Goal: Use online tool/utility: Use online tool/utility

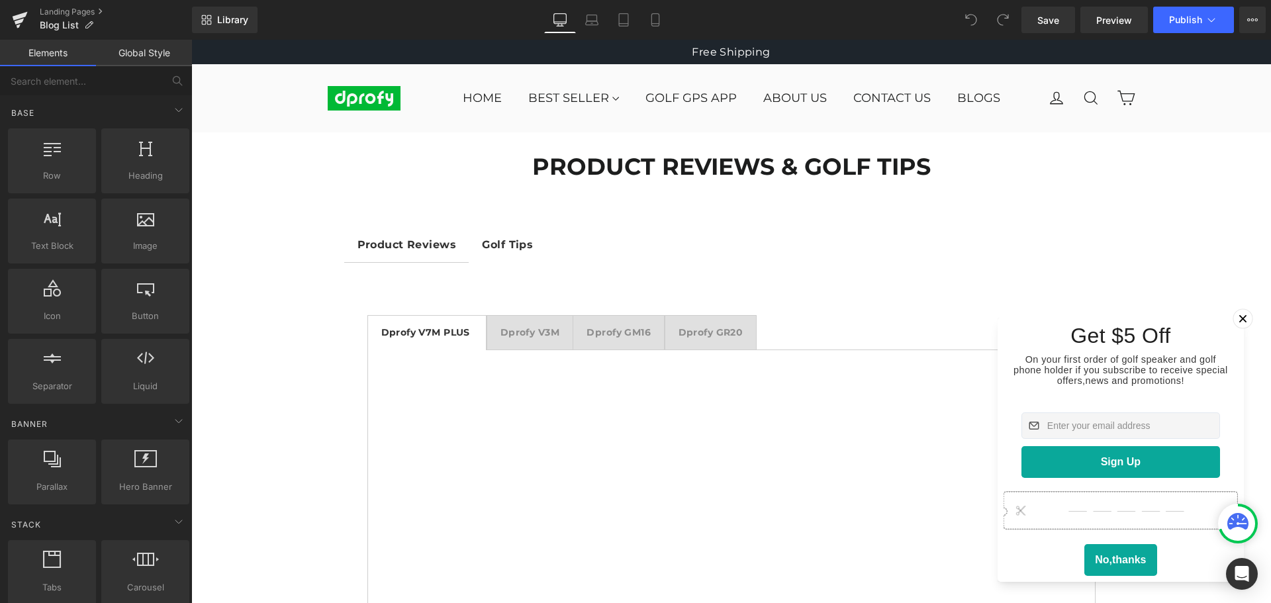
click at [1240, 315] on icon at bounding box center [1243, 318] width 7 height 7
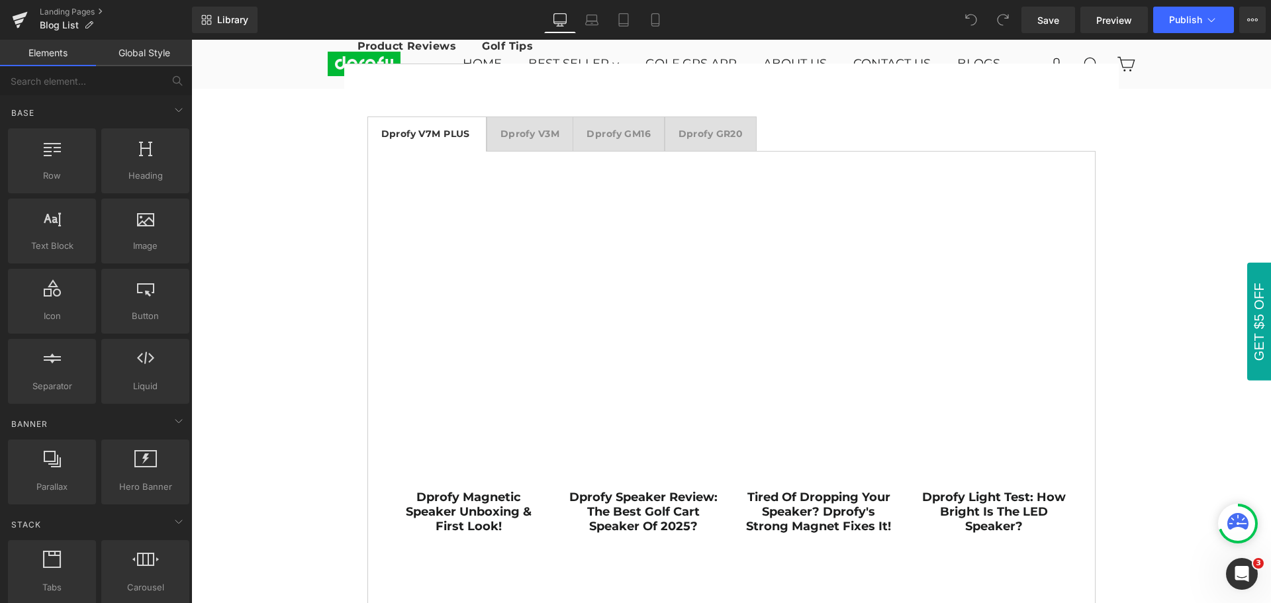
scroll to position [66, 0]
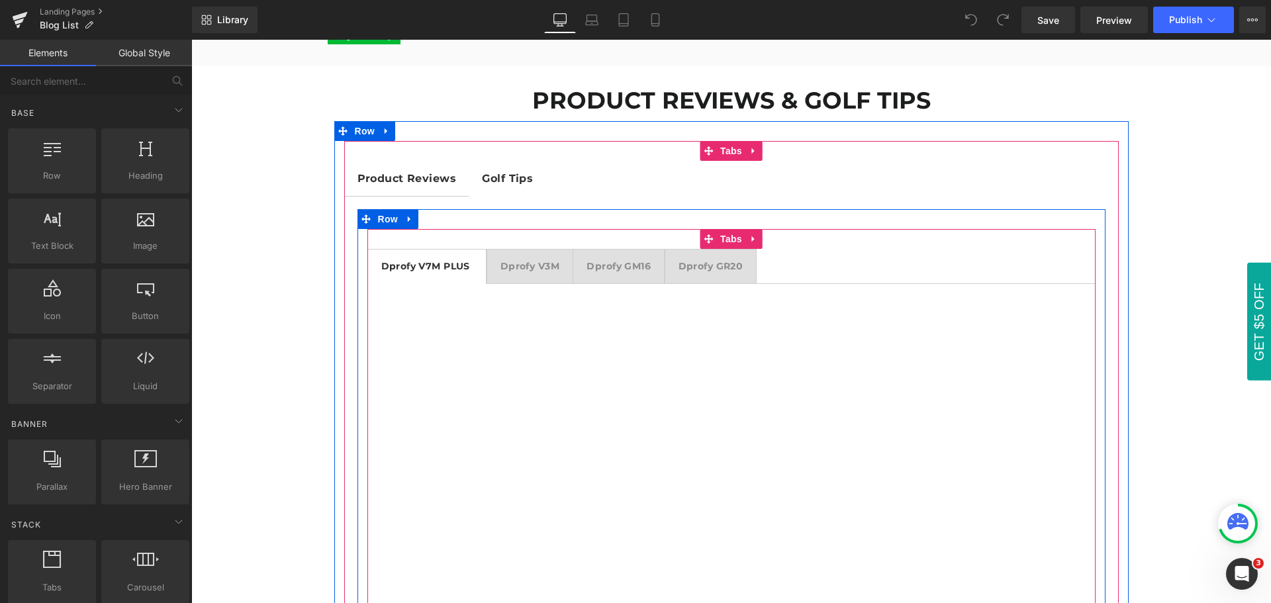
click at [529, 268] on strong "Dprofy V3M" at bounding box center [530, 266] width 59 height 12
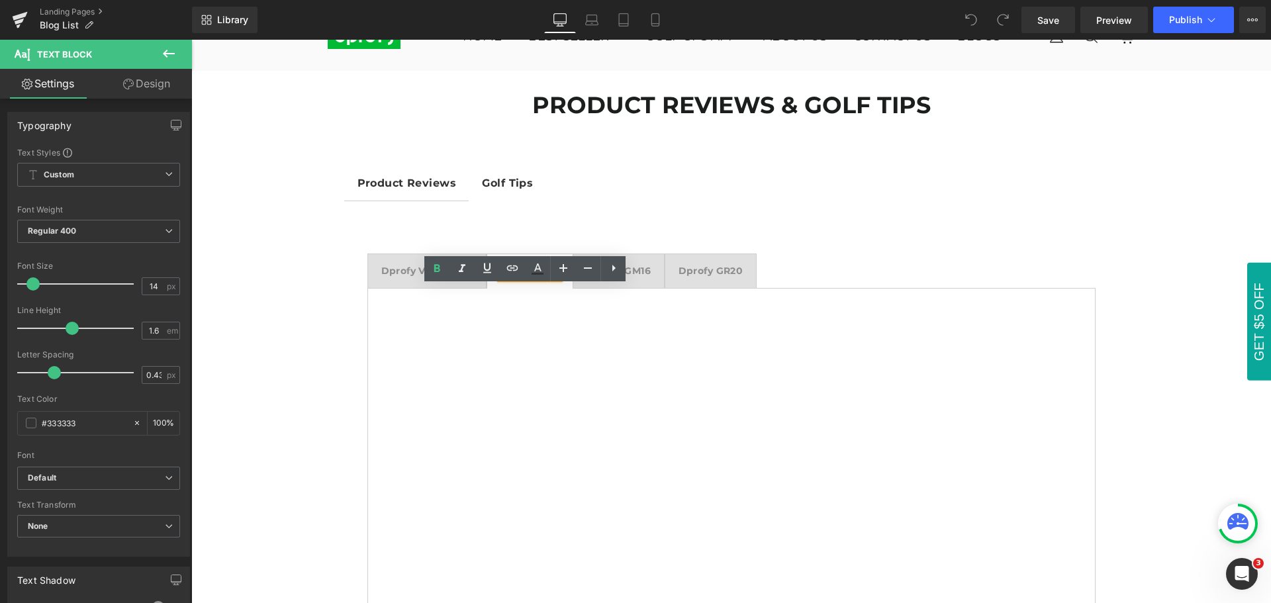
scroll to position [0, 0]
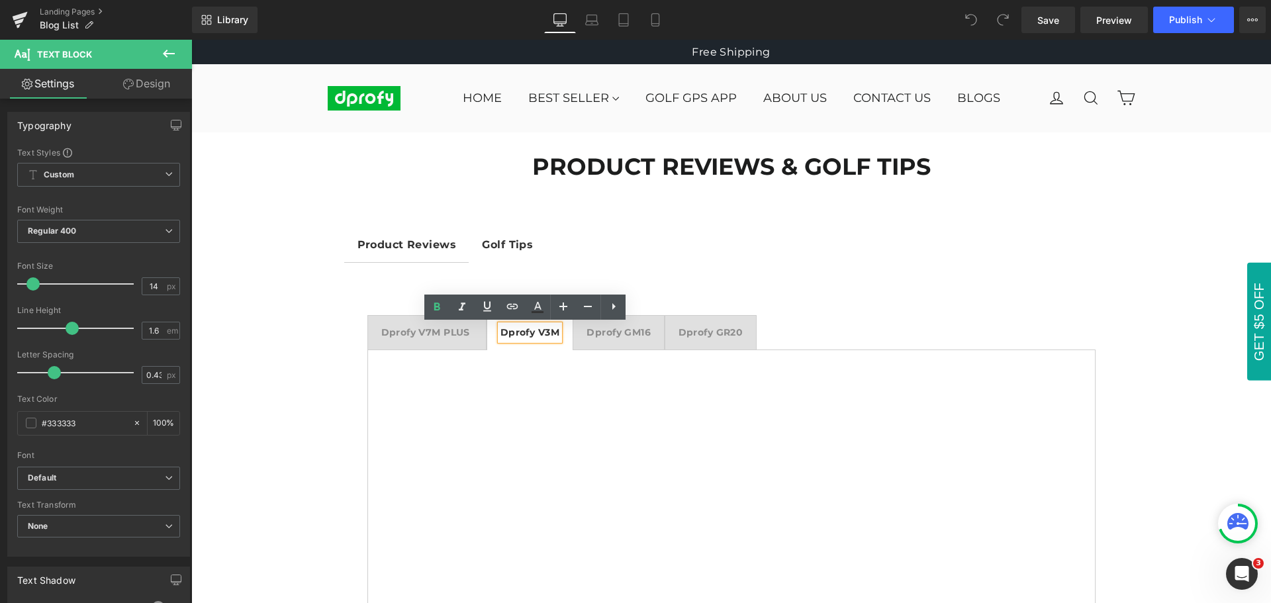
click at [622, 336] on strong "Dprofy GM16" at bounding box center [619, 332] width 64 height 12
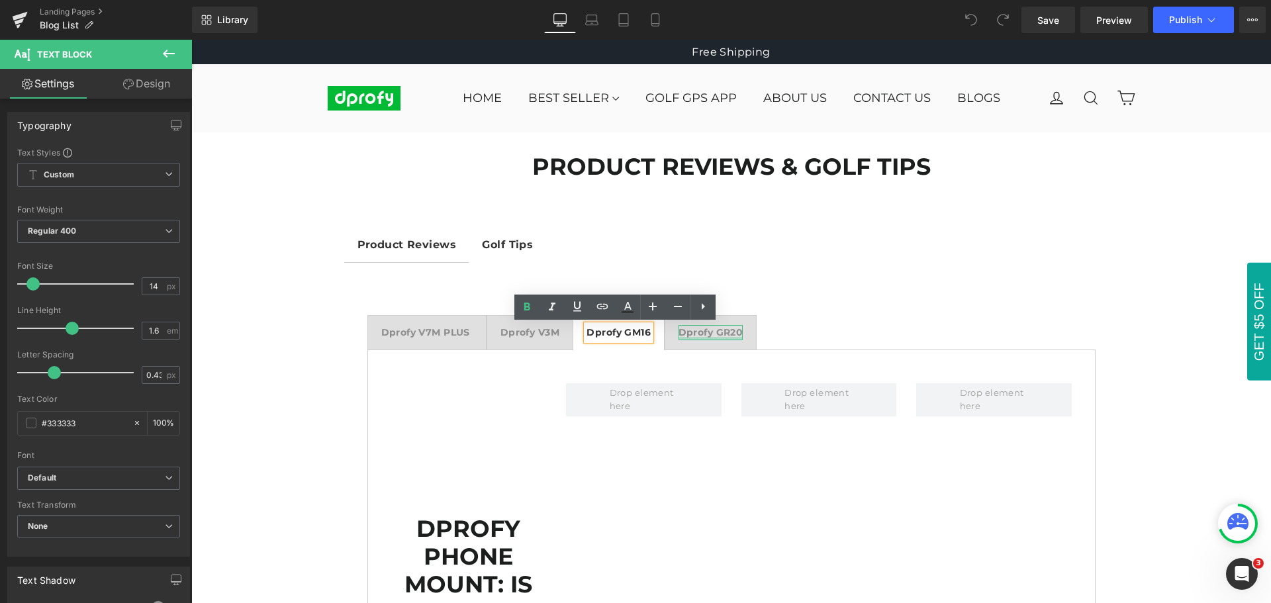
click at [700, 337] on div at bounding box center [711, 338] width 65 height 3
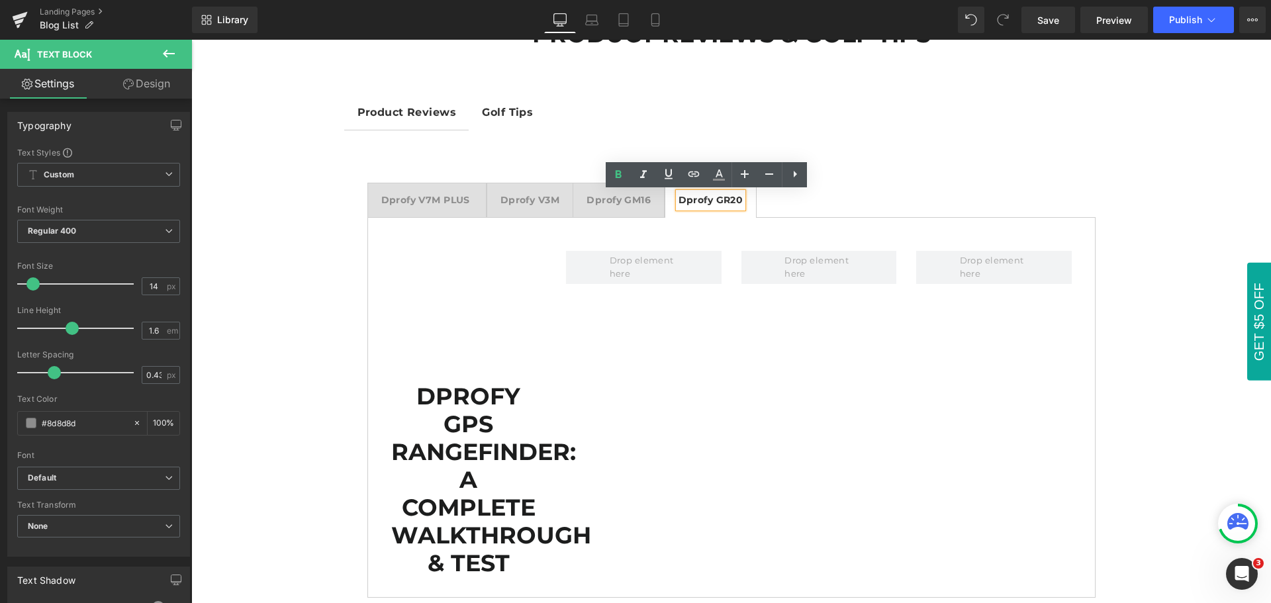
scroll to position [66, 0]
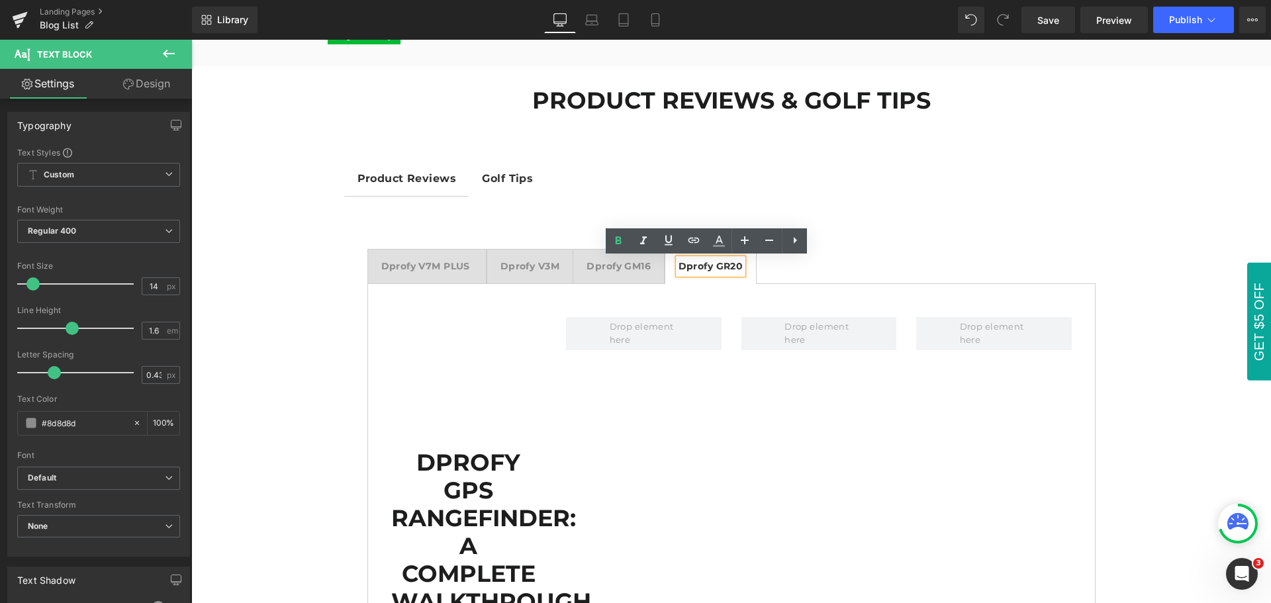
click at [522, 268] on strong "Dprofy V3M" at bounding box center [530, 266] width 59 height 12
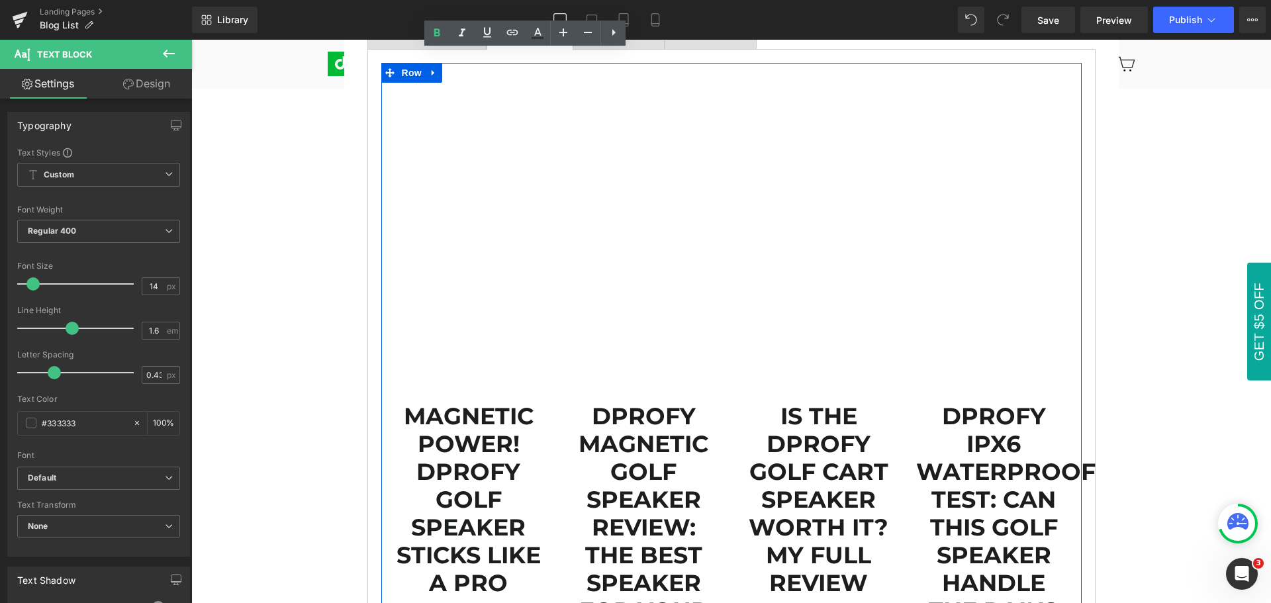
scroll to position [331, 0]
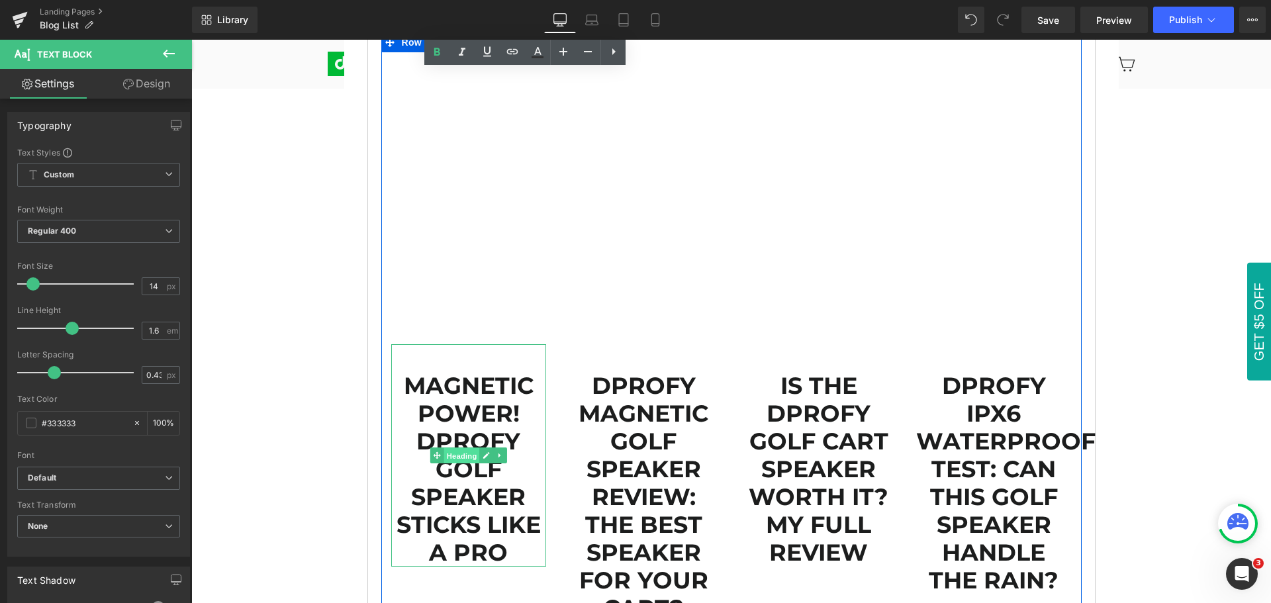
click at [456, 458] on span "Heading" at bounding box center [462, 456] width 36 height 16
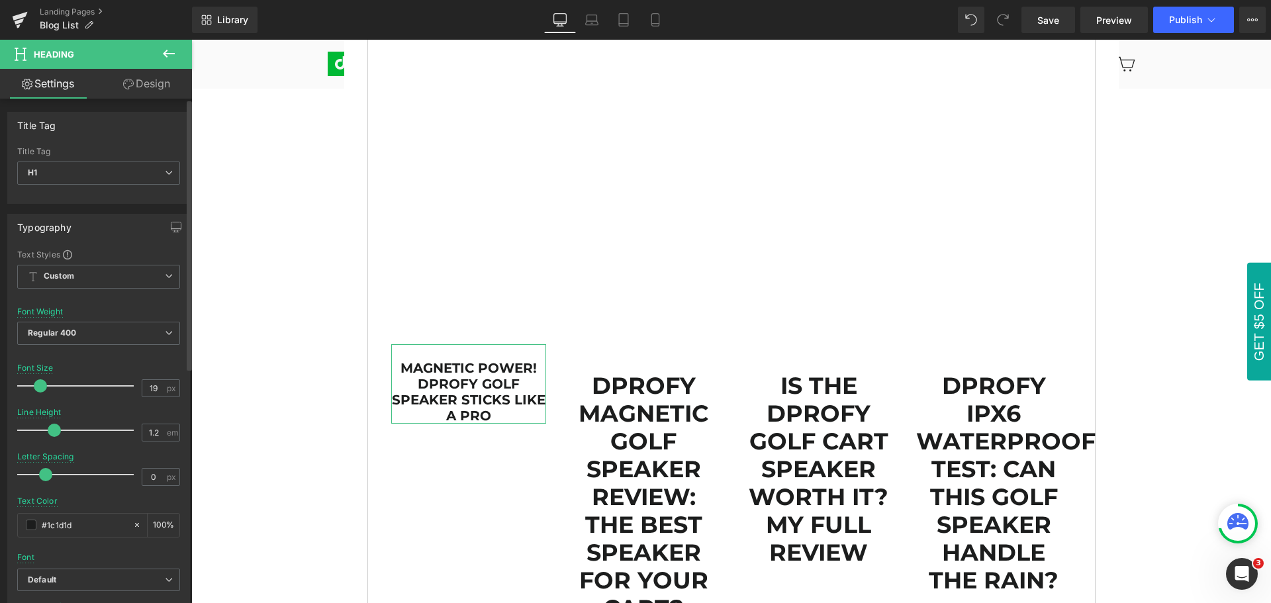
type input "18"
drag, startPoint x: 54, startPoint y: 385, endPoint x: 35, endPoint y: 385, distance: 18.5
click at [35, 385] on span at bounding box center [37, 385] width 13 height 13
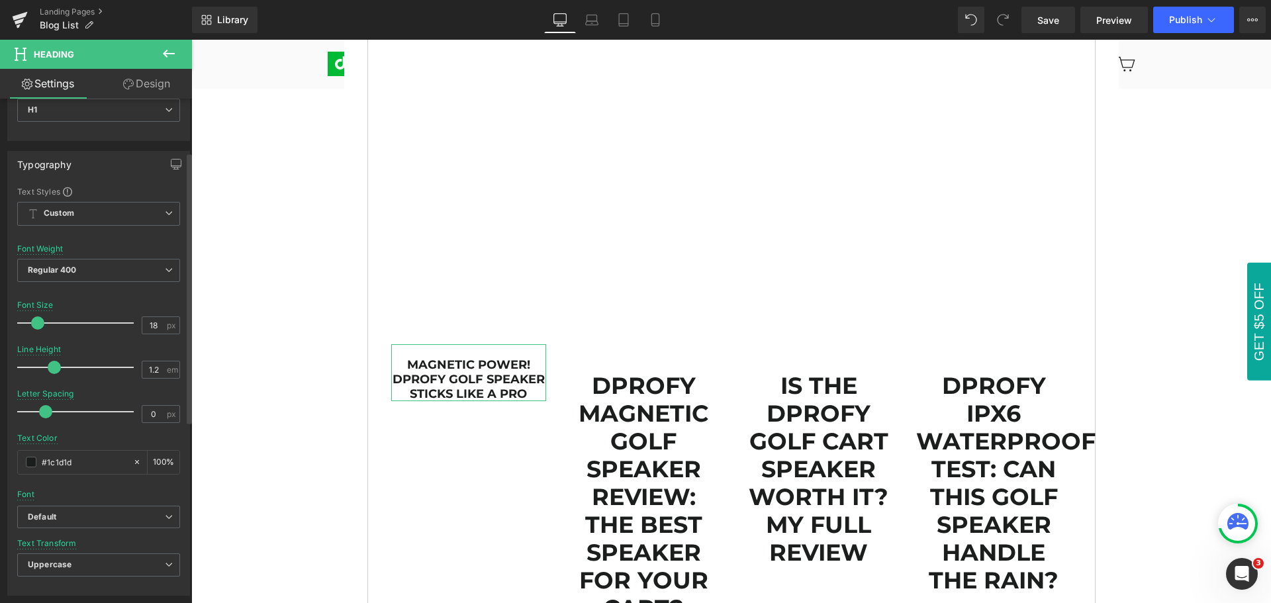
scroll to position [132, 0]
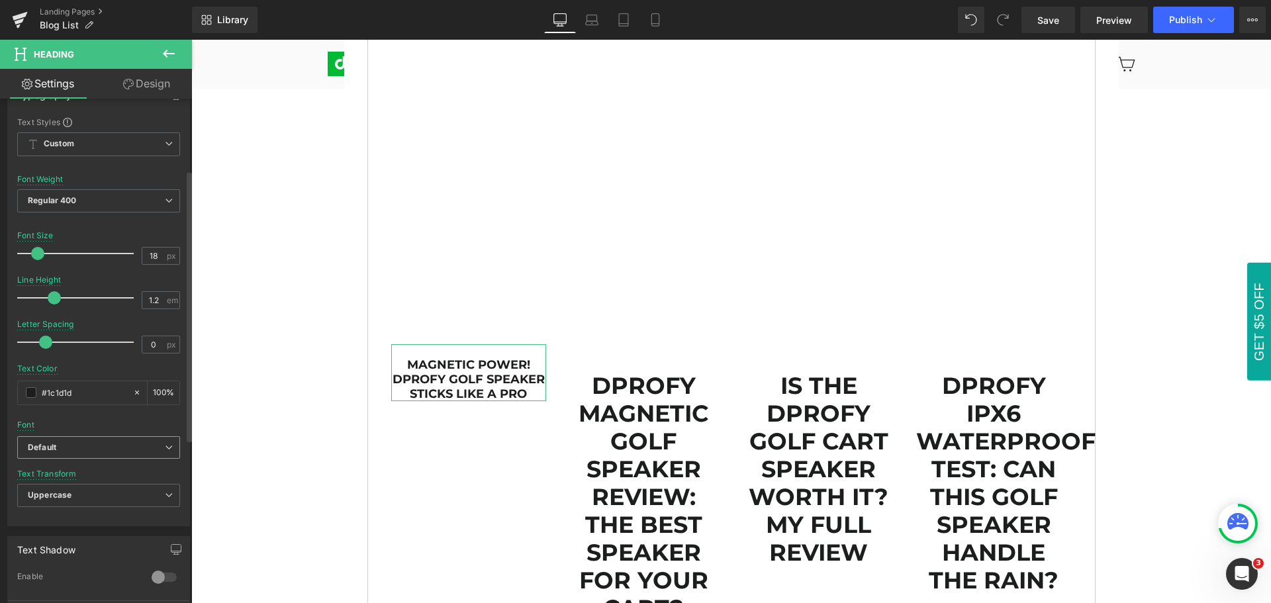
click at [79, 446] on b "Default" at bounding box center [96, 447] width 137 height 11
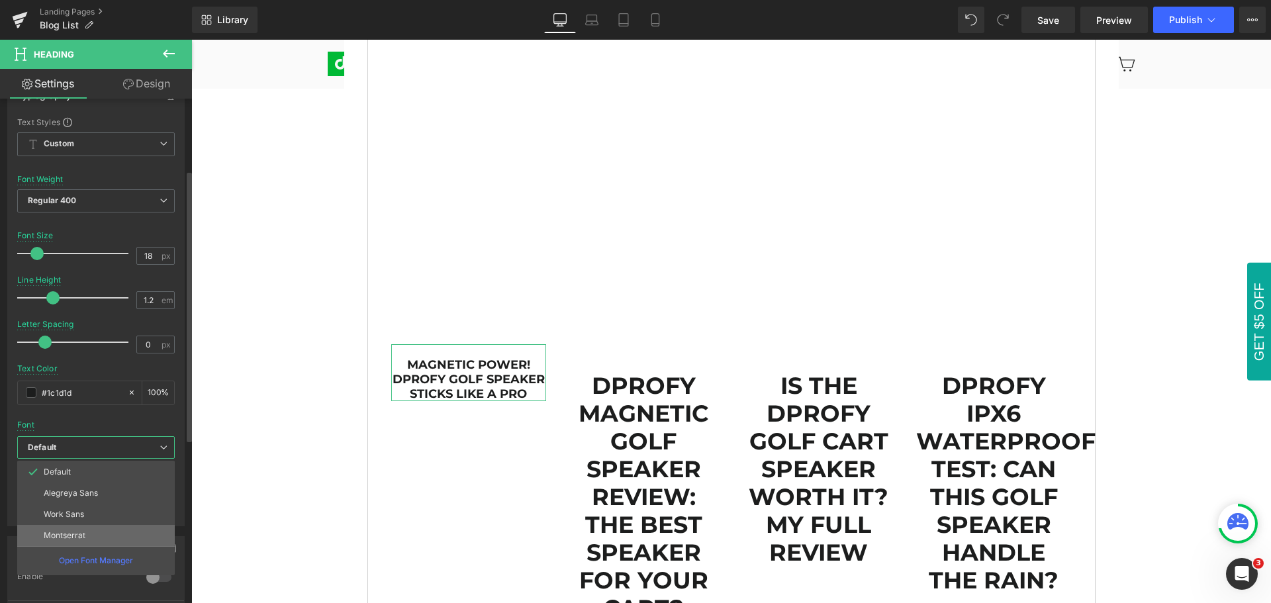
click at [79, 540] on p "Montserrat" at bounding box center [65, 535] width 42 height 9
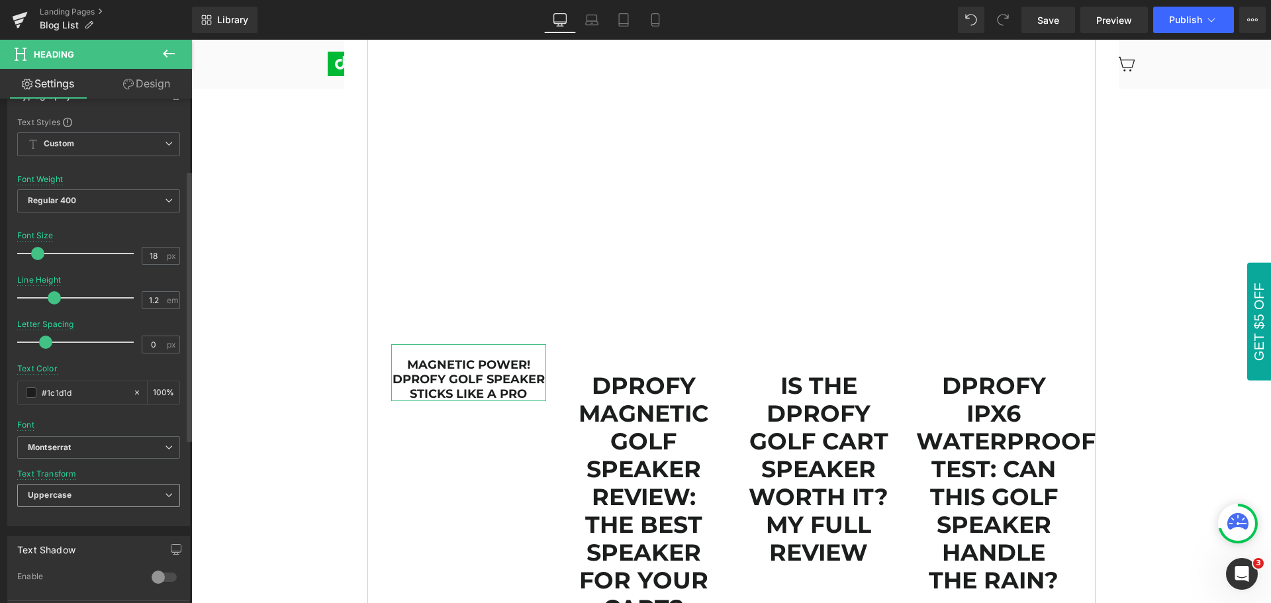
click at [77, 494] on span "Uppercase" at bounding box center [98, 495] width 163 height 23
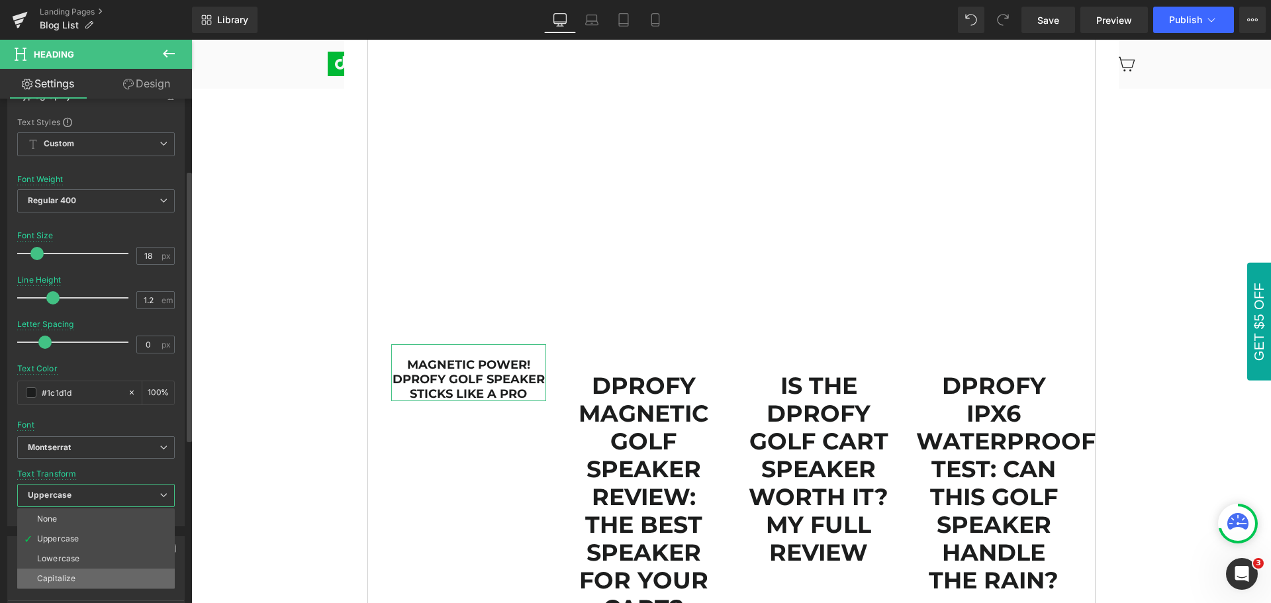
click at [77, 578] on li "Capitalize" at bounding box center [96, 579] width 158 height 20
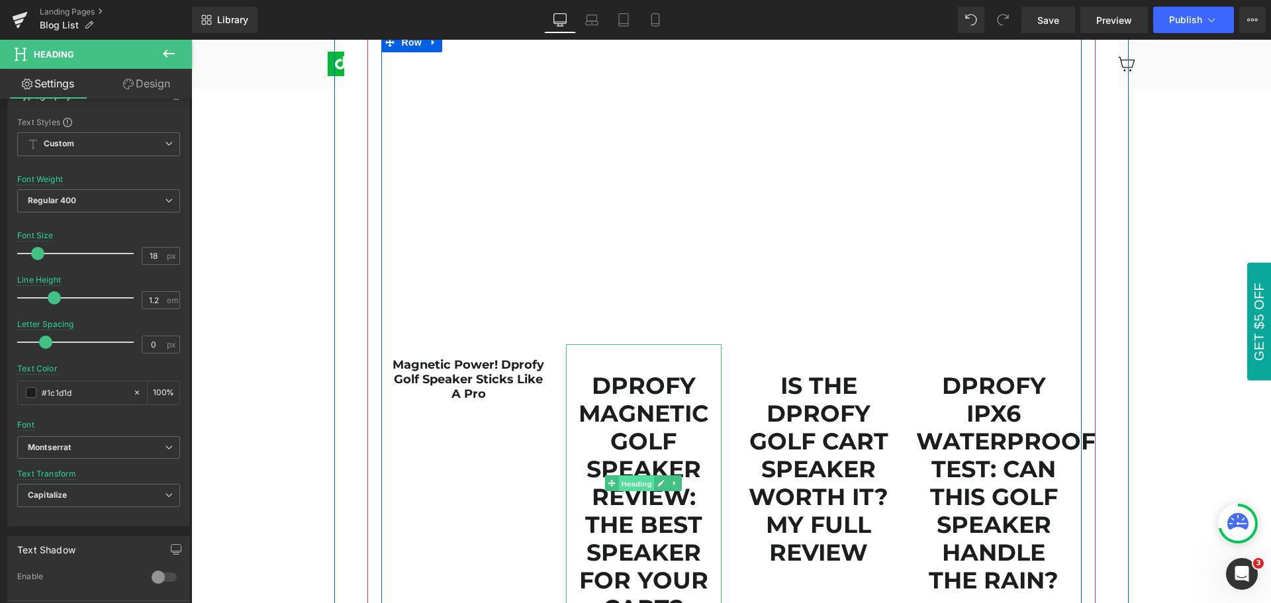
click at [632, 487] on span "Heading" at bounding box center [637, 484] width 36 height 16
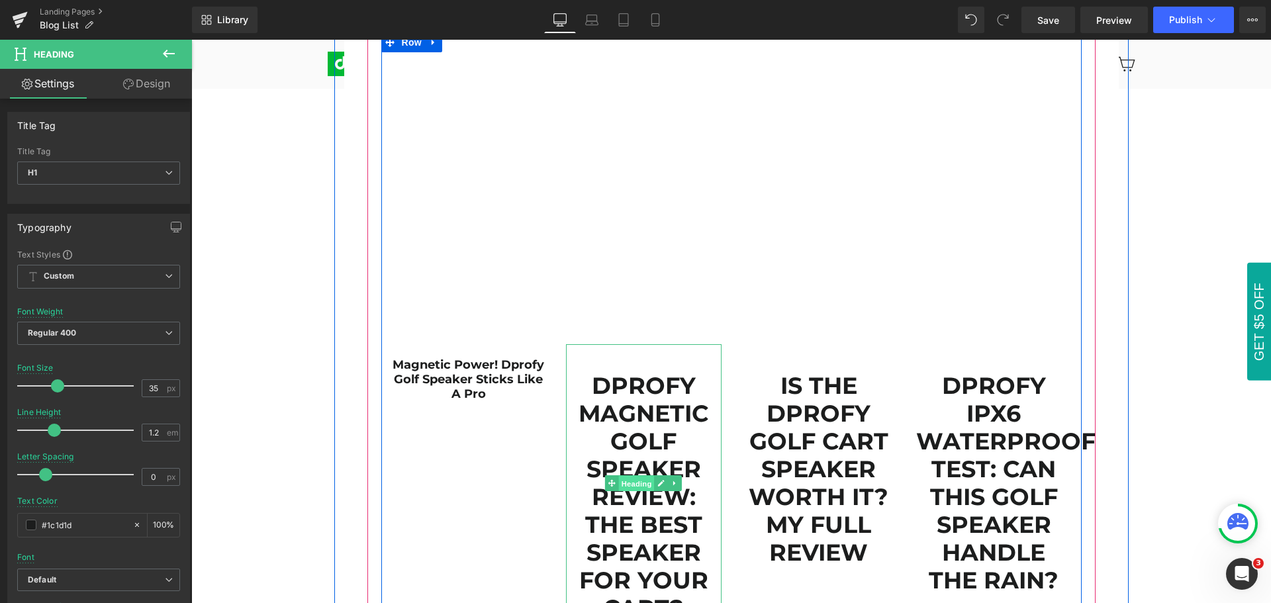
click at [632, 483] on span "Heading" at bounding box center [637, 484] width 36 height 16
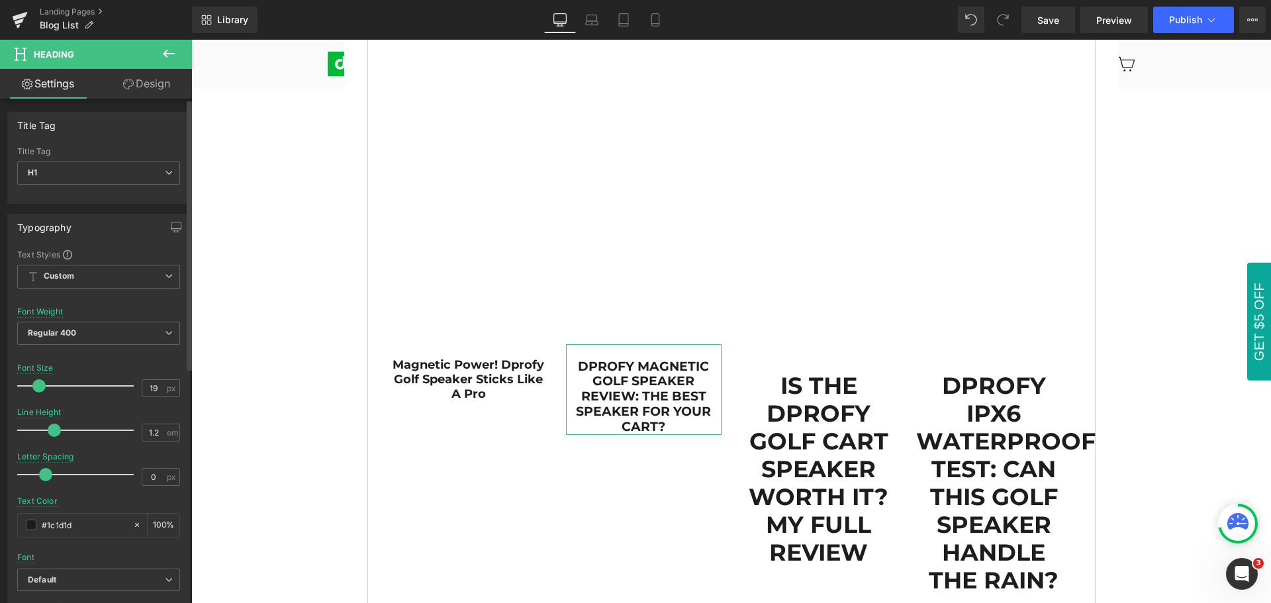
type input "18"
drag, startPoint x: 58, startPoint y: 383, endPoint x: 39, endPoint y: 383, distance: 19.2
click at [39, 383] on span at bounding box center [37, 385] width 13 height 13
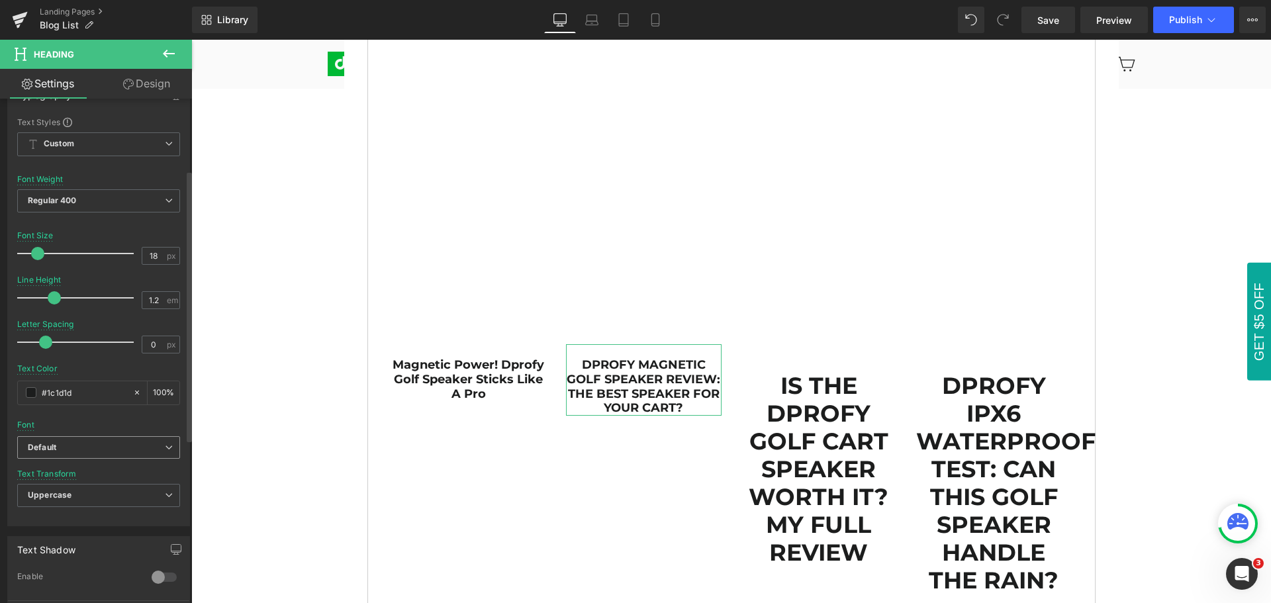
click at [72, 442] on b "Default" at bounding box center [96, 447] width 137 height 11
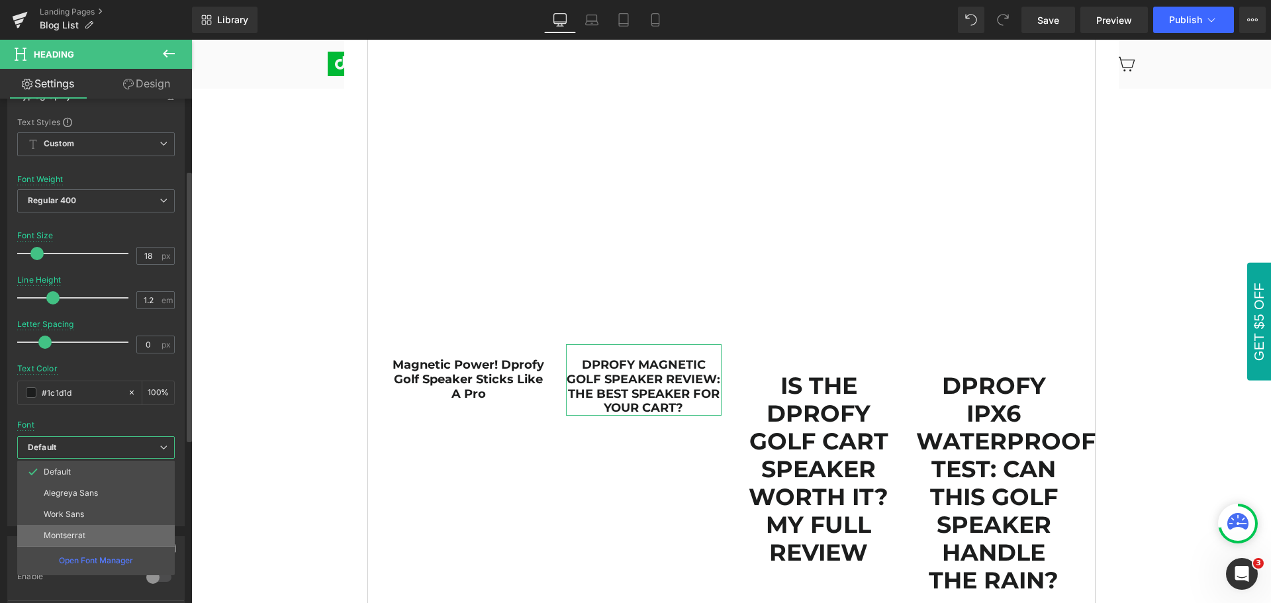
click at [77, 539] on p "Montserrat" at bounding box center [65, 535] width 42 height 9
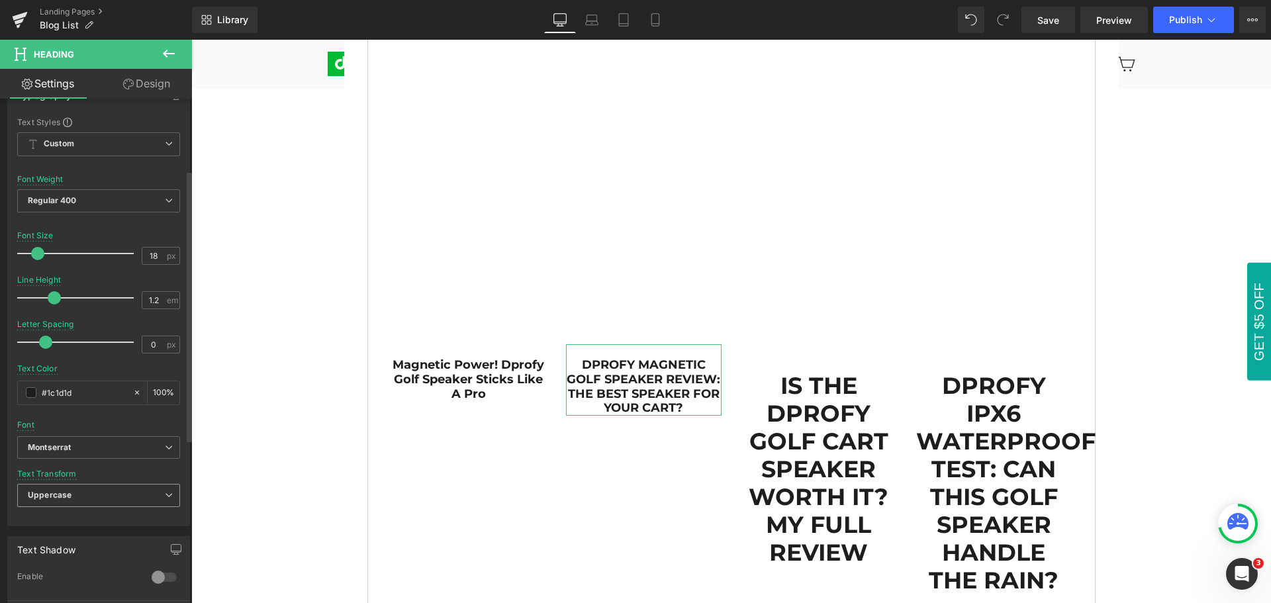
click at [83, 497] on span "Uppercase" at bounding box center [98, 495] width 163 height 23
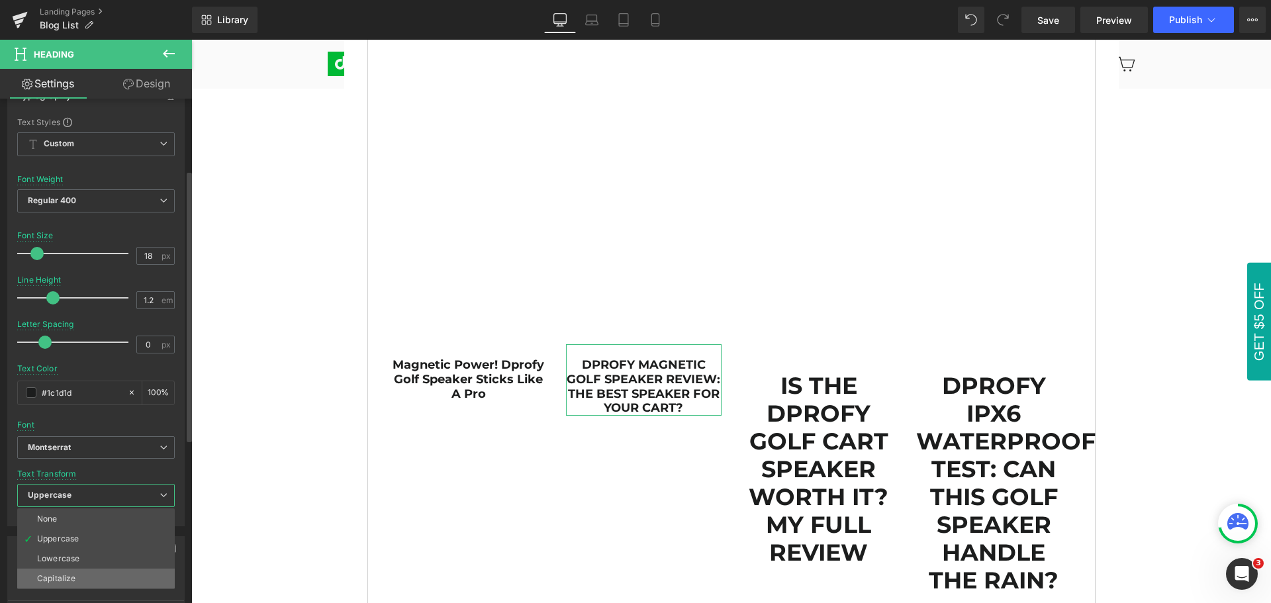
click at [71, 577] on div "Capitalize" at bounding box center [56, 578] width 38 height 9
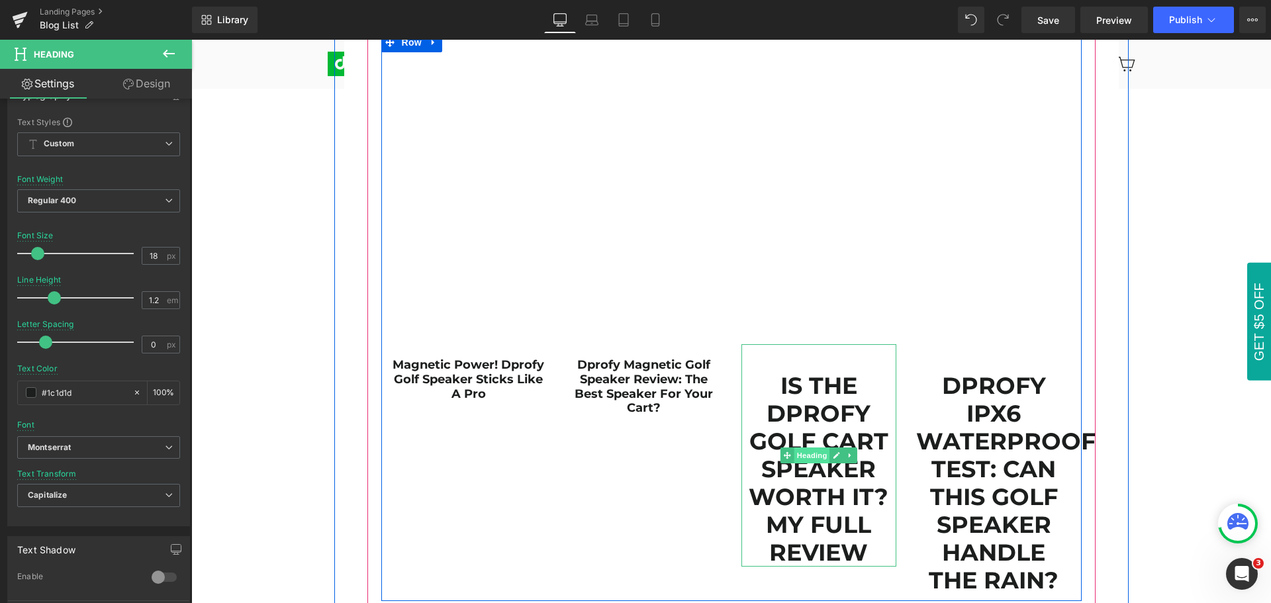
click at [803, 456] on span "Heading" at bounding box center [812, 456] width 36 height 16
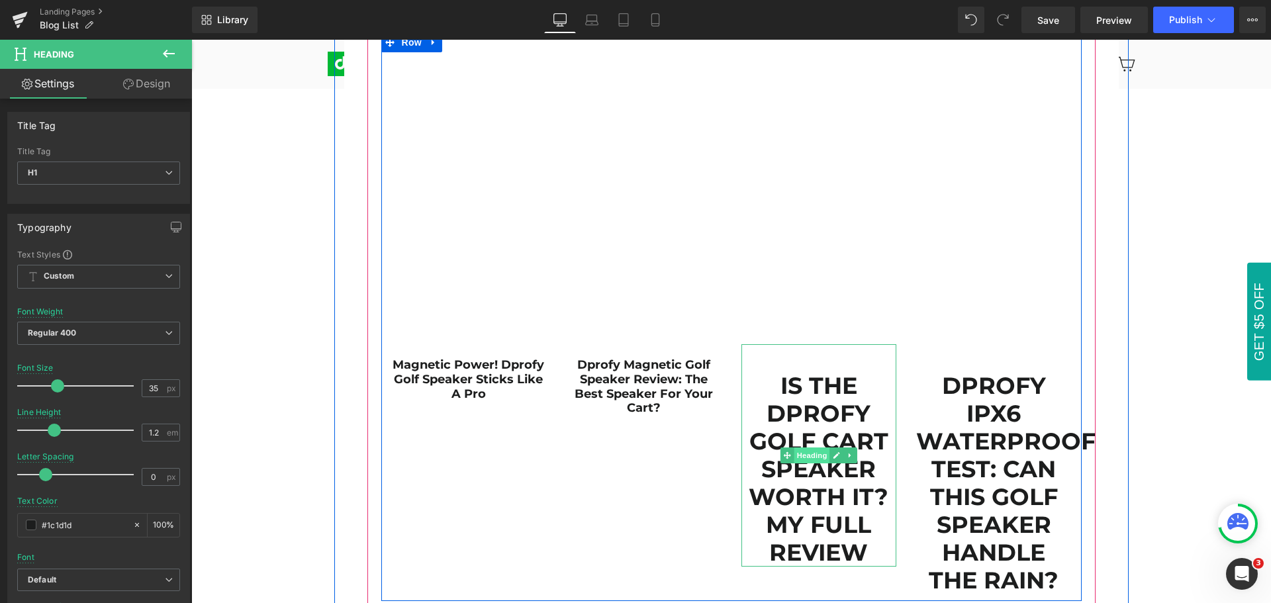
click at [803, 456] on span "Heading" at bounding box center [812, 456] width 36 height 16
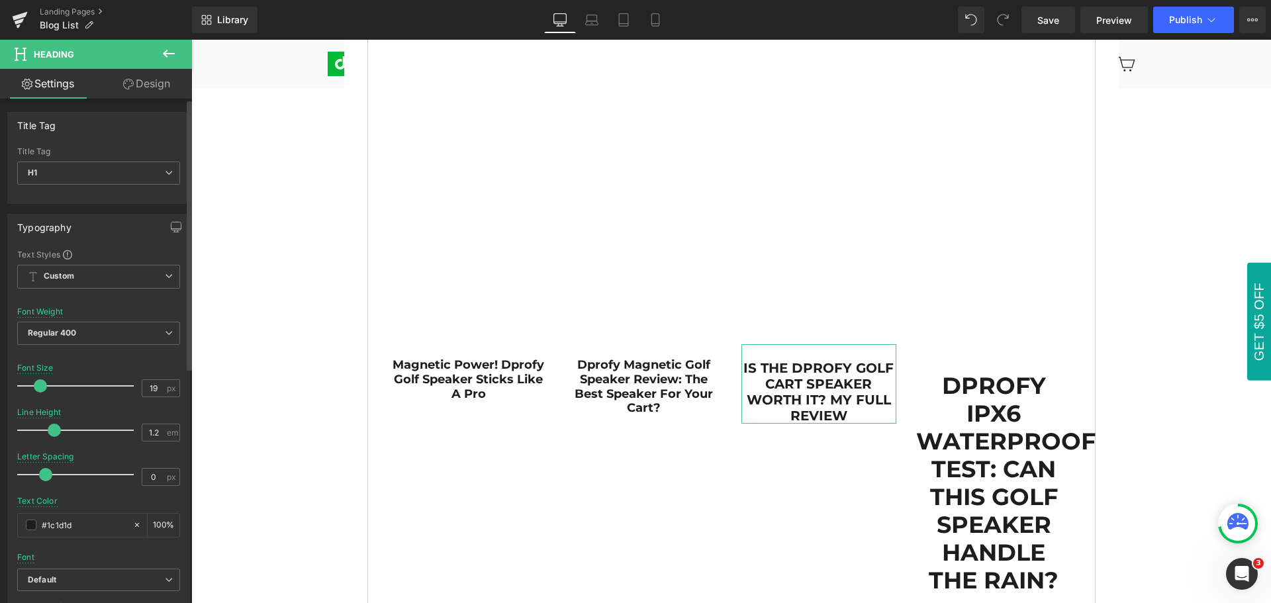
type input "18"
drag, startPoint x: 56, startPoint y: 384, endPoint x: 37, endPoint y: 384, distance: 19.2
click at [37, 384] on span at bounding box center [37, 385] width 13 height 13
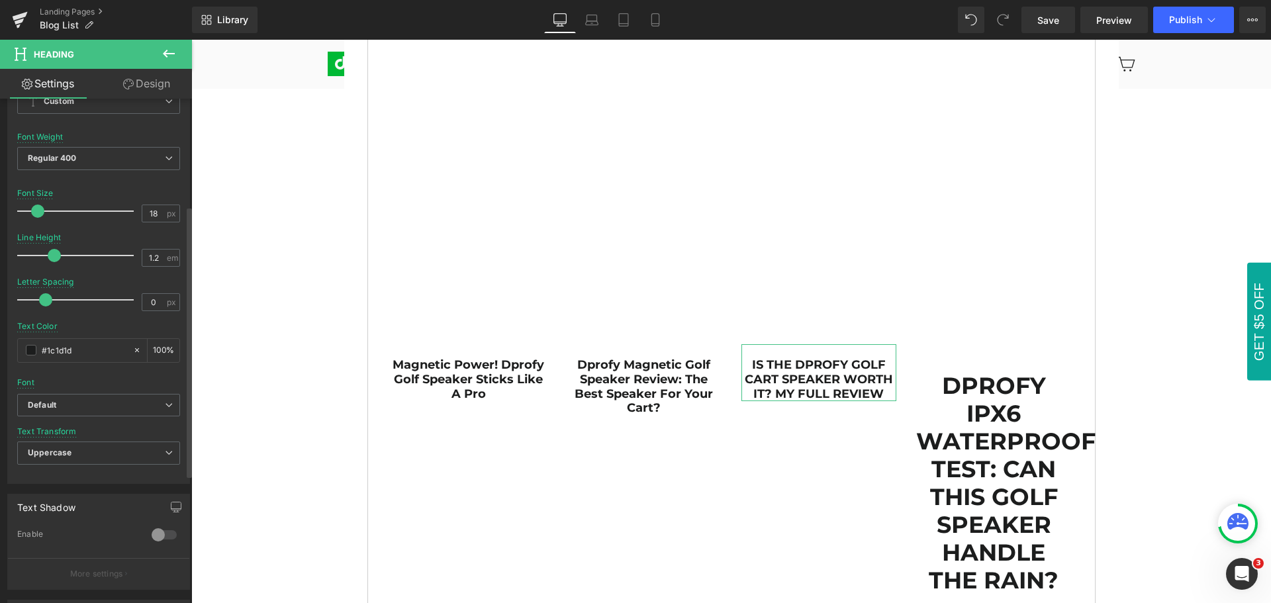
scroll to position [199, 0]
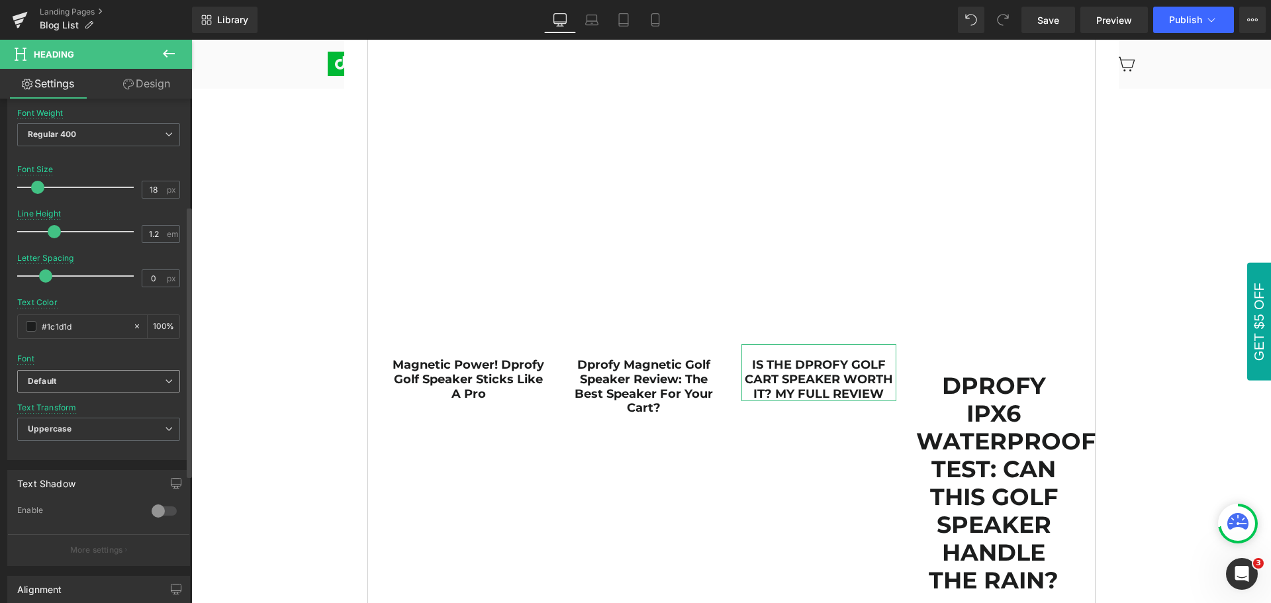
click at [83, 381] on b "Default" at bounding box center [96, 381] width 137 height 11
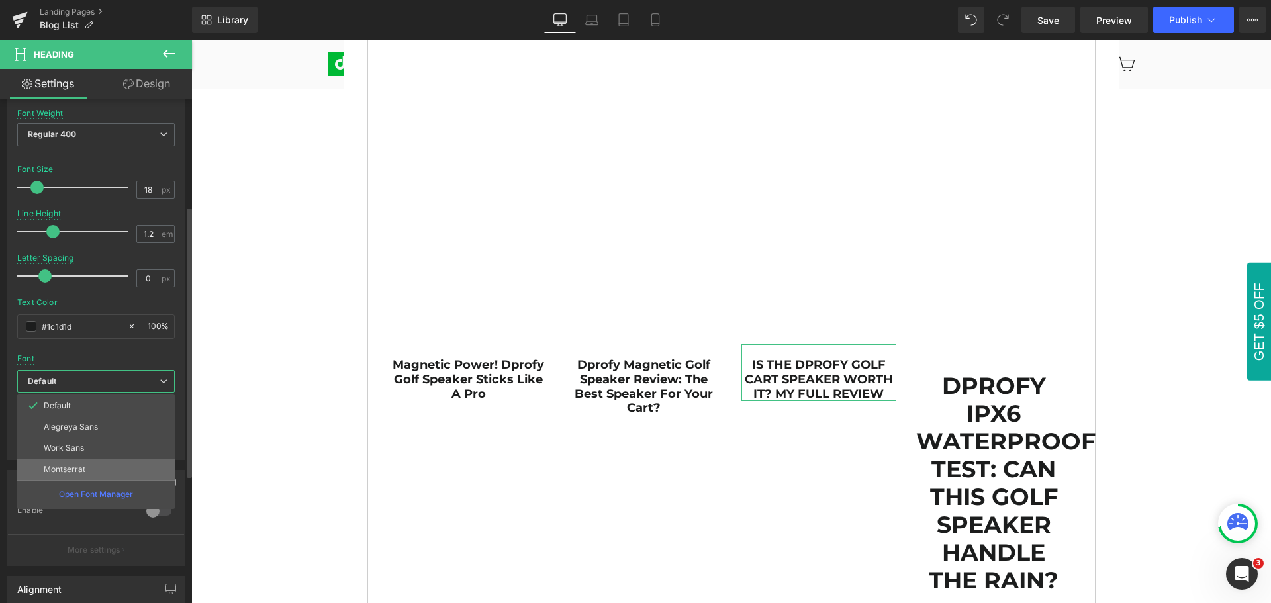
click at [99, 471] on li "Montserrat" at bounding box center [96, 469] width 158 height 21
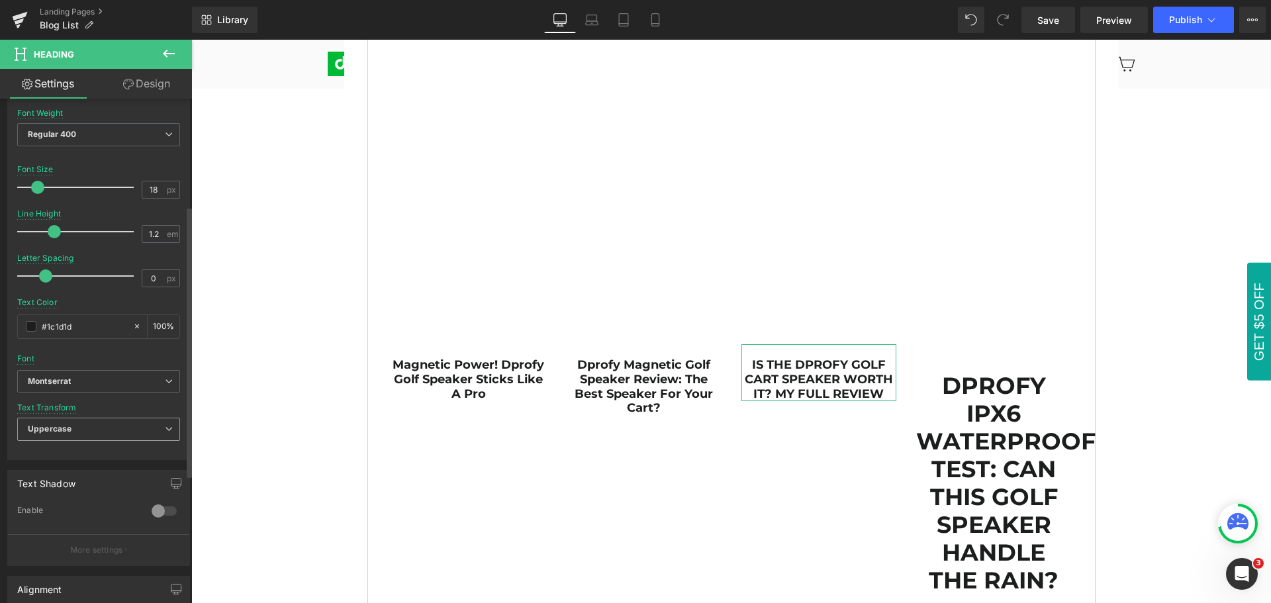
click at [98, 426] on span "Uppercase" at bounding box center [98, 429] width 163 height 23
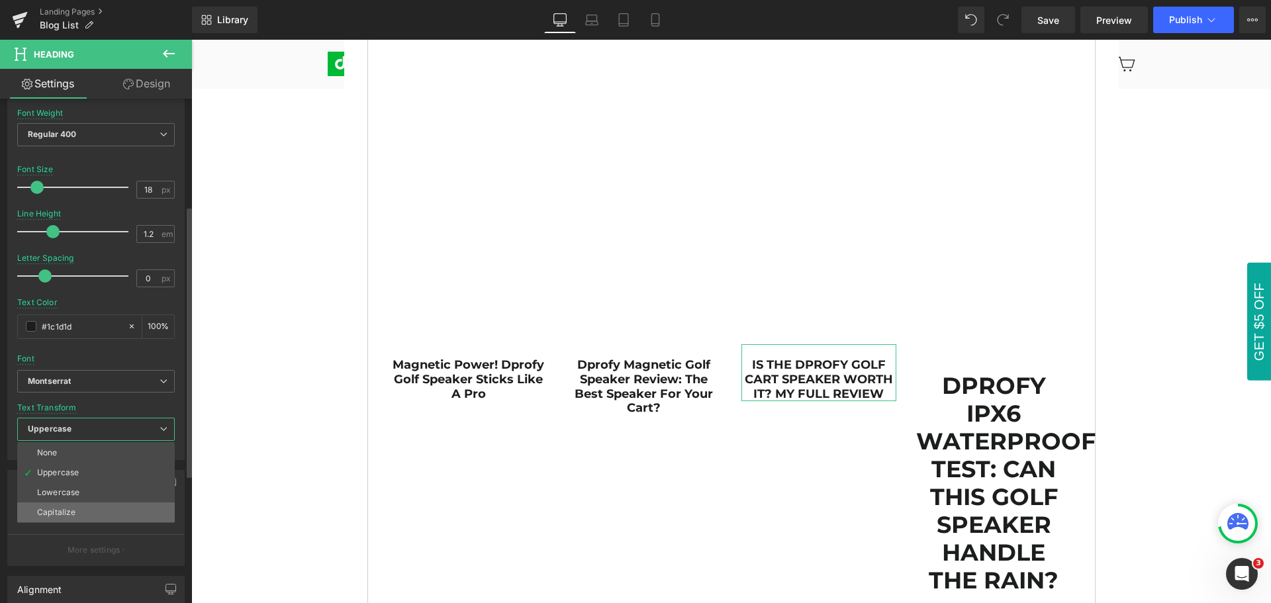
click at [98, 514] on li "Capitalize" at bounding box center [96, 513] width 158 height 20
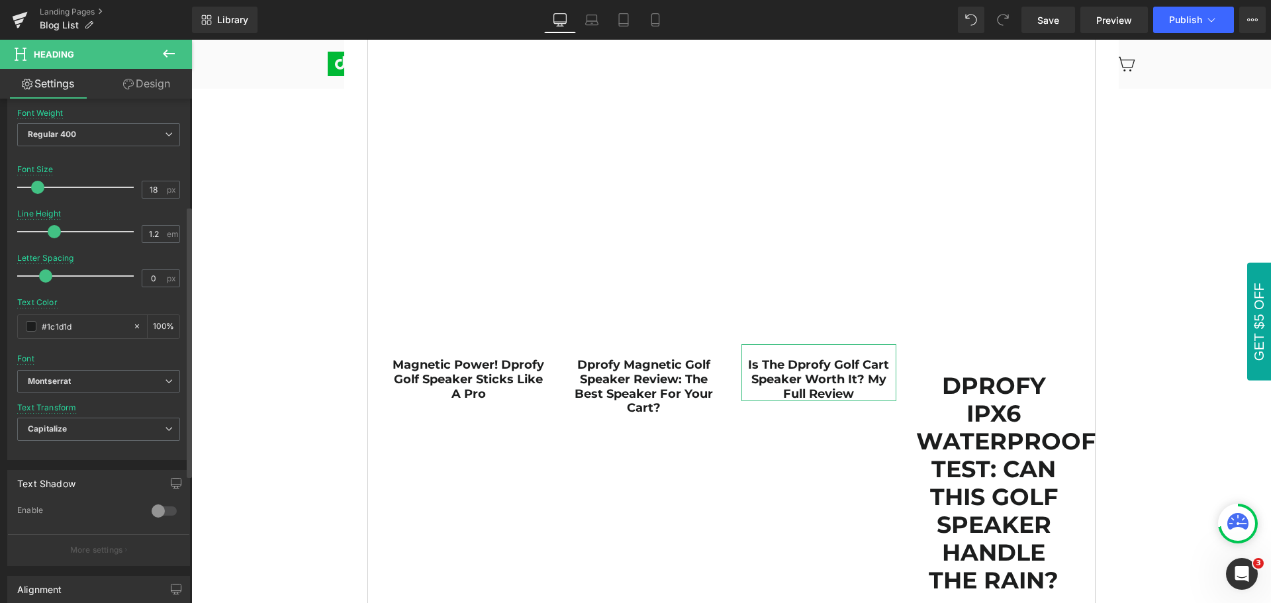
click at [105, 406] on div "Text Transform Capitalize None Uppercase Lowercase Capitalize" at bounding box center [98, 429] width 163 height 53
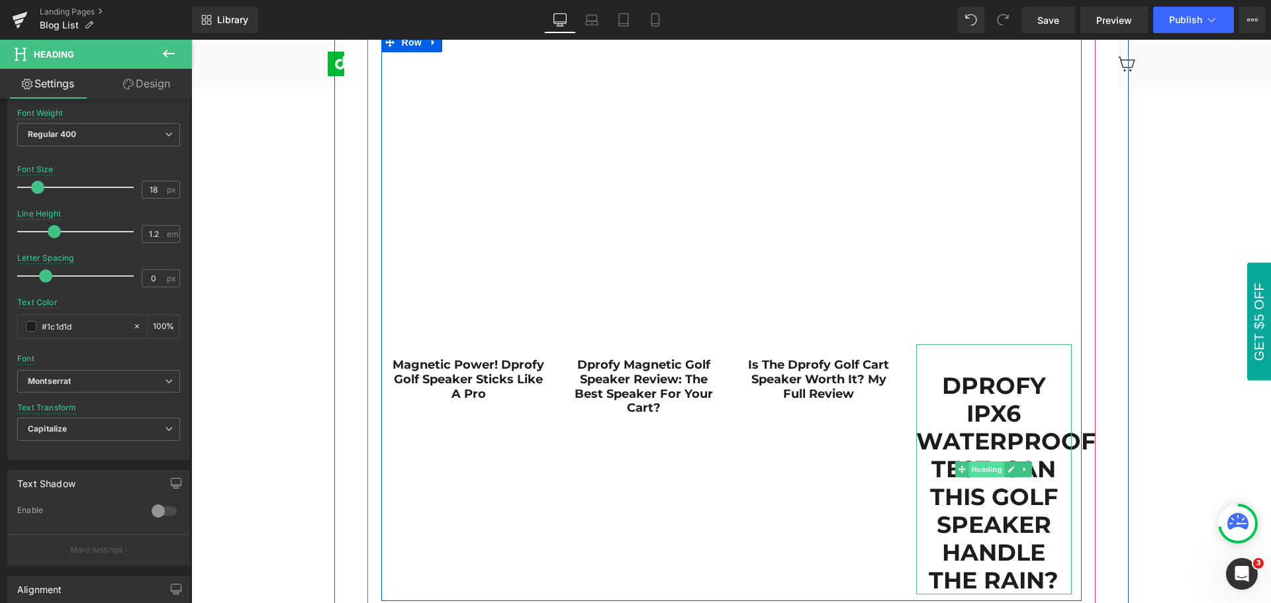
click at [987, 471] on span "Heading" at bounding box center [987, 470] width 36 height 16
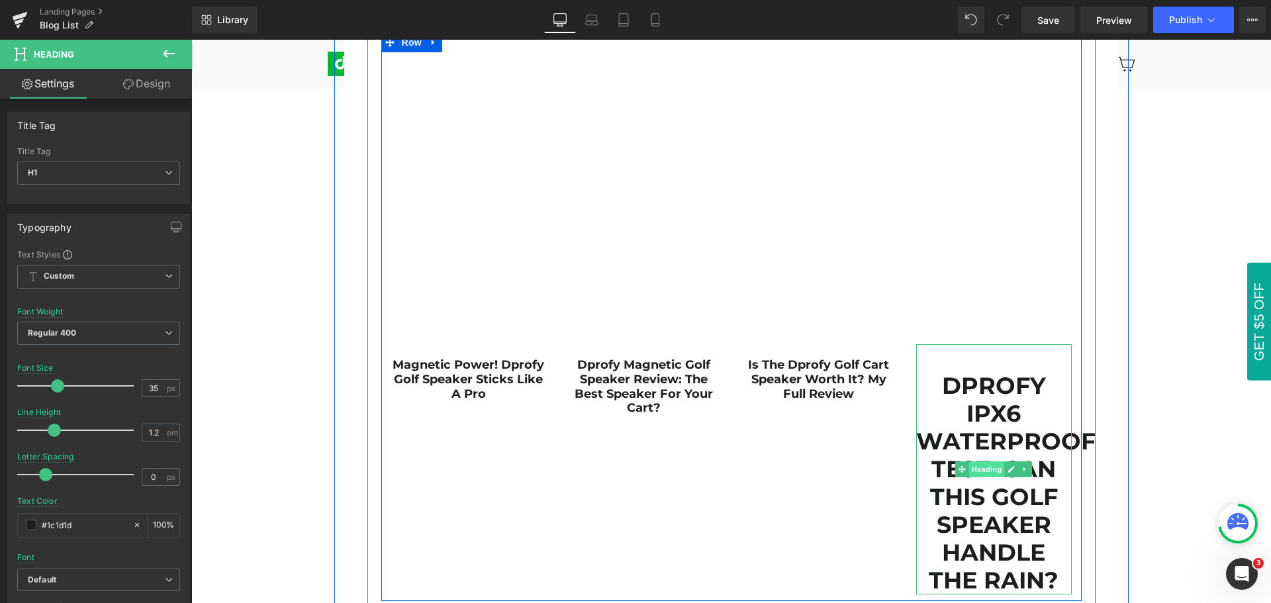
click at [984, 469] on span "Heading" at bounding box center [987, 470] width 36 height 16
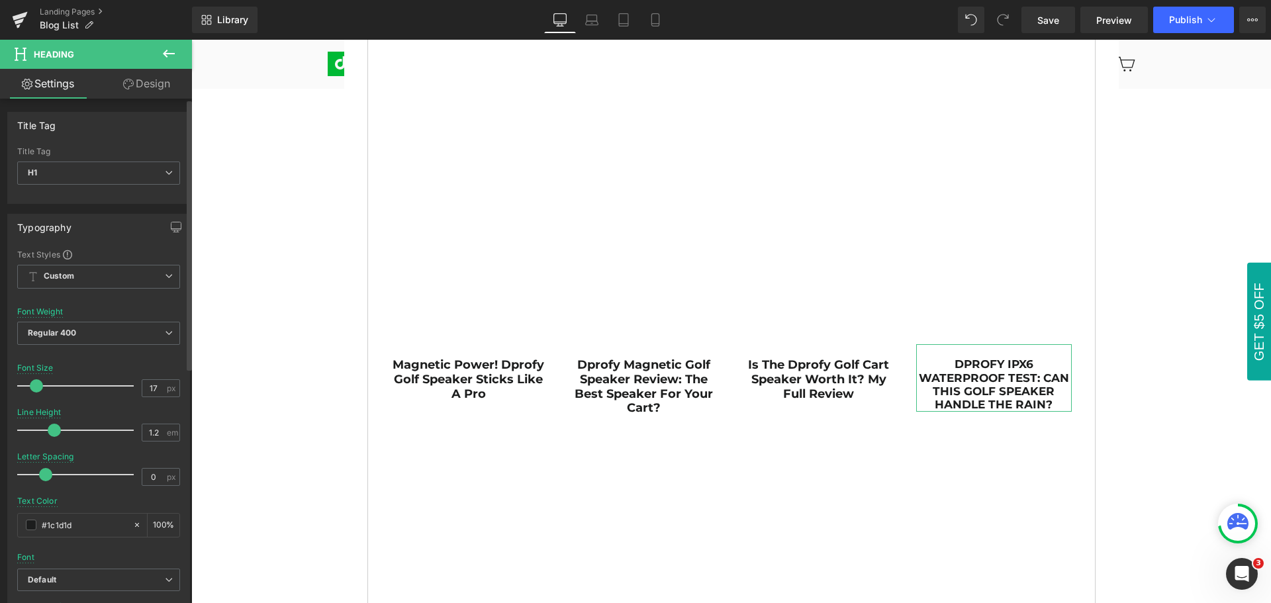
type input "18"
drag, startPoint x: 55, startPoint y: 387, endPoint x: 36, endPoint y: 385, distance: 18.6
click at [36, 385] on span at bounding box center [37, 385] width 13 height 13
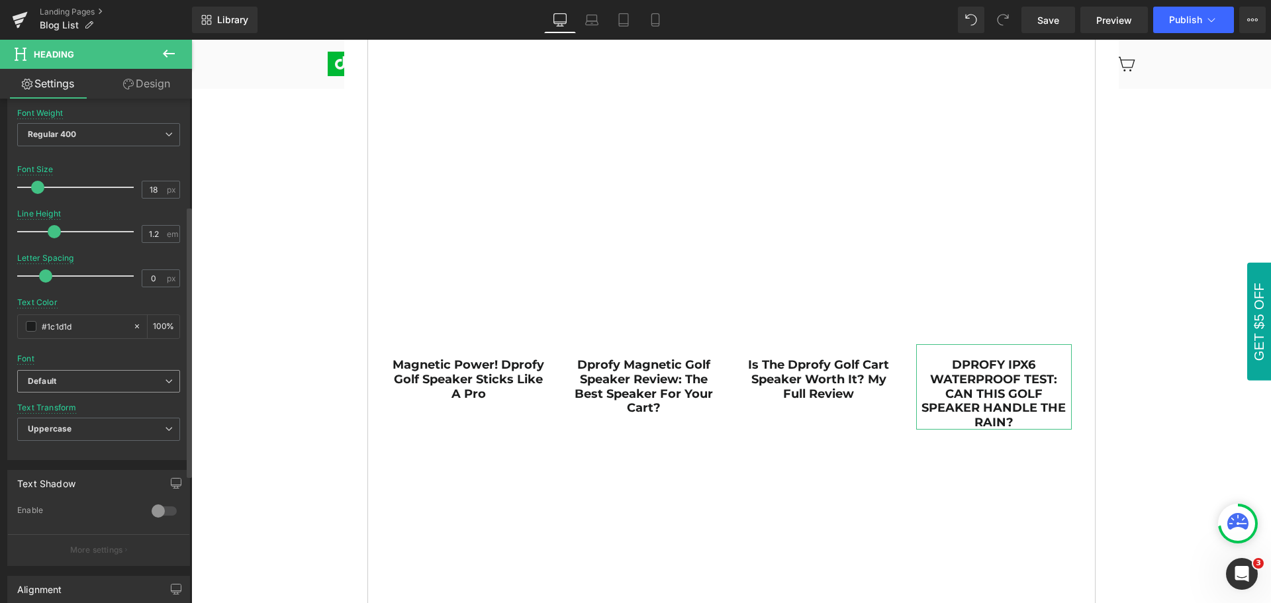
click at [77, 379] on b "Default" at bounding box center [96, 381] width 137 height 11
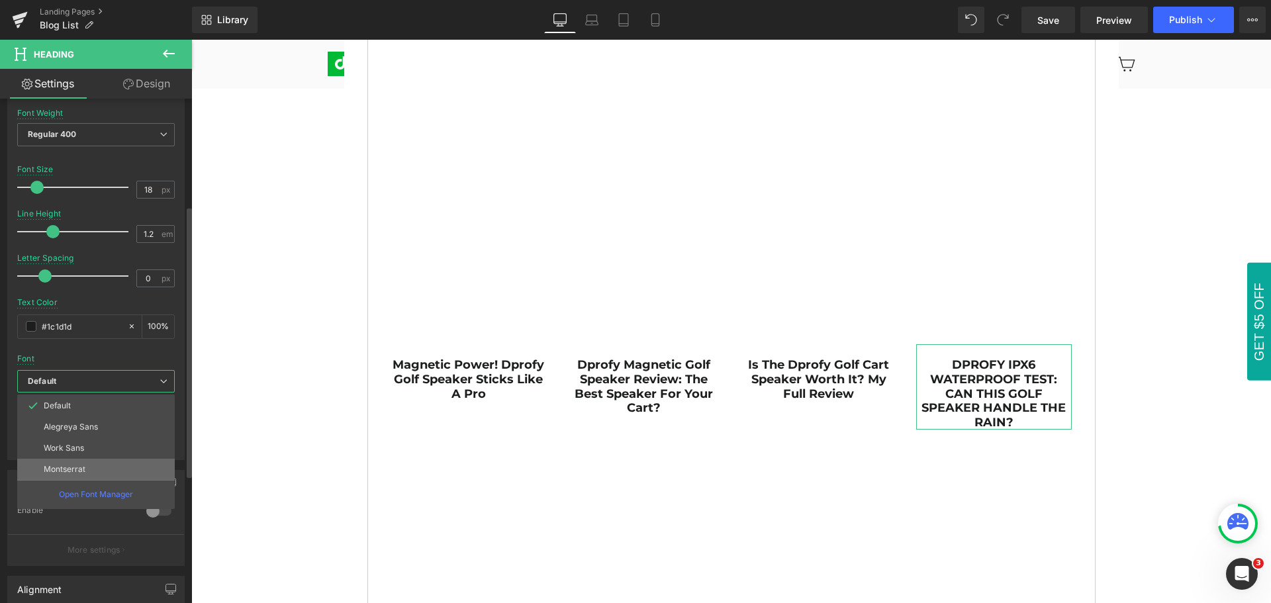
click at [79, 471] on p "Montserrat" at bounding box center [65, 469] width 42 height 9
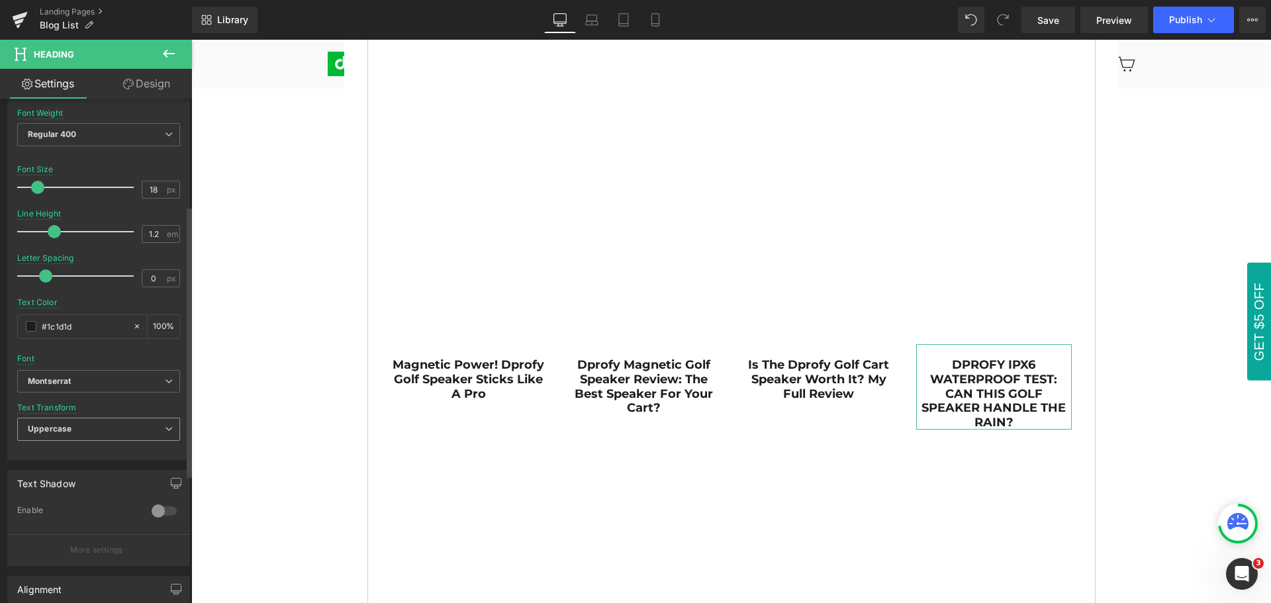
click at [85, 430] on span "Uppercase" at bounding box center [98, 429] width 163 height 23
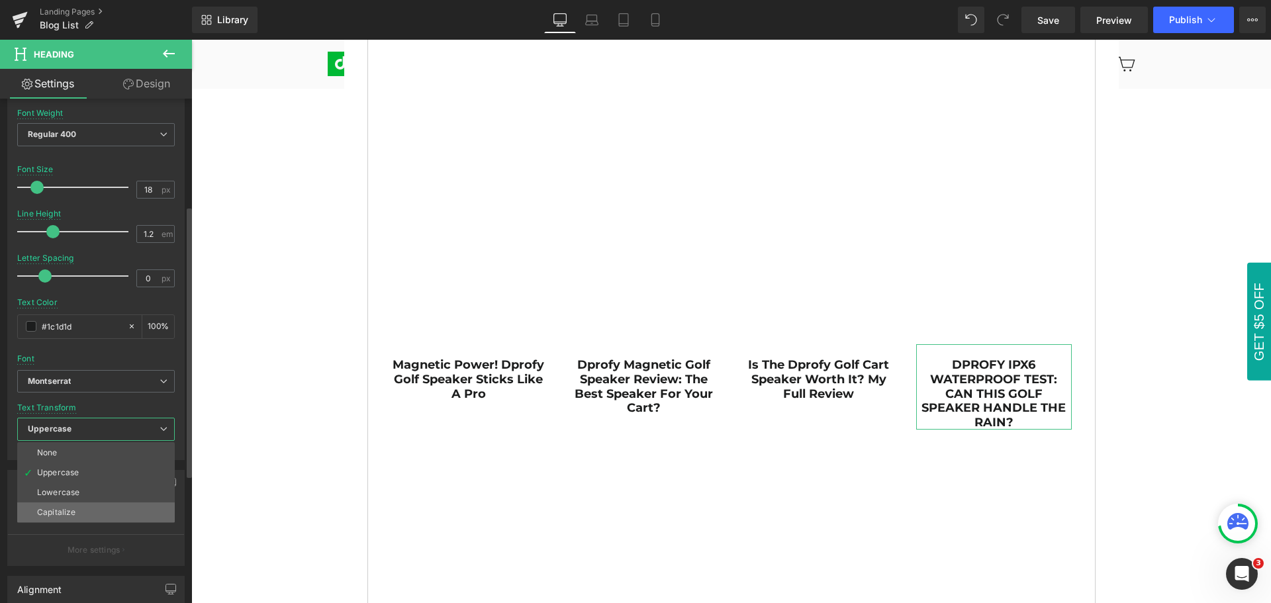
click at [85, 513] on li "Capitalize" at bounding box center [96, 513] width 158 height 20
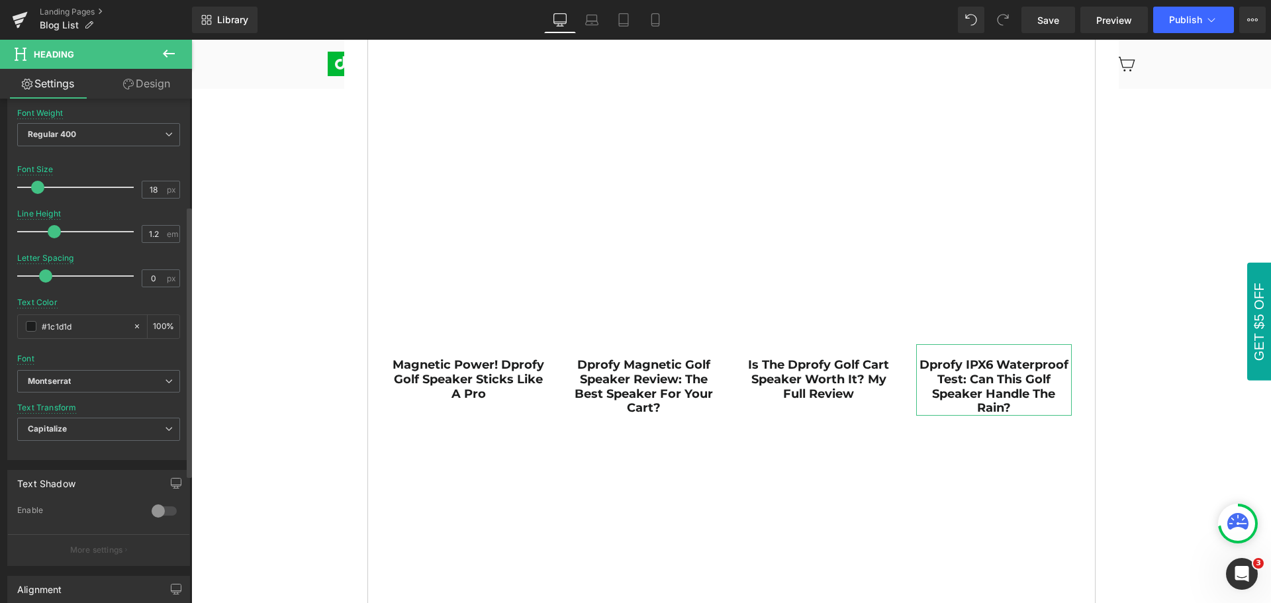
click at [101, 355] on div "Font Default Alegreya Sans Work Sans [GEOGRAPHIC_DATA] [GEOGRAPHIC_DATA] Defaul…" at bounding box center [98, 210] width 163 height 320
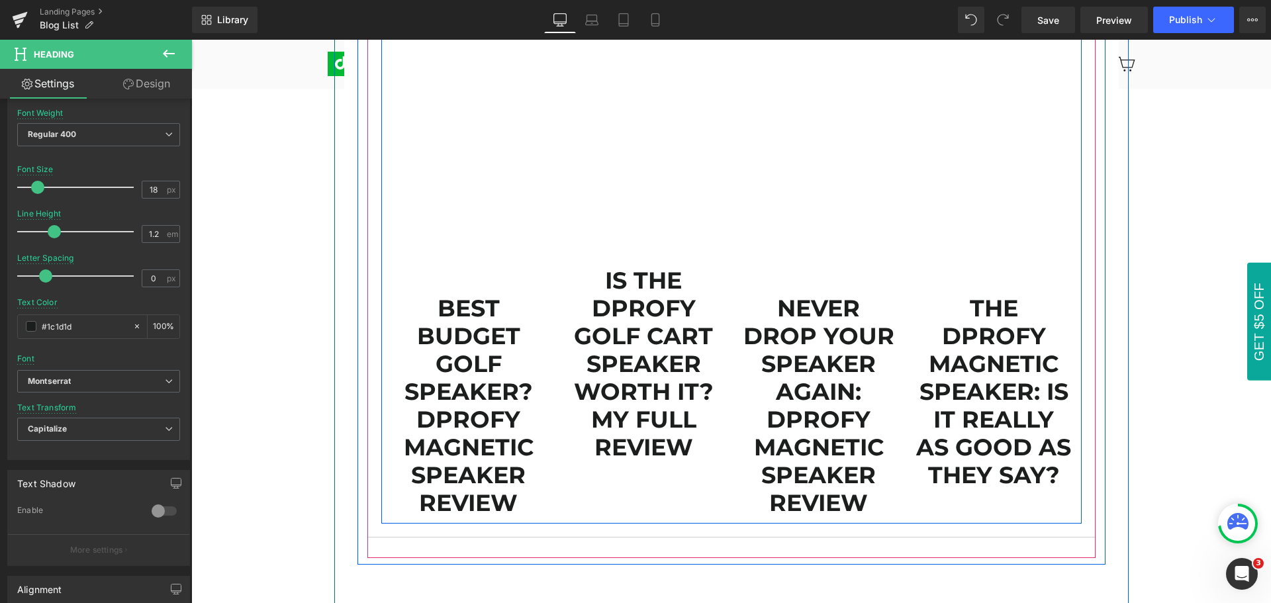
scroll to position [927, 0]
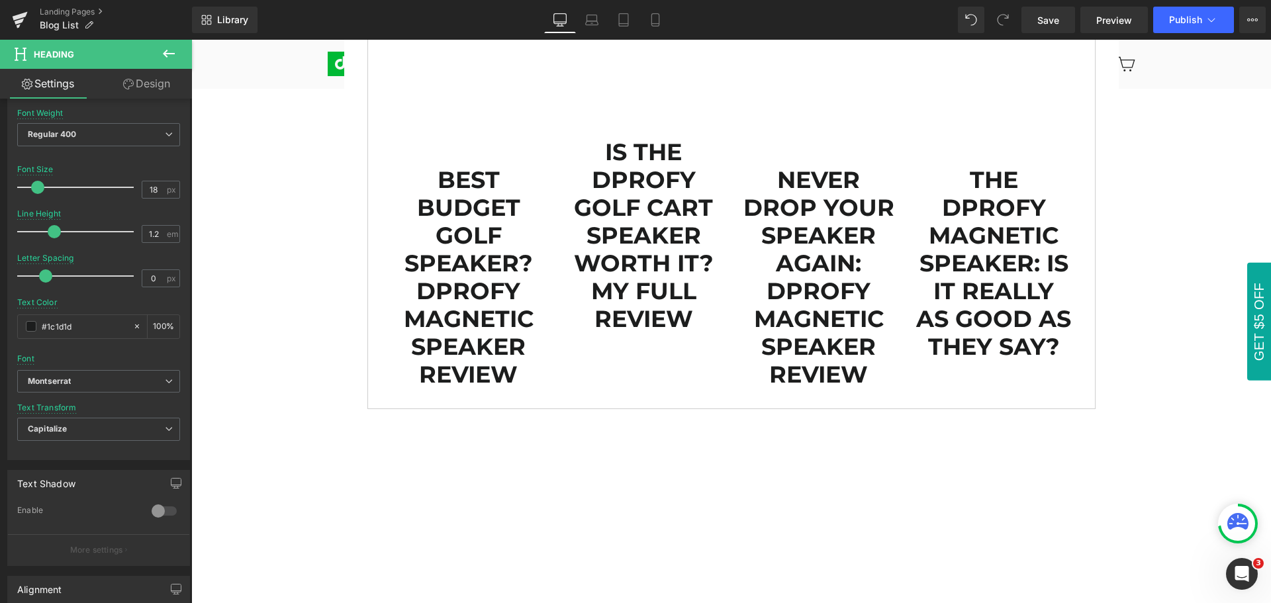
click at [1151, 377] on div "PRODUCT REVIEWS & GOLF TIPS Heading Row Product Reviews Text Block Golf Tips Te…" at bounding box center [731, 334] width 1080 height 2257
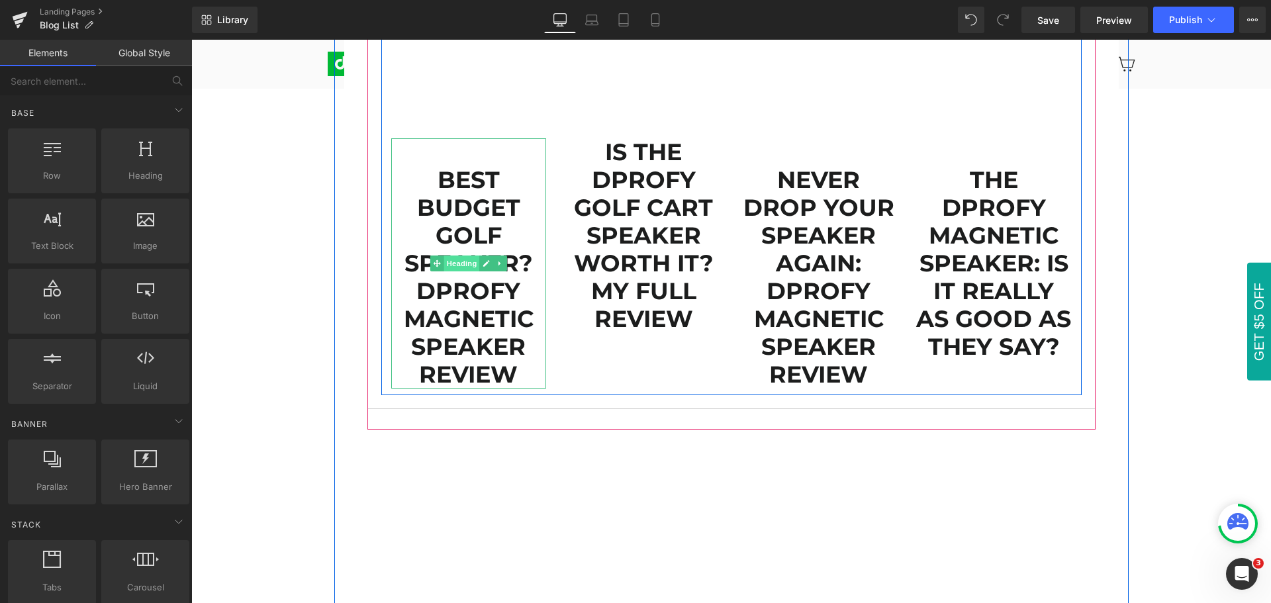
click at [456, 270] on span "Heading" at bounding box center [462, 264] width 36 height 16
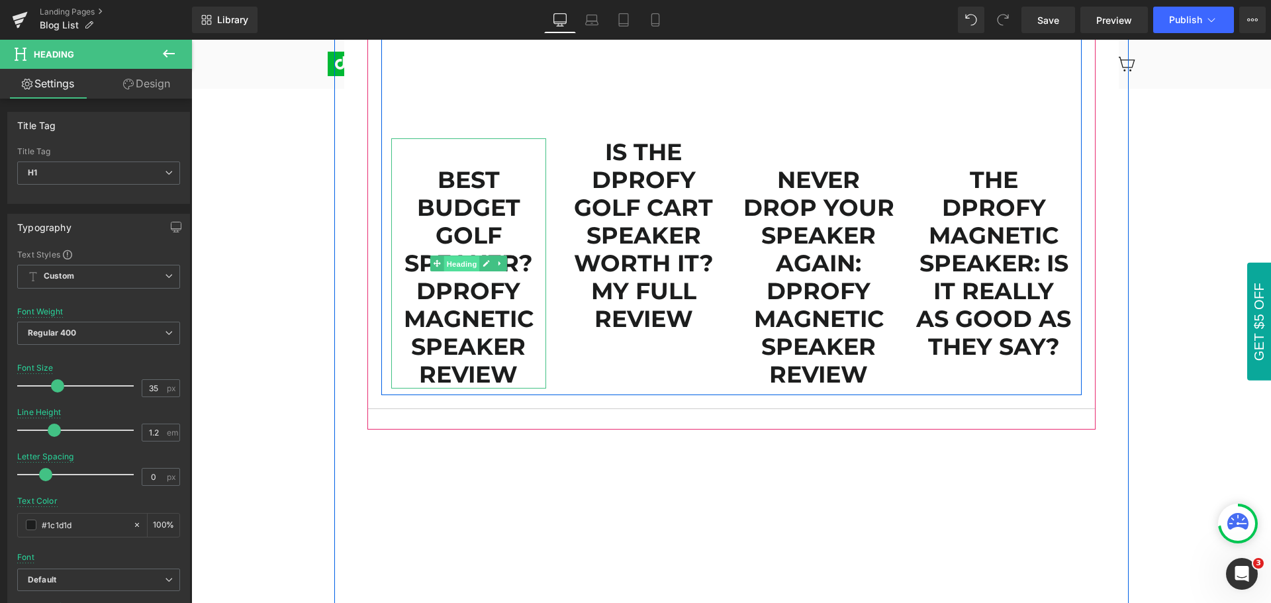
click at [456, 263] on span "Heading" at bounding box center [462, 264] width 36 height 16
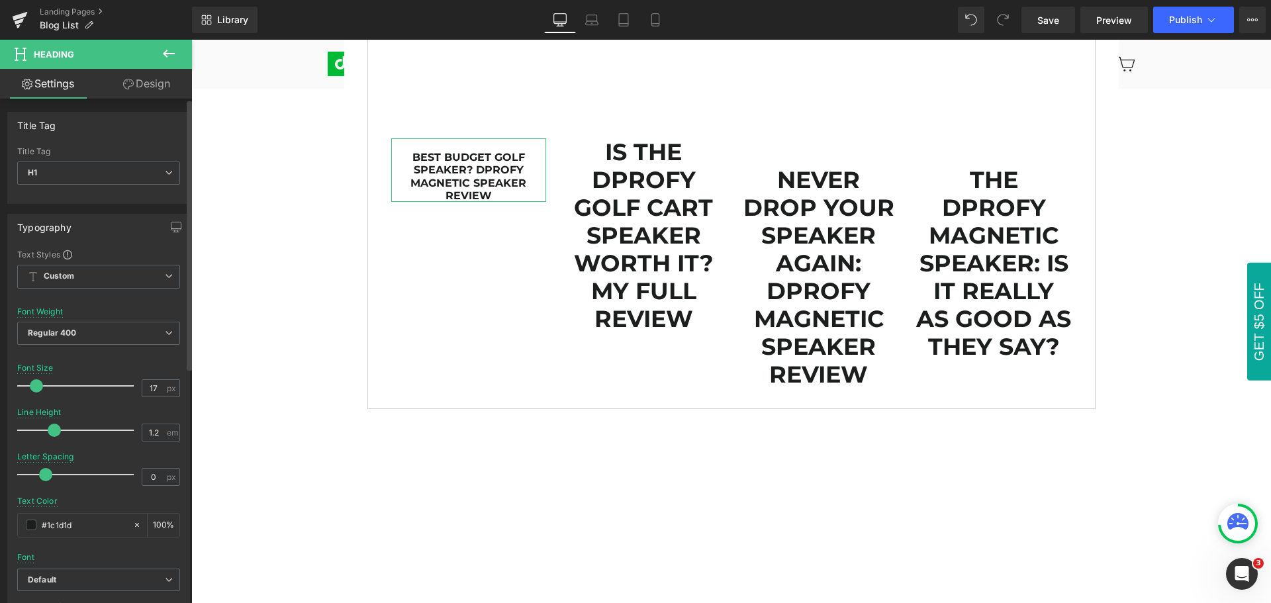
type input "18"
drag, startPoint x: 56, startPoint y: 387, endPoint x: 37, endPoint y: 387, distance: 19.2
click at [37, 387] on span at bounding box center [37, 385] width 13 height 13
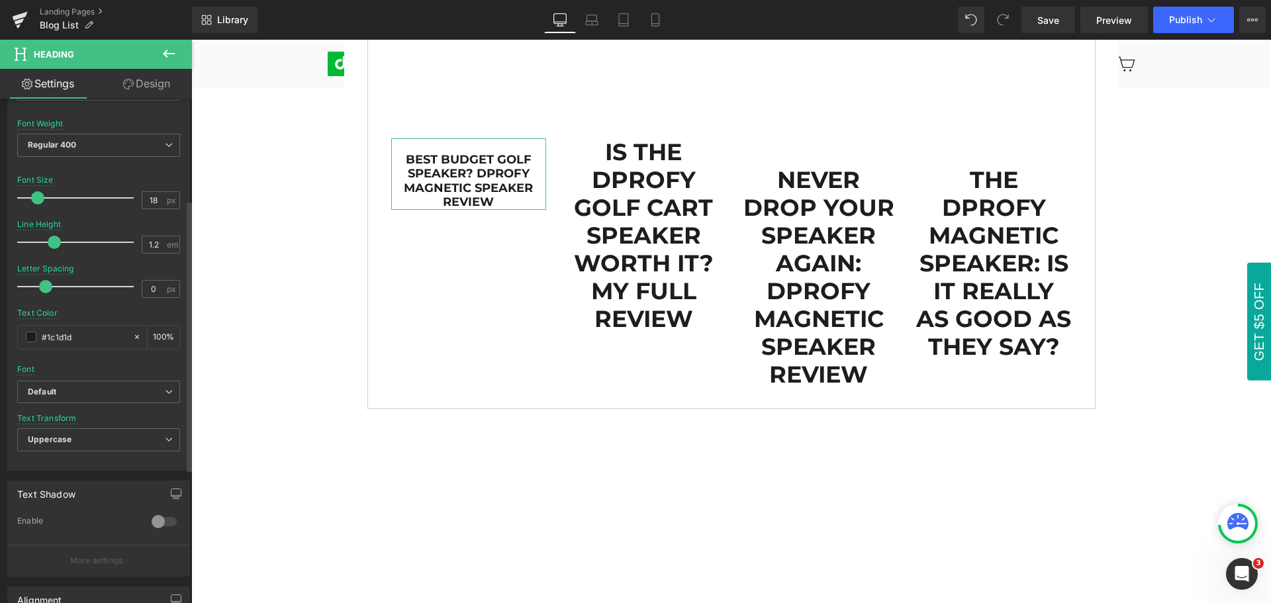
scroll to position [265, 0]
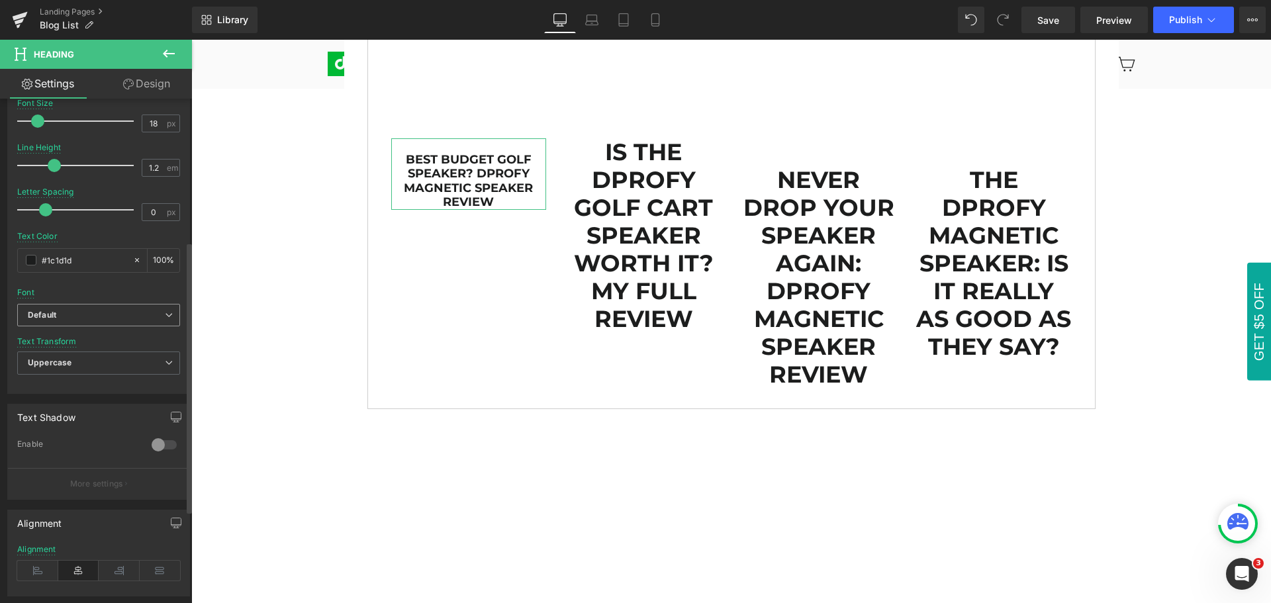
click at [78, 310] on b "Default" at bounding box center [96, 315] width 137 height 11
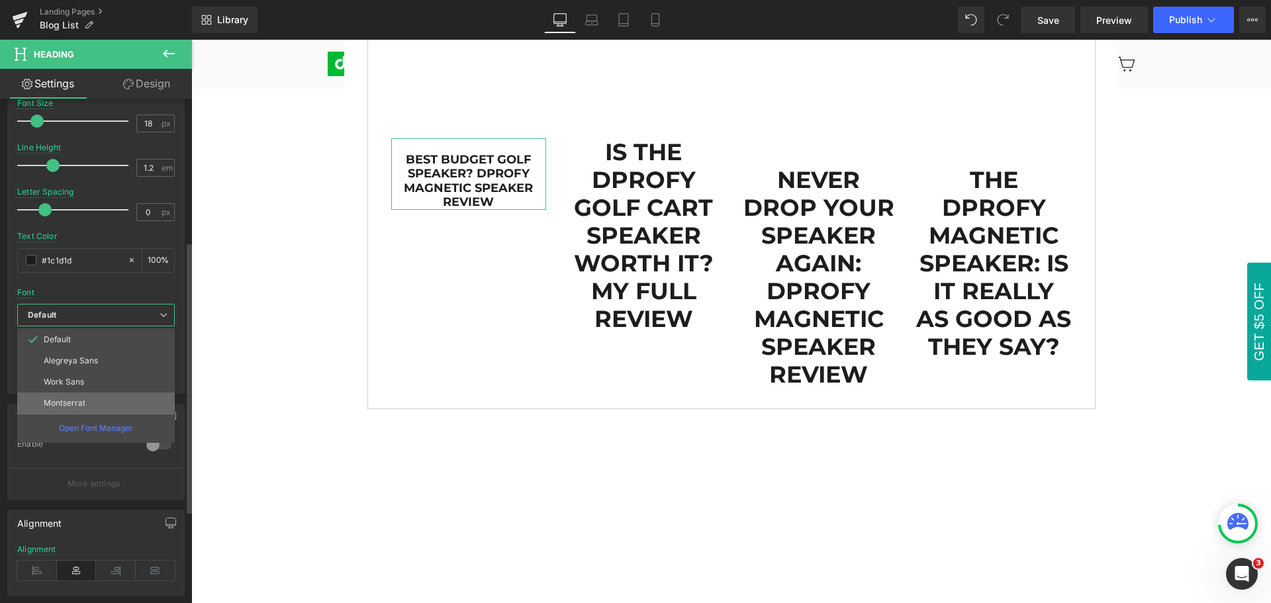
click at [89, 402] on li "Montserrat" at bounding box center [96, 403] width 158 height 21
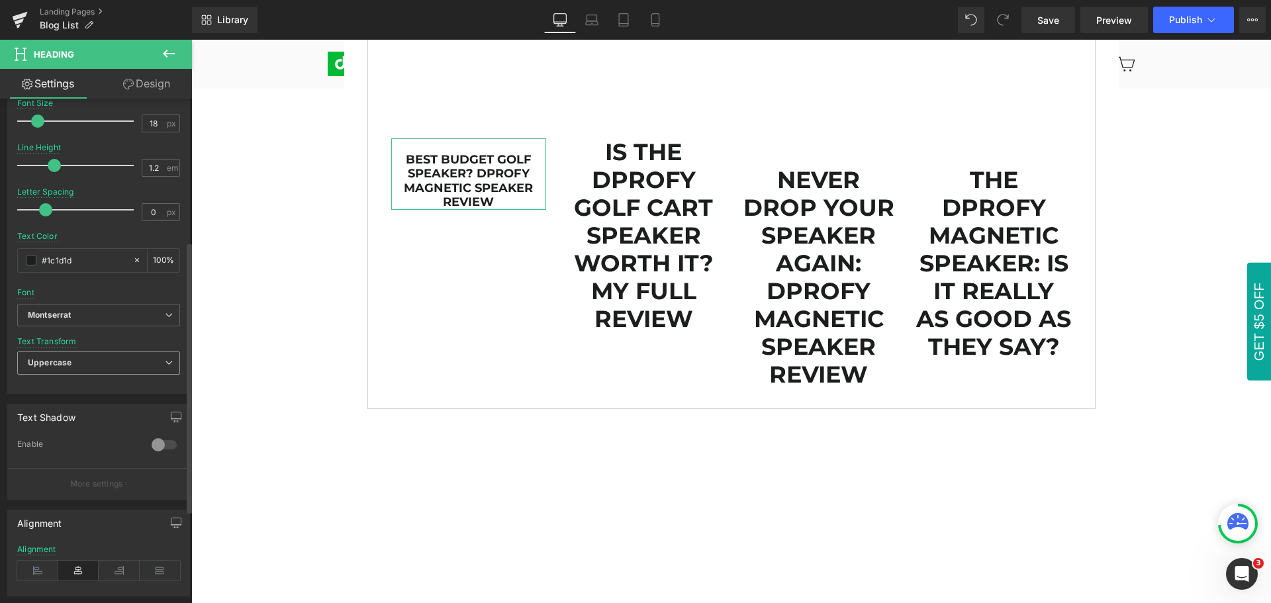
click at [87, 368] on span "Uppercase" at bounding box center [98, 363] width 163 height 23
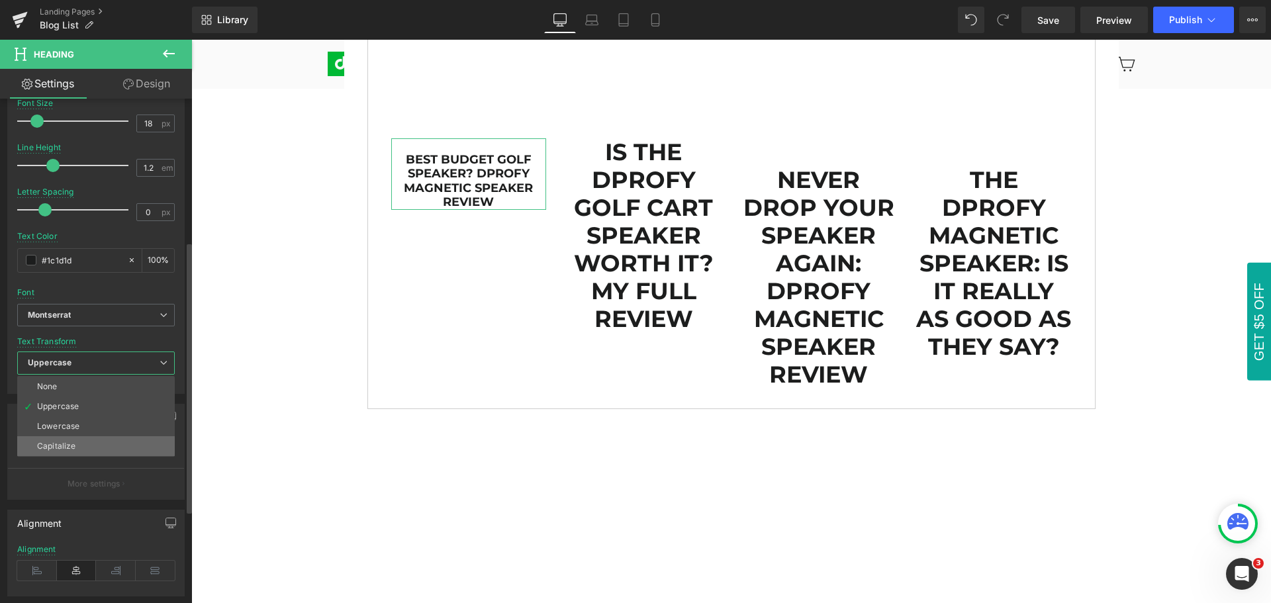
click at [87, 444] on li "Capitalize" at bounding box center [96, 446] width 158 height 20
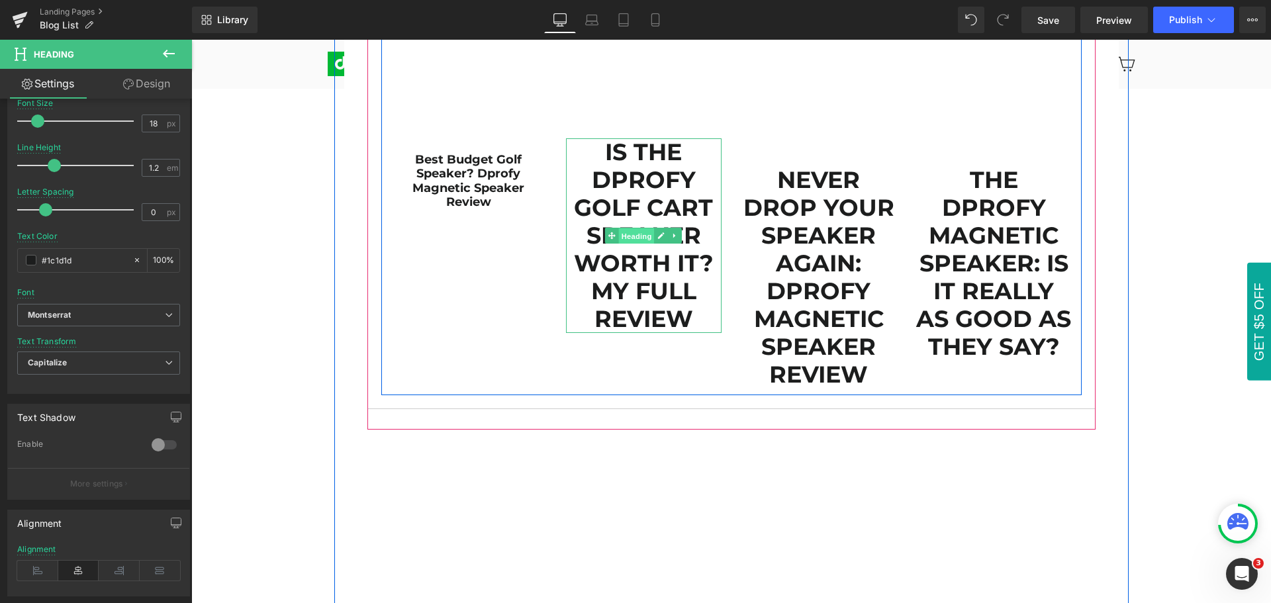
click at [633, 236] on span "Heading" at bounding box center [637, 236] width 36 height 16
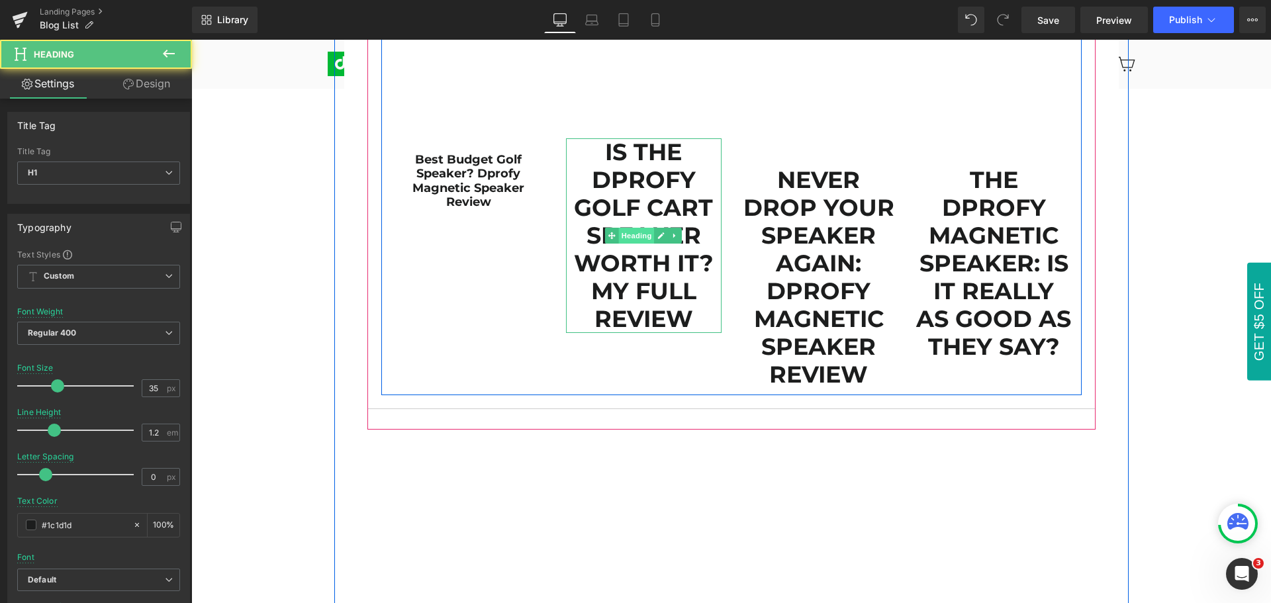
click at [633, 236] on span "Heading" at bounding box center [637, 236] width 36 height 16
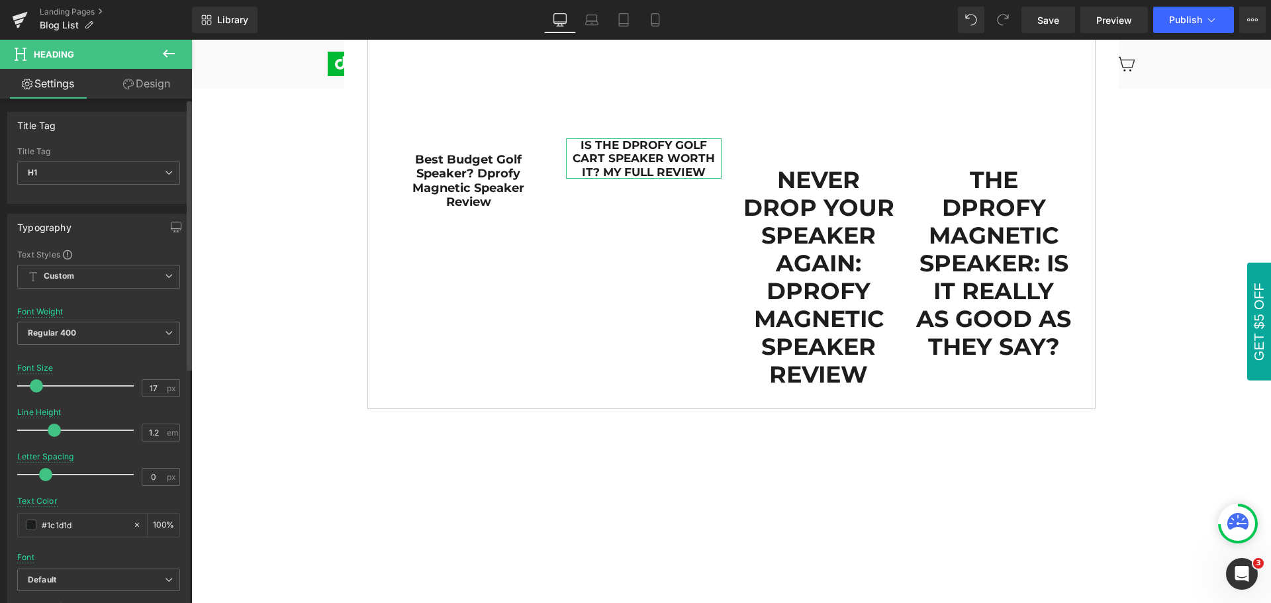
type input "18"
drag, startPoint x: 55, startPoint y: 385, endPoint x: 36, endPoint y: 385, distance: 18.5
click at [36, 385] on span at bounding box center [37, 385] width 13 height 13
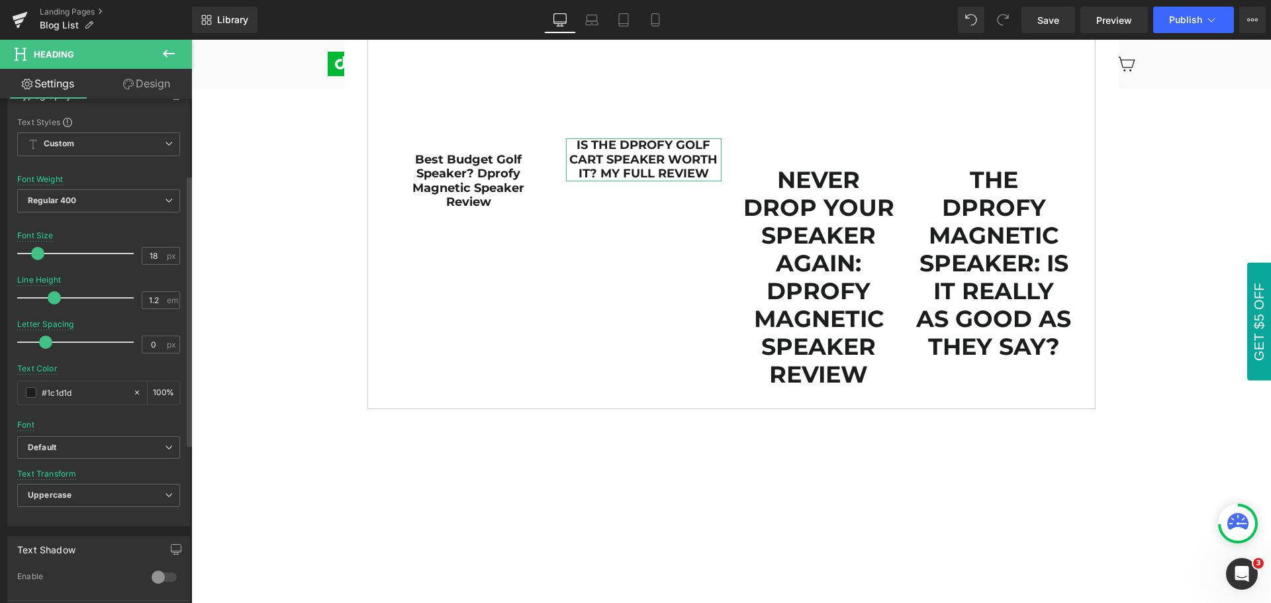
scroll to position [199, 0]
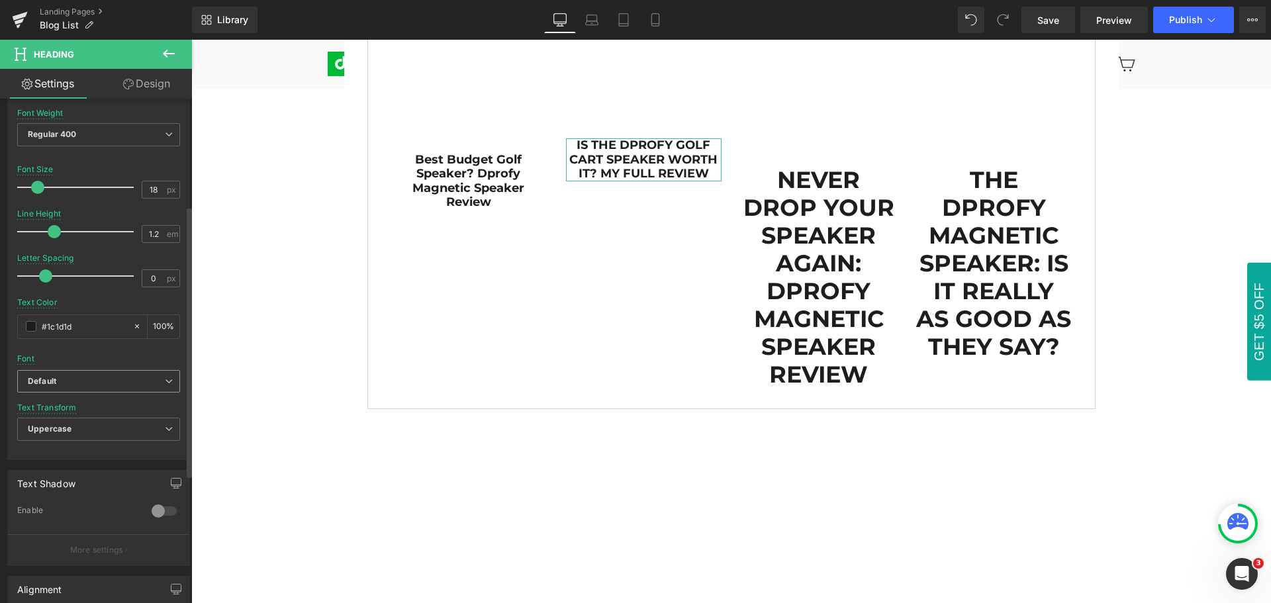
click at [83, 379] on b "Default" at bounding box center [96, 381] width 137 height 11
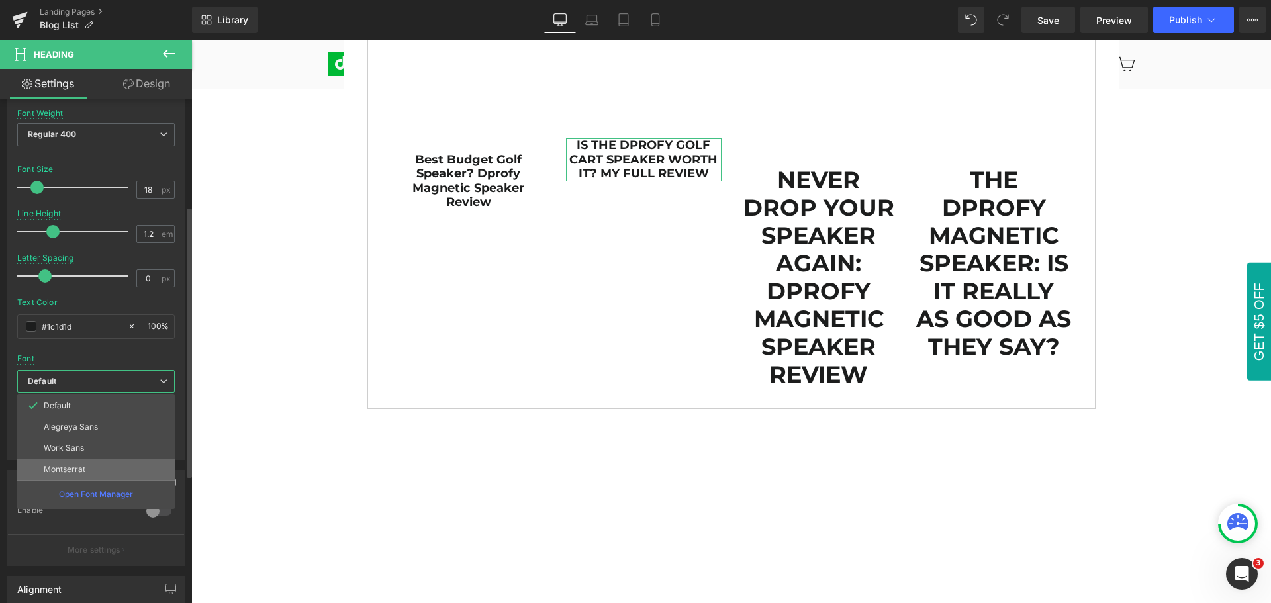
click at [85, 469] on p "Montserrat" at bounding box center [65, 469] width 42 height 9
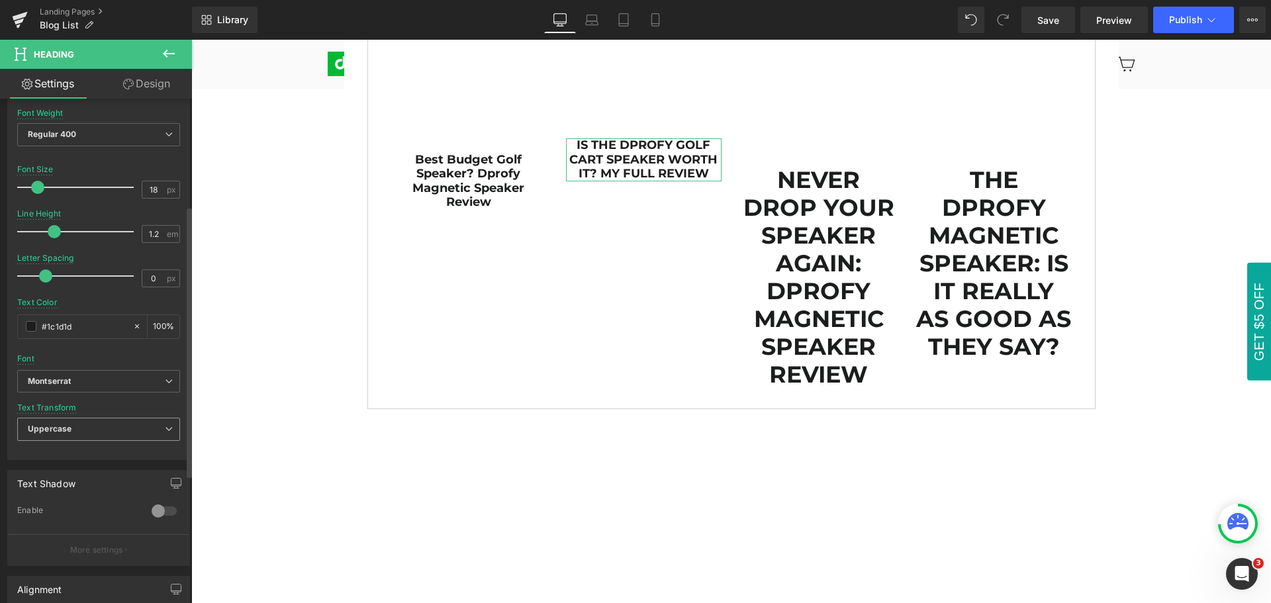
click at [94, 427] on span "Uppercase" at bounding box center [98, 429] width 163 height 23
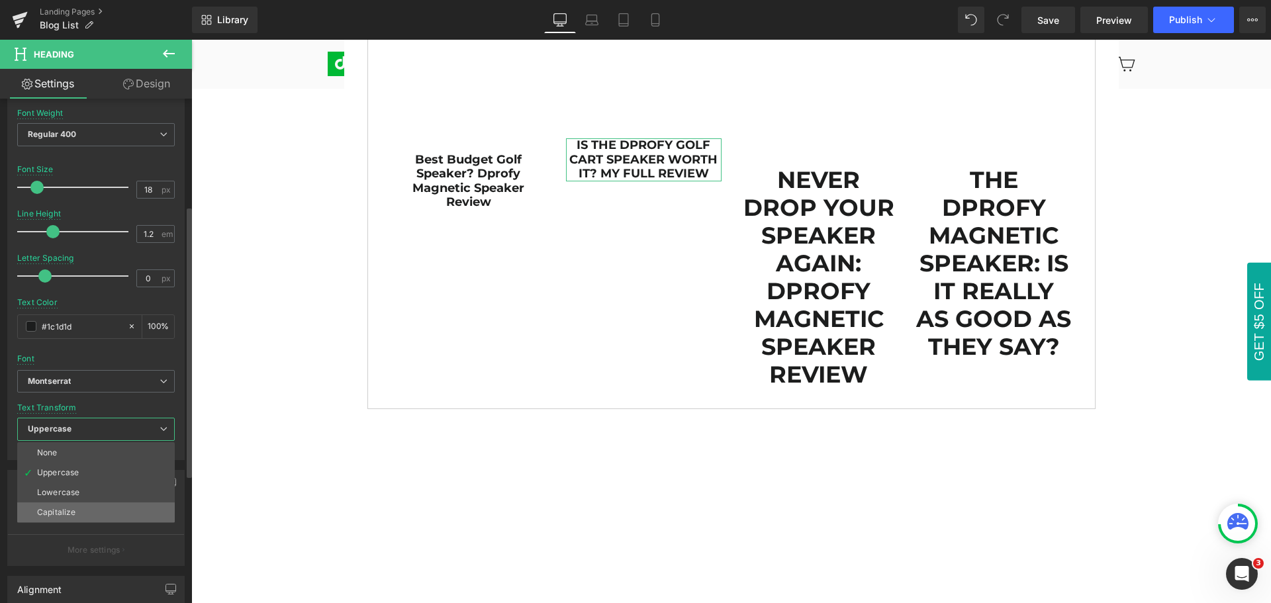
click at [86, 513] on li "Capitalize" at bounding box center [96, 513] width 158 height 20
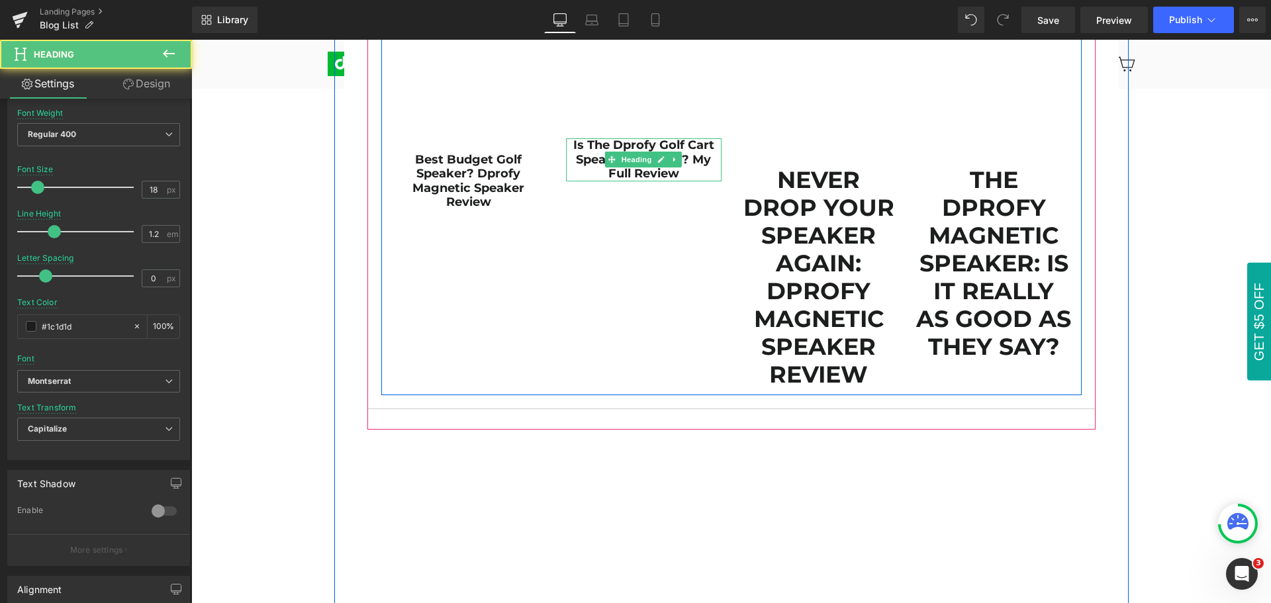
click at [573, 144] on strong "Is the Dprofy Golf Cart Speaker Worth It? My Full Review" at bounding box center [643, 159] width 141 height 43
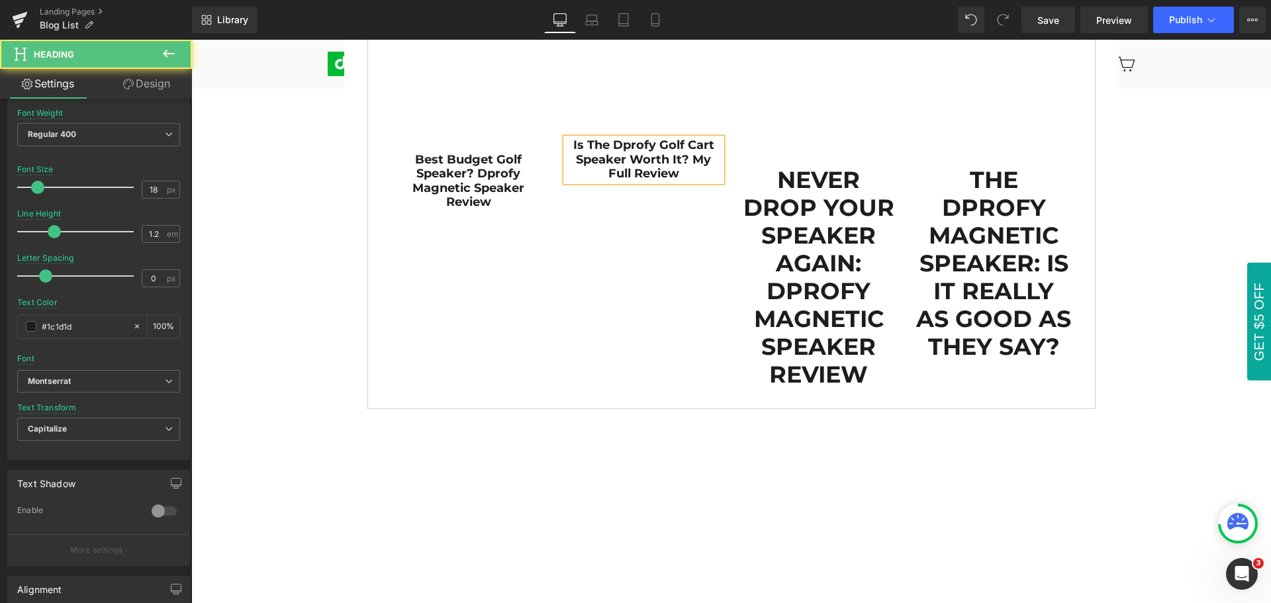
click at [573, 144] on strong "Is the Dprofy Golf Cart Speaker Worth It? My Full Review" at bounding box center [643, 159] width 141 height 43
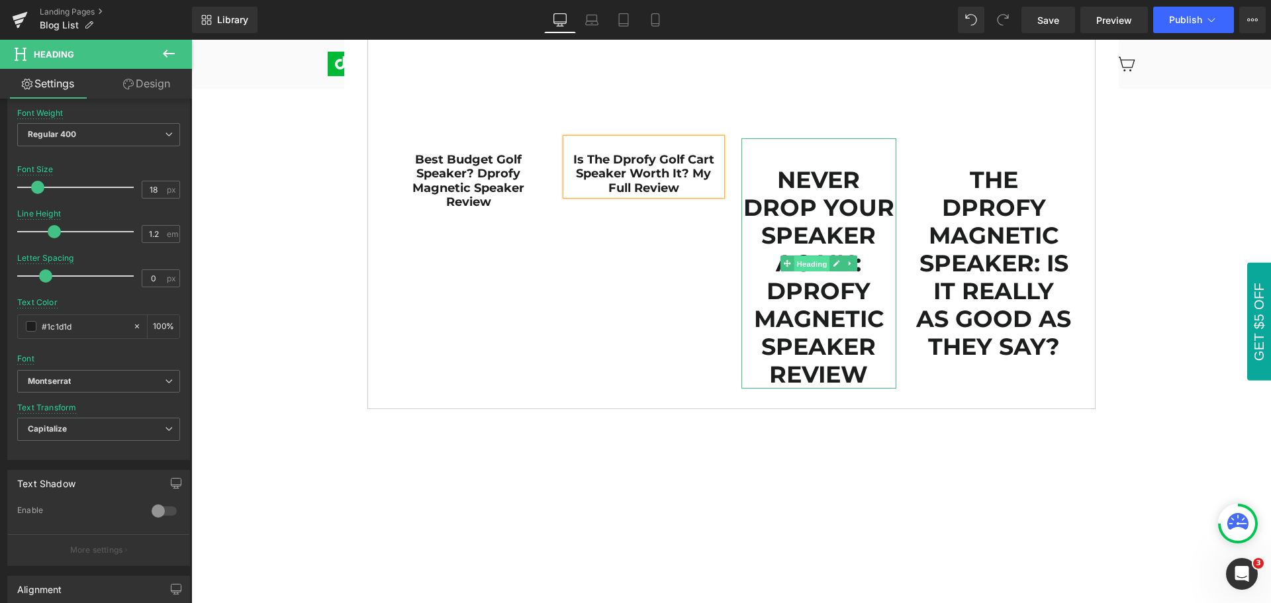
click at [807, 263] on span "Heading" at bounding box center [812, 264] width 36 height 16
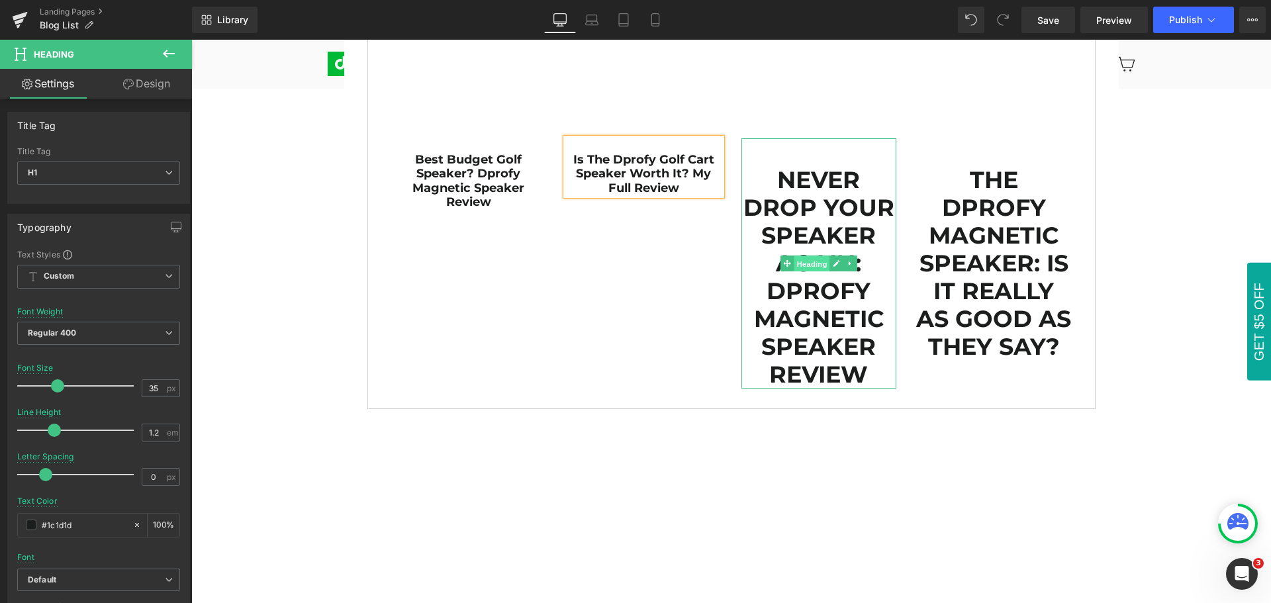
click at [807, 263] on span "Heading" at bounding box center [812, 264] width 36 height 16
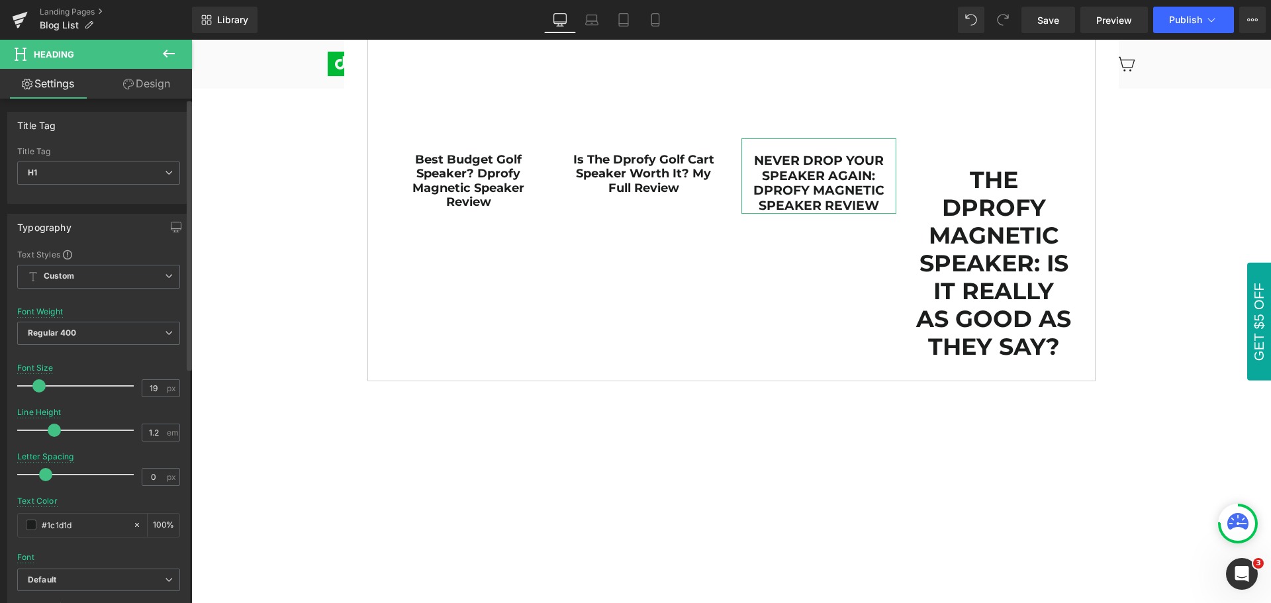
type input "18"
drag, startPoint x: 58, startPoint y: 388, endPoint x: 38, endPoint y: 387, distance: 19.2
click at [38, 387] on span at bounding box center [37, 385] width 13 height 13
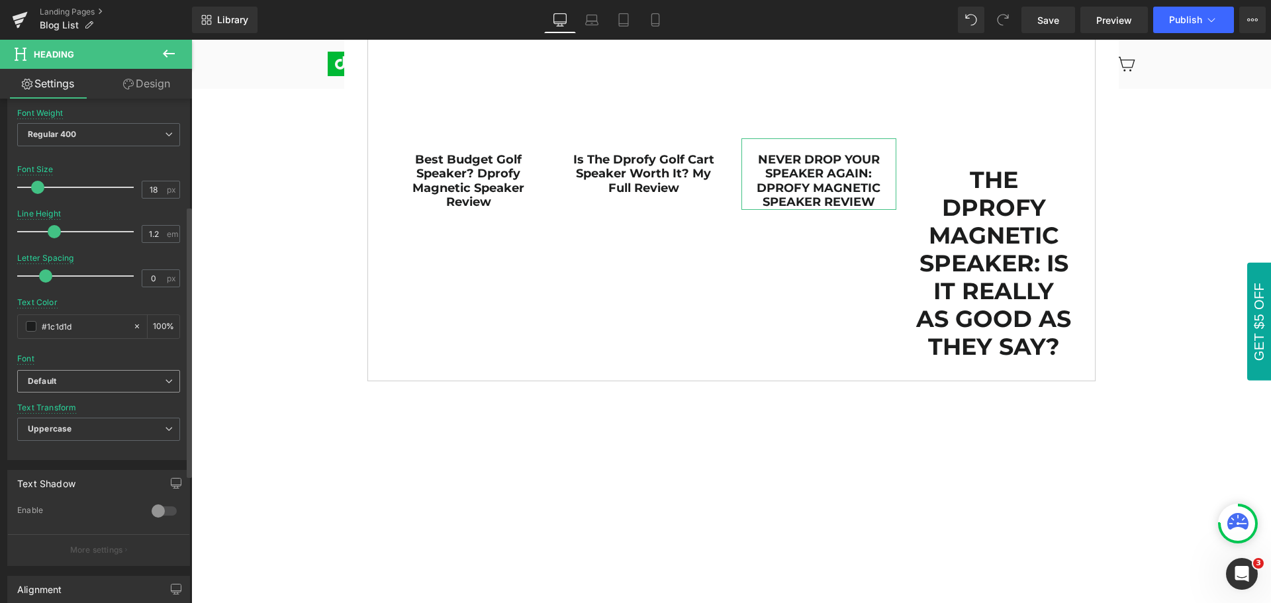
click at [91, 377] on b "Default" at bounding box center [96, 381] width 137 height 11
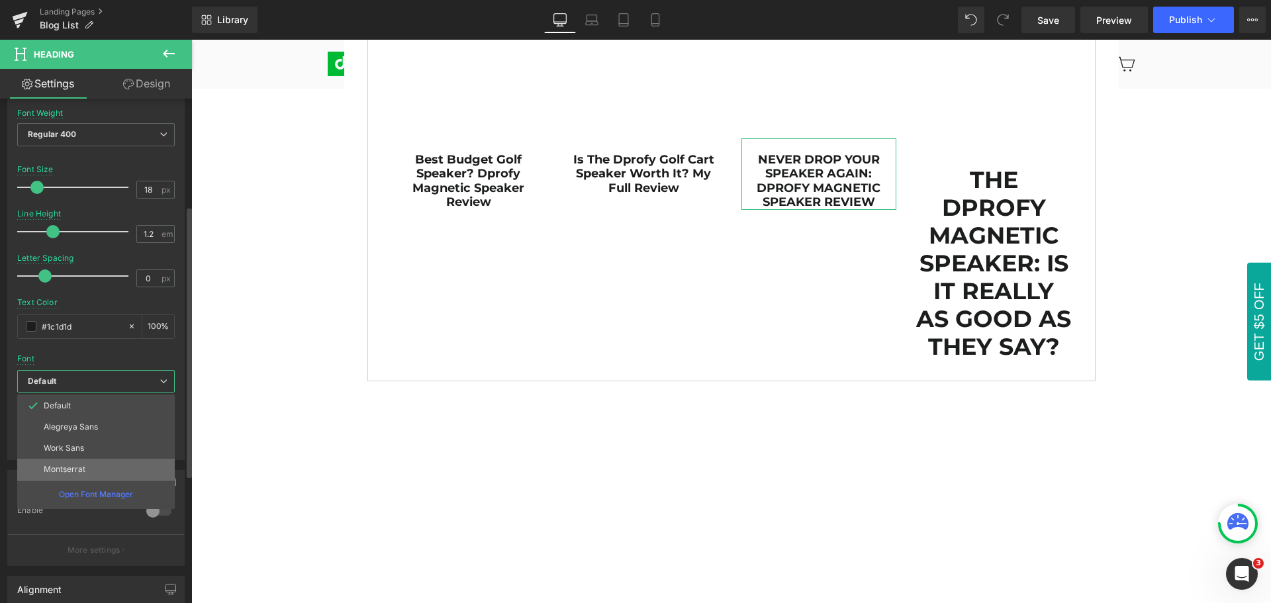
click at [91, 469] on li "Montserrat" at bounding box center [96, 469] width 158 height 21
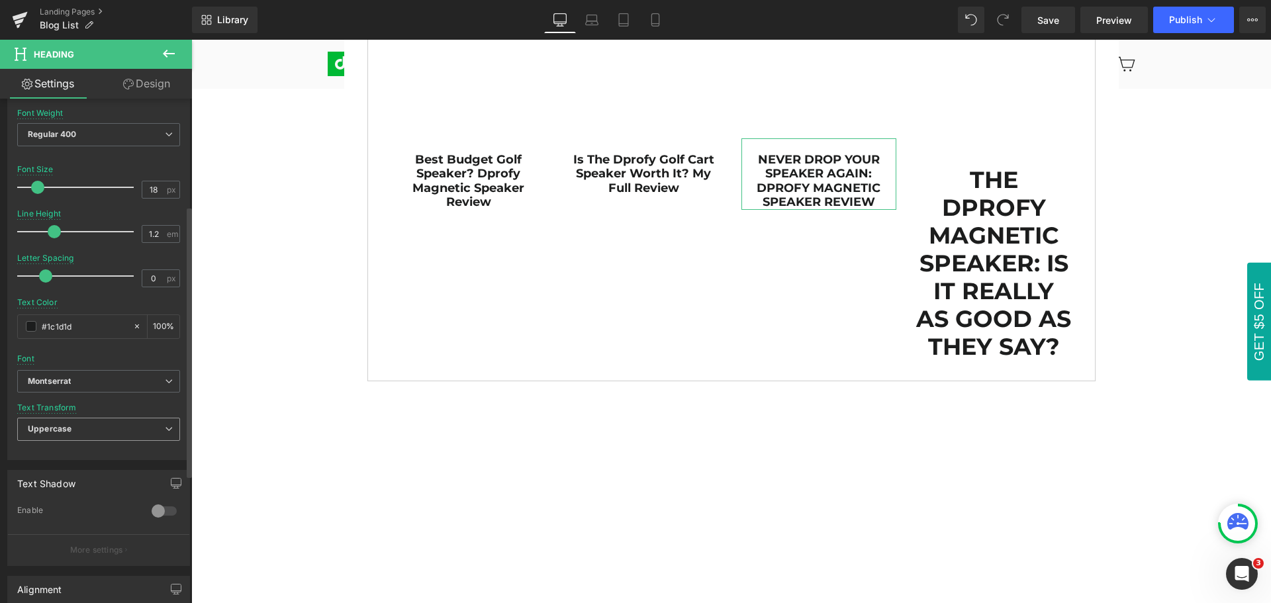
click at [91, 427] on span "Uppercase" at bounding box center [98, 429] width 163 height 23
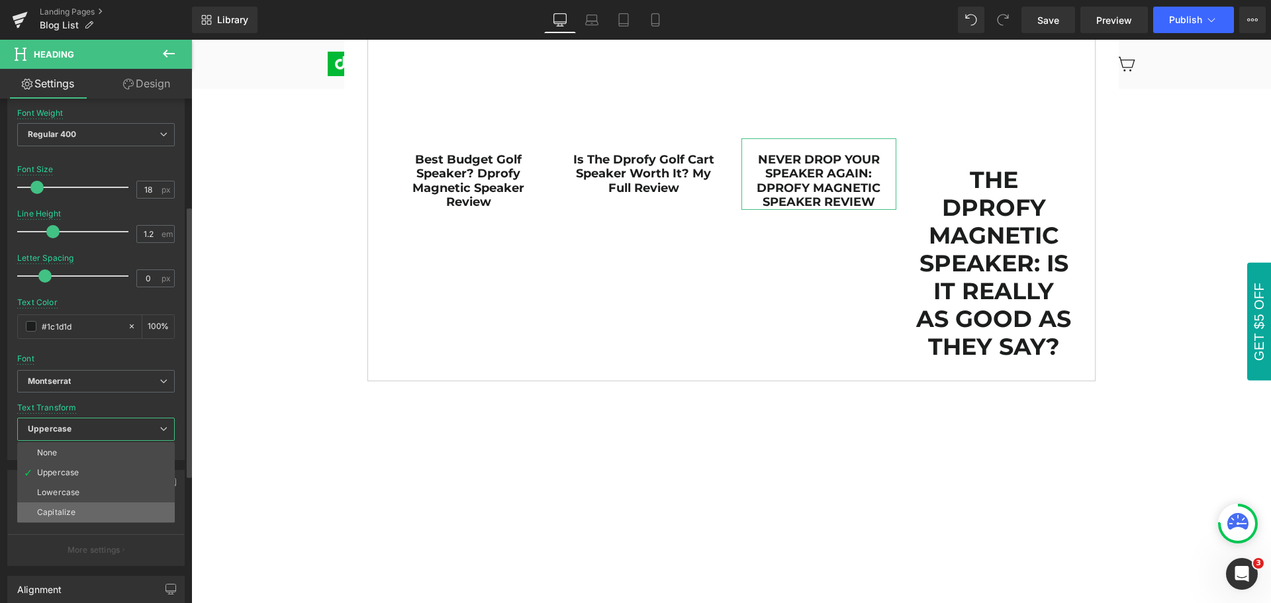
click at [84, 513] on li "Capitalize" at bounding box center [96, 513] width 158 height 20
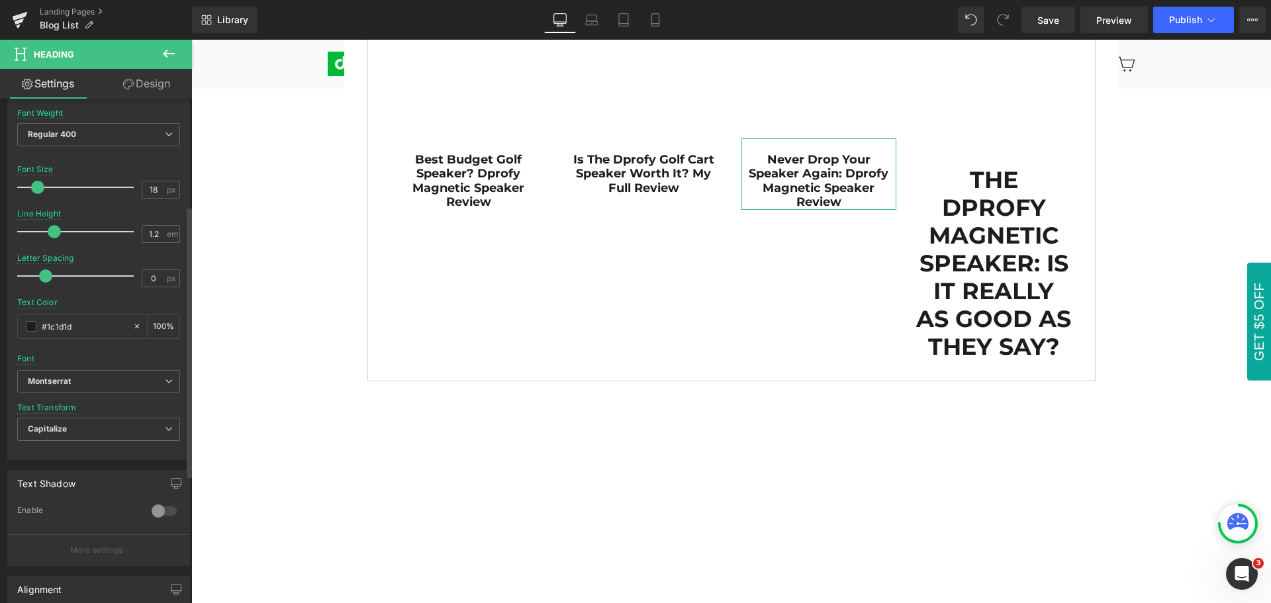
click at [121, 409] on div "Text Transform Capitalize None Uppercase Lowercase Capitalize" at bounding box center [98, 429] width 163 height 53
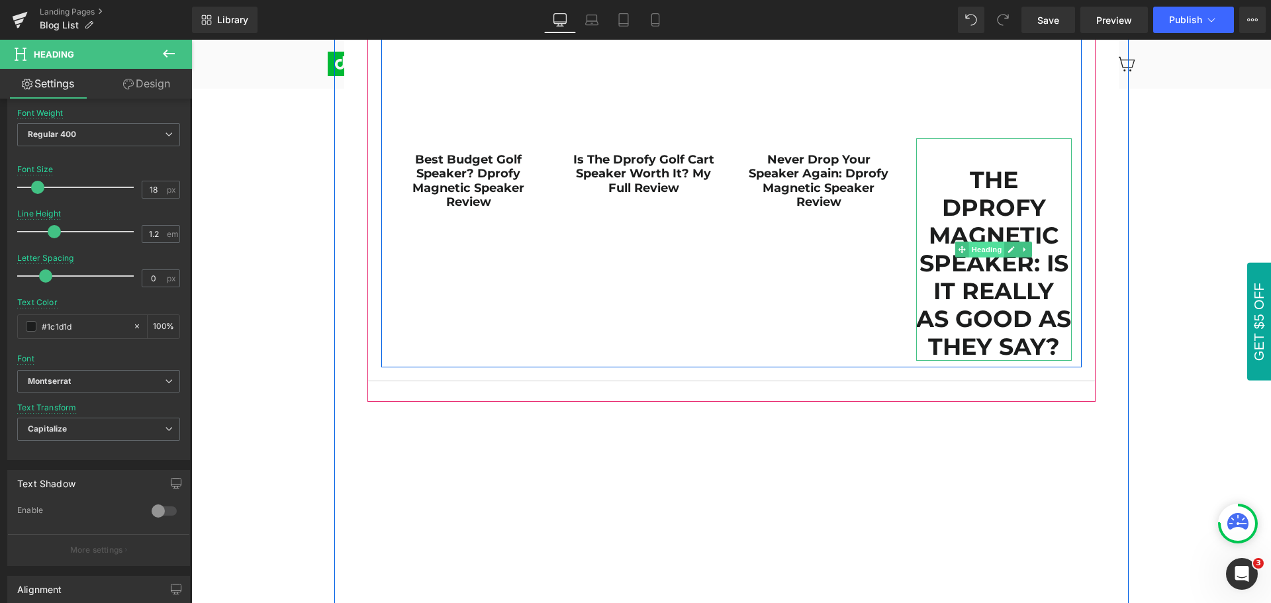
click at [985, 253] on span "Heading" at bounding box center [987, 250] width 36 height 16
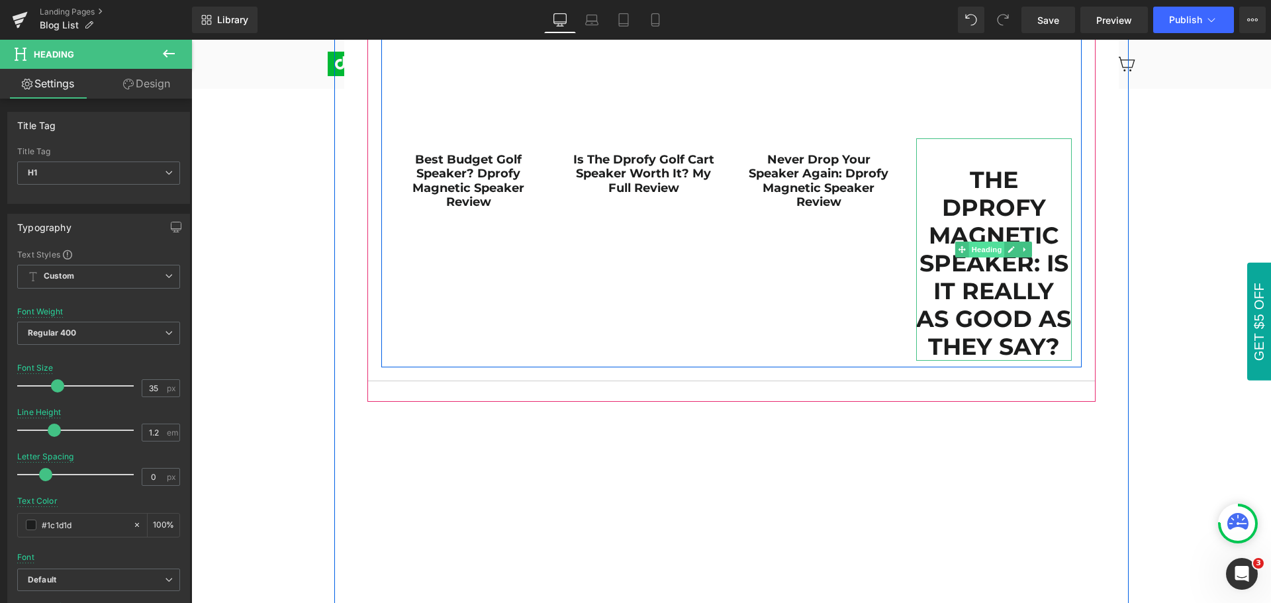
click at [985, 253] on span "Heading" at bounding box center [987, 250] width 36 height 16
click at [985, 248] on span "Heading" at bounding box center [987, 250] width 36 height 16
click at [985, 250] on span "Heading" at bounding box center [987, 250] width 36 height 16
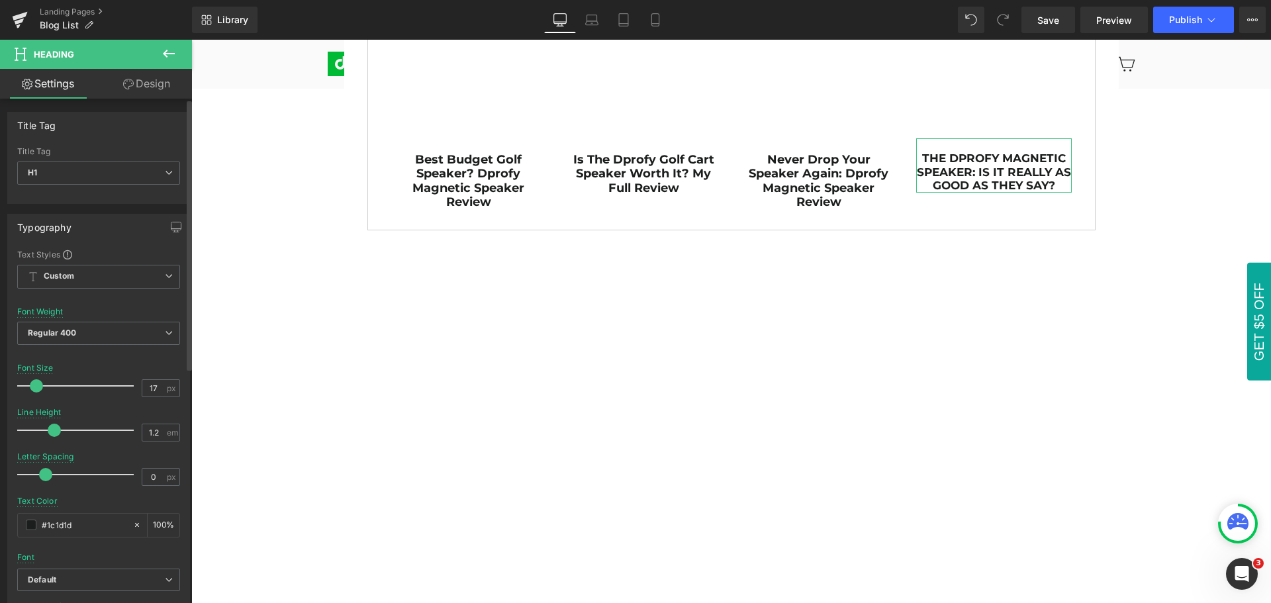
type input "18"
drag, startPoint x: 58, startPoint y: 385, endPoint x: 39, endPoint y: 386, distance: 18.6
click at [39, 386] on span at bounding box center [37, 385] width 13 height 13
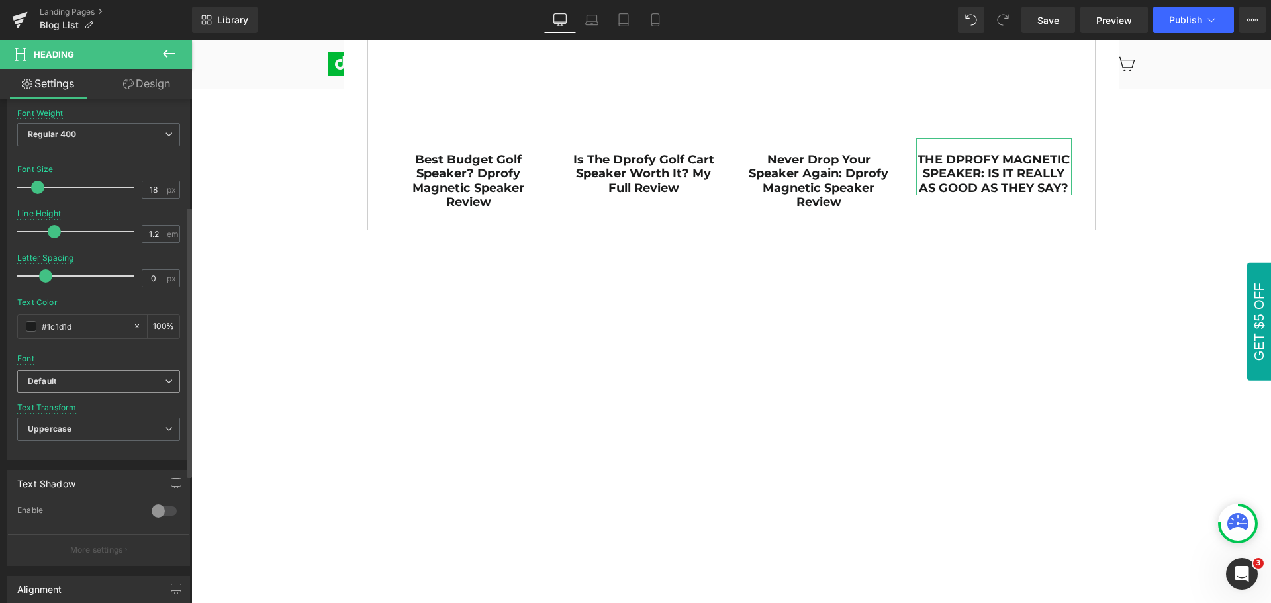
click at [85, 381] on b "Default" at bounding box center [96, 381] width 137 height 11
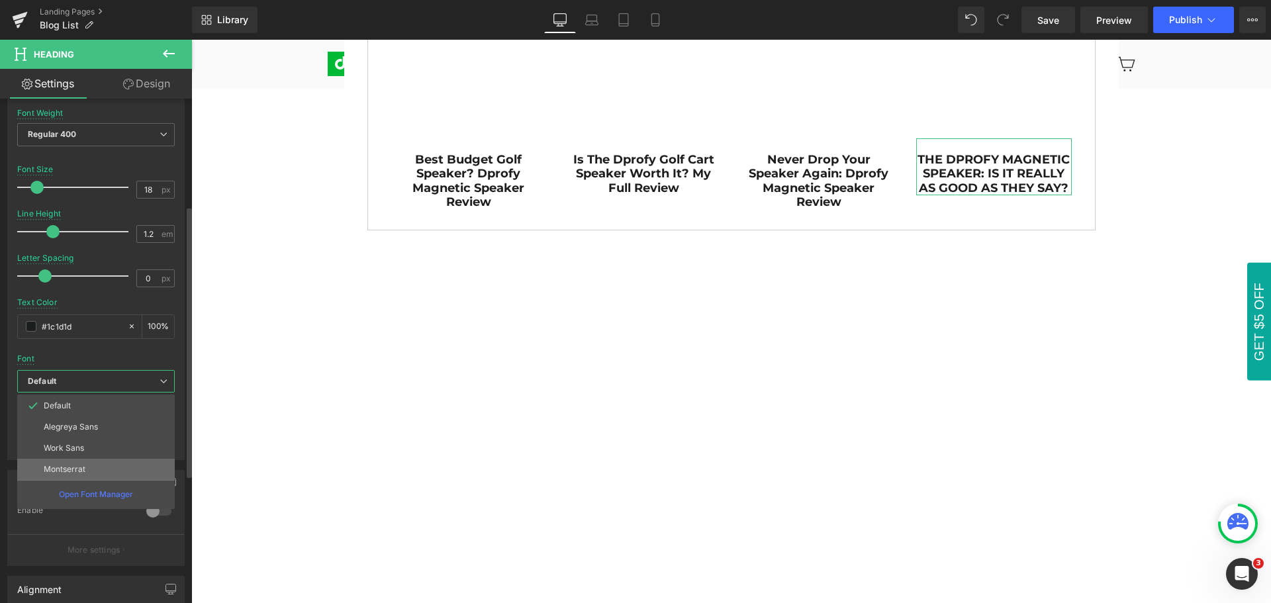
click at [85, 474] on p "Montserrat" at bounding box center [65, 469] width 42 height 9
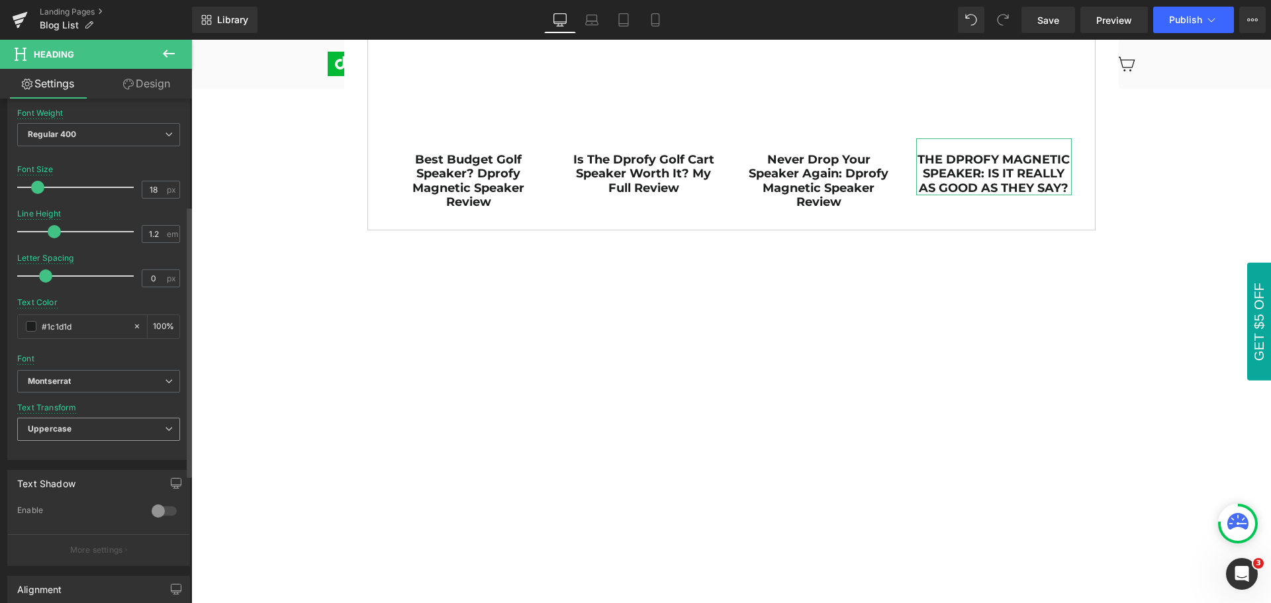
click at [83, 428] on span "Uppercase" at bounding box center [98, 429] width 163 height 23
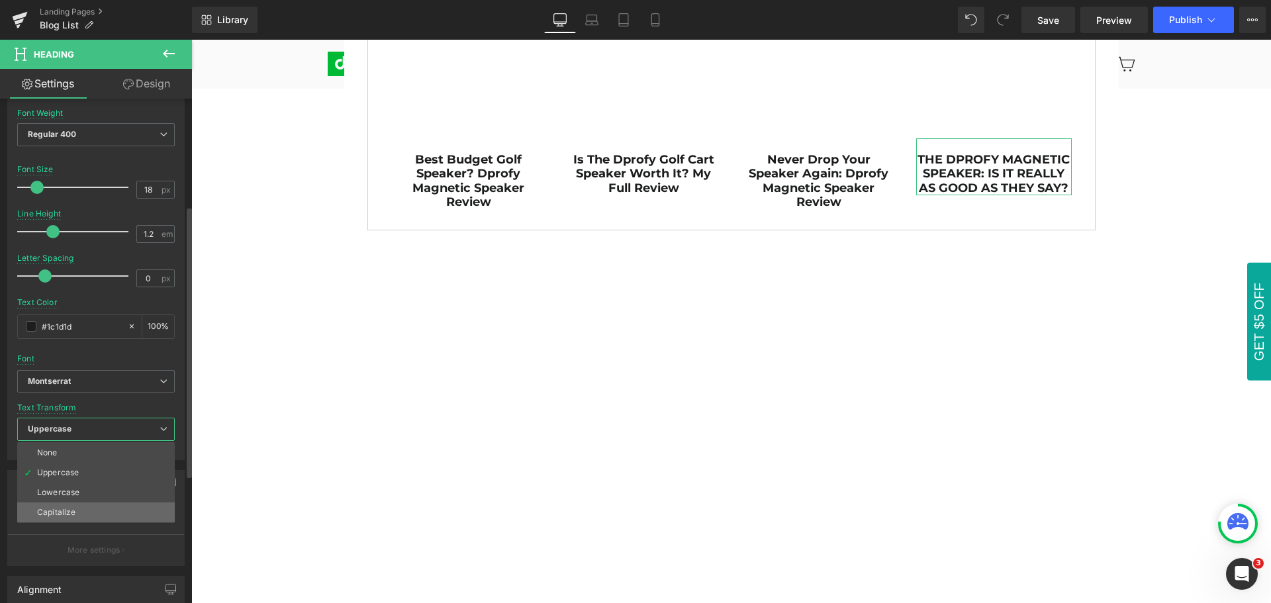
click at [87, 511] on li "Capitalize" at bounding box center [96, 513] width 158 height 20
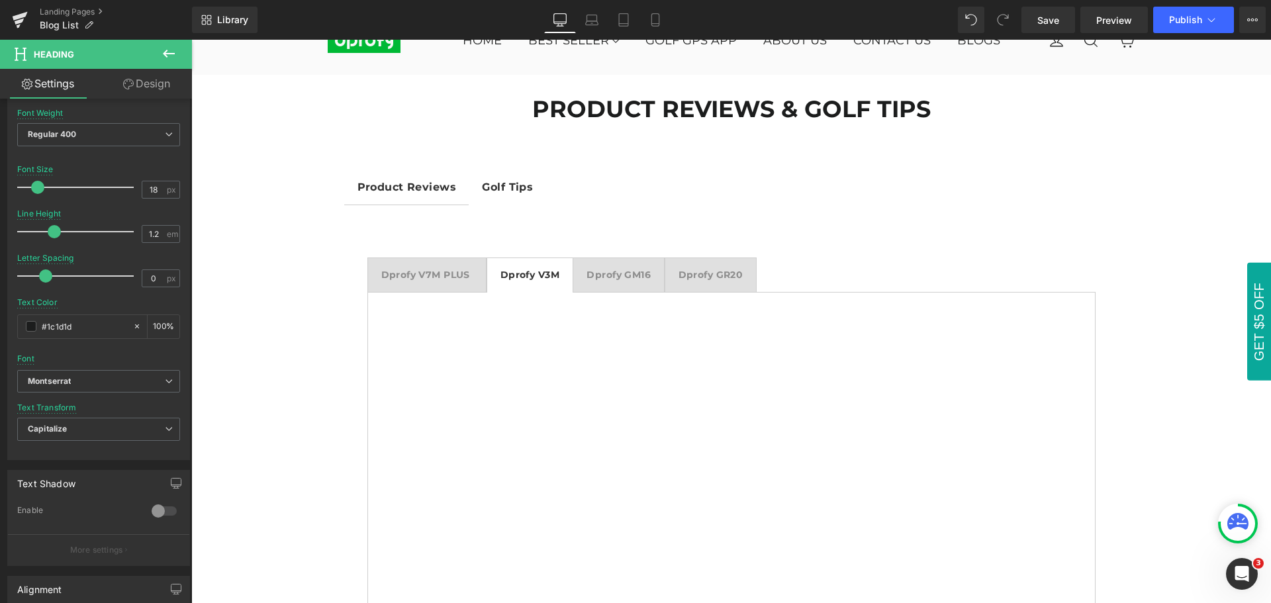
scroll to position [0, 0]
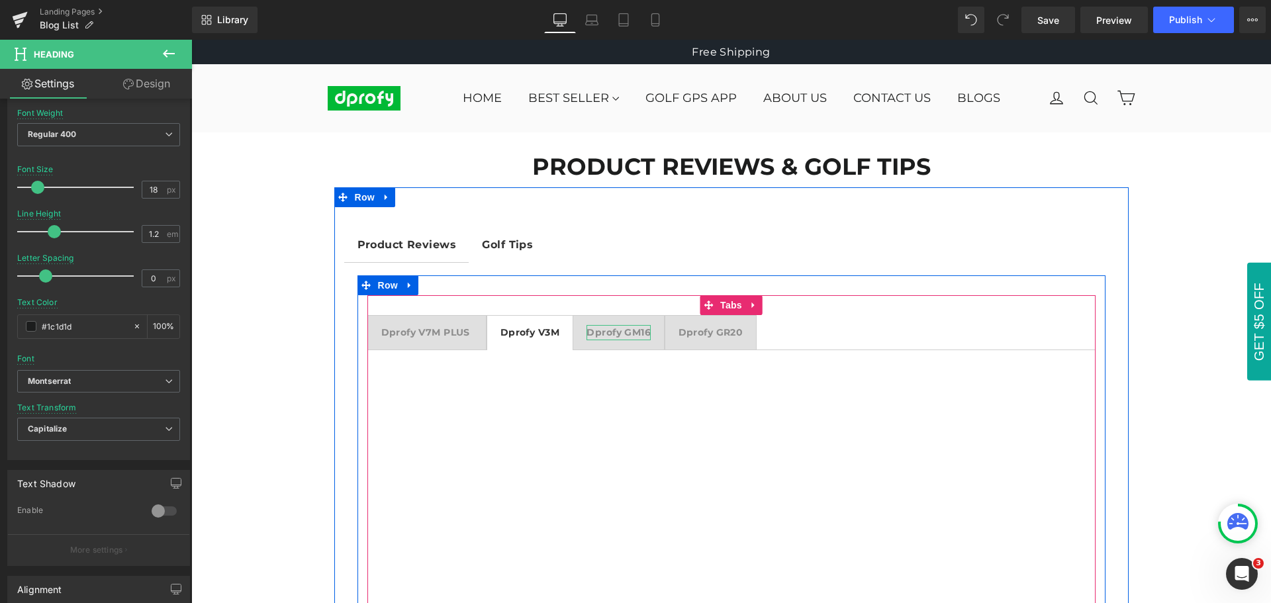
click at [626, 336] on strong "Dprofy GM16" at bounding box center [619, 332] width 64 height 12
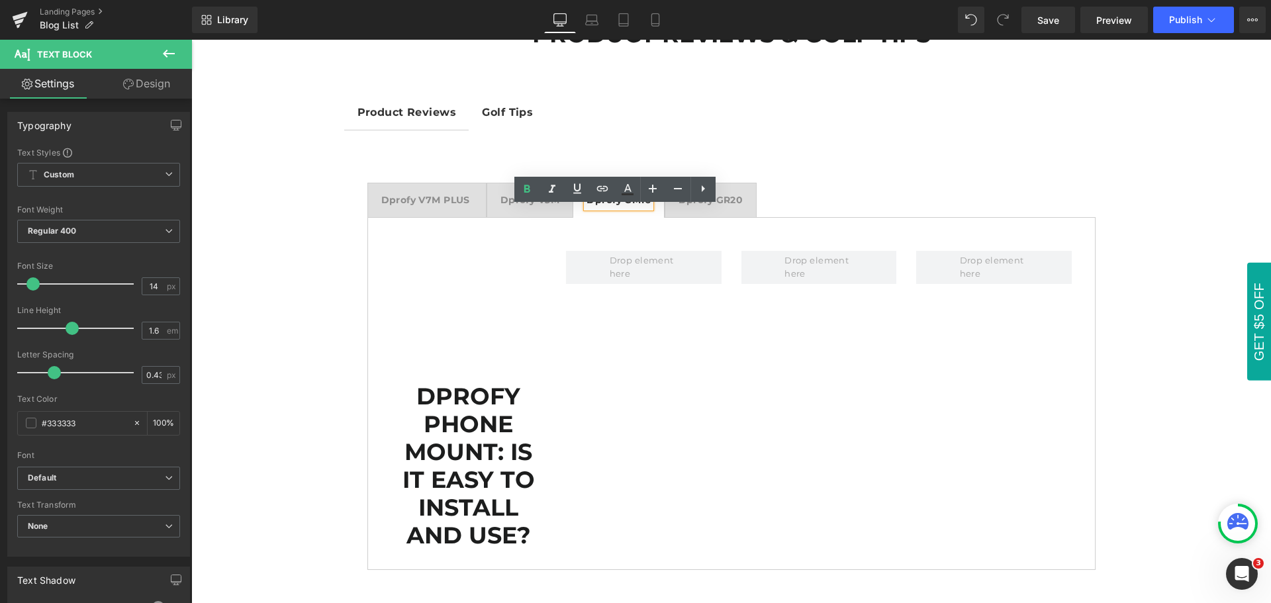
scroll to position [265, 0]
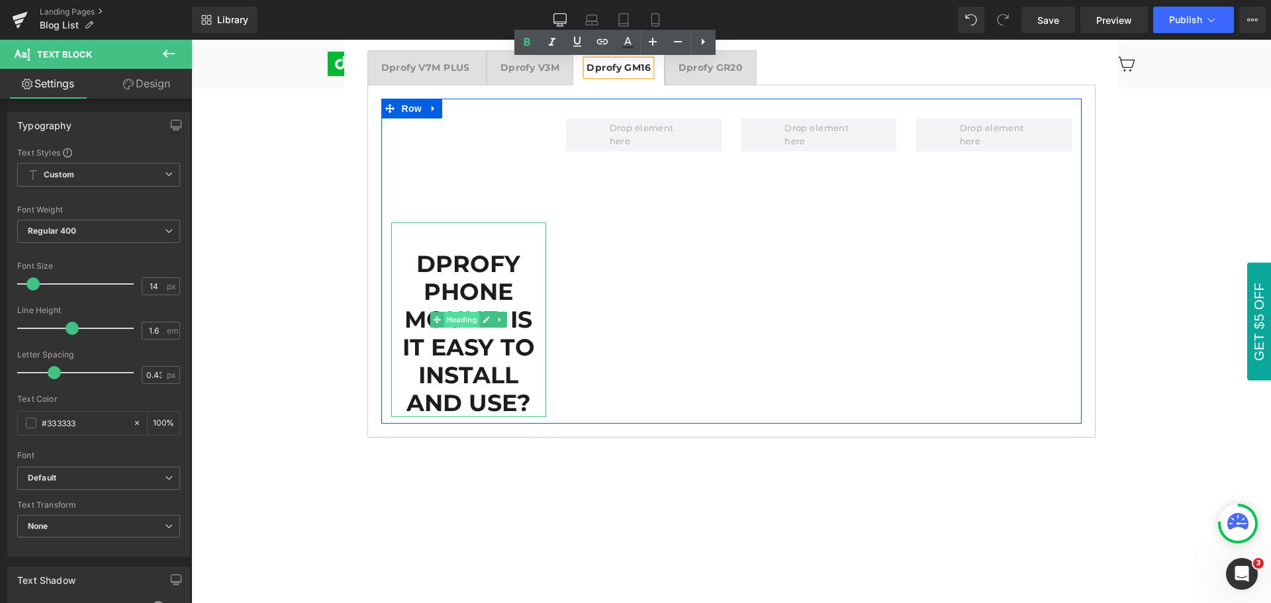
click at [459, 323] on span "Heading" at bounding box center [462, 320] width 36 height 16
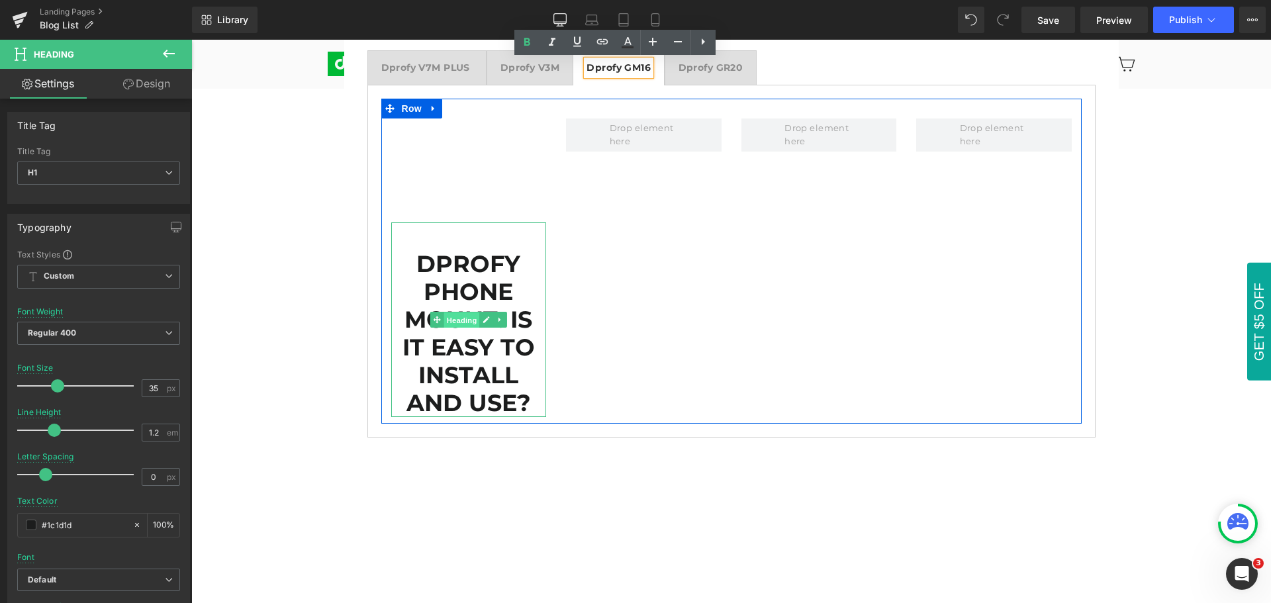
click at [453, 320] on span "Heading" at bounding box center [462, 320] width 36 height 16
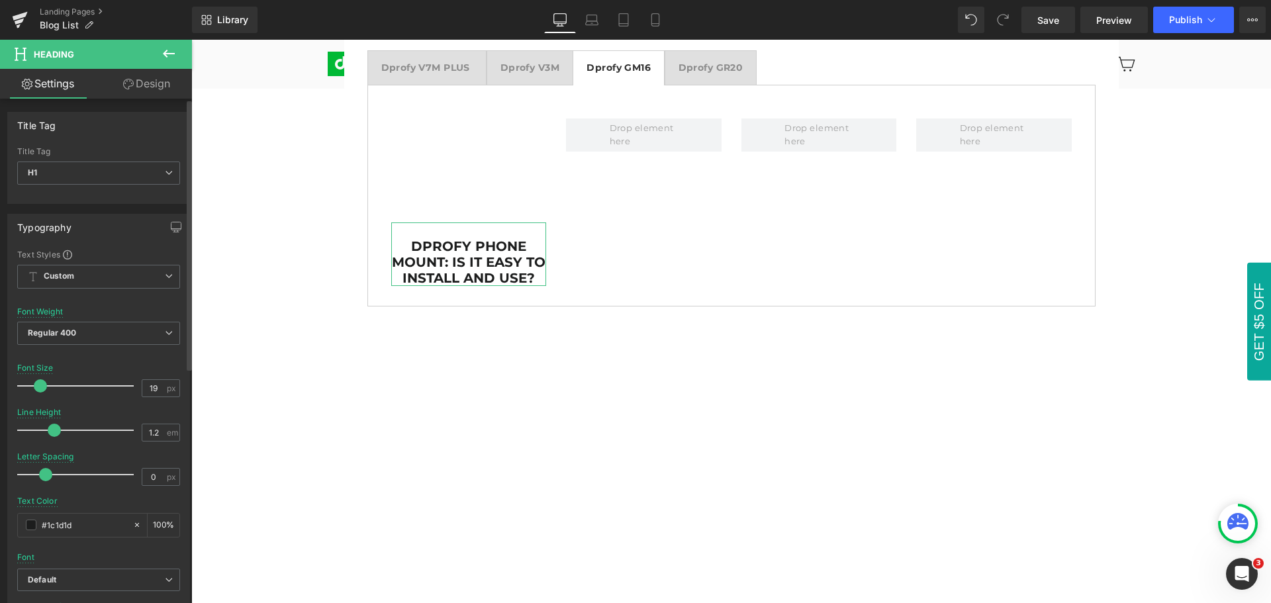
type input "18"
drag, startPoint x: 57, startPoint y: 387, endPoint x: 38, endPoint y: 387, distance: 19.2
click at [38, 387] on span at bounding box center [37, 385] width 13 height 13
click at [94, 369] on div "Font Size 18 px" at bounding box center [98, 386] width 163 height 44
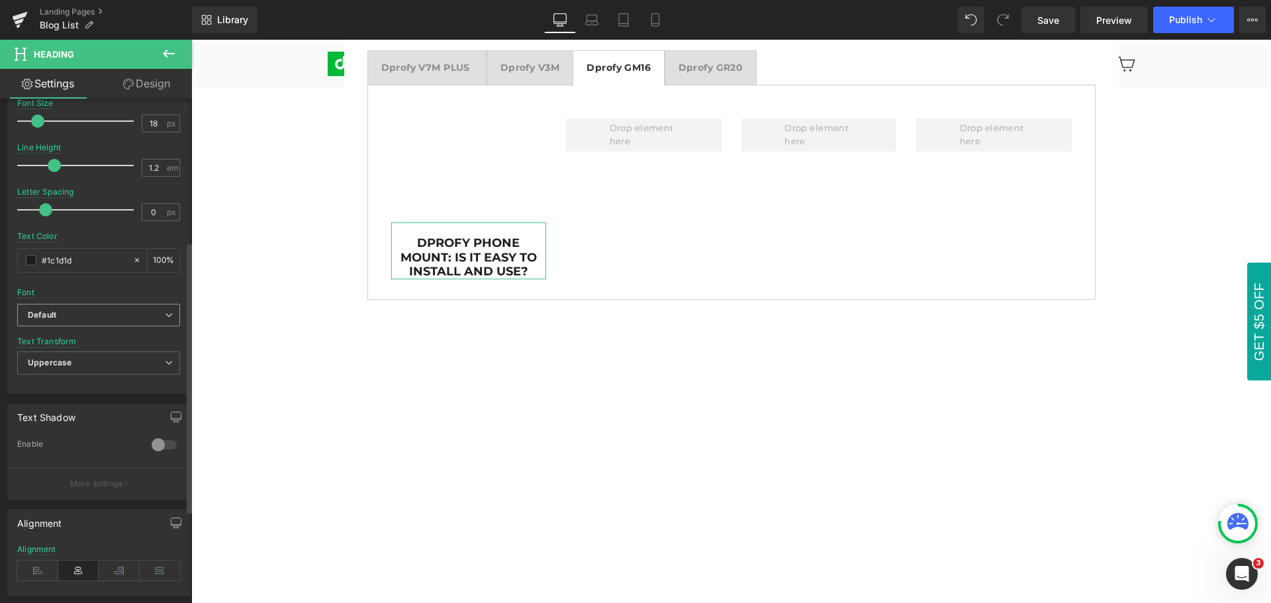
click at [74, 314] on b "Default" at bounding box center [96, 315] width 137 height 11
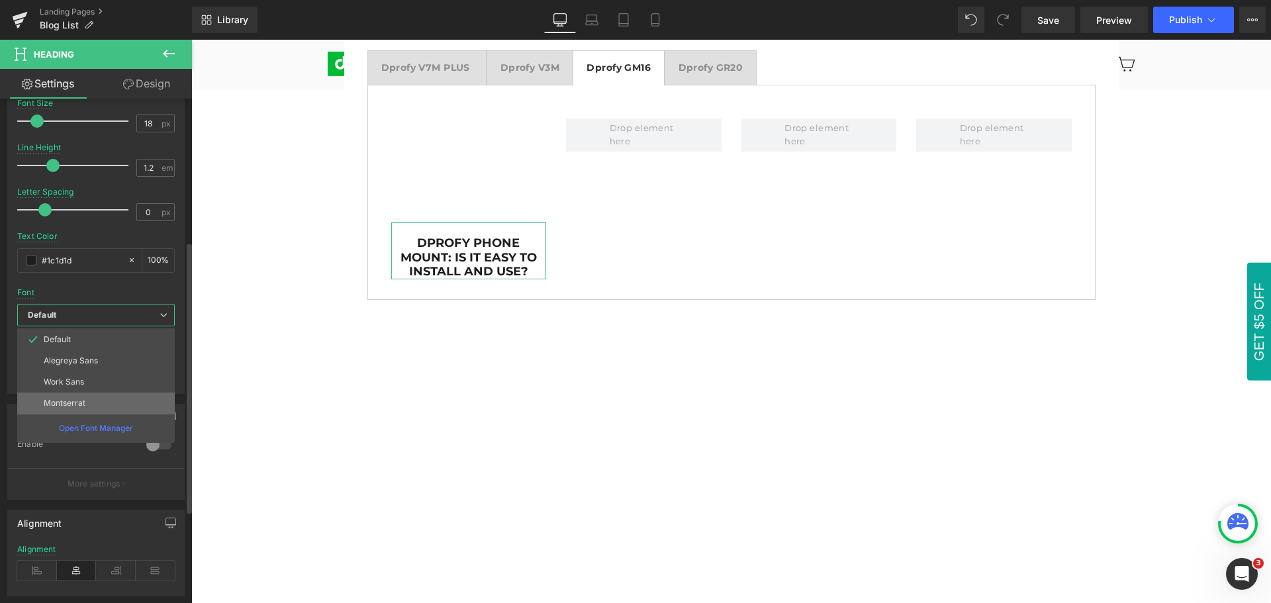
click at [74, 403] on p "Montserrat" at bounding box center [65, 403] width 42 height 9
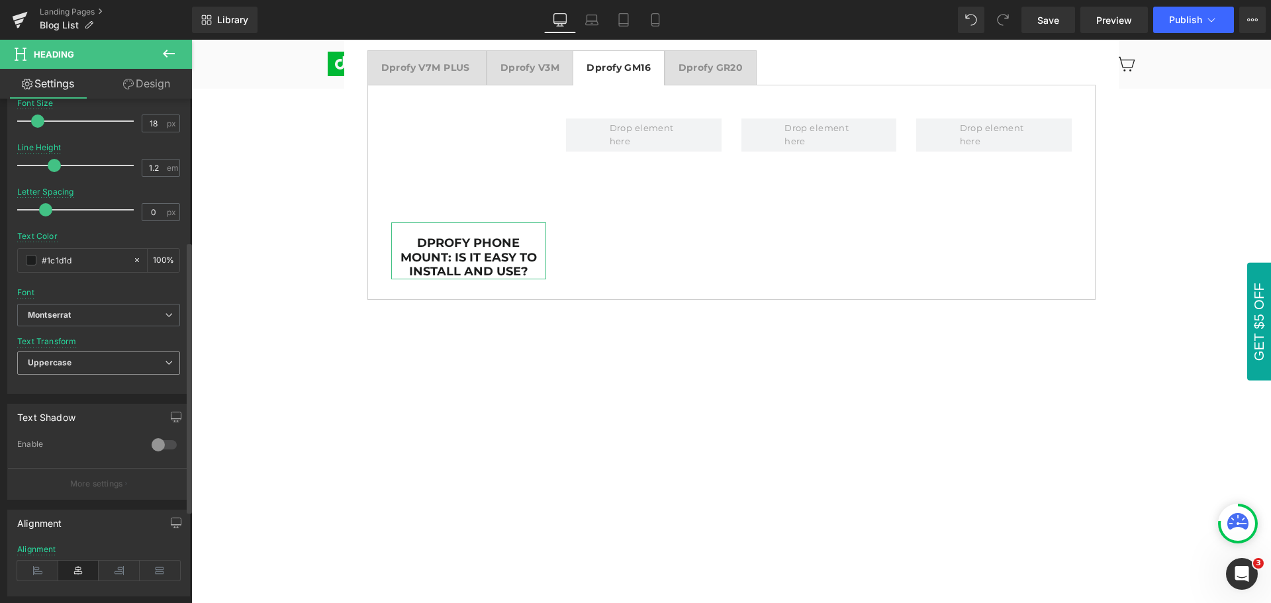
click at [74, 360] on span "Uppercase" at bounding box center [98, 363] width 163 height 23
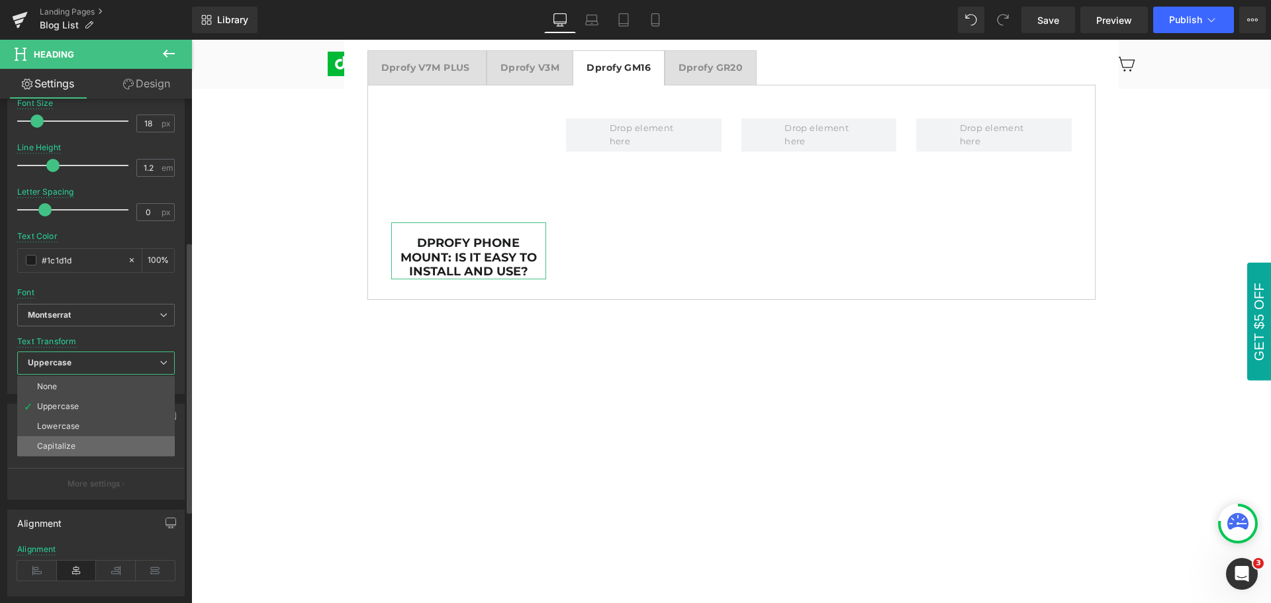
click at [81, 448] on li "Capitalize" at bounding box center [96, 446] width 158 height 20
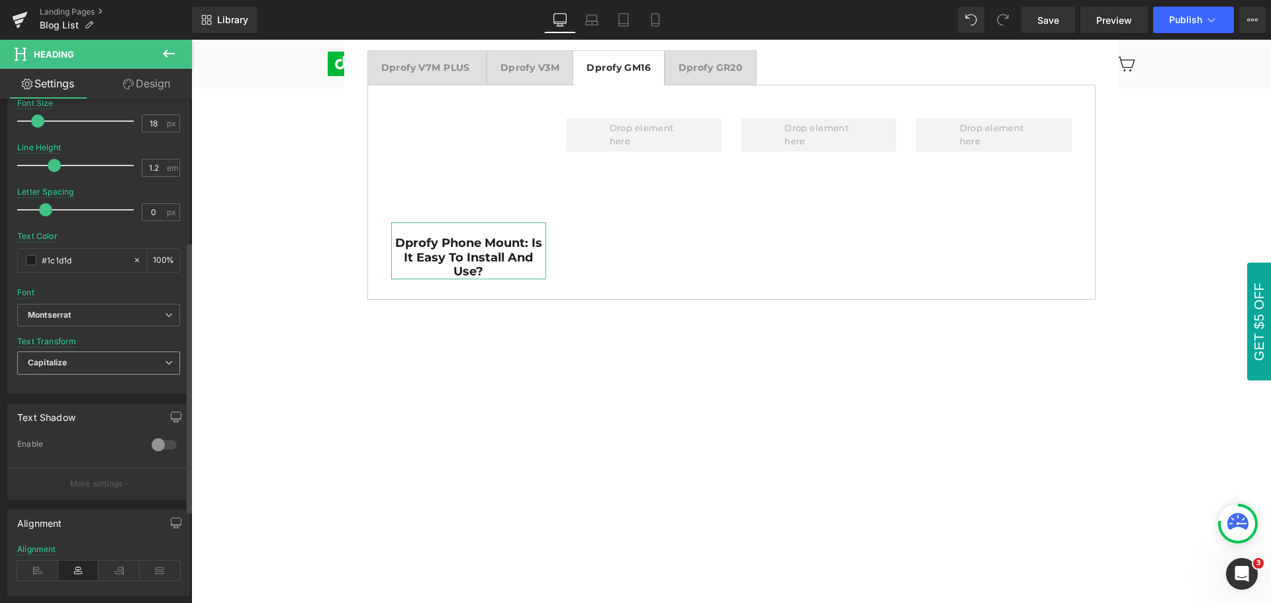
click at [97, 364] on span "Capitalize" at bounding box center [98, 363] width 163 height 23
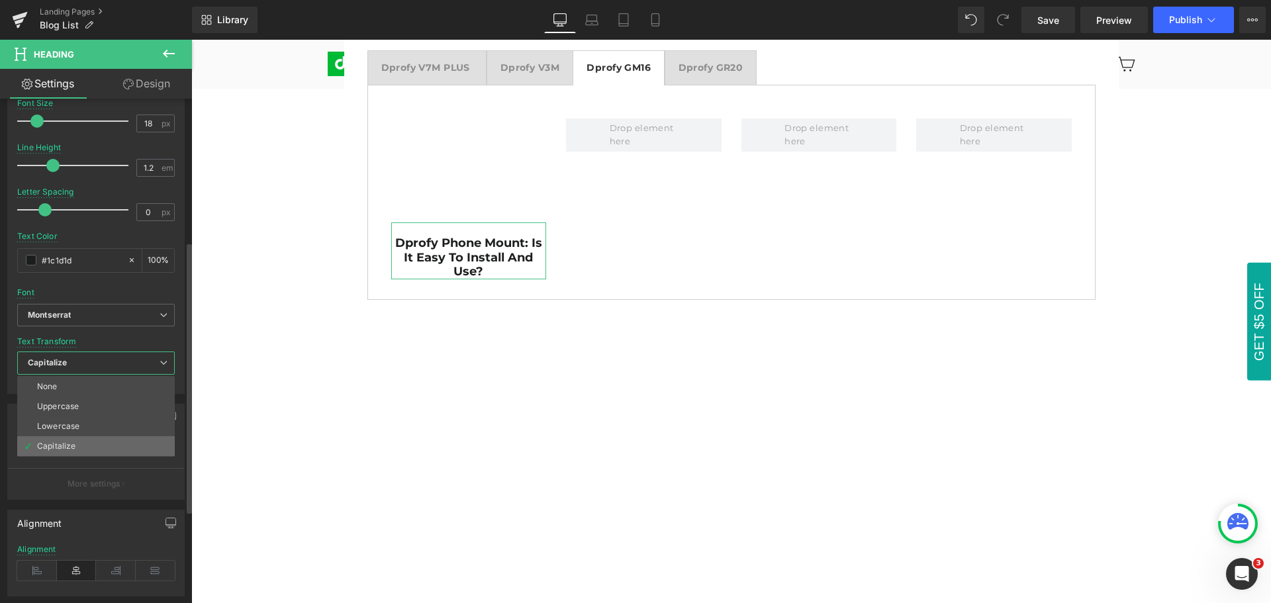
click at [103, 446] on li "Capitalize" at bounding box center [96, 446] width 158 height 20
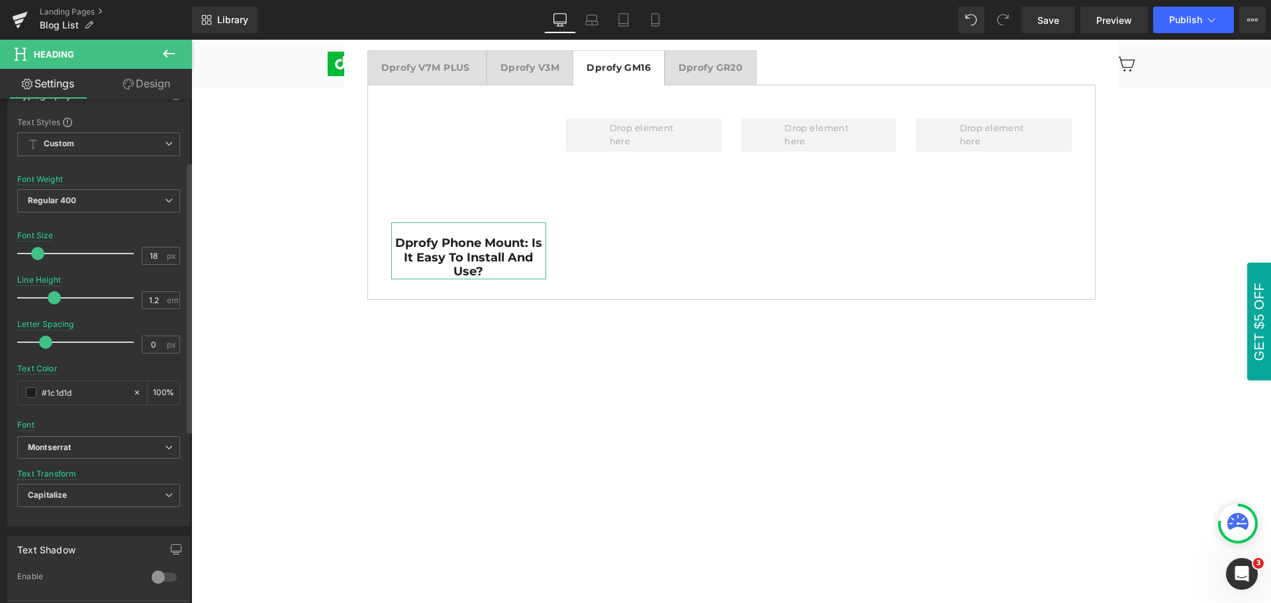
scroll to position [66, 0]
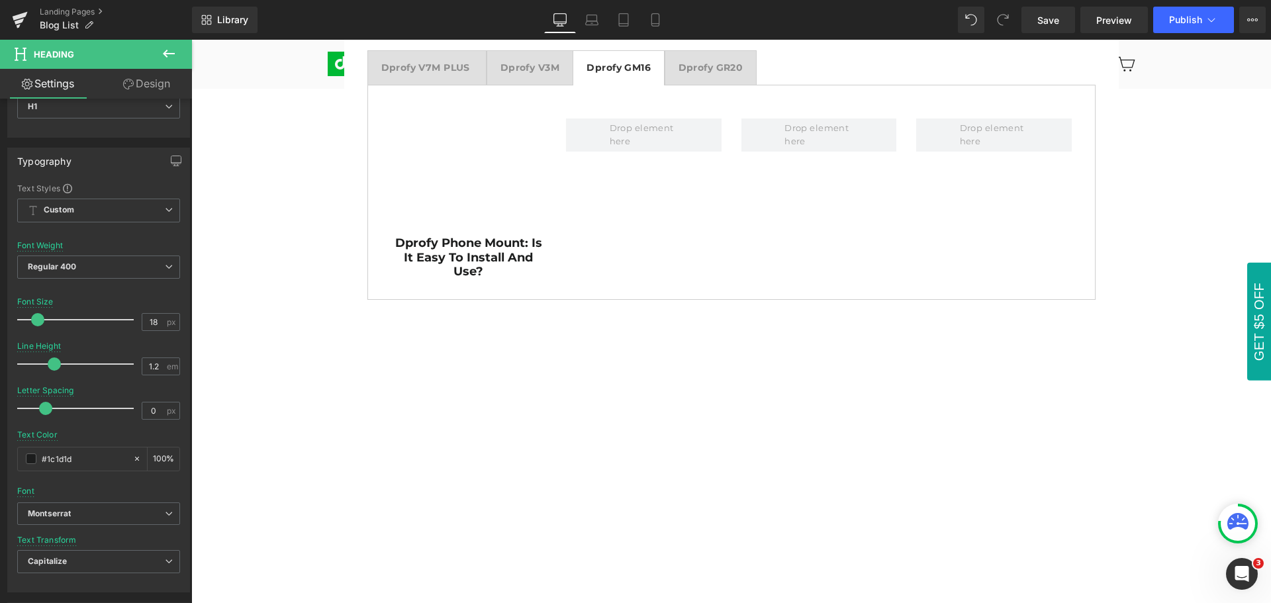
click at [1191, 402] on div "PRODUCT REVIEWS & GOLF TIPS Heading Row Product Reviews Text Block Golf Tips Te…" at bounding box center [731, 610] width 1080 height 1485
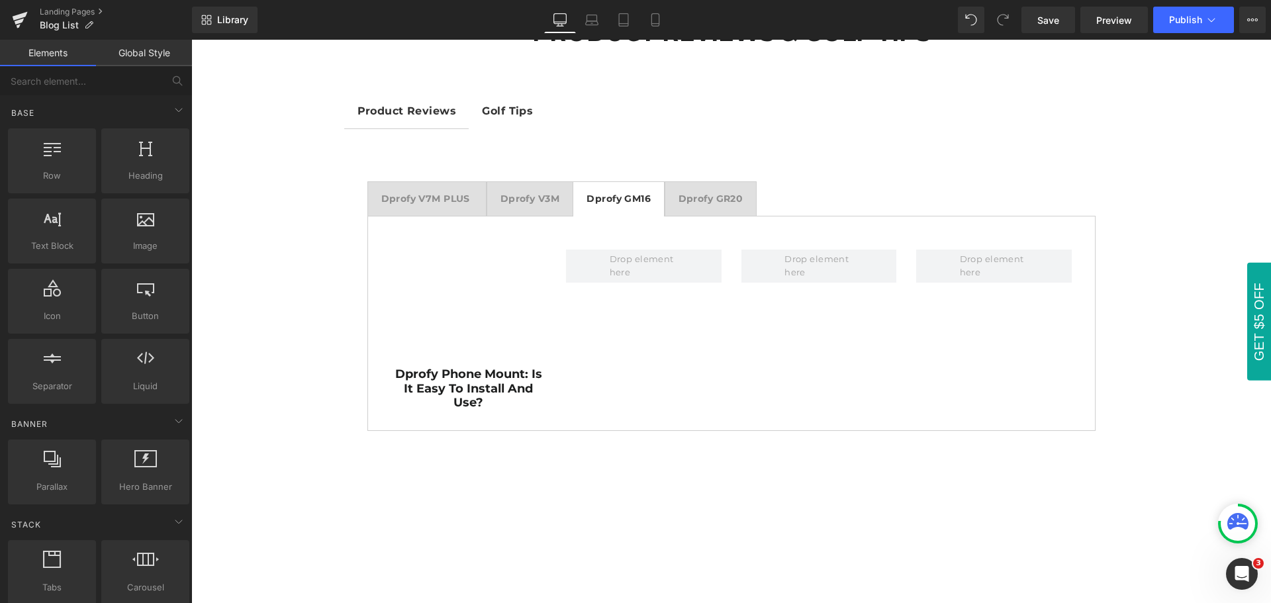
scroll to position [132, 0]
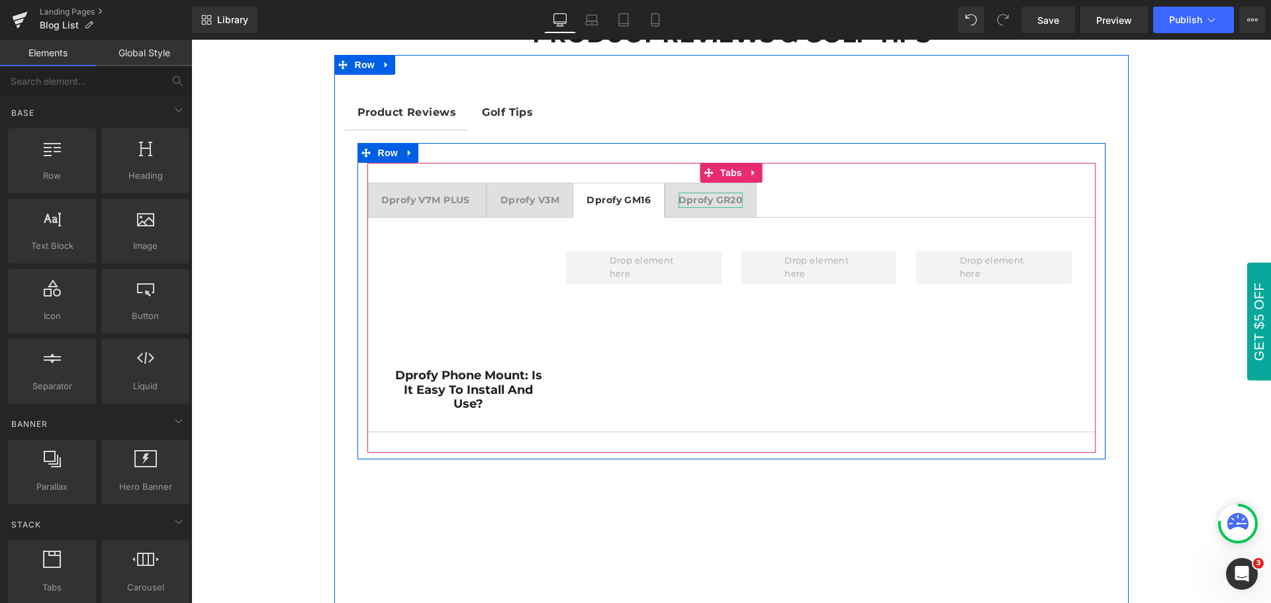
click at [711, 199] on strong "Dprofy GR20" at bounding box center [711, 200] width 65 height 12
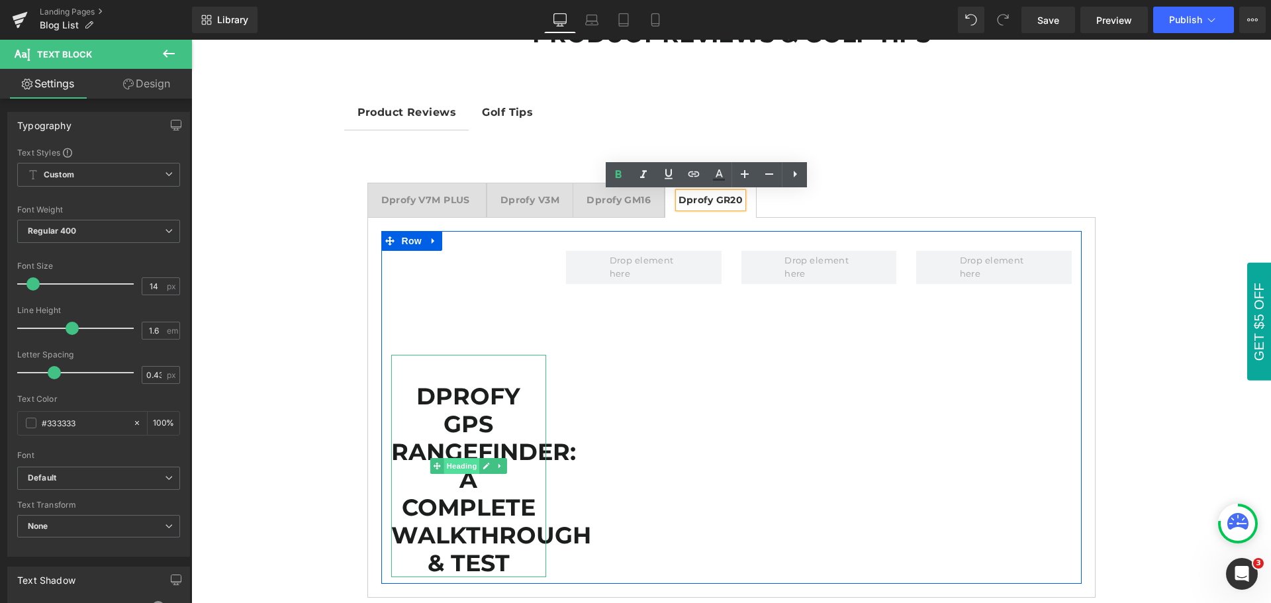
click at [458, 470] on span "Heading" at bounding box center [462, 466] width 36 height 16
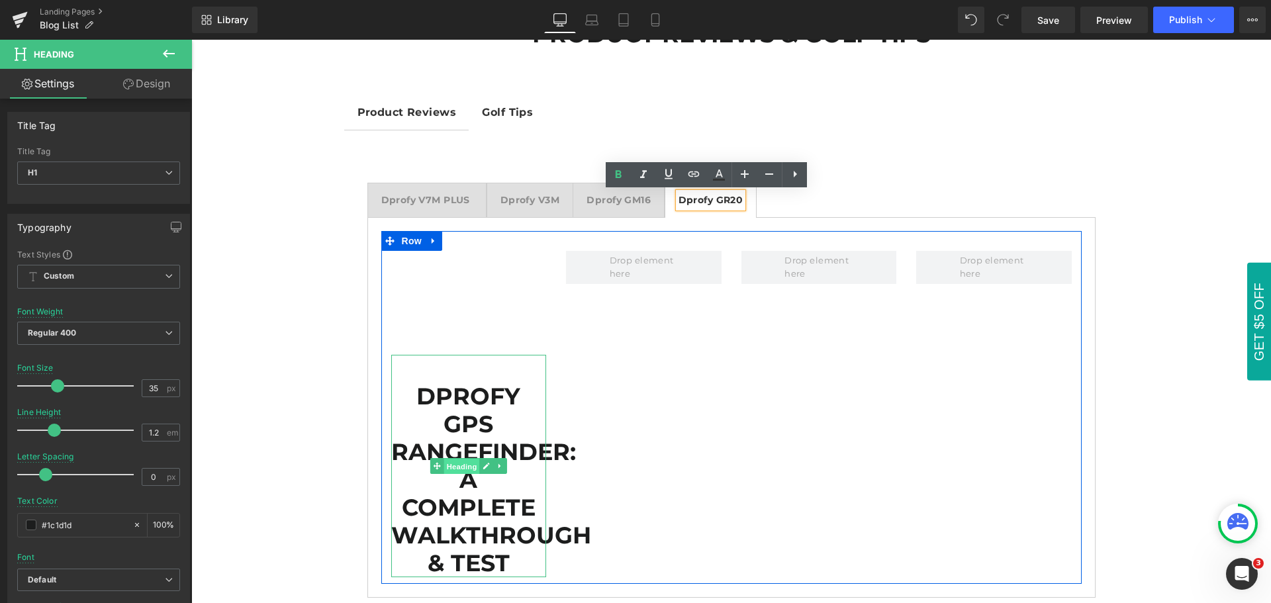
click at [457, 465] on span "Heading" at bounding box center [462, 466] width 36 height 16
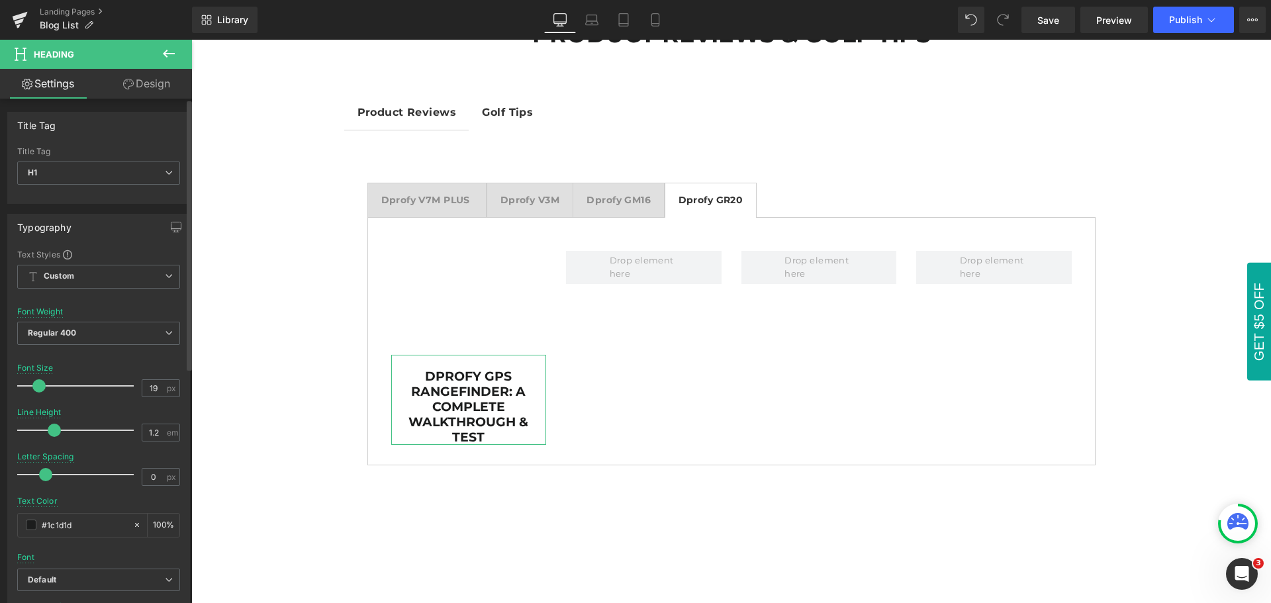
type input "18"
drag, startPoint x: 58, startPoint y: 387, endPoint x: 39, endPoint y: 387, distance: 19.2
click at [39, 387] on span at bounding box center [37, 385] width 13 height 13
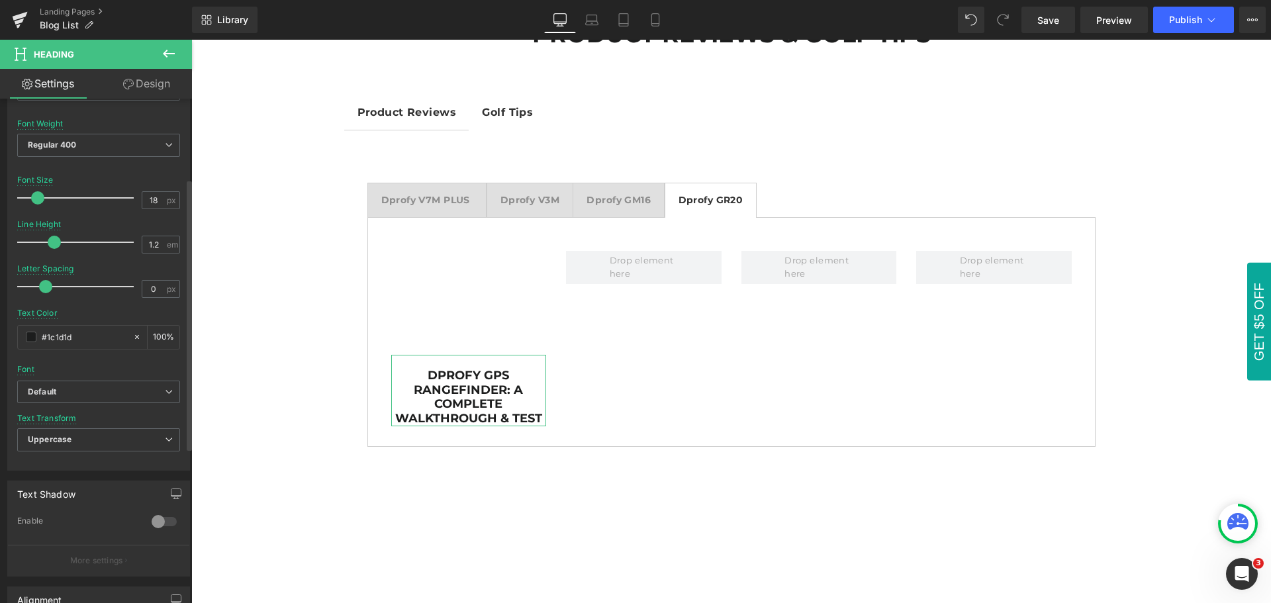
scroll to position [265, 0]
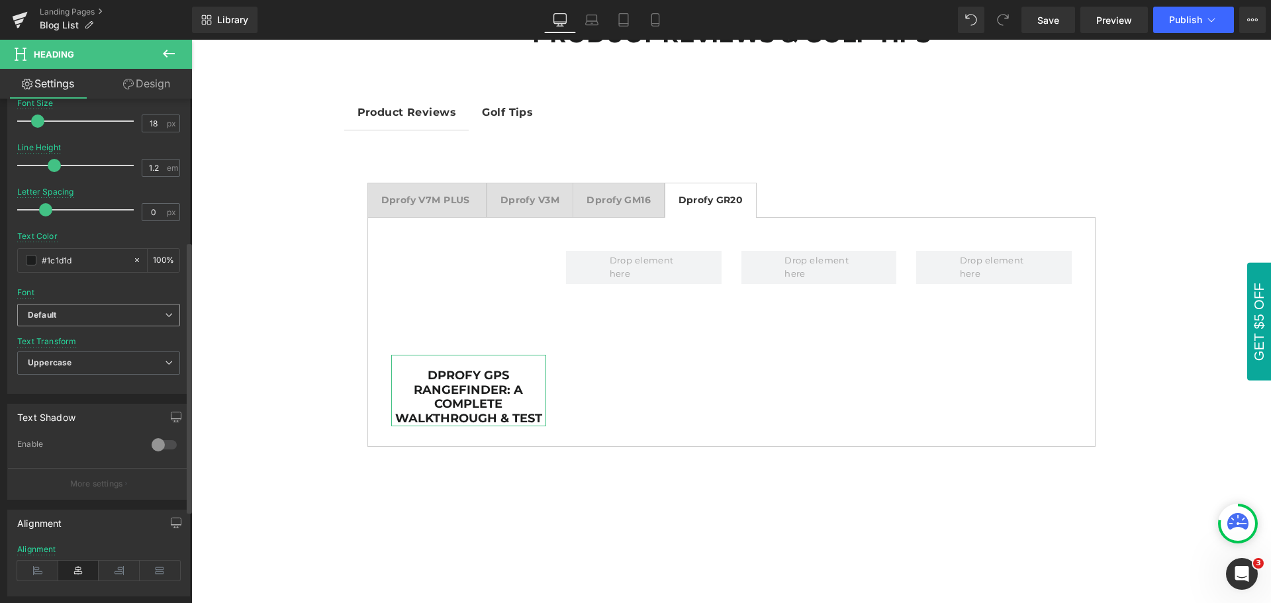
click at [68, 309] on span "Default" at bounding box center [98, 315] width 163 height 23
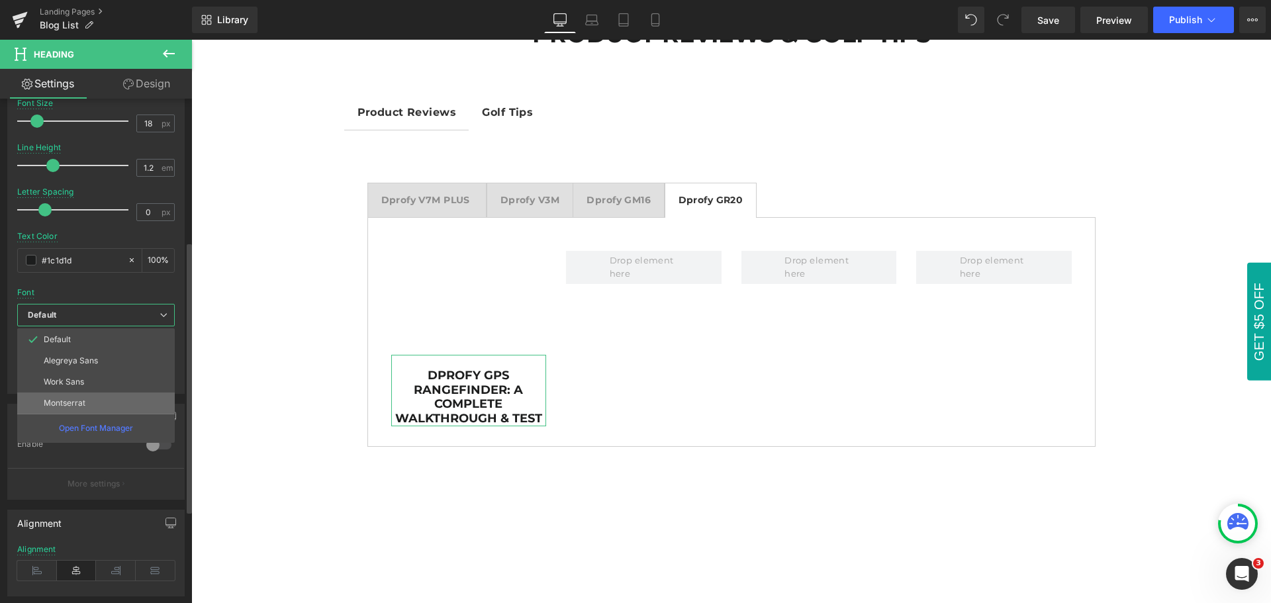
click at [68, 406] on p "Montserrat" at bounding box center [65, 403] width 42 height 9
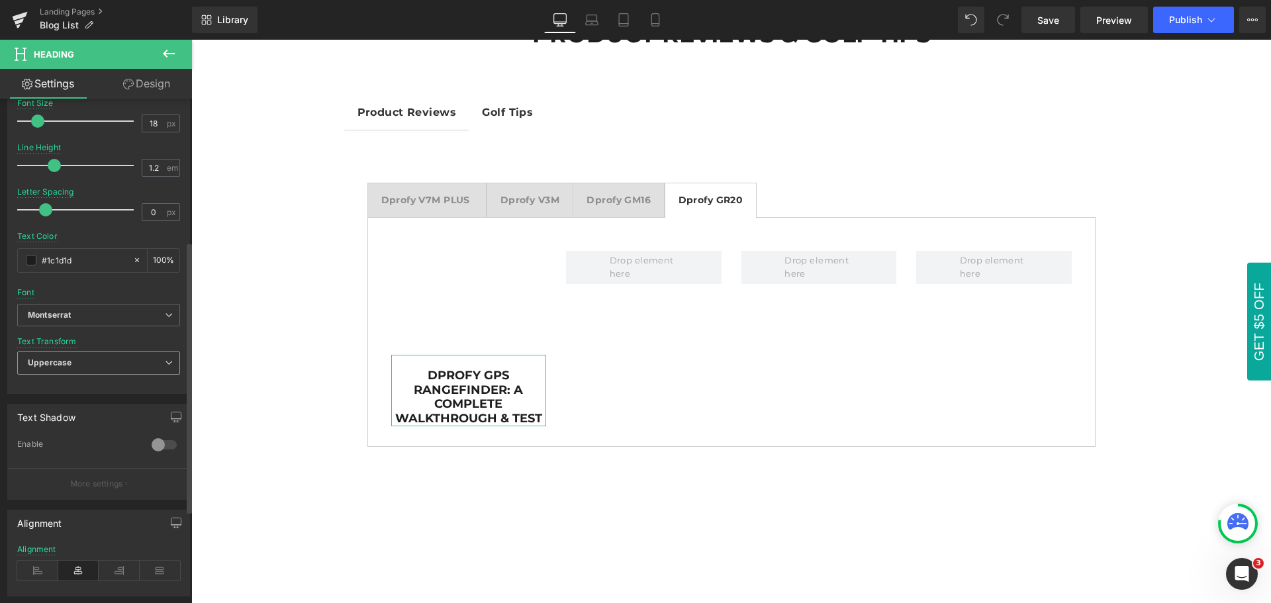
click at [82, 356] on span "Uppercase" at bounding box center [98, 363] width 163 height 23
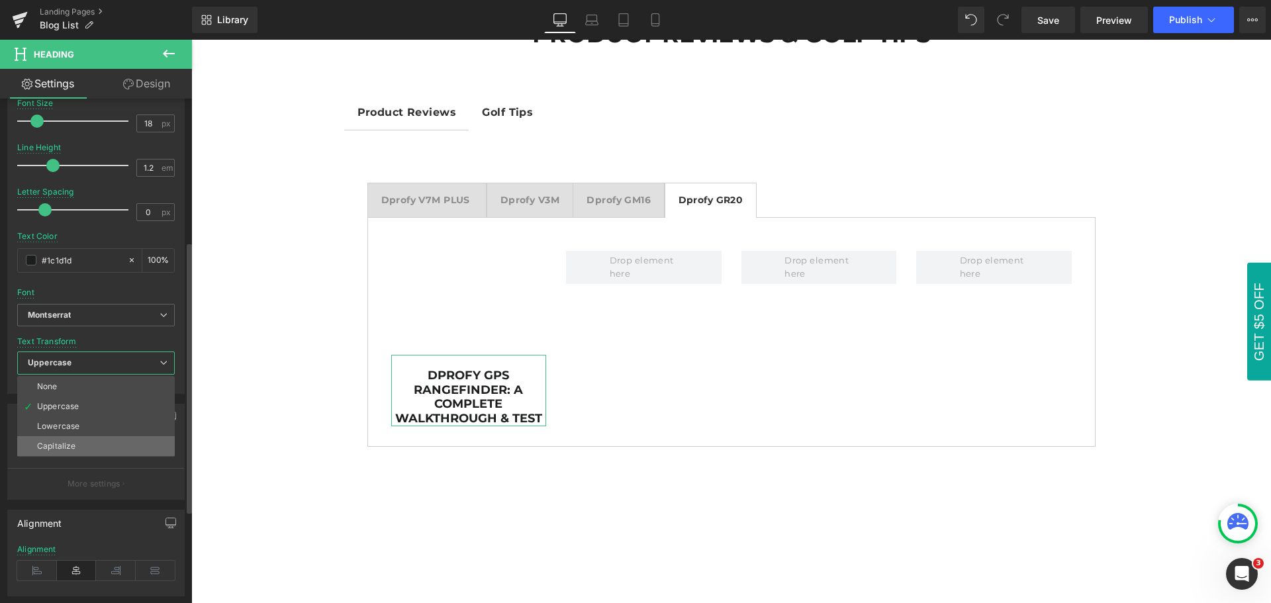
click at [79, 450] on li "Capitalize" at bounding box center [96, 446] width 158 height 20
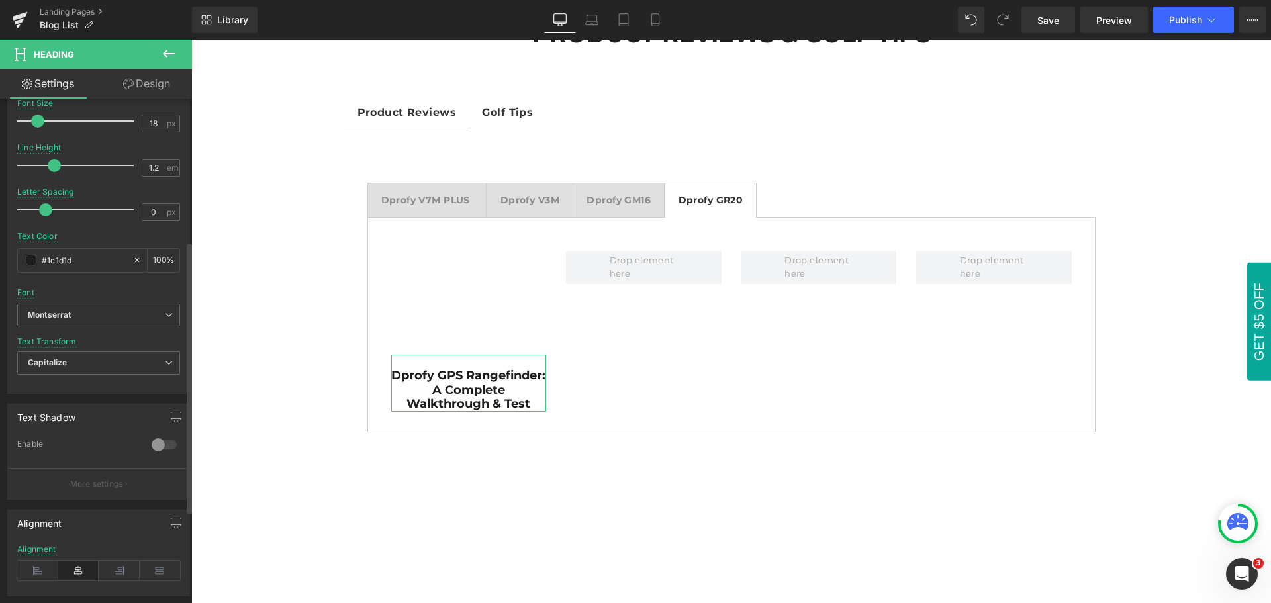
click at [93, 287] on div at bounding box center [98, 283] width 163 height 9
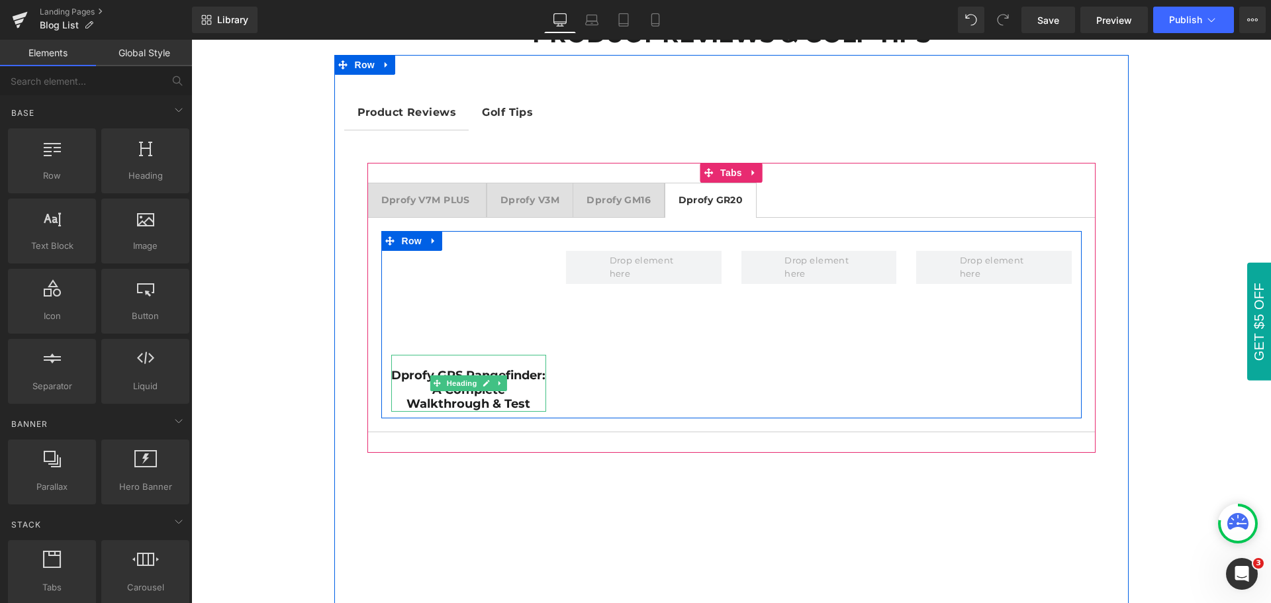
click at [516, 389] on h1 "Dprofy GPS Rangefinder: A Complete Walkthrough & Test" at bounding box center [469, 390] width 156 height 43
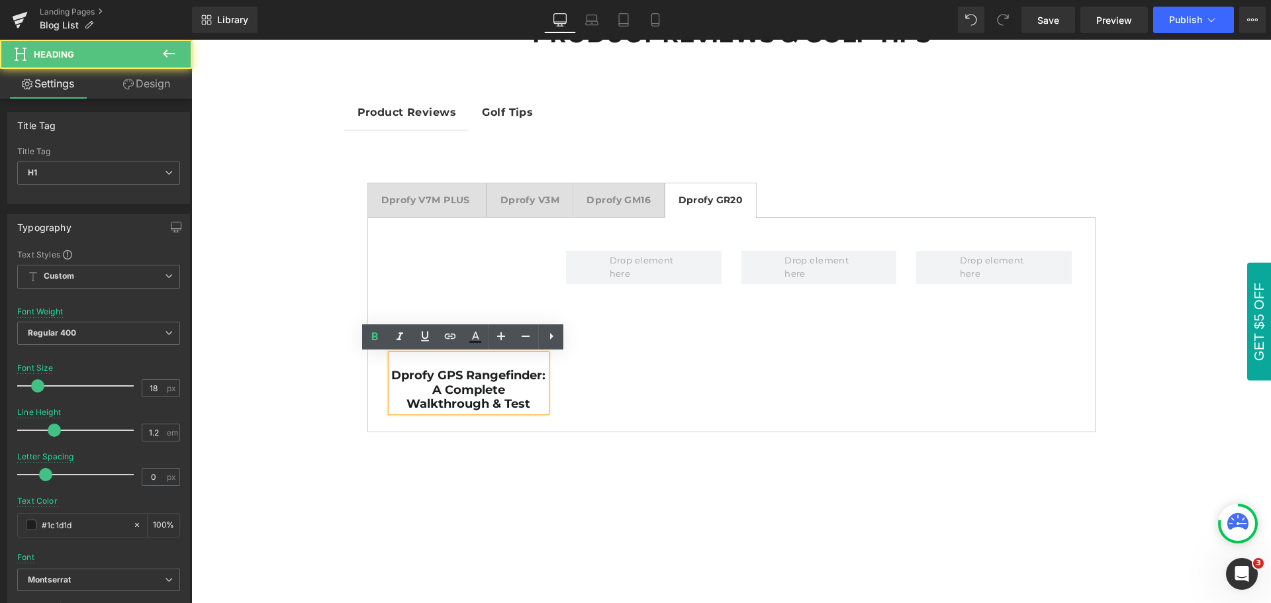
click at [497, 388] on strong "Dprofy GPS Rangefinder: A Complete Walkthrough & Test" at bounding box center [468, 389] width 154 height 43
click at [503, 391] on strong "Dprofy GPS Rangefinder: A Complete Walkthrough & Test" at bounding box center [468, 389] width 154 height 43
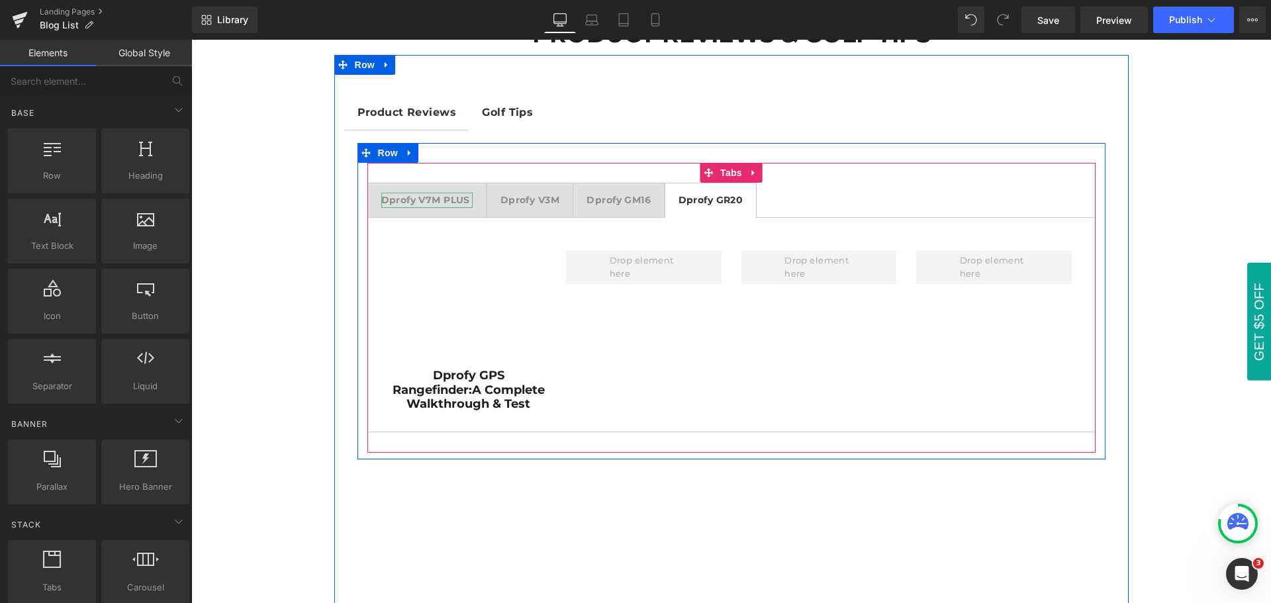
click at [426, 200] on strong "Dprofy V7M PLUS" at bounding box center [425, 200] width 89 height 12
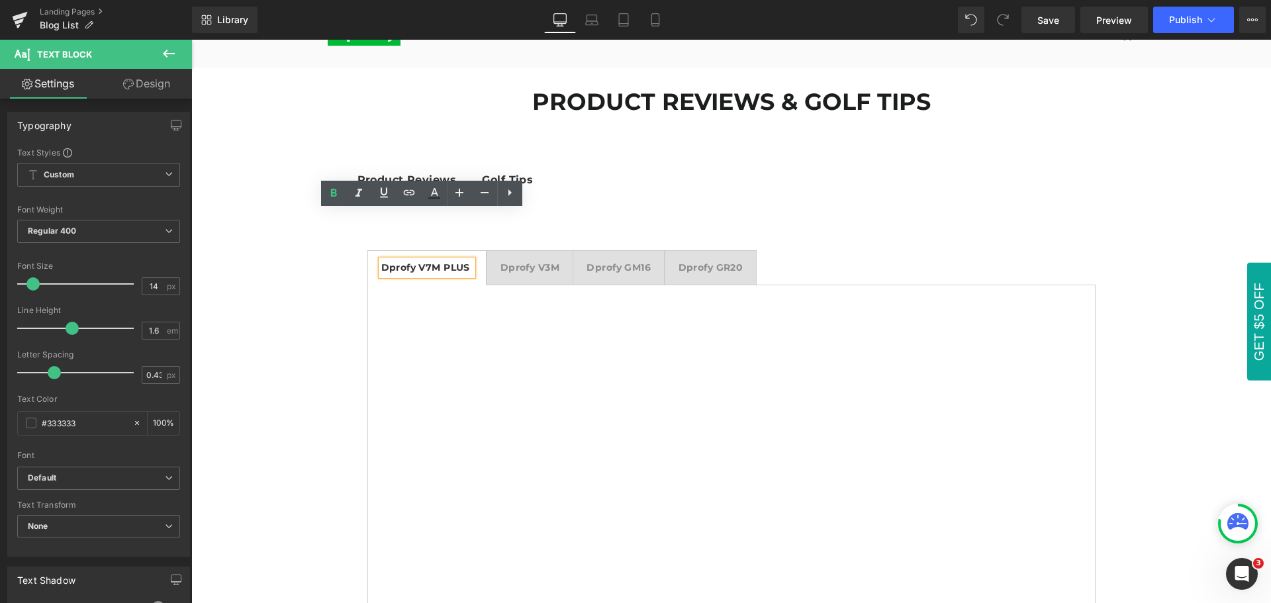
scroll to position [0, 0]
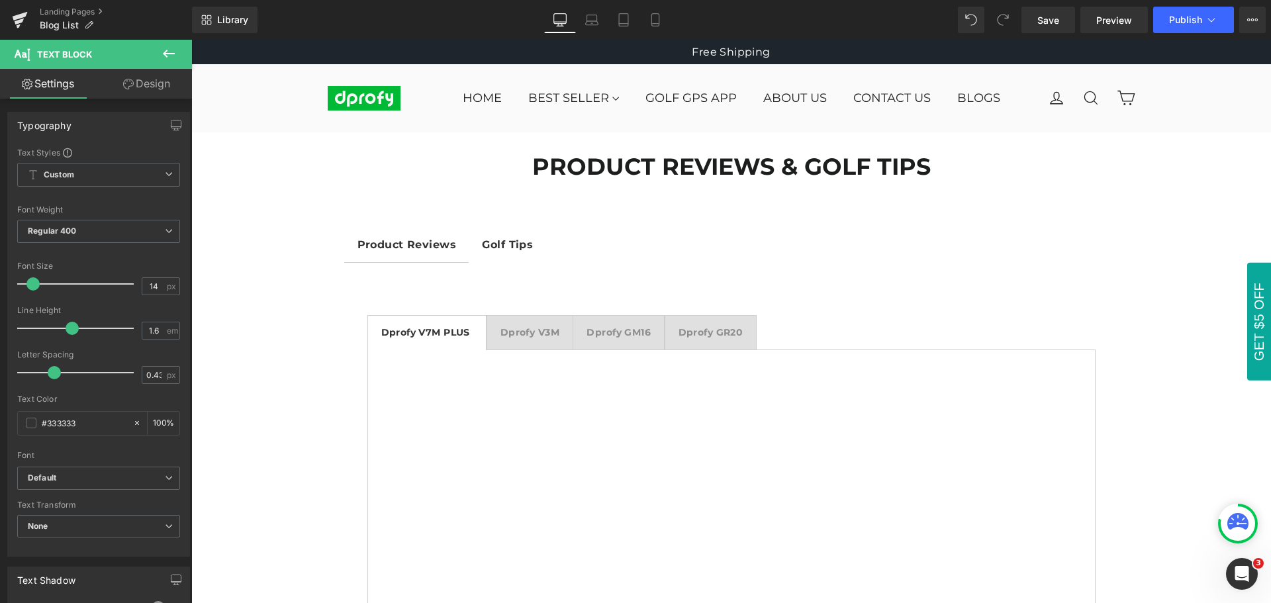
click at [168, 56] on icon at bounding box center [169, 54] width 16 height 16
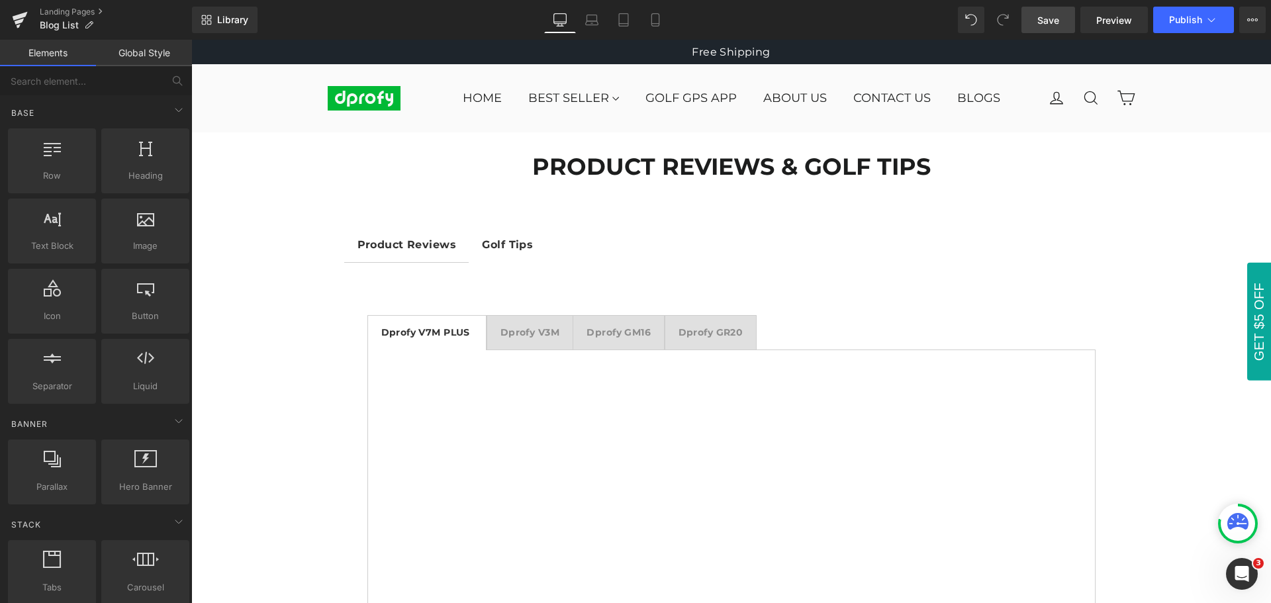
click at [1052, 23] on span "Save" at bounding box center [1049, 20] width 22 height 14
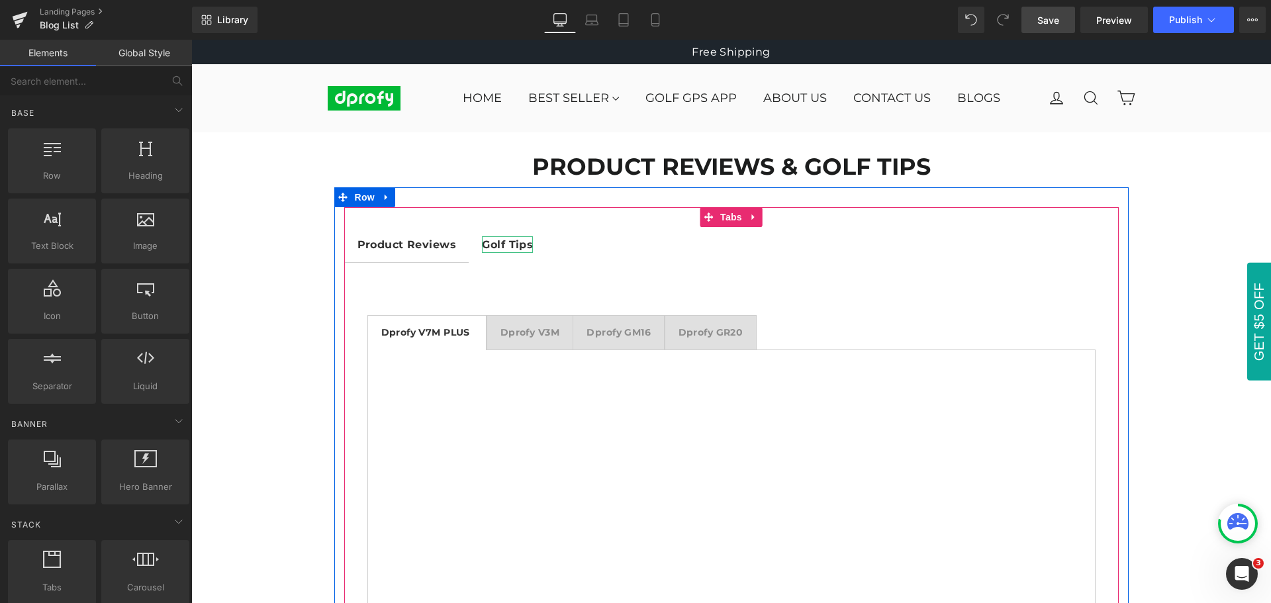
click at [510, 247] on strong "Golf Tips" at bounding box center [507, 244] width 51 height 13
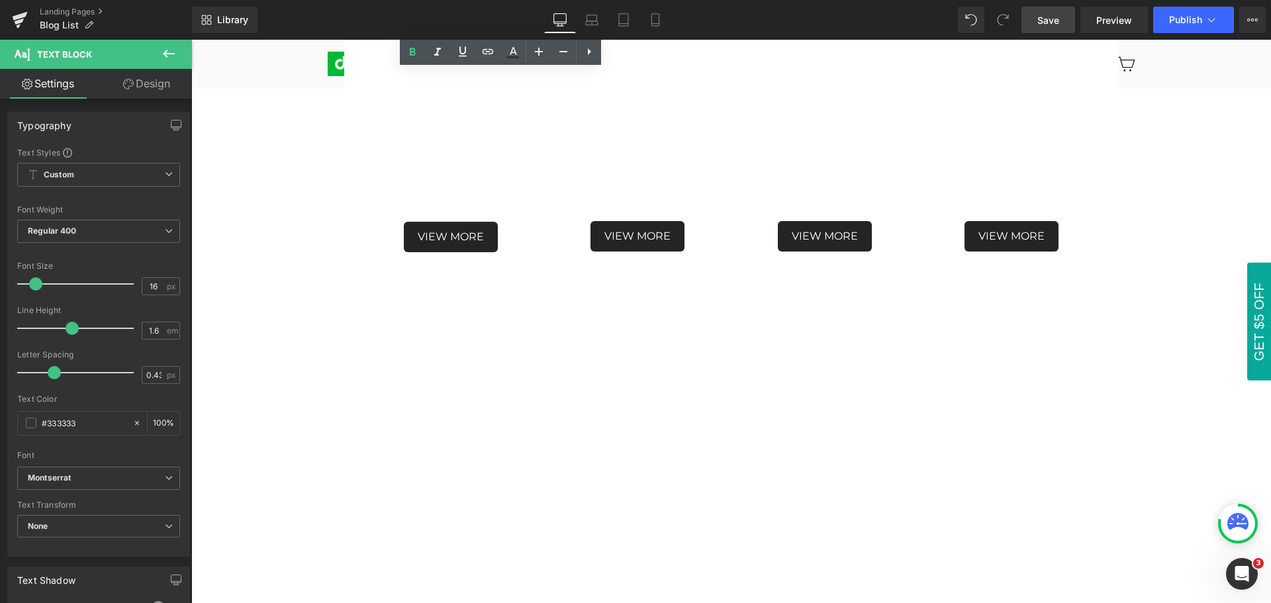
scroll to position [1126, 0]
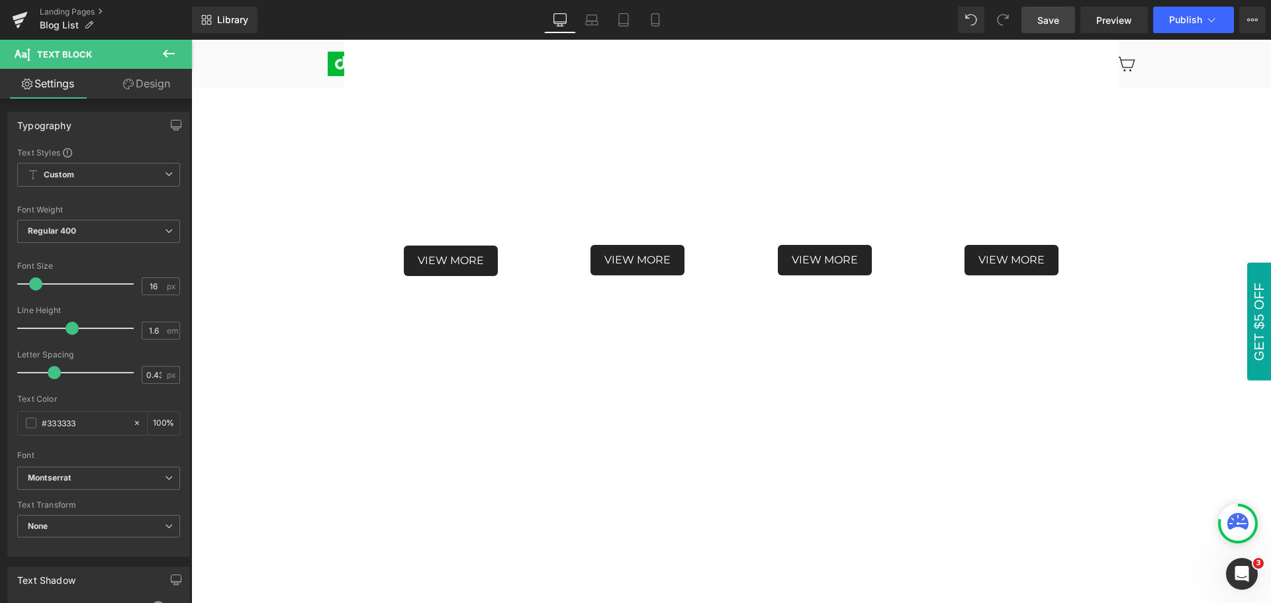
click at [164, 48] on icon at bounding box center [169, 54] width 16 height 16
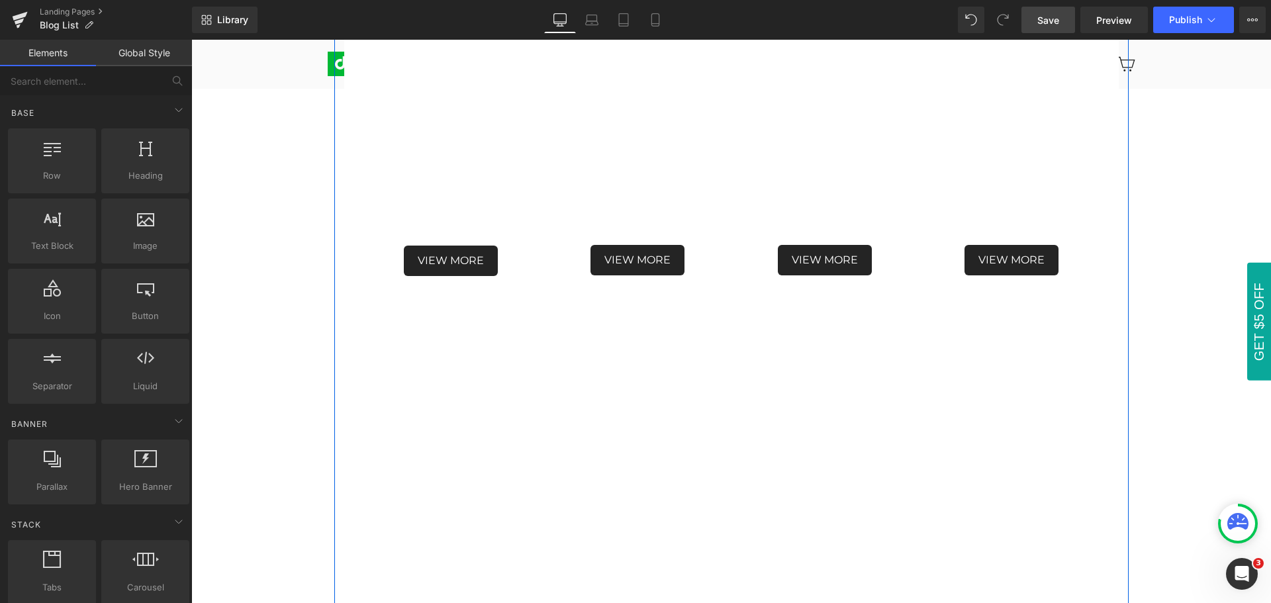
scroll to position [1192, 0]
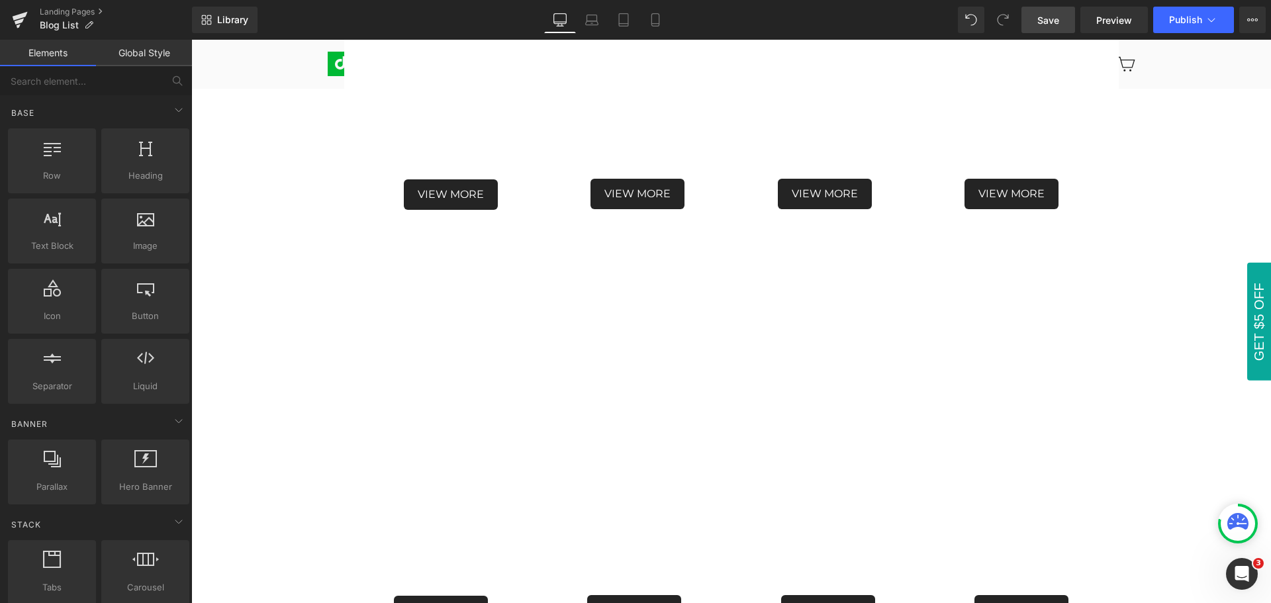
click at [286, 320] on div "PRODUCT REVIEWS & GOLF TIPS Heading Row Product Reviews Text Block Golf Tips Te…" at bounding box center [731, 92] width 1080 height 2302
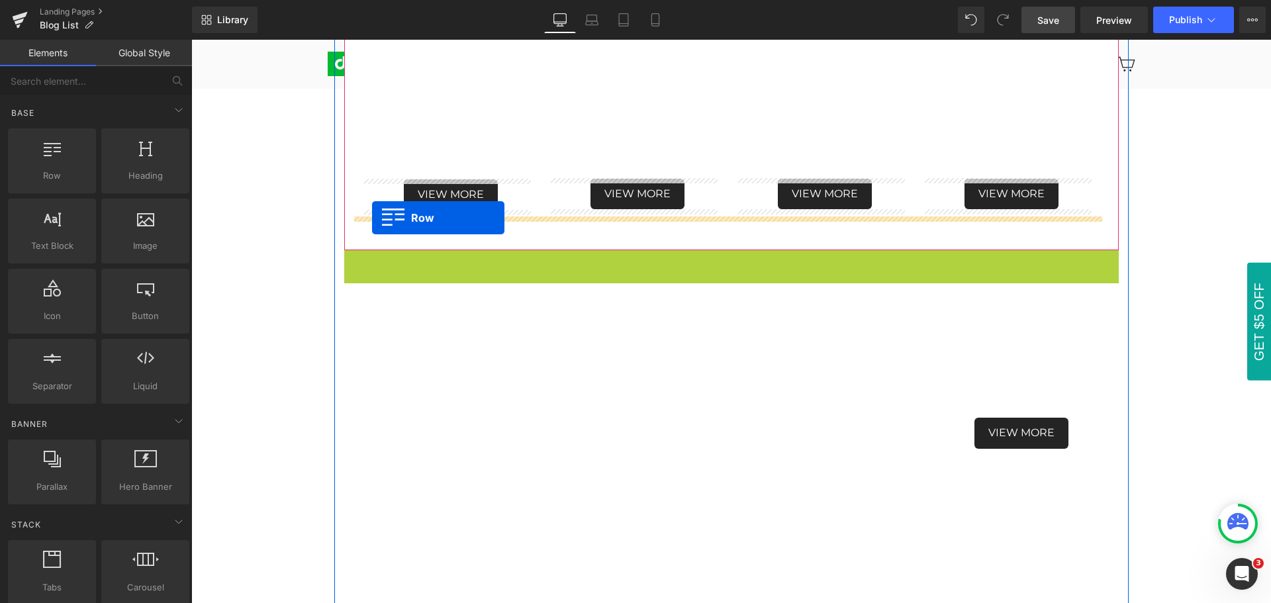
drag, startPoint x: 346, startPoint y: 261, endPoint x: 372, endPoint y: 218, distance: 50.5
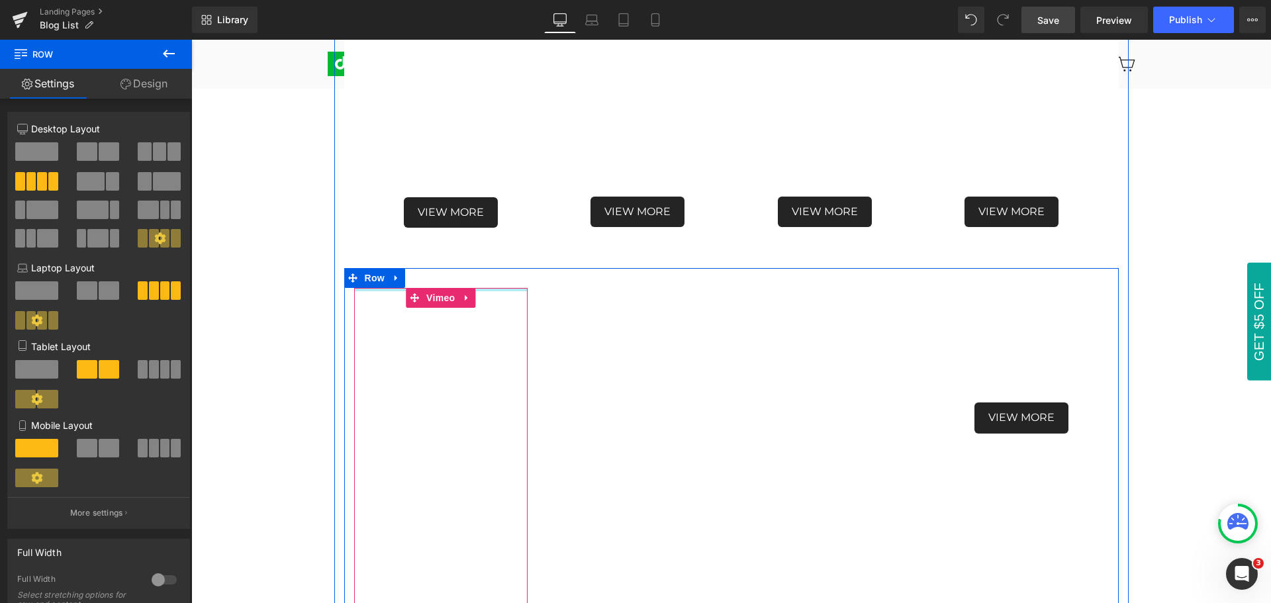
scroll to position [1523, 0]
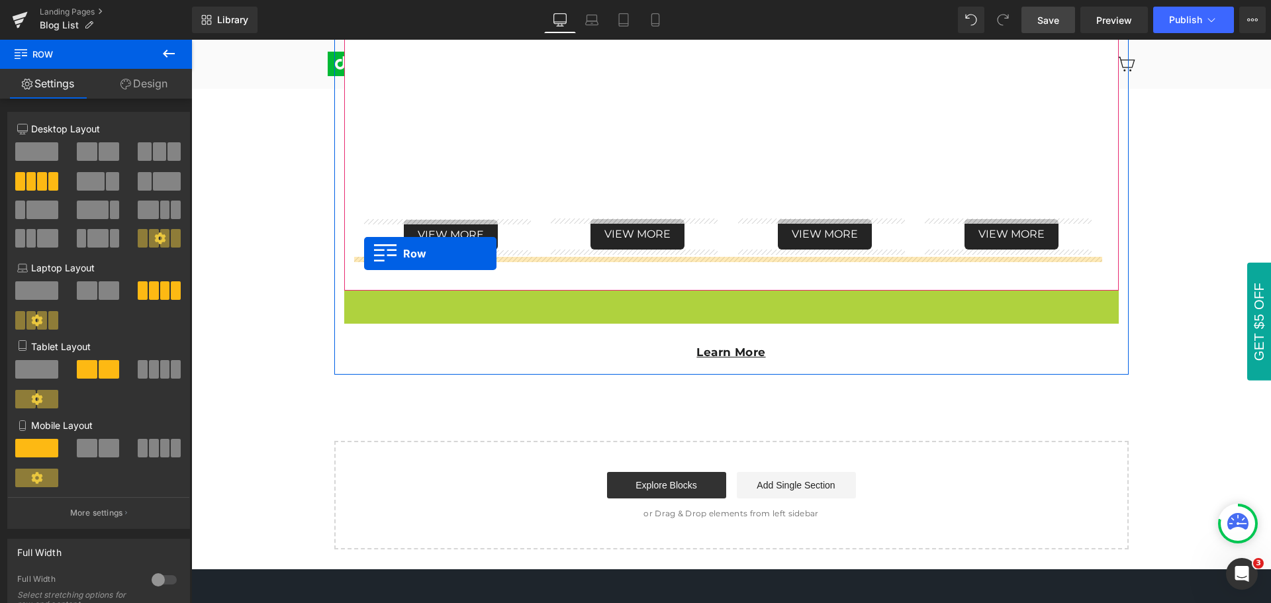
drag, startPoint x: 346, startPoint y: 301, endPoint x: 364, endPoint y: 254, distance: 50.9
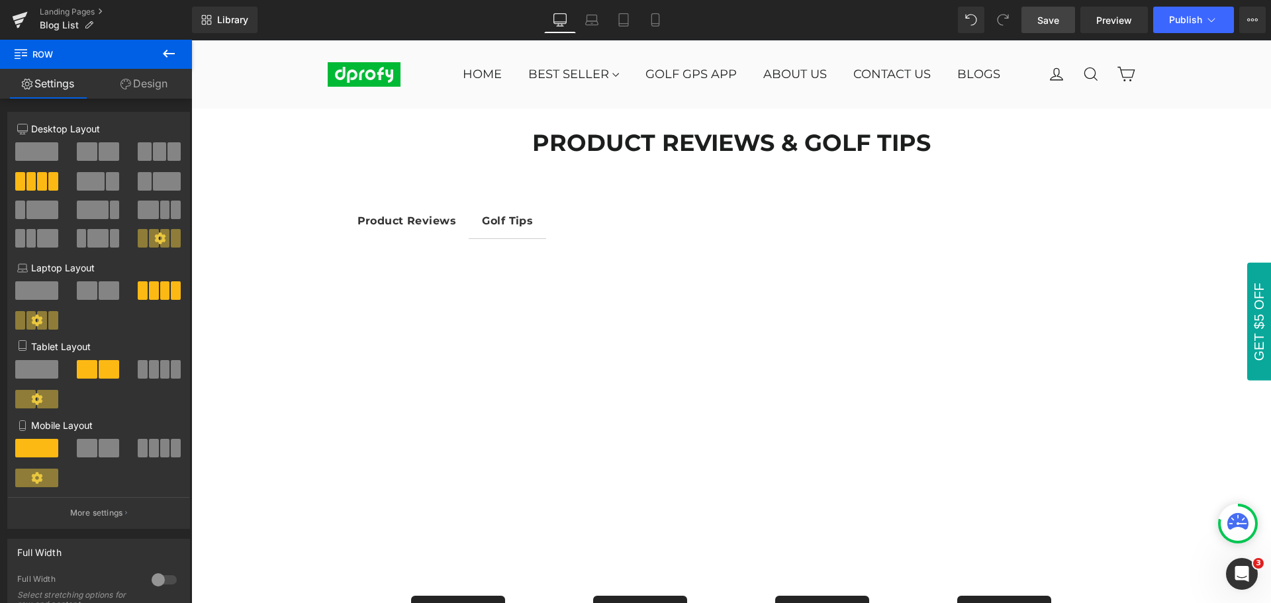
scroll to position [0, 0]
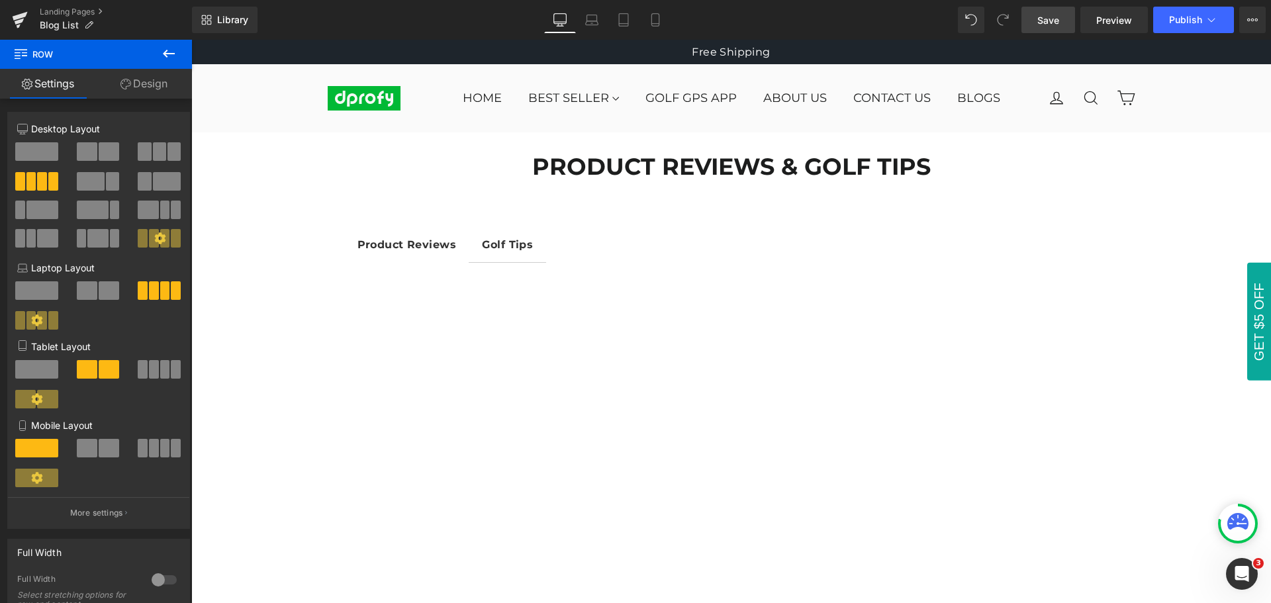
click at [176, 48] on icon at bounding box center [169, 54] width 16 height 16
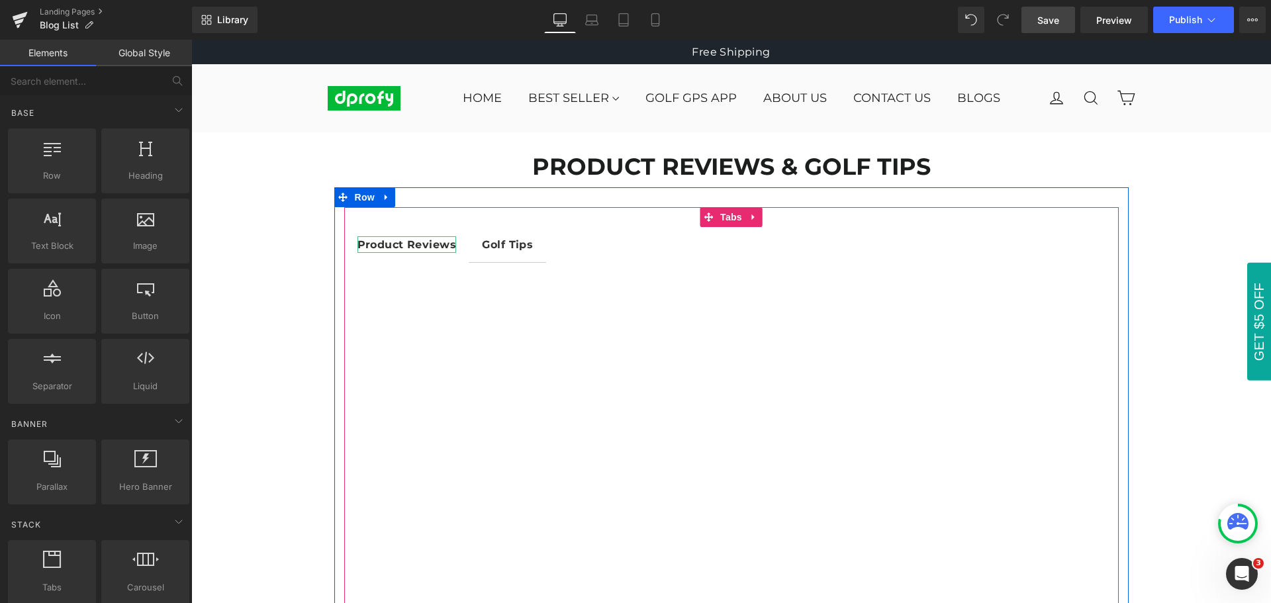
click at [397, 243] on strong "Product Reviews" at bounding box center [407, 244] width 99 height 13
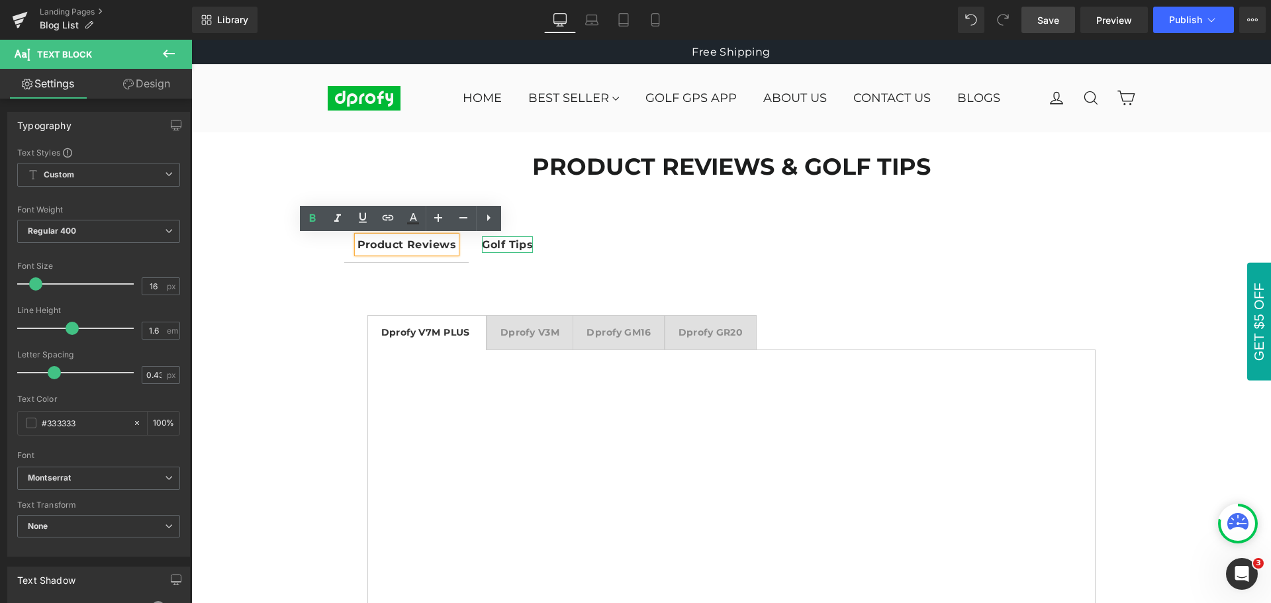
click at [515, 248] on strong "Golf Tips" at bounding box center [507, 244] width 51 height 13
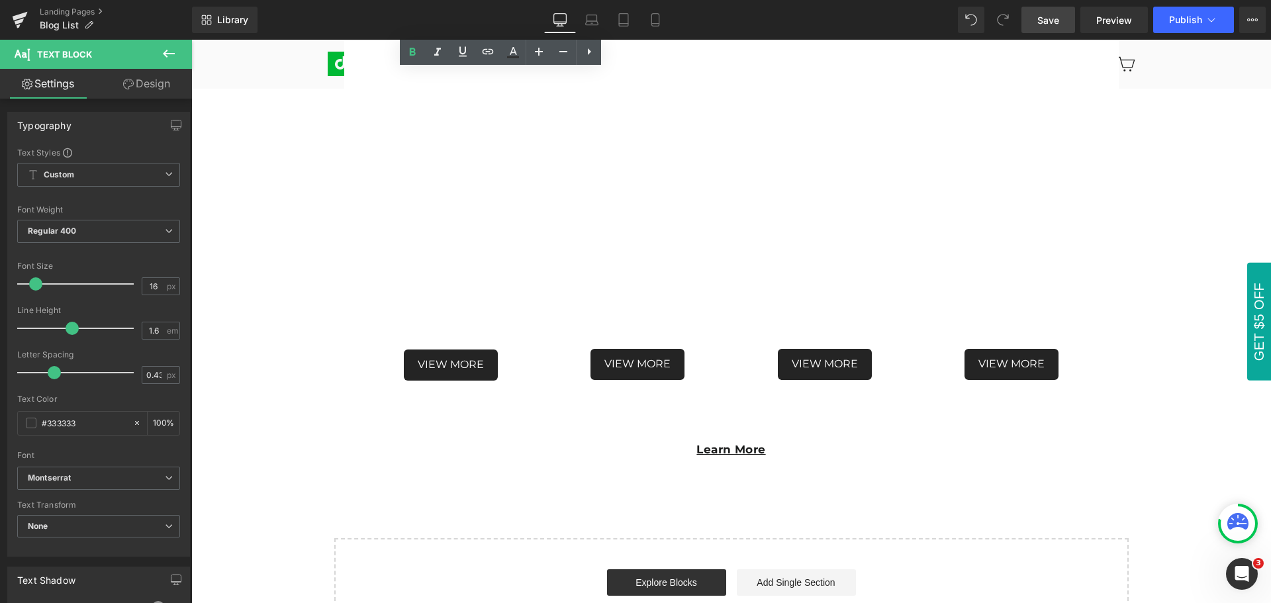
scroll to position [1788, 0]
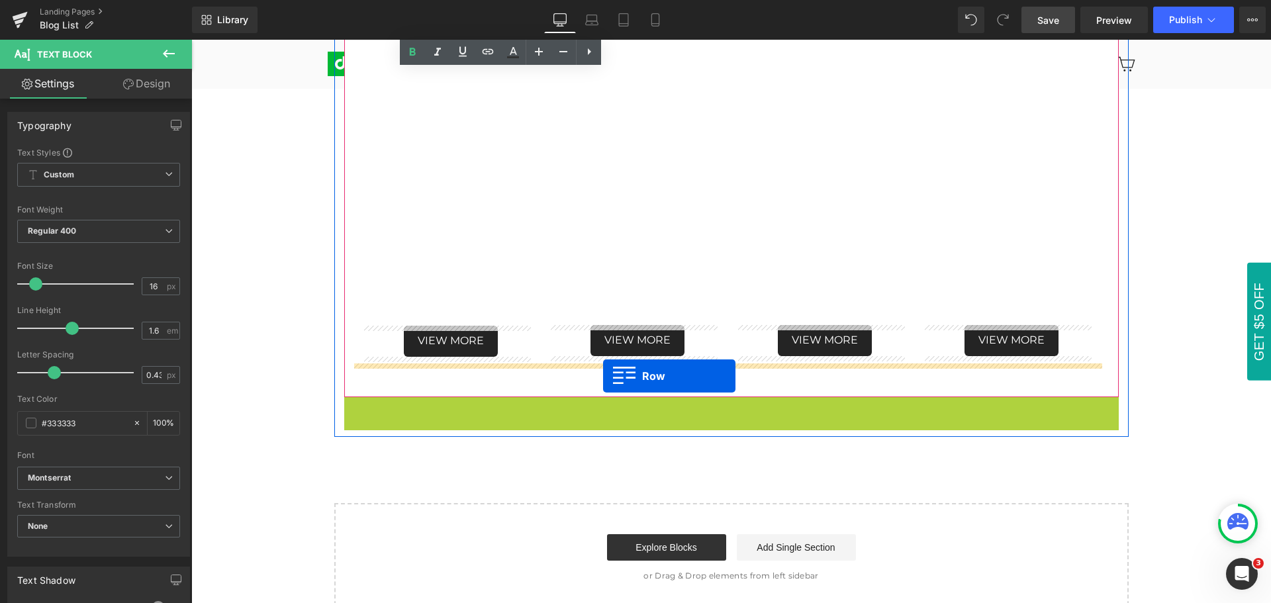
drag, startPoint x: 347, startPoint y: 408, endPoint x: 603, endPoint y: 376, distance: 258.2
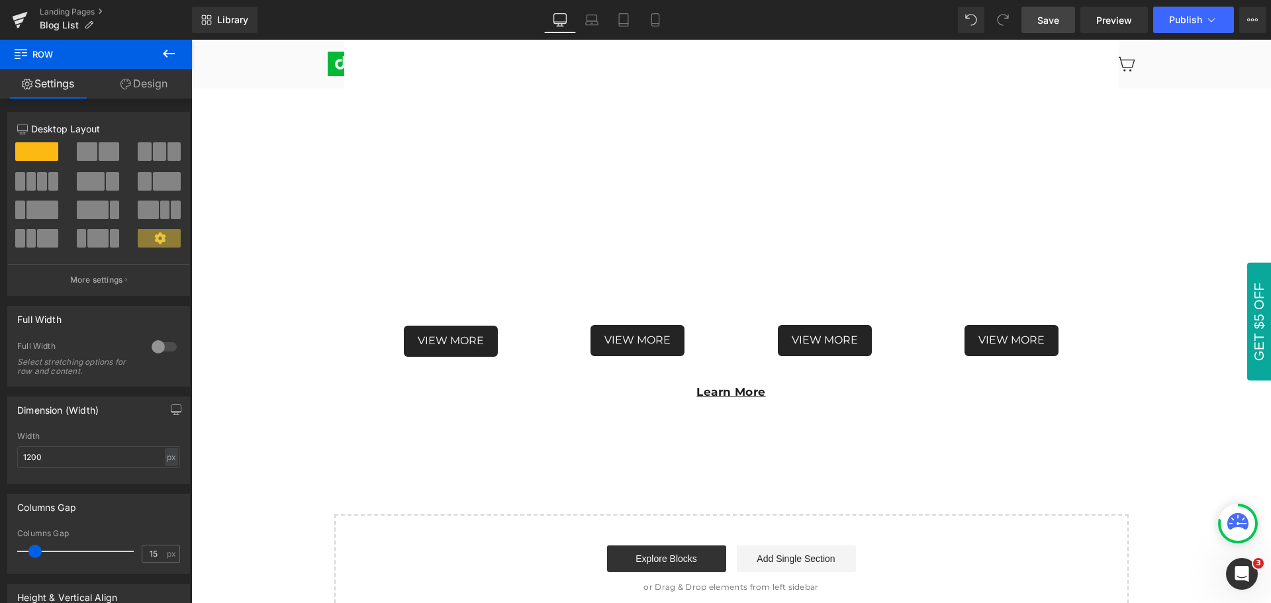
click at [170, 54] on icon at bounding box center [169, 54] width 12 height 8
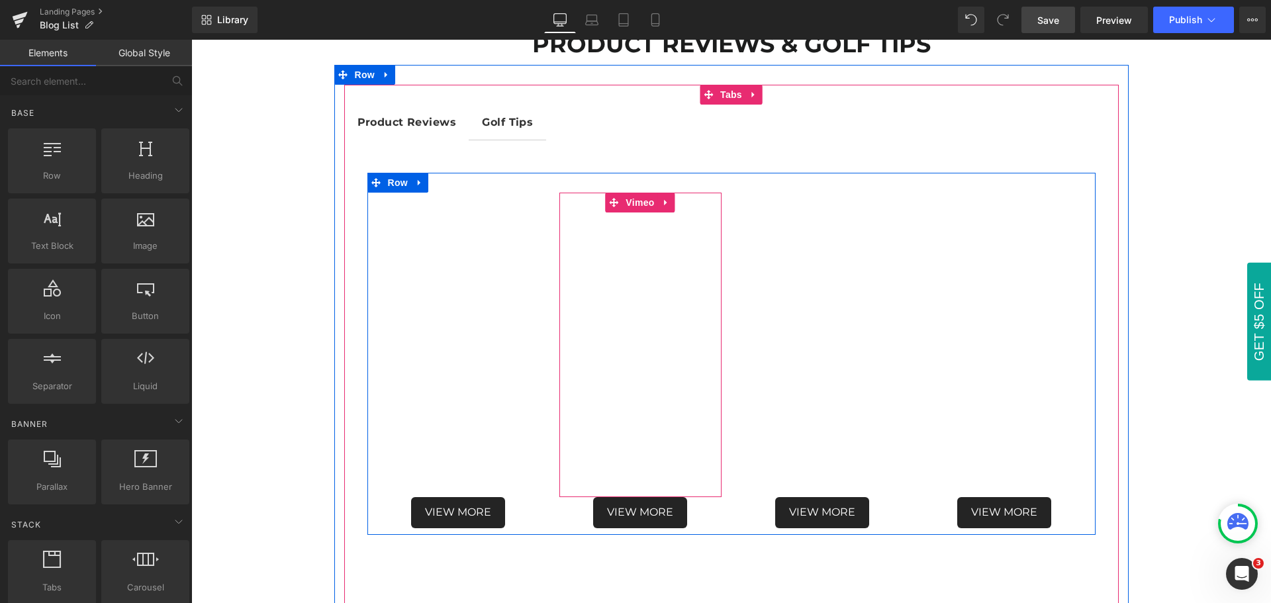
scroll to position [199, 0]
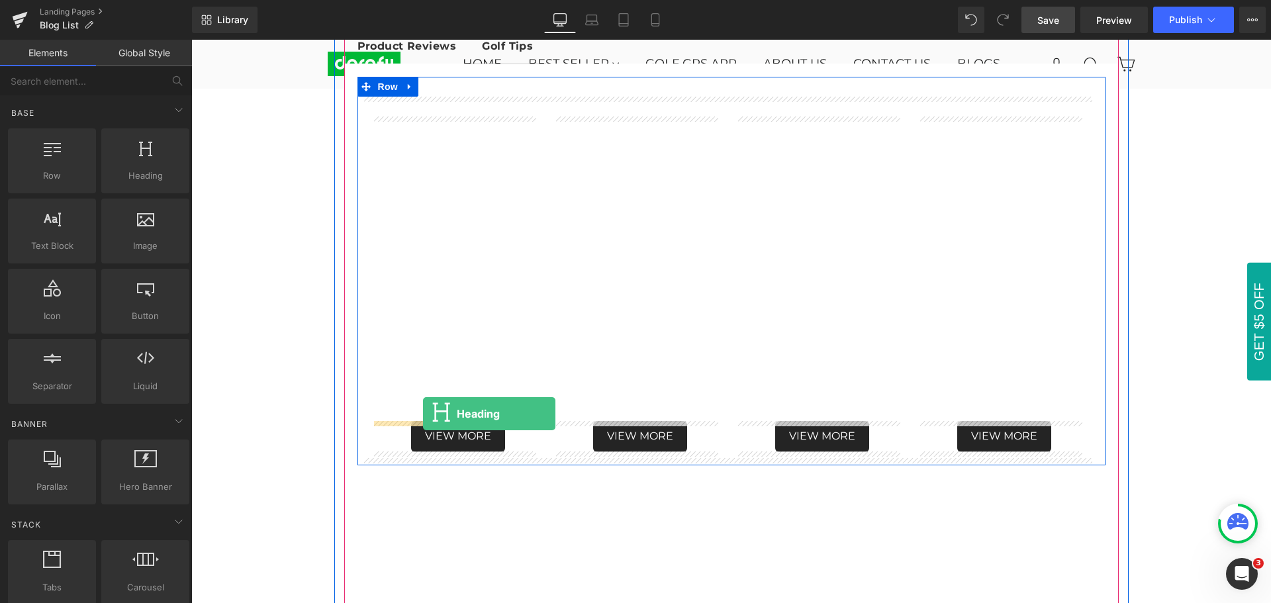
drag, startPoint x: 332, startPoint y: 203, endPoint x: 423, endPoint y: 414, distance: 229.5
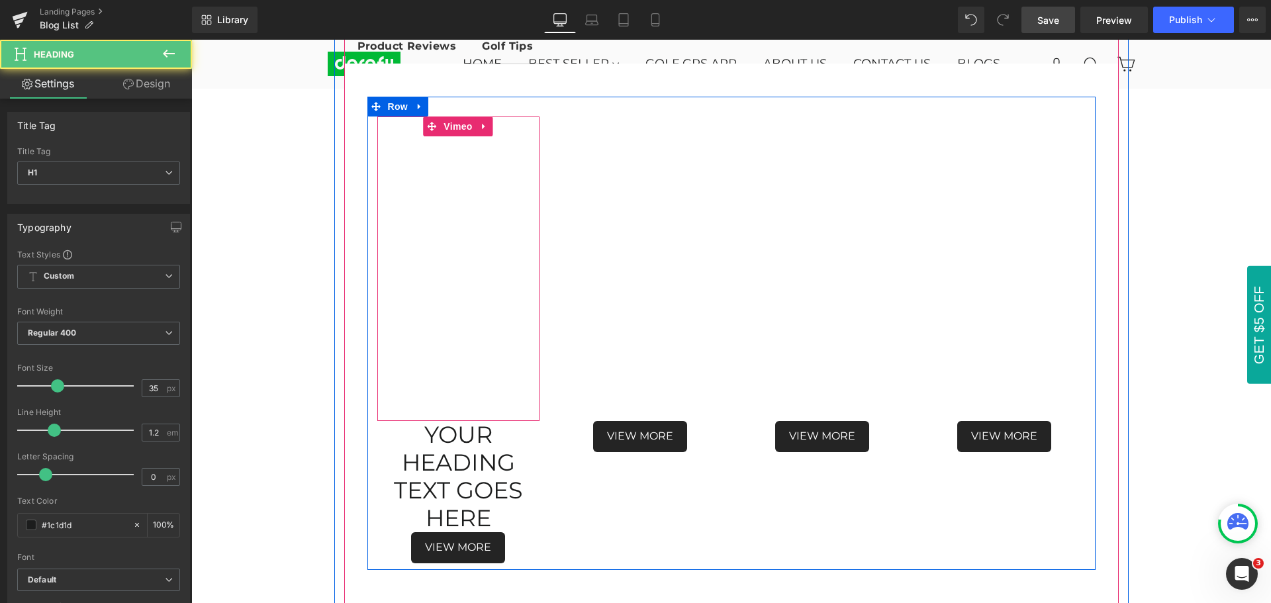
scroll to position [179, 0]
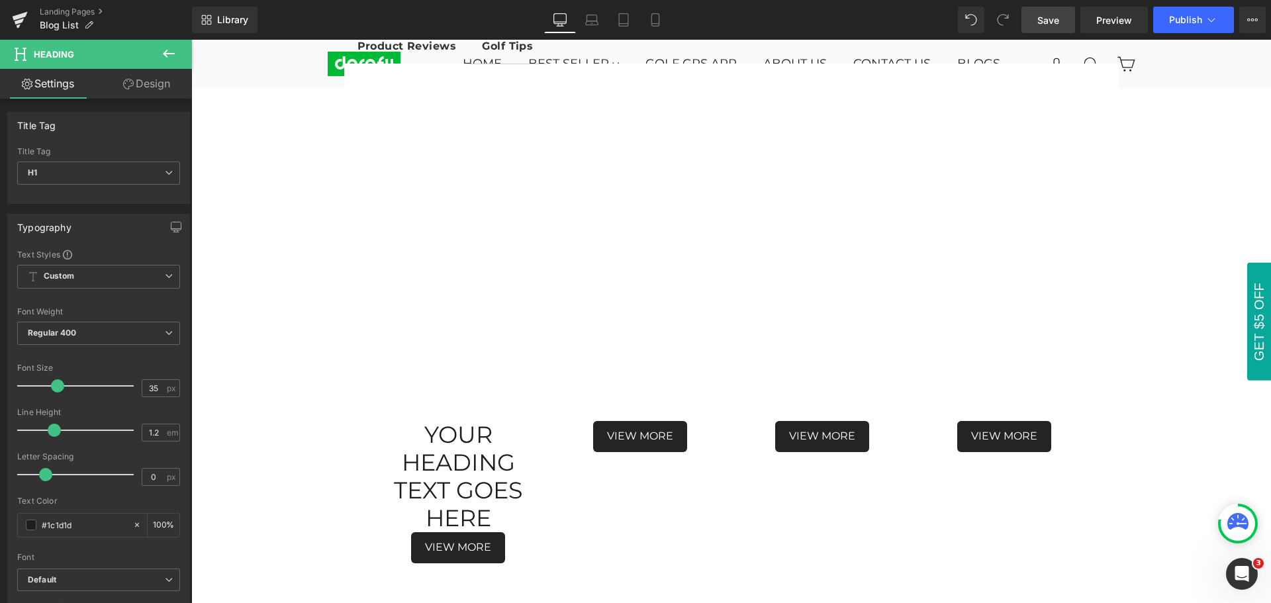
click at [171, 50] on icon at bounding box center [169, 54] width 16 height 16
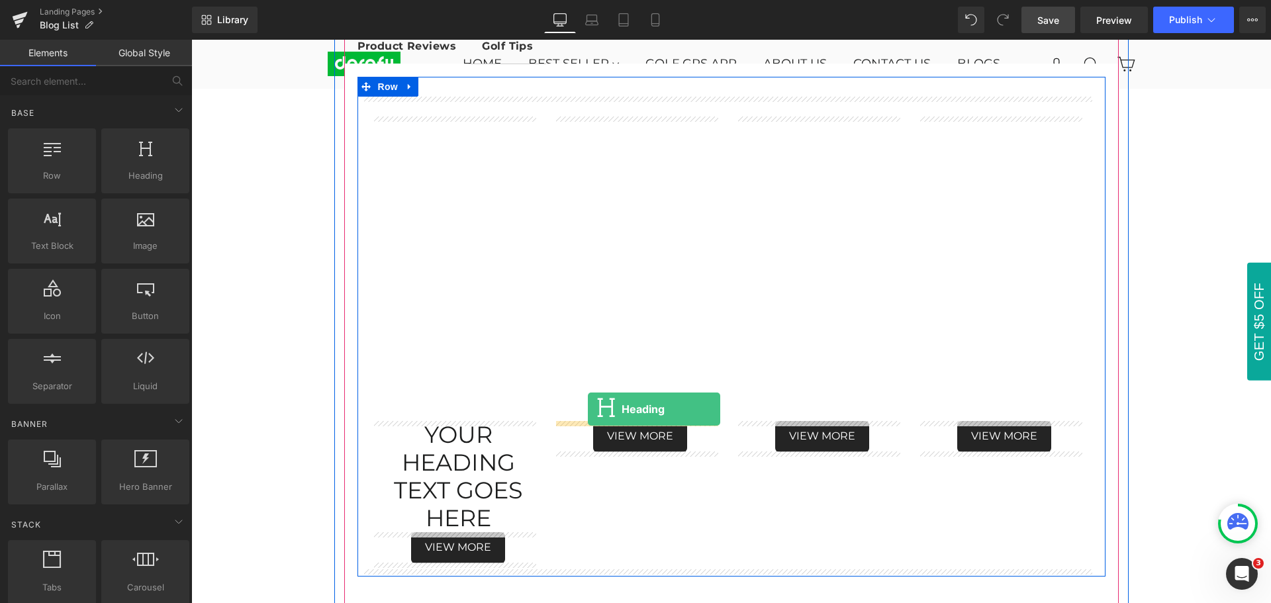
drag, startPoint x: 331, startPoint y: 202, endPoint x: 588, endPoint y: 409, distance: 330.1
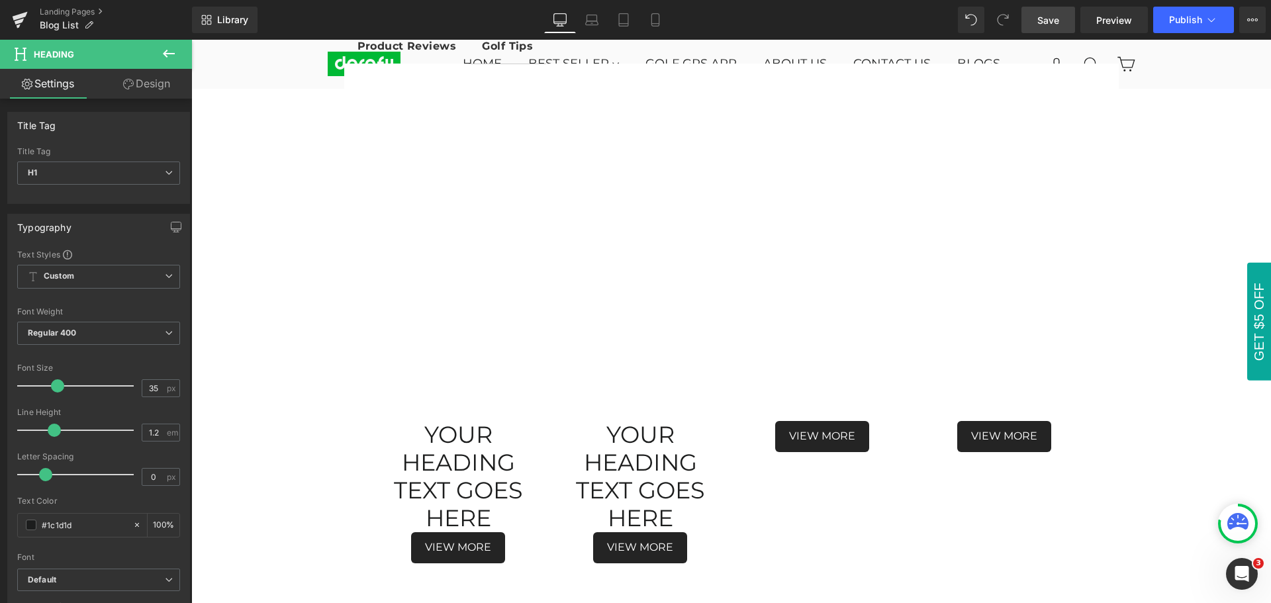
click at [172, 54] on icon at bounding box center [169, 54] width 12 height 8
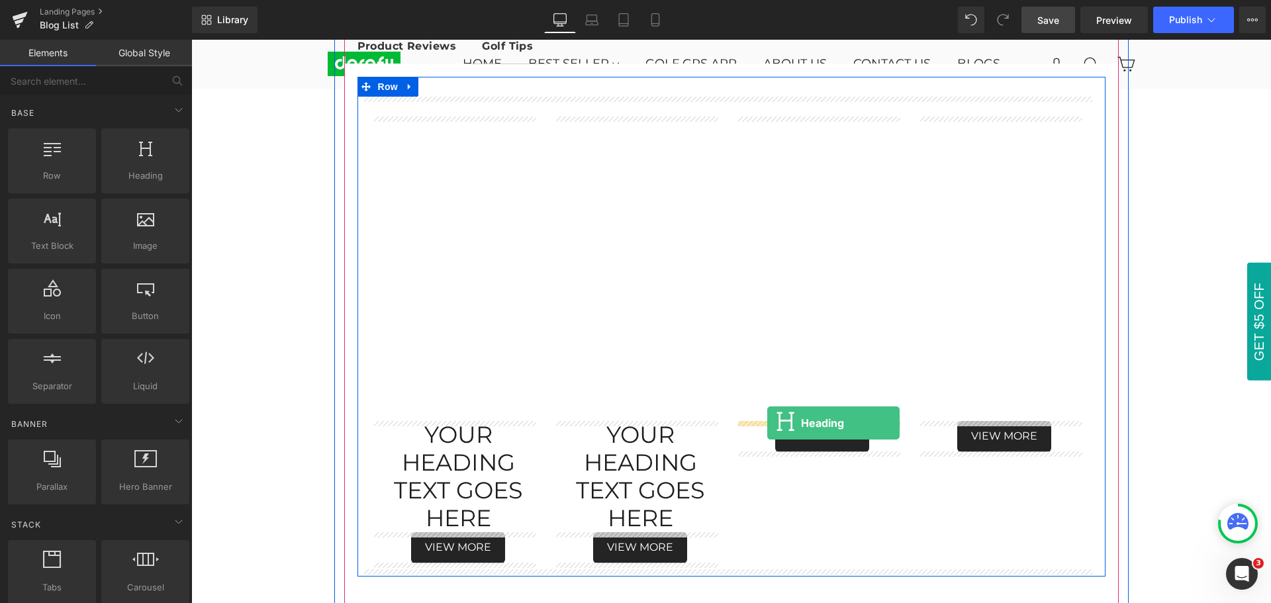
drag, startPoint x: 334, startPoint y: 202, endPoint x: 767, endPoint y: 423, distance: 486.9
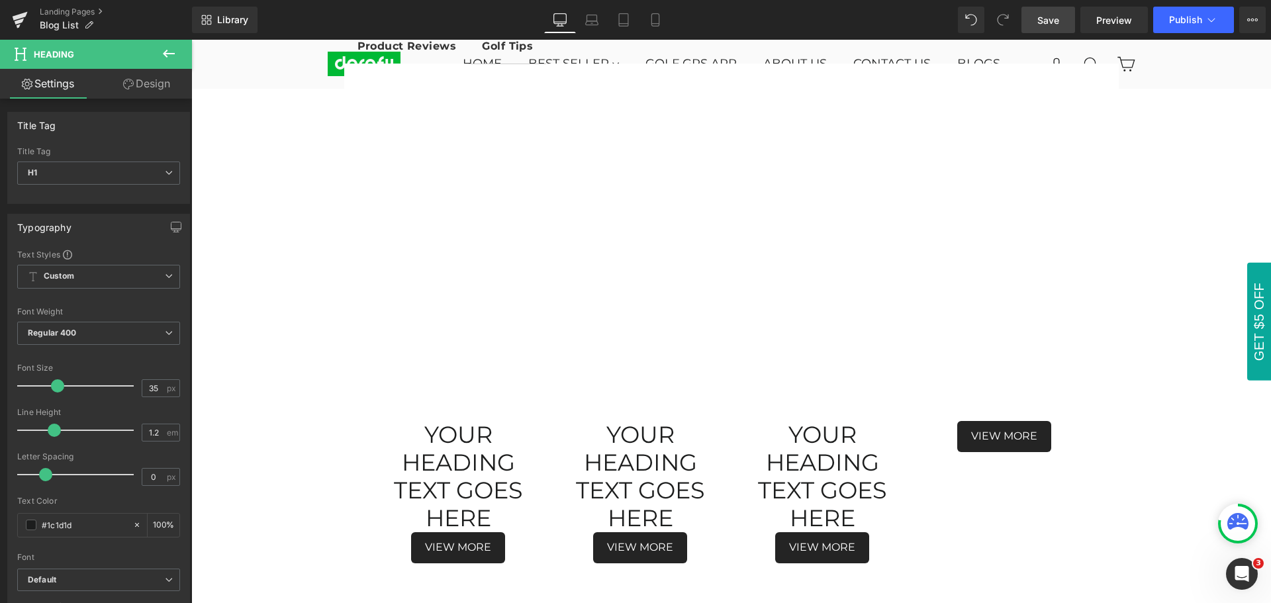
click at [168, 50] on icon at bounding box center [169, 54] width 16 height 16
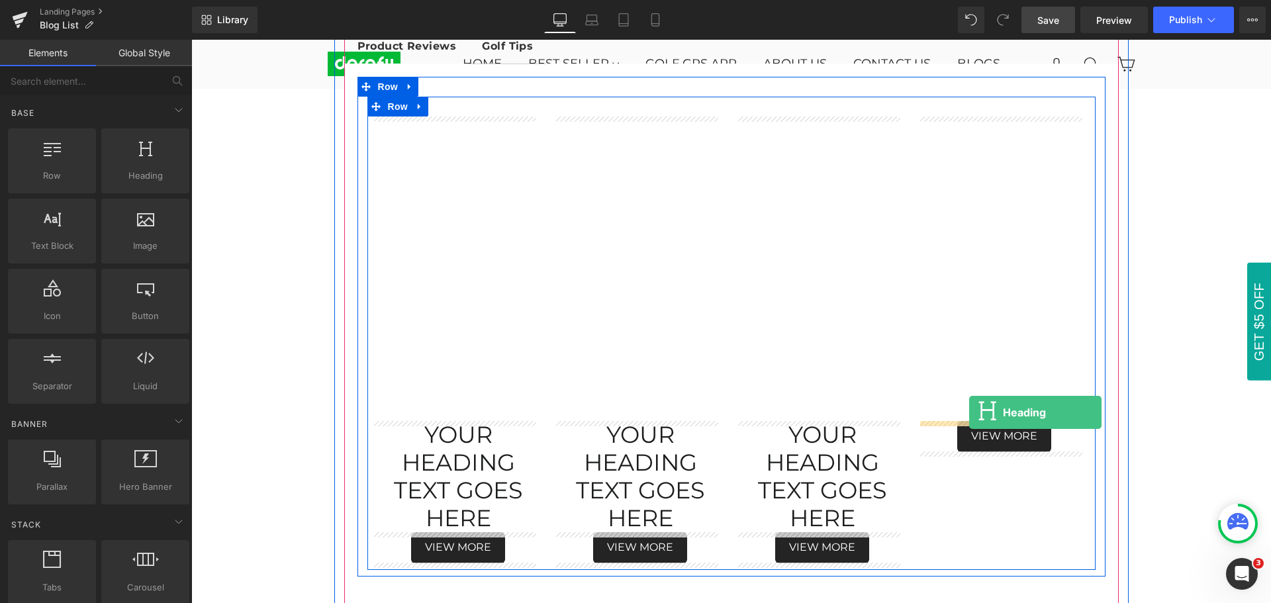
drag, startPoint x: 334, startPoint y: 201, endPoint x: 969, endPoint y: 413, distance: 669.5
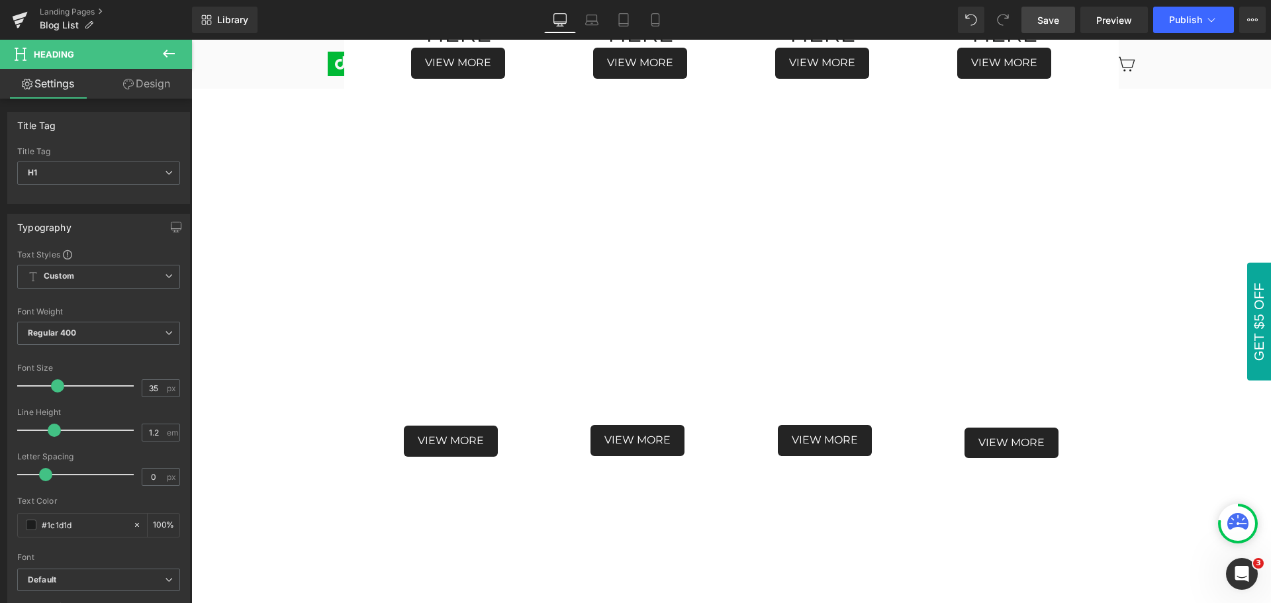
scroll to position [709, 0]
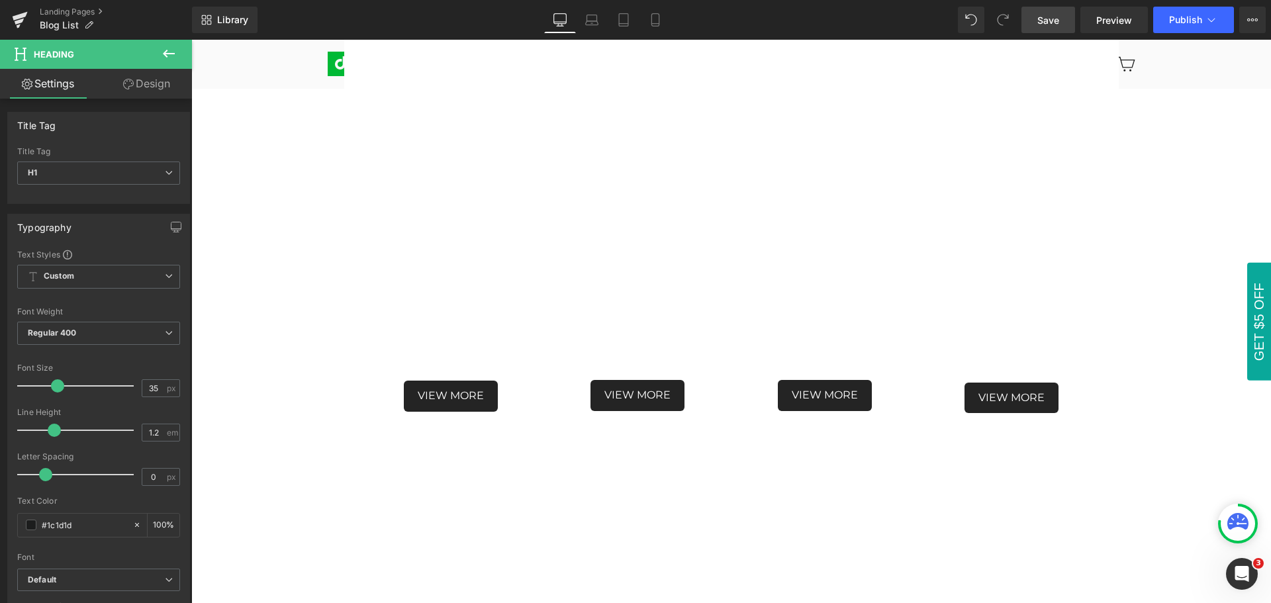
click at [170, 49] on icon at bounding box center [169, 54] width 16 height 16
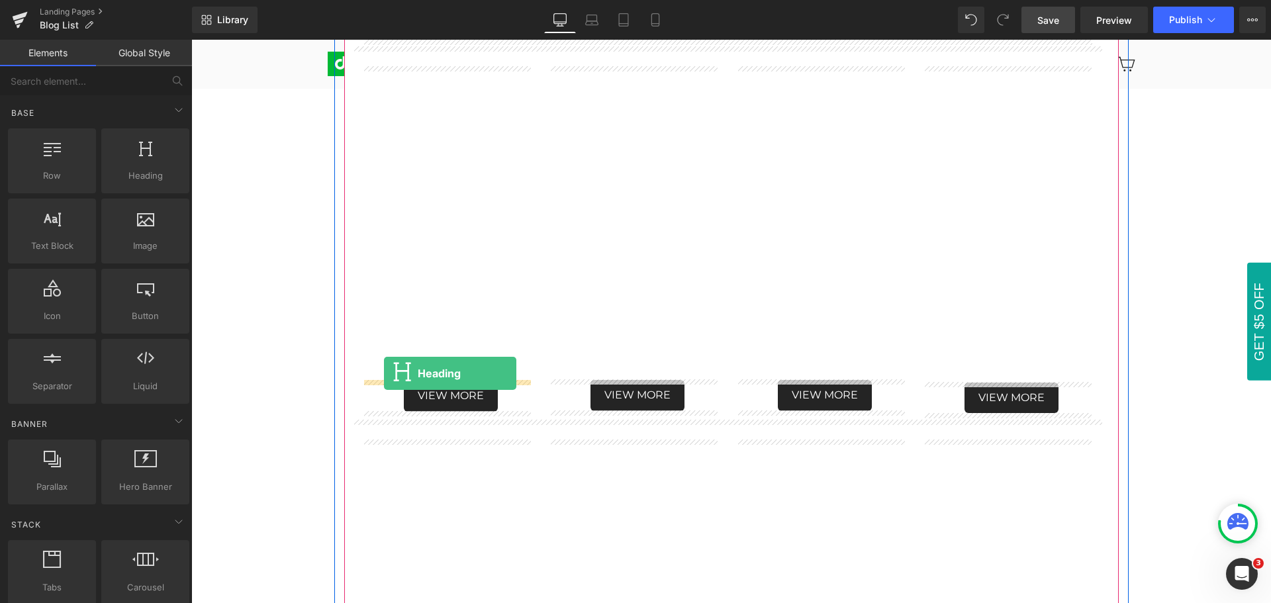
drag, startPoint x: 332, startPoint y: 199, endPoint x: 384, endPoint y: 373, distance: 182.3
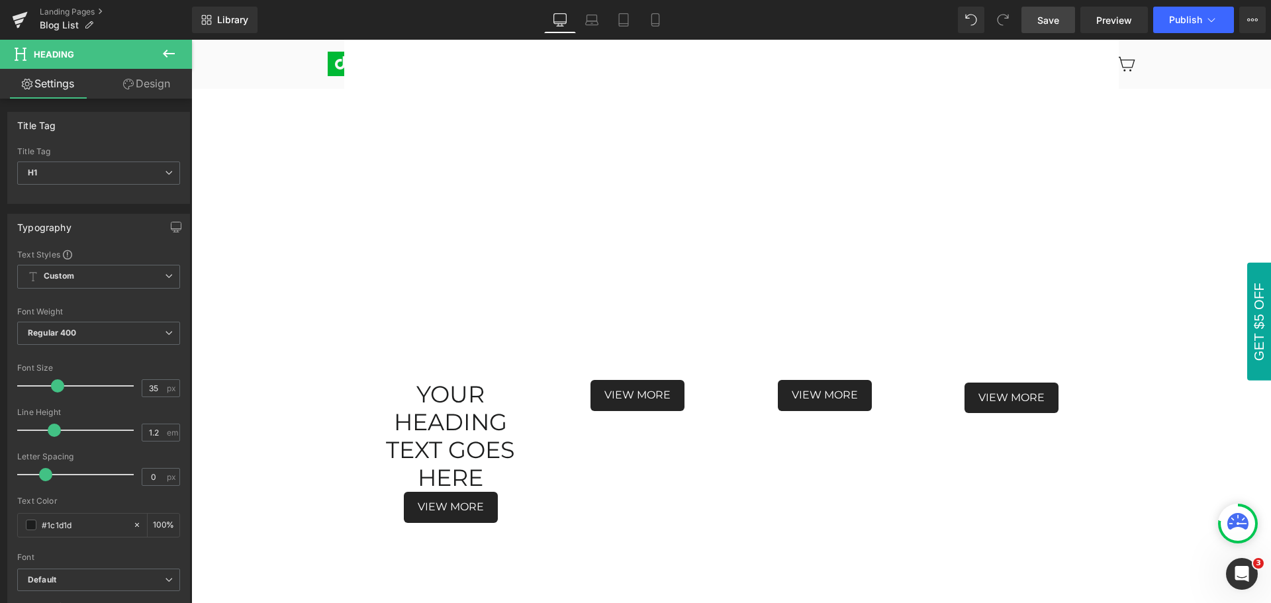
click at [170, 51] on icon at bounding box center [169, 54] width 16 height 16
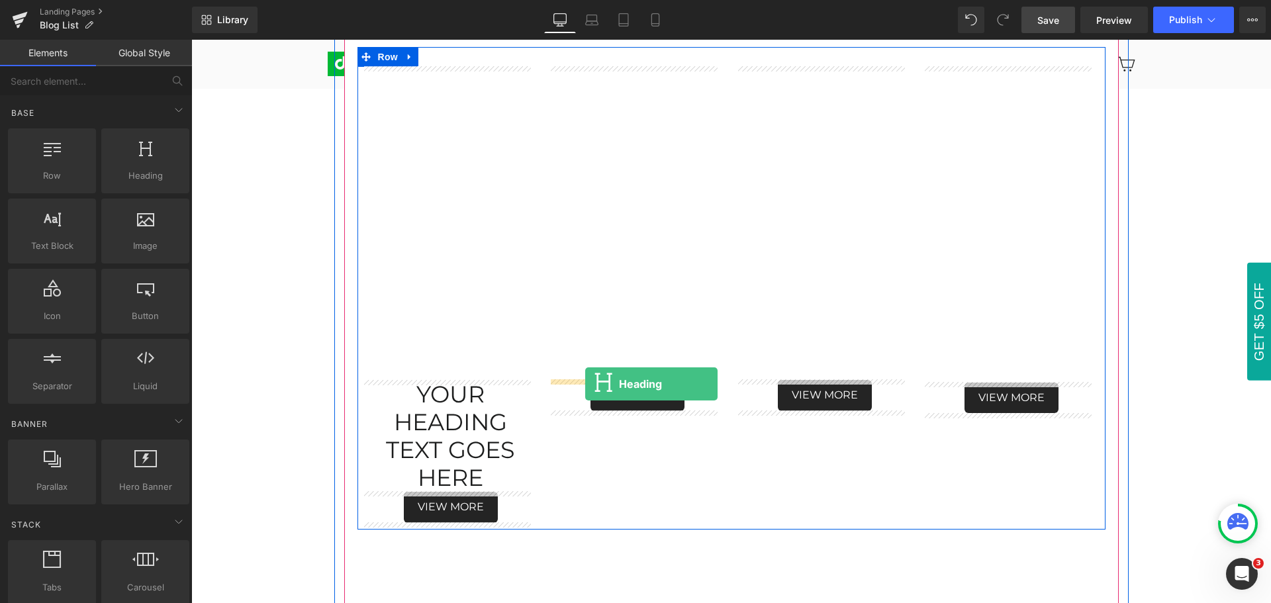
drag, startPoint x: 332, startPoint y: 203, endPoint x: 585, endPoint y: 384, distance: 311.3
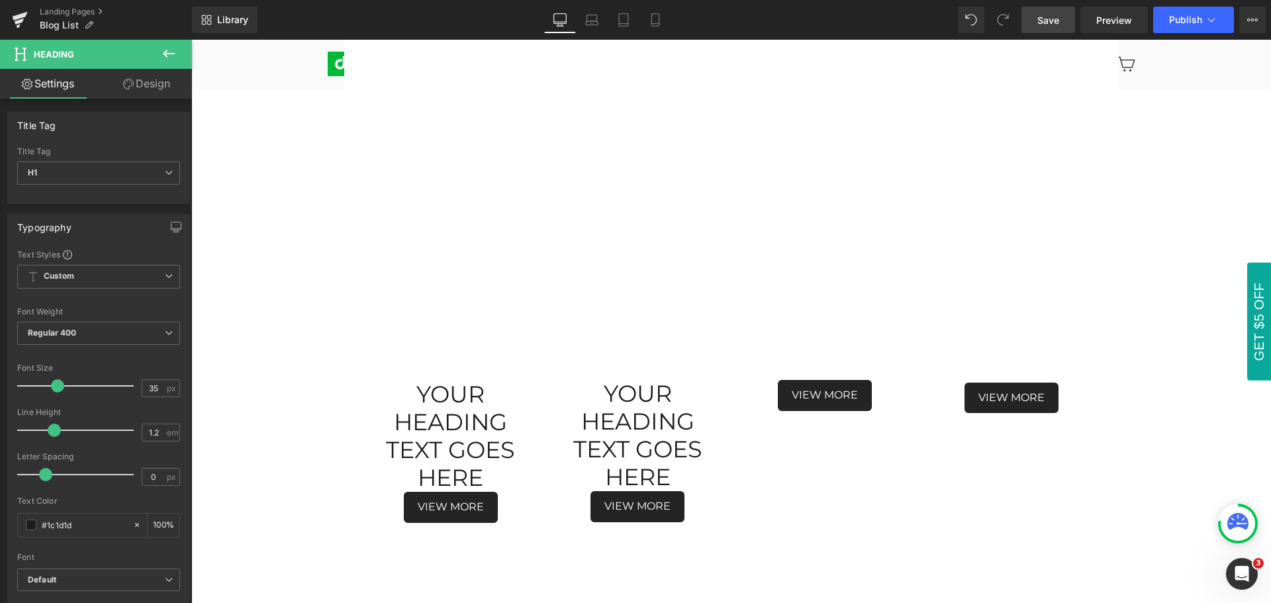
click at [170, 50] on icon at bounding box center [169, 54] width 16 height 16
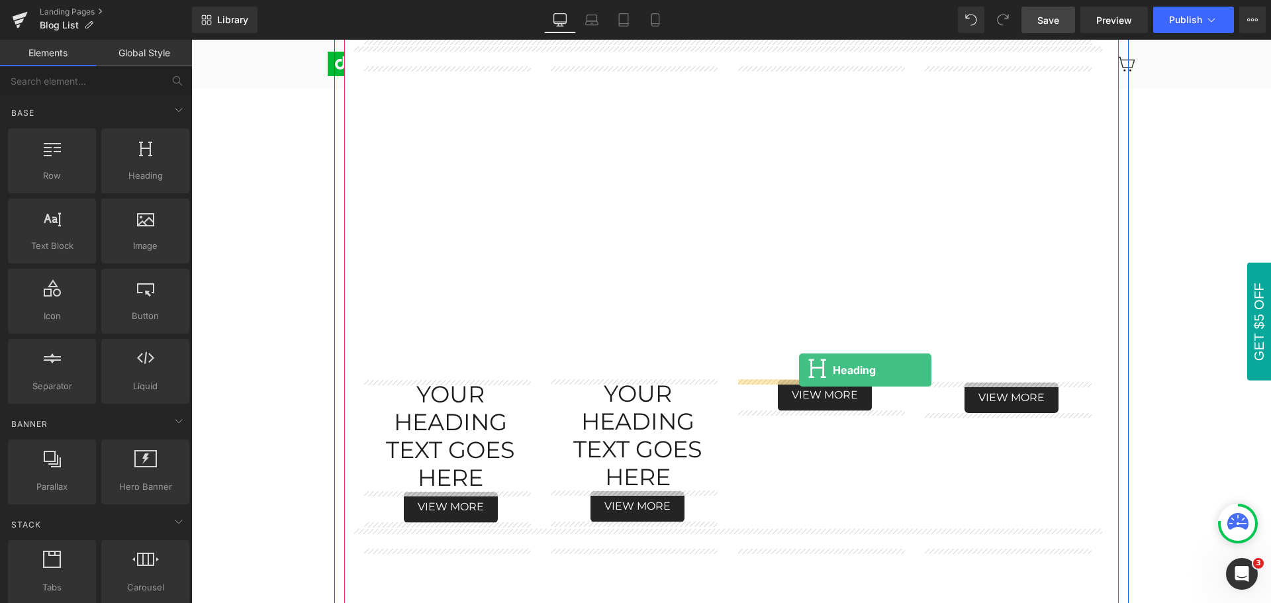
drag, startPoint x: 332, startPoint y: 207, endPoint x: 799, endPoint y: 370, distance: 495.3
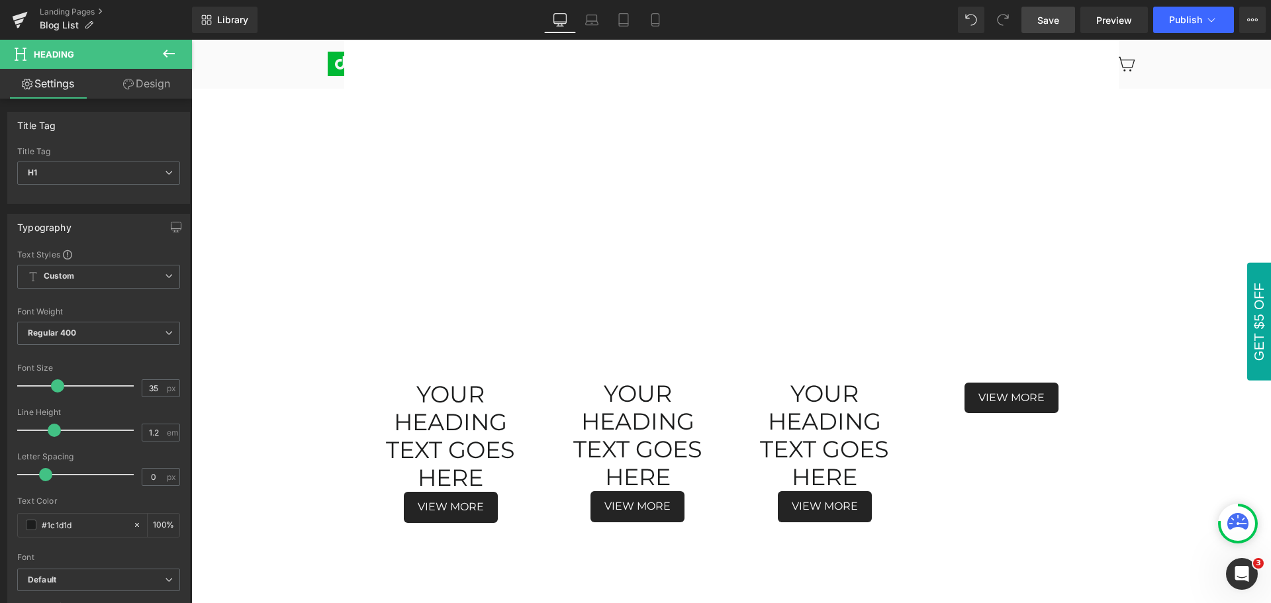
click at [173, 54] on icon at bounding box center [169, 54] width 12 height 8
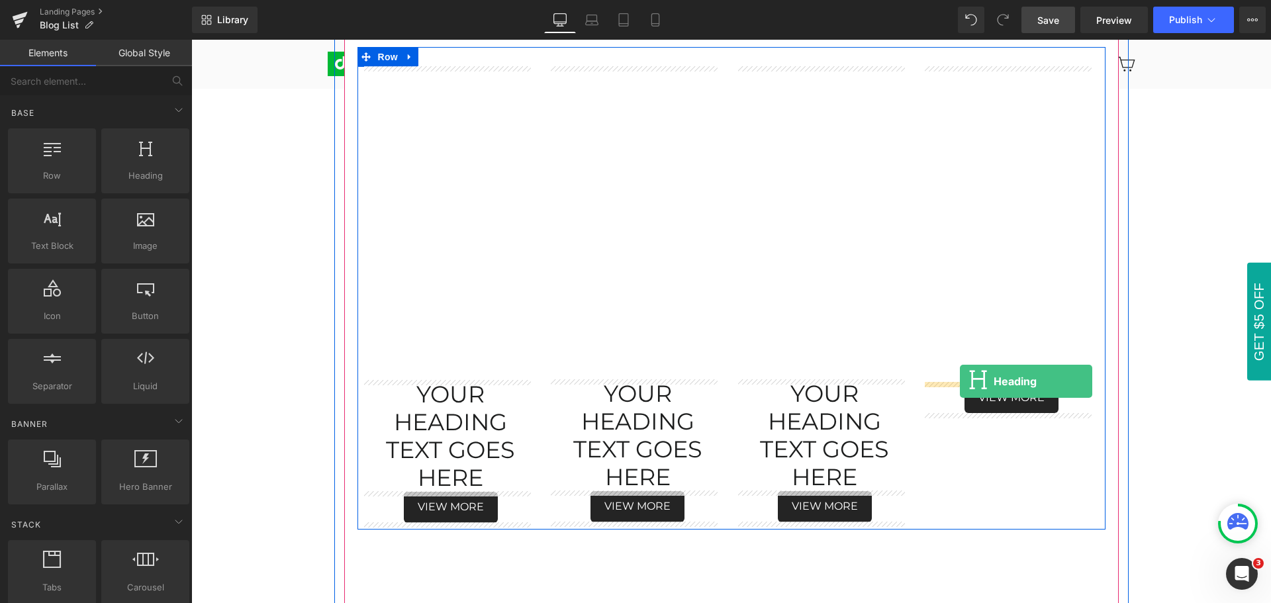
drag, startPoint x: 333, startPoint y: 207, endPoint x: 960, endPoint y: 381, distance: 651.0
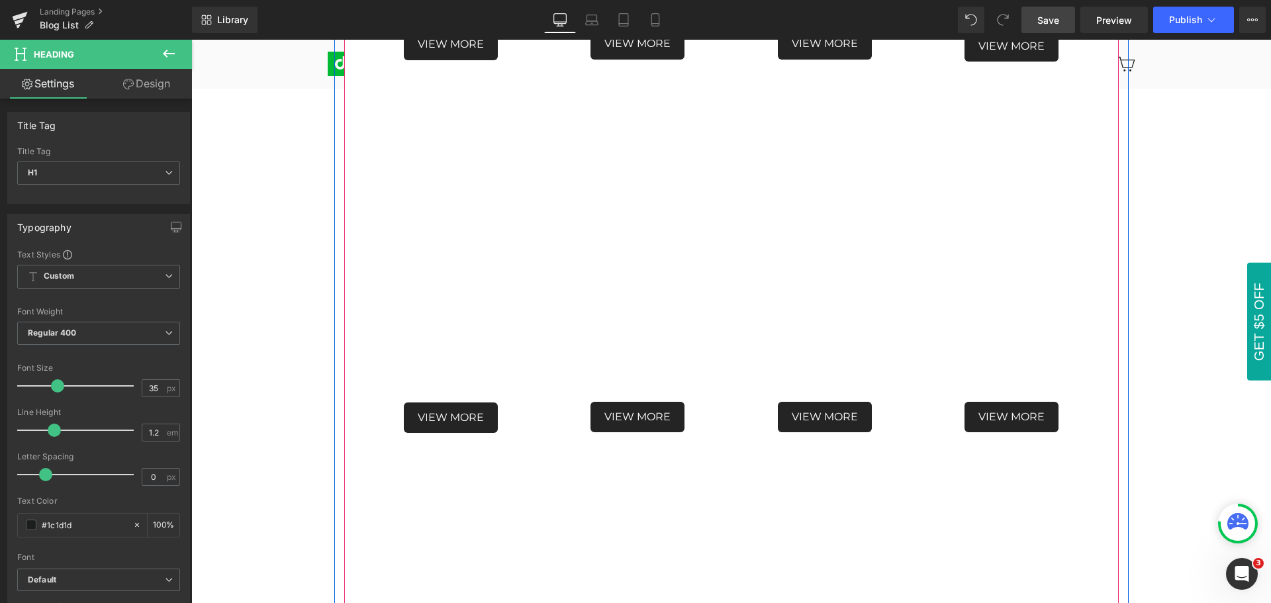
scroll to position [1172, 0]
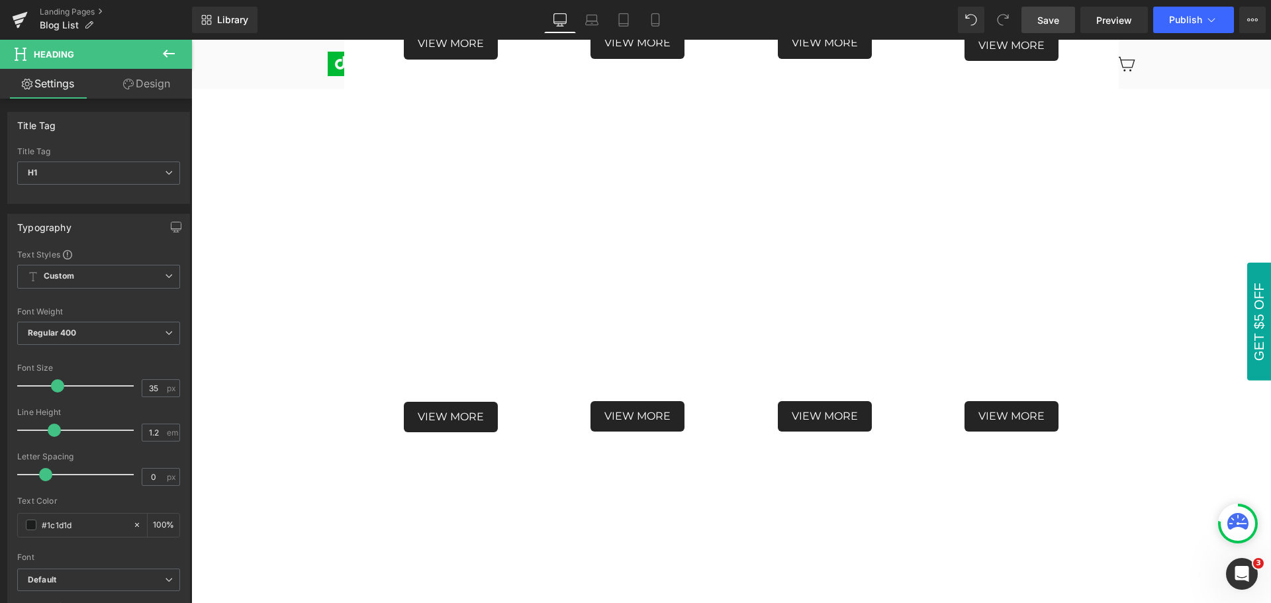
click at [171, 43] on button at bounding box center [169, 54] width 46 height 29
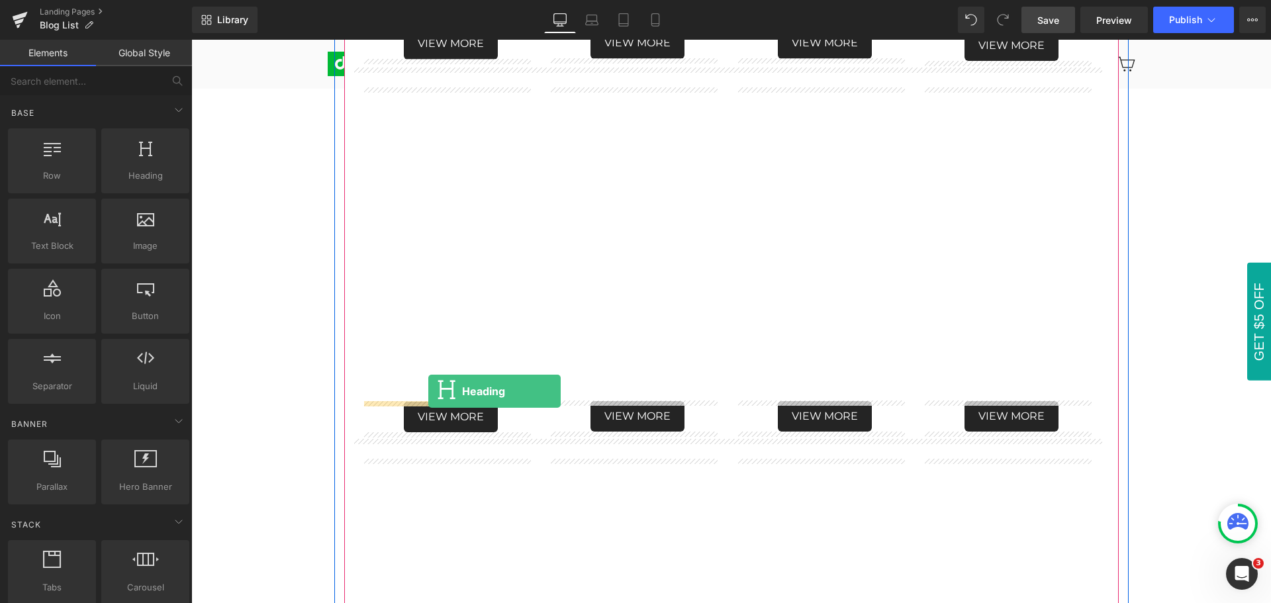
drag, startPoint x: 332, startPoint y: 206, endPoint x: 428, endPoint y: 391, distance: 208.8
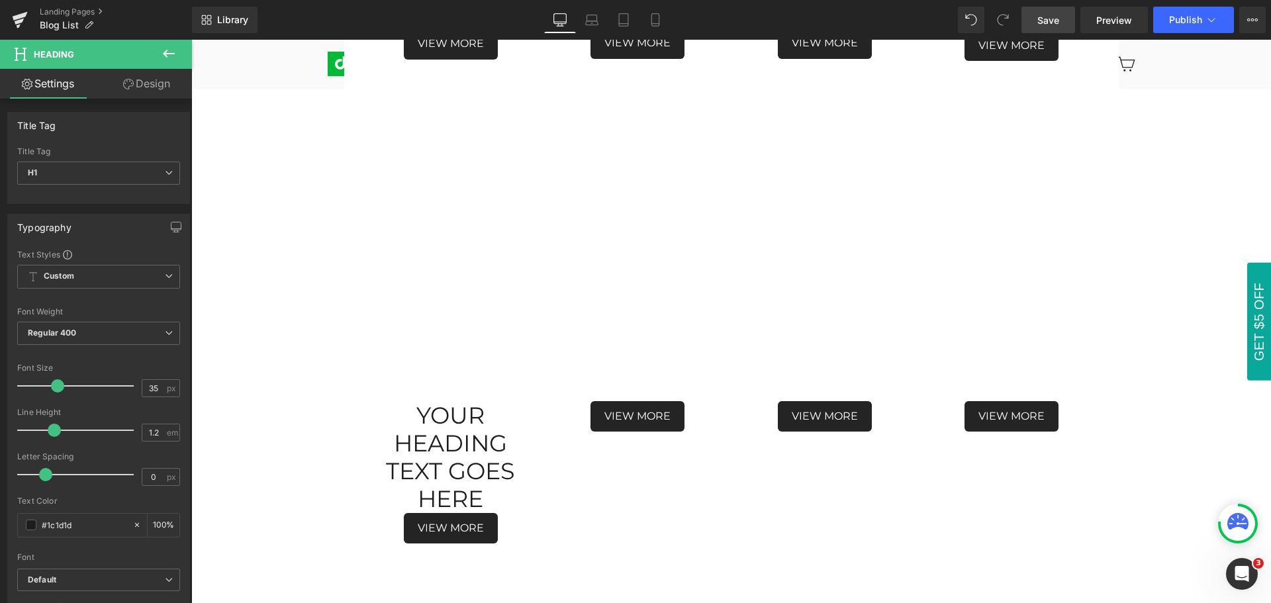
click at [173, 51] on icon at bounding box center [169, 54] width 16 height 16
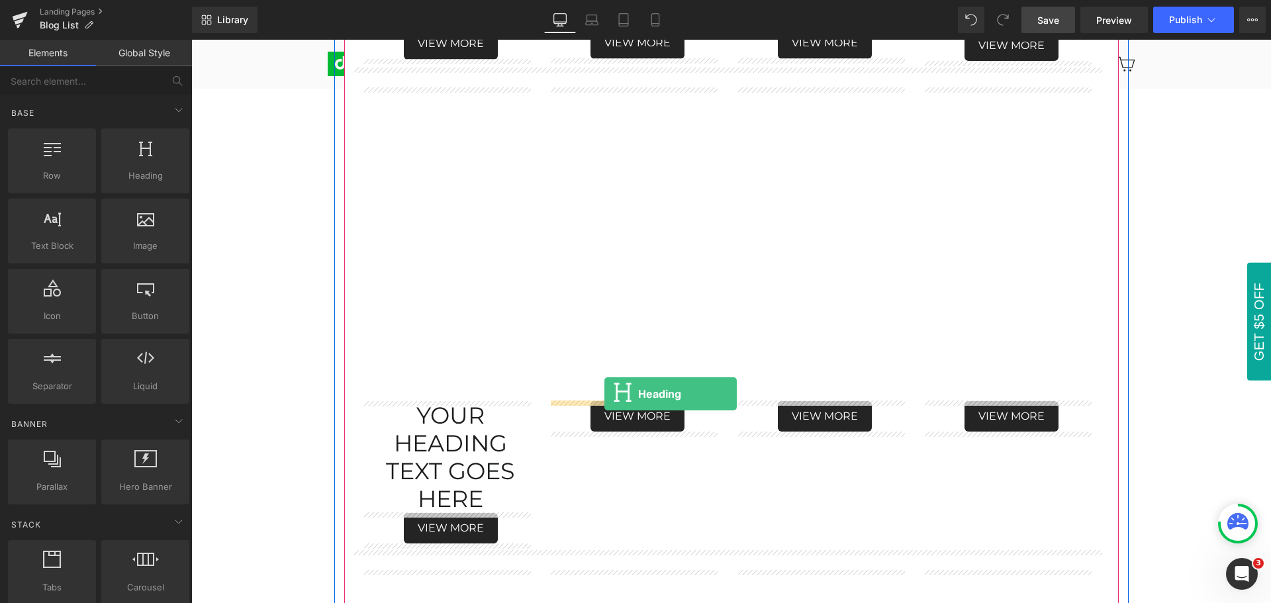
drag, startPoint x: 334, startPoint y: 203, endPoint x: 605, endPoint y: 394, distance: 331.6
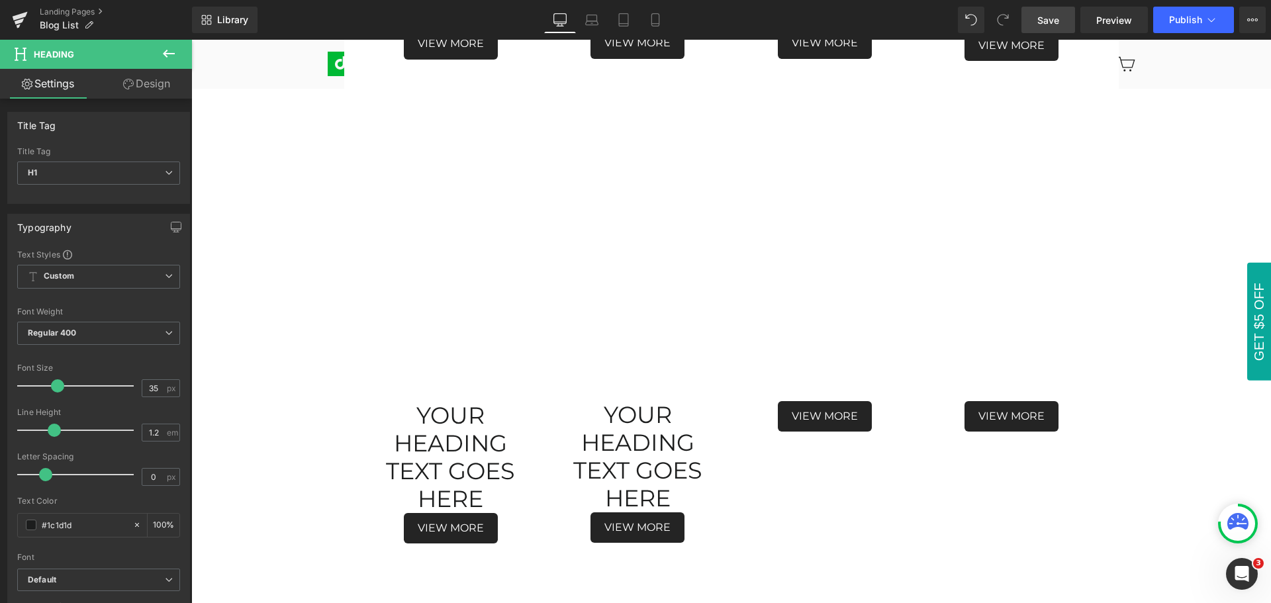
click at [164, 48] on icon at bounding box center [169, 54] width 16 height 16
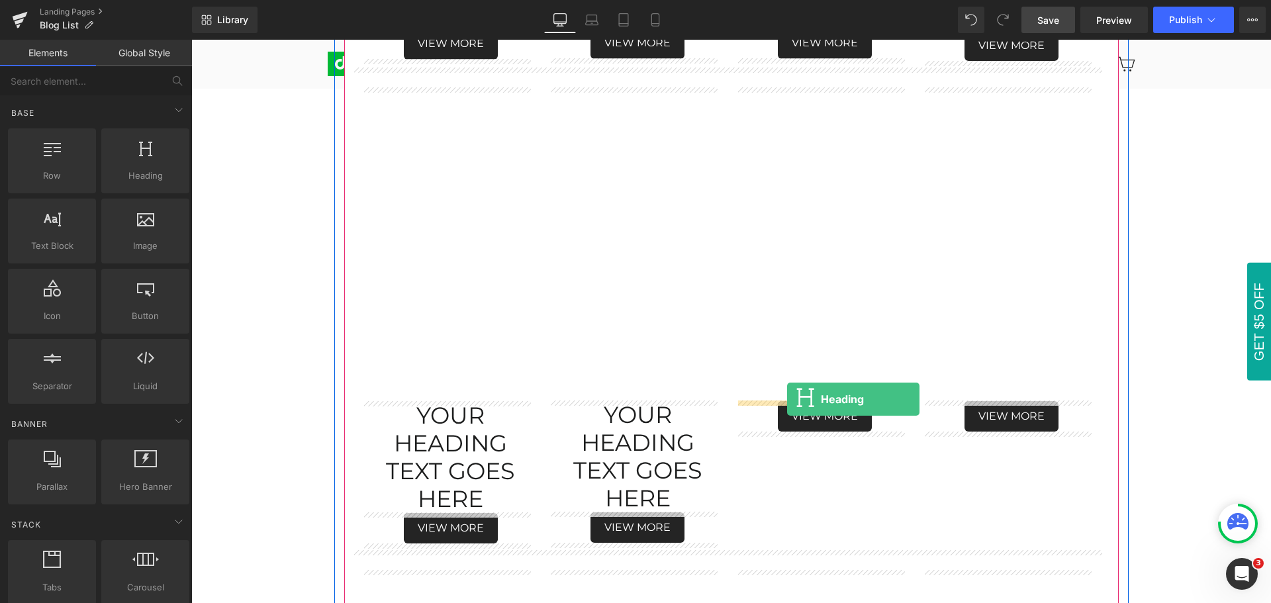
drag, startPoint x: 332, startPoint y: 205, endPoint x: 787, endPoint y: 399, distance: 495.4
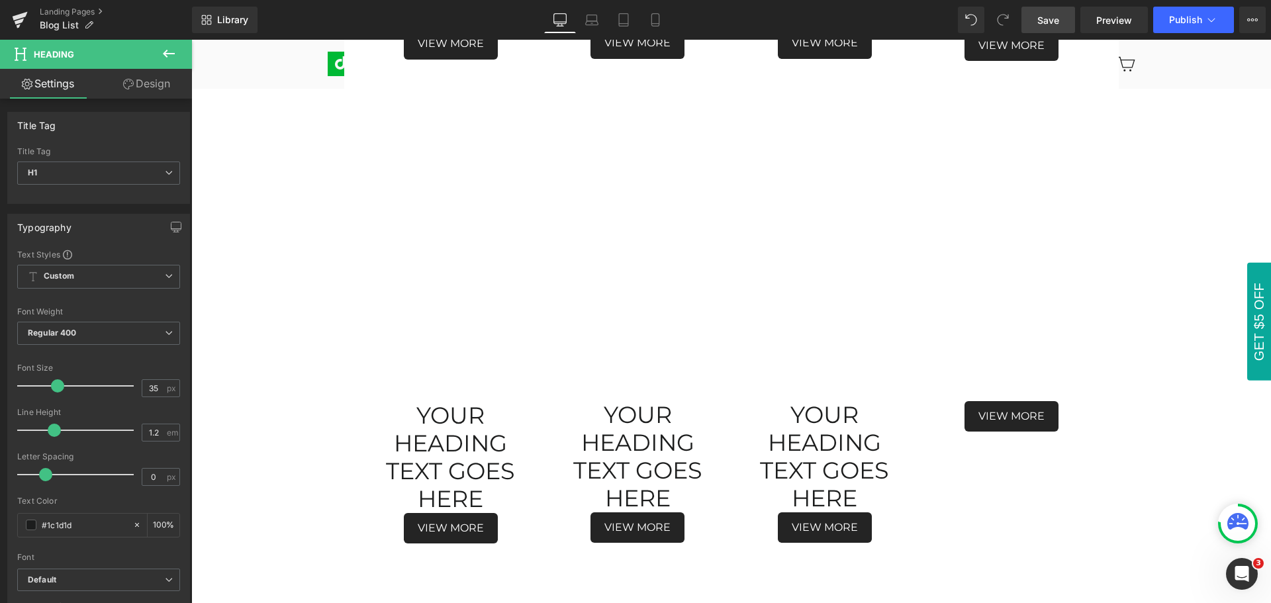
click at [172, 50] on icon at bounding box center [169, 54] width 16 height 16
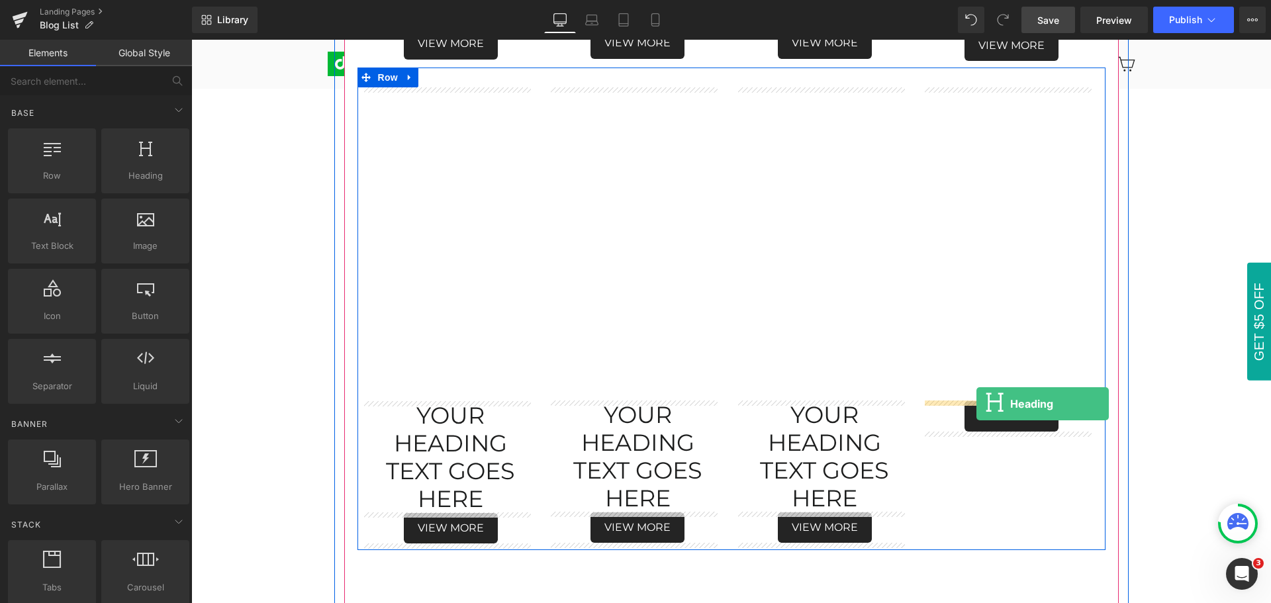
drag, startPoint x: 331, startPoint y: 205, endPoint x: 977, endPoint y: 404, distance: 675.7
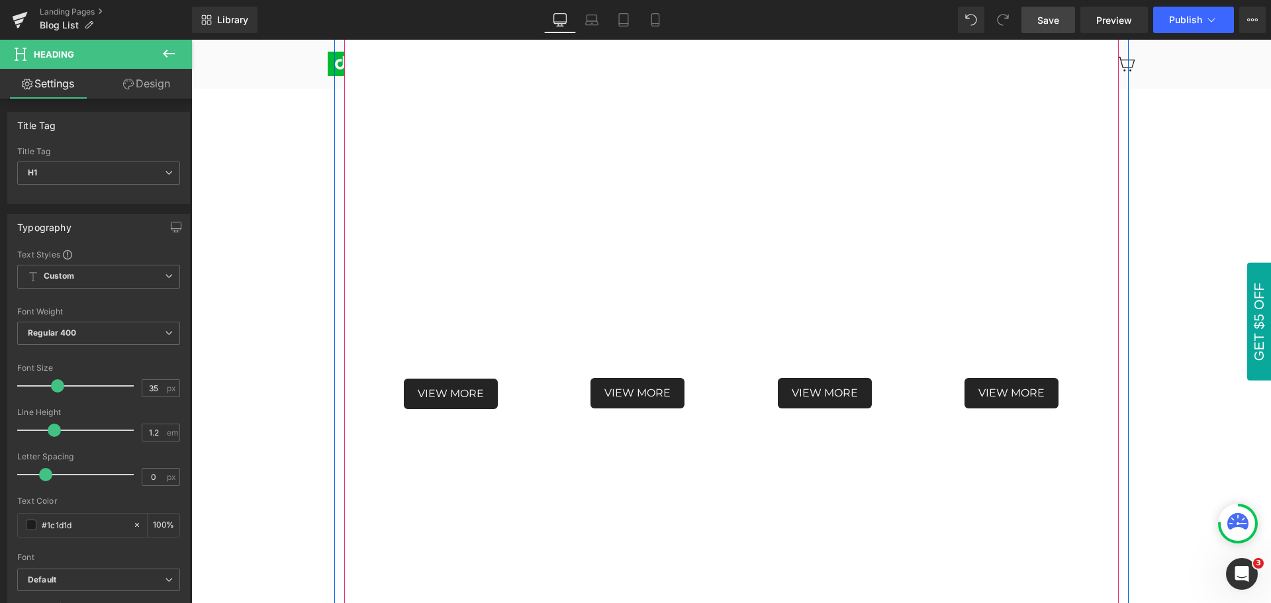
scroll to position [1702, 0]
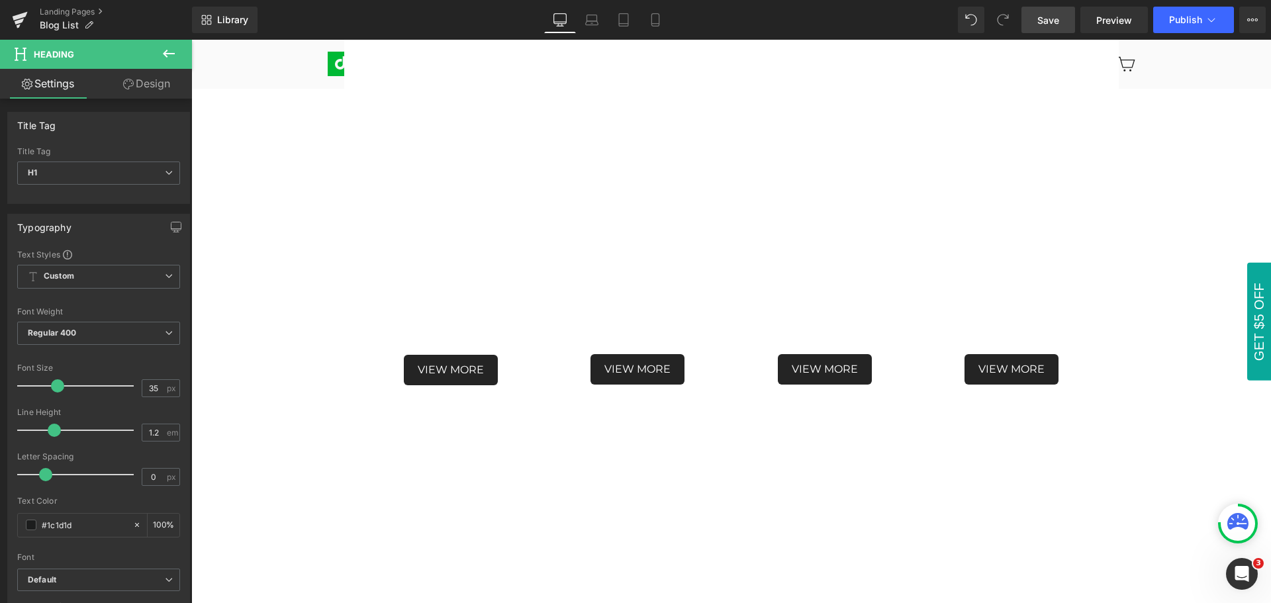
click at [168, 49] on icon at bounding box center [169, 54] width 16 height 16
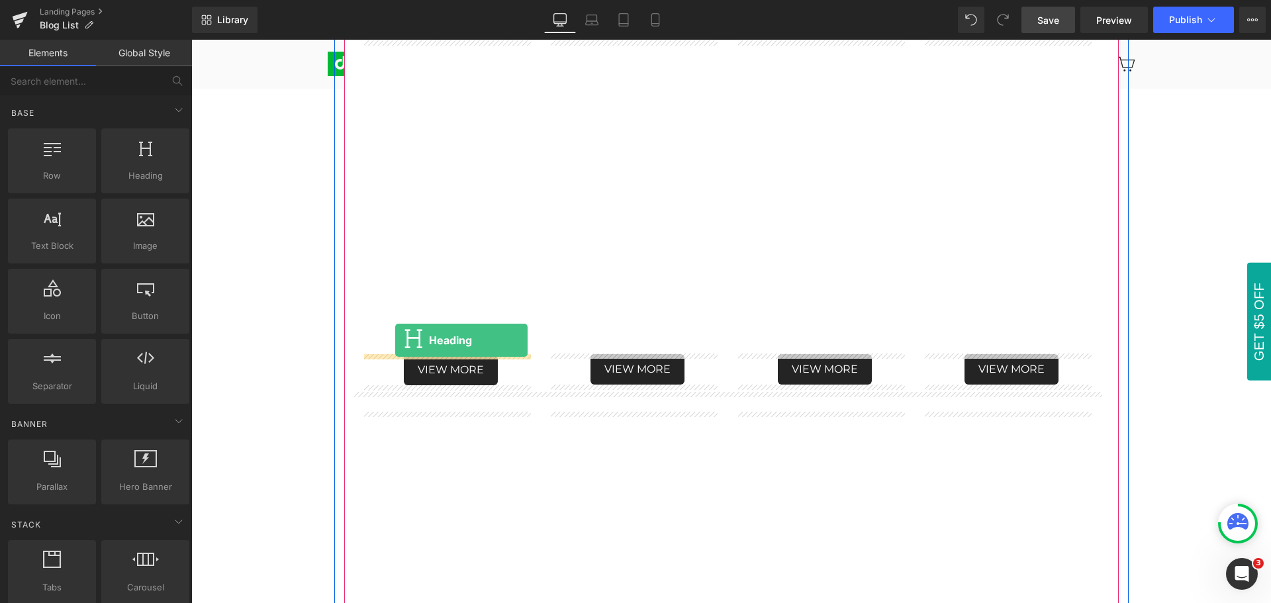
drag, startPoint x: 334, startPoint y: 204, endPoint x: 395, endPoint y: 340, distance: 149.7
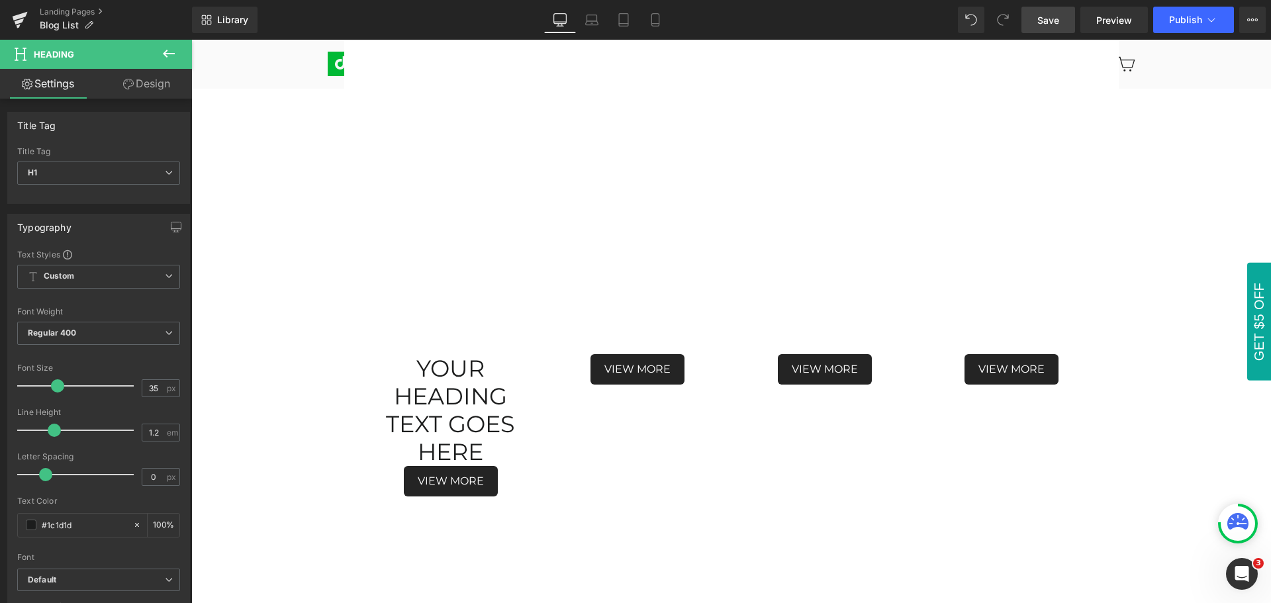
click at [168, 55] on icon at bounding box center [169, 54] width 16 height 16
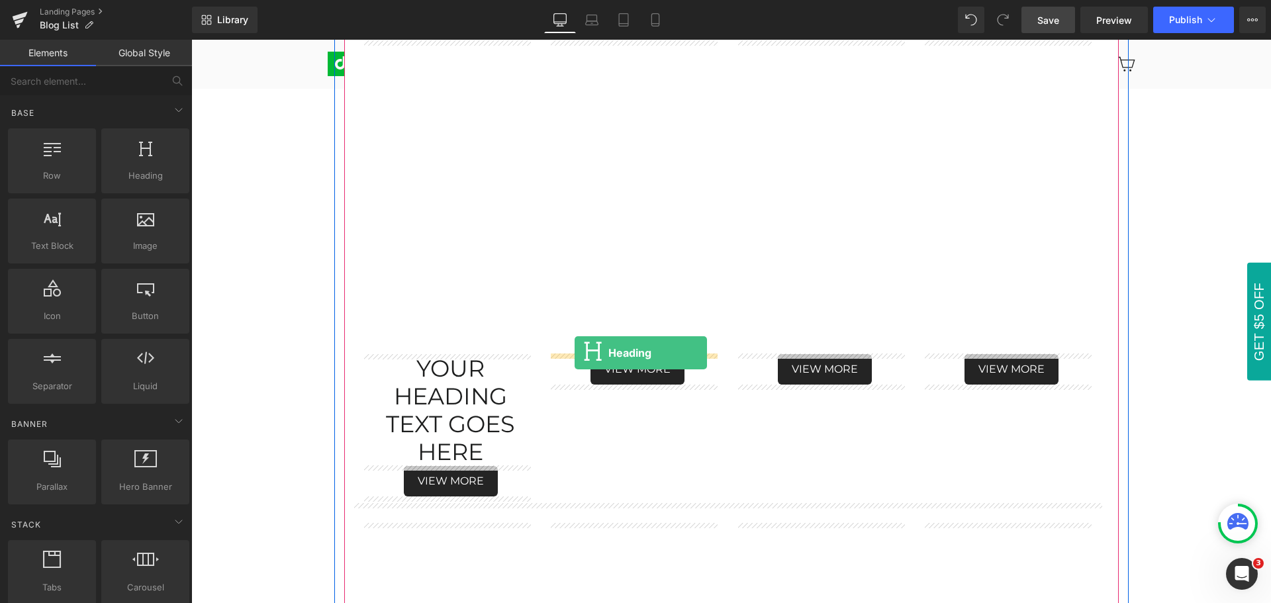
drag, startPoint x: 332, startPoint y: 207, endPoint x: 575, endPoint y: 353, distance: 283.3
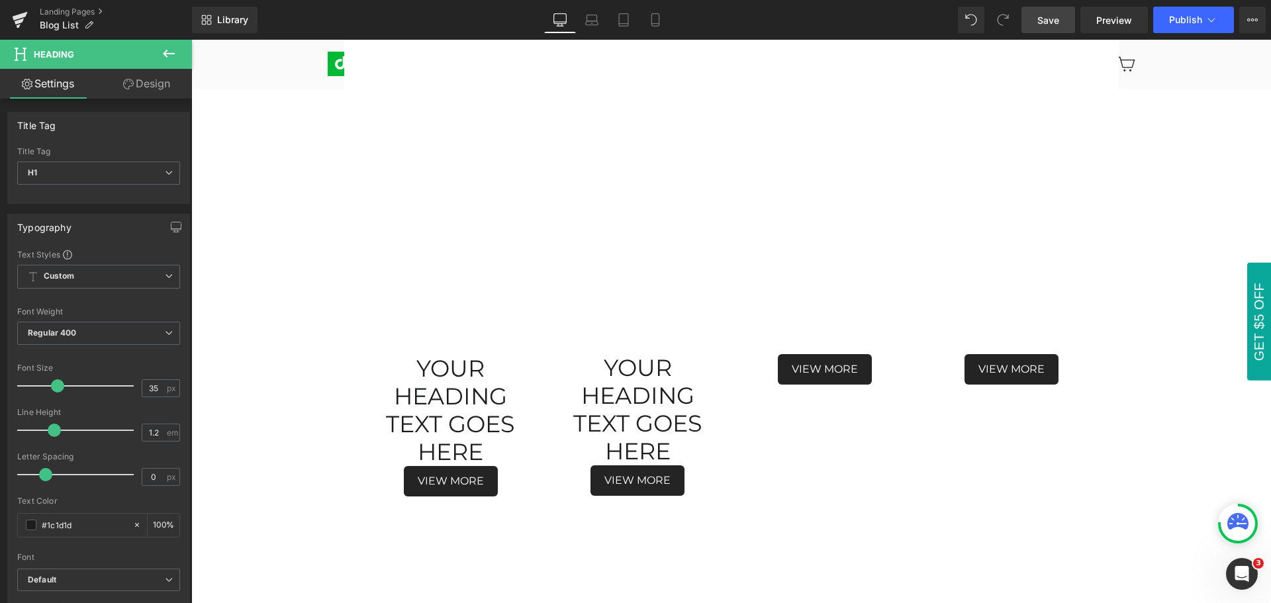
click at [170, 49] on icon at bounding box center [169, 54] width 16 height 16
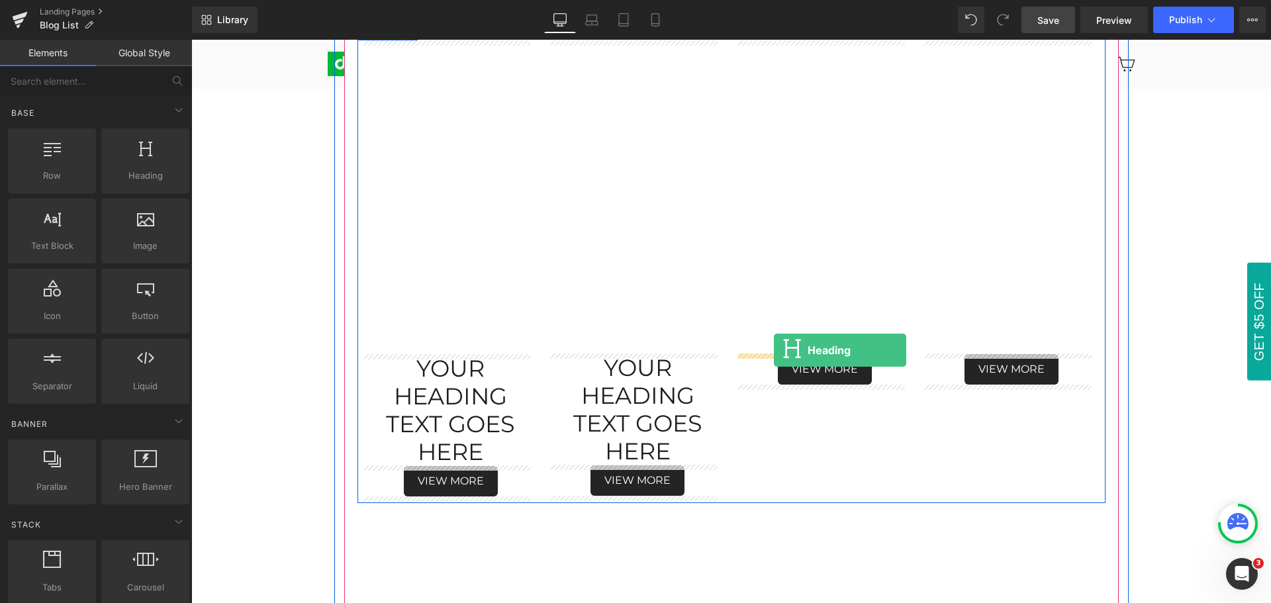
drag, startPoint x: 331, startPoint y: 204, endPoint x: 774, endPoint y: 350, distance: 466.6
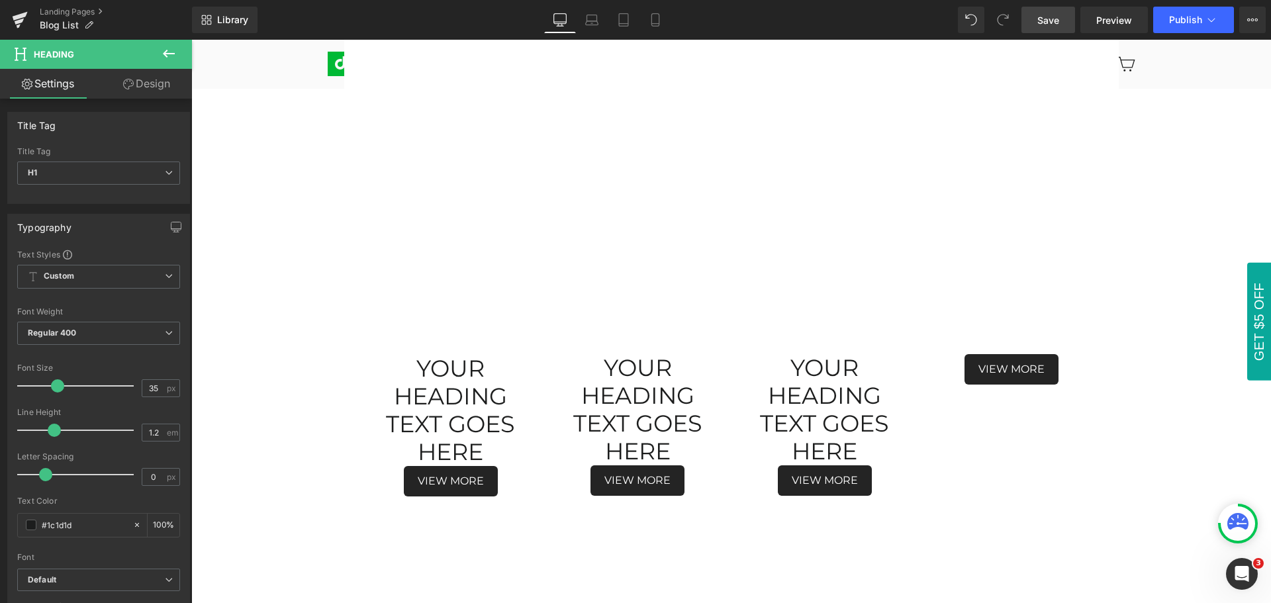
click at [171, 50] on icon at bounding box center [169, 54] width 16 height 16
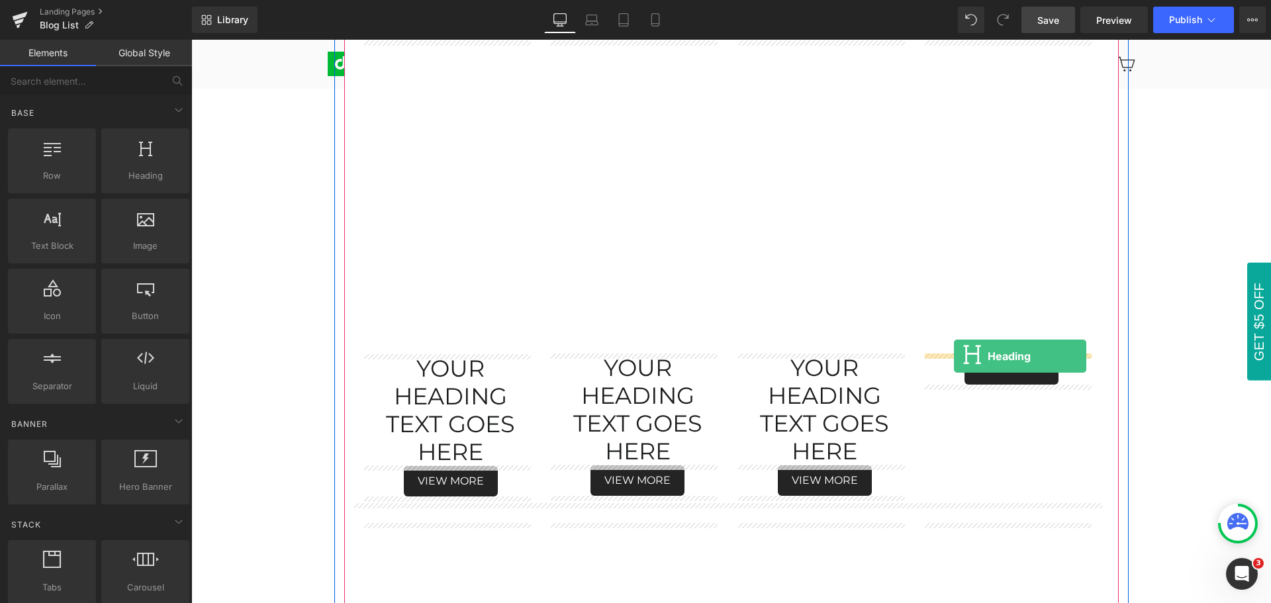
drag, startPoint x: 336, startPoint y: 202, endPoint x: 954, endPoint y: 356, distance: 637.4
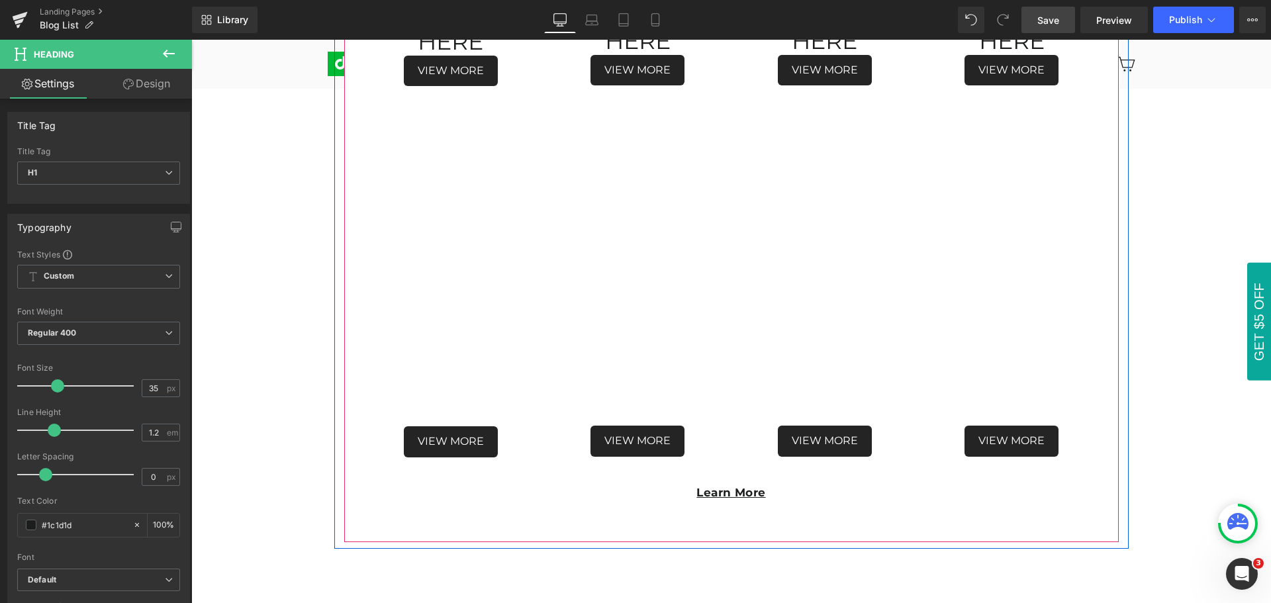
scroll to position [2232, 0]
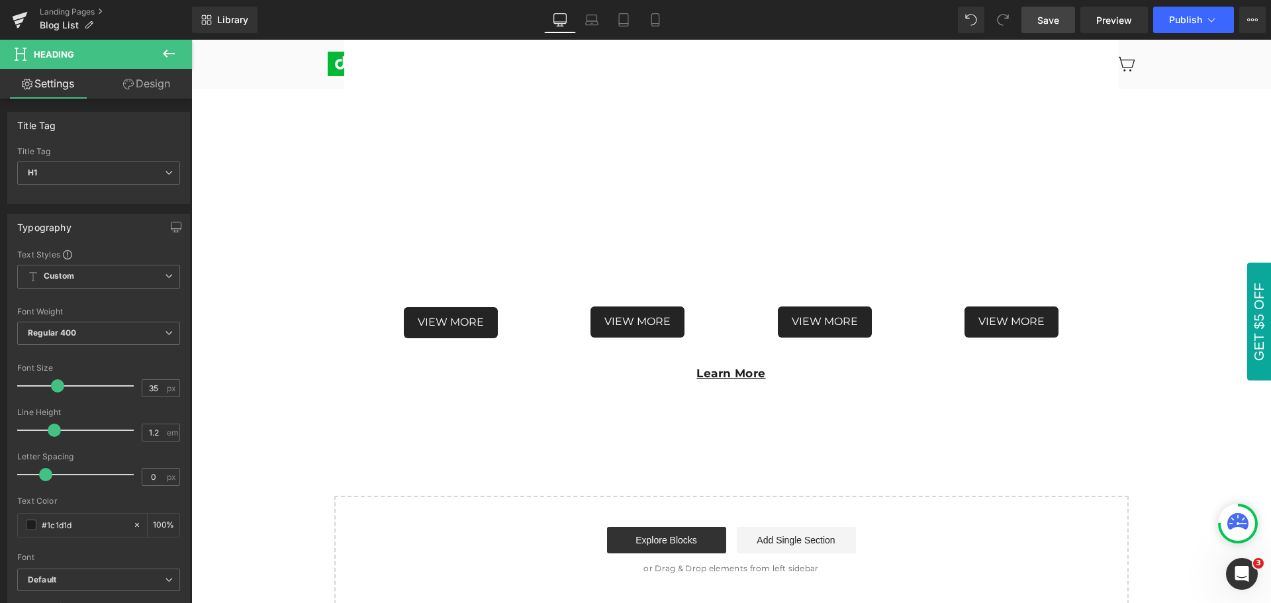
click at [166, 52] on icon at bounding box center [169, 54] width 12 height 8
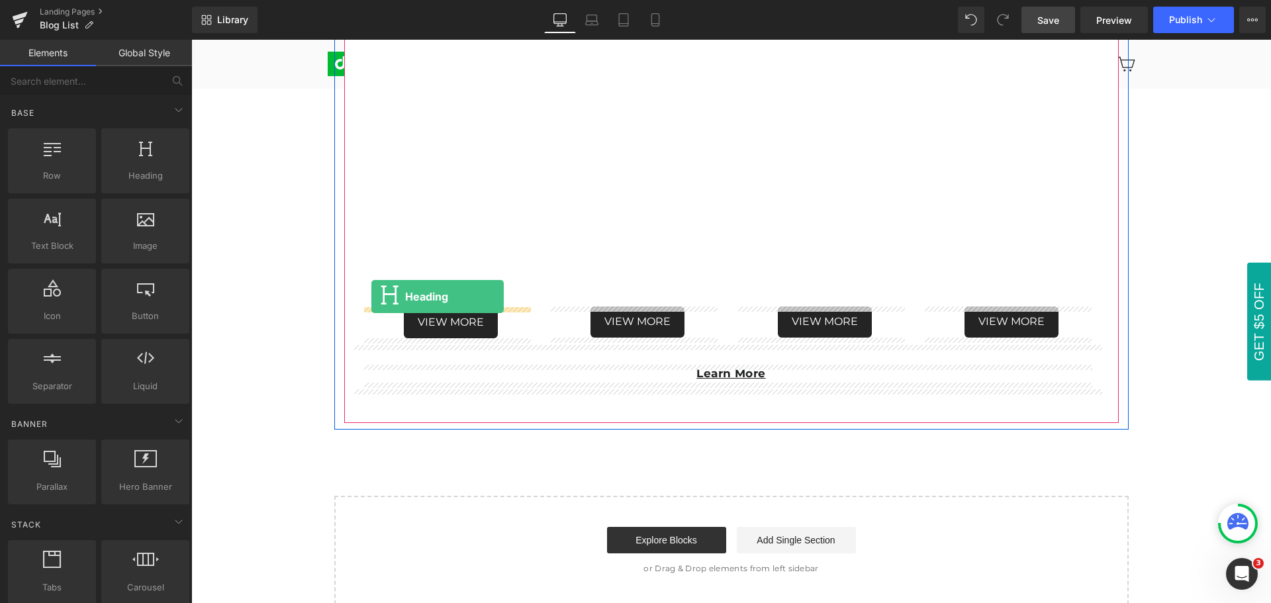
drag, startPoint x: 332, startPoint y: 202, endPoint x: 371, endPoint y: 297, distance: 102.4
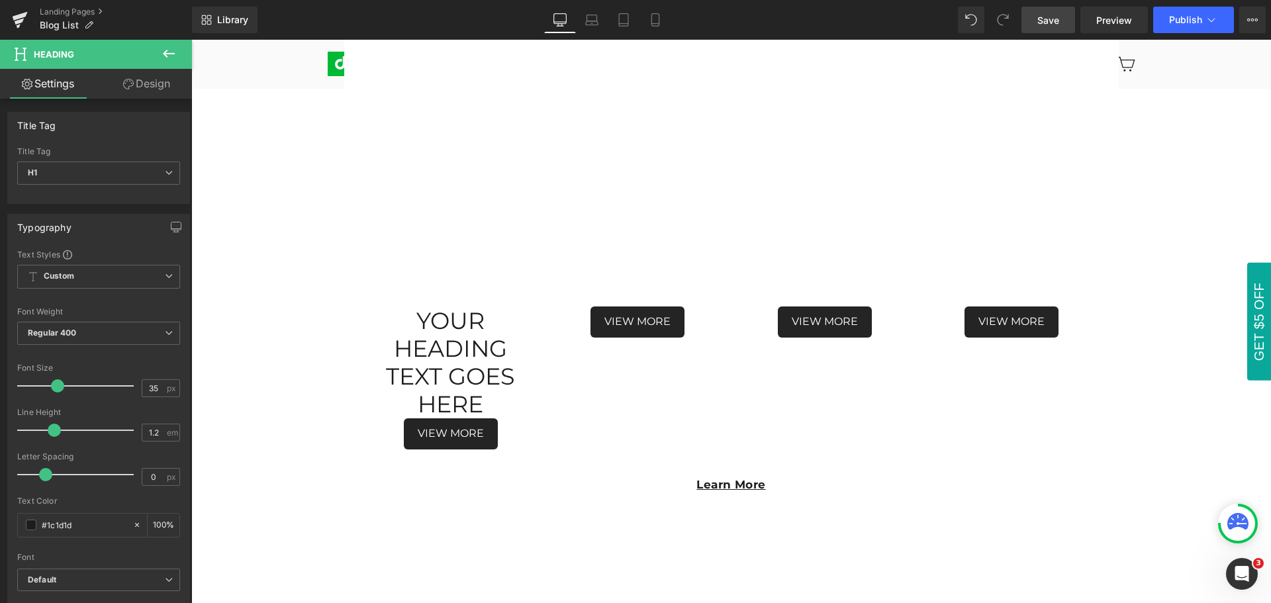
click at [167, 52] on icon at bounding box center [169, 54] width 16 height 16
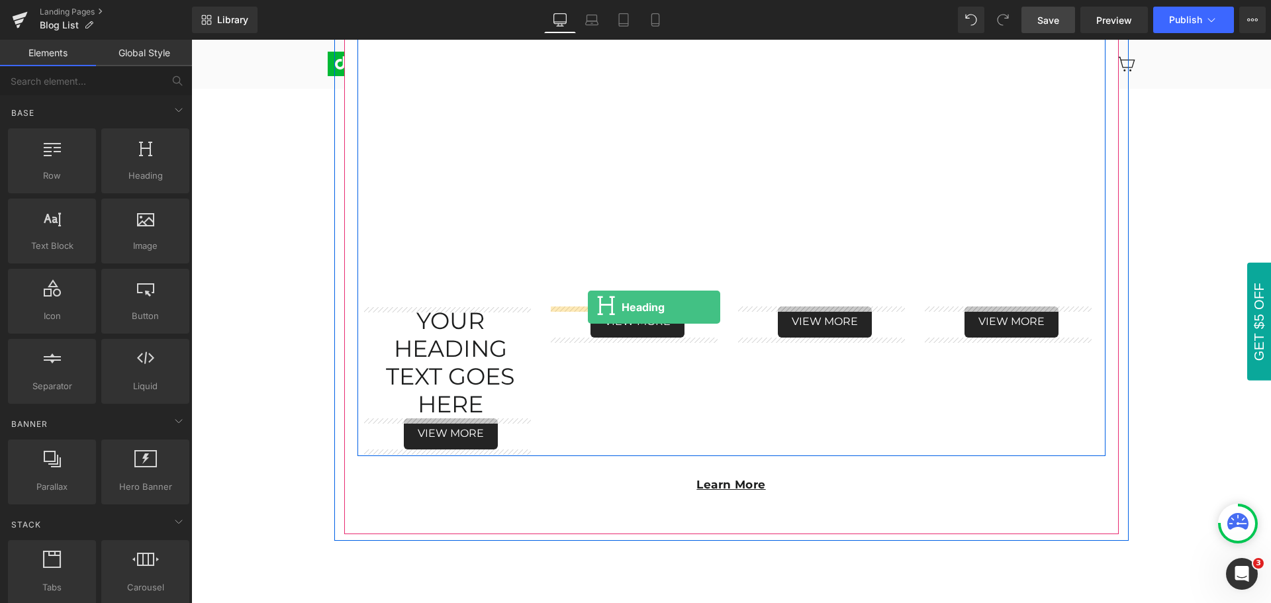
drag, startPoint x: 333, startPoint y: 199, endPoint x: 588, endPoint y: 307, distance: 276.9
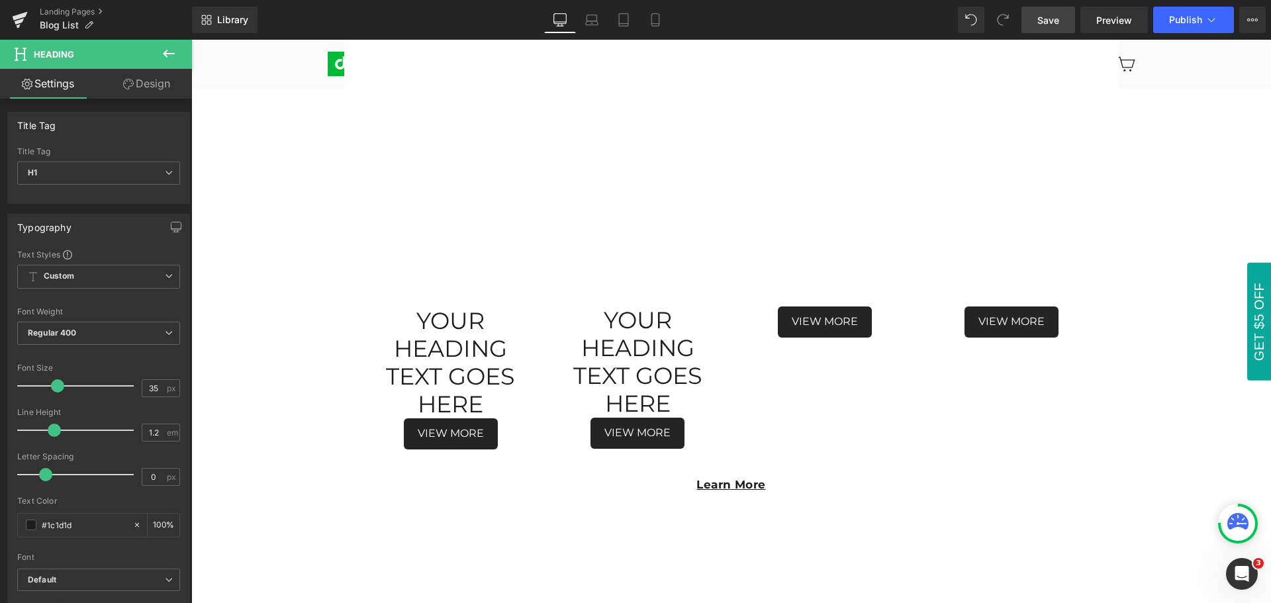
click at [170, 50] on icon at bounding box center [169, 54] width 16 height 16
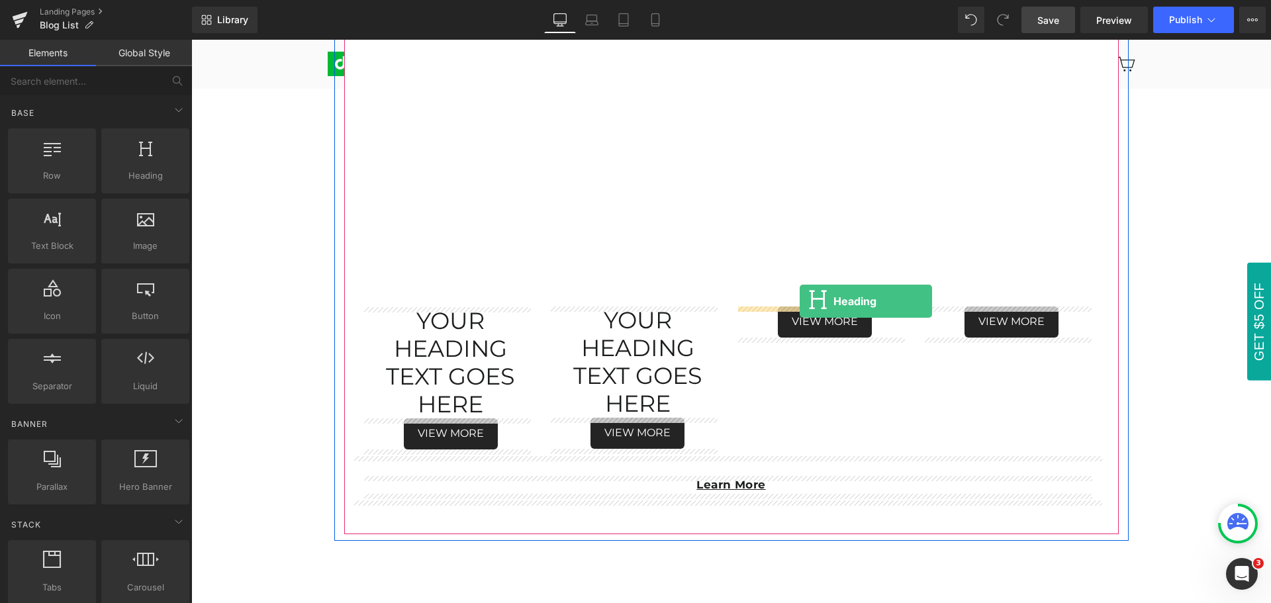
drag, startPoint x: 330, startPoint y: 205, endPoint x: 800, endPoint y: 301, distance: 480.0
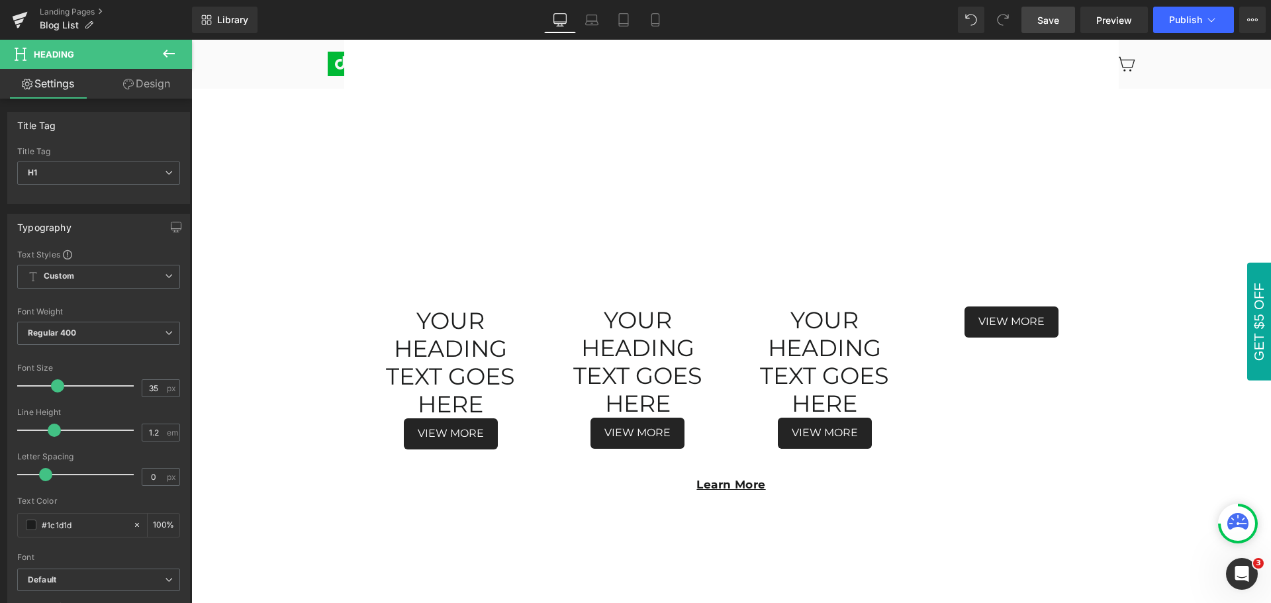
click at [173, 51] on icon at bounding box center [169, 54] width 16 height 16
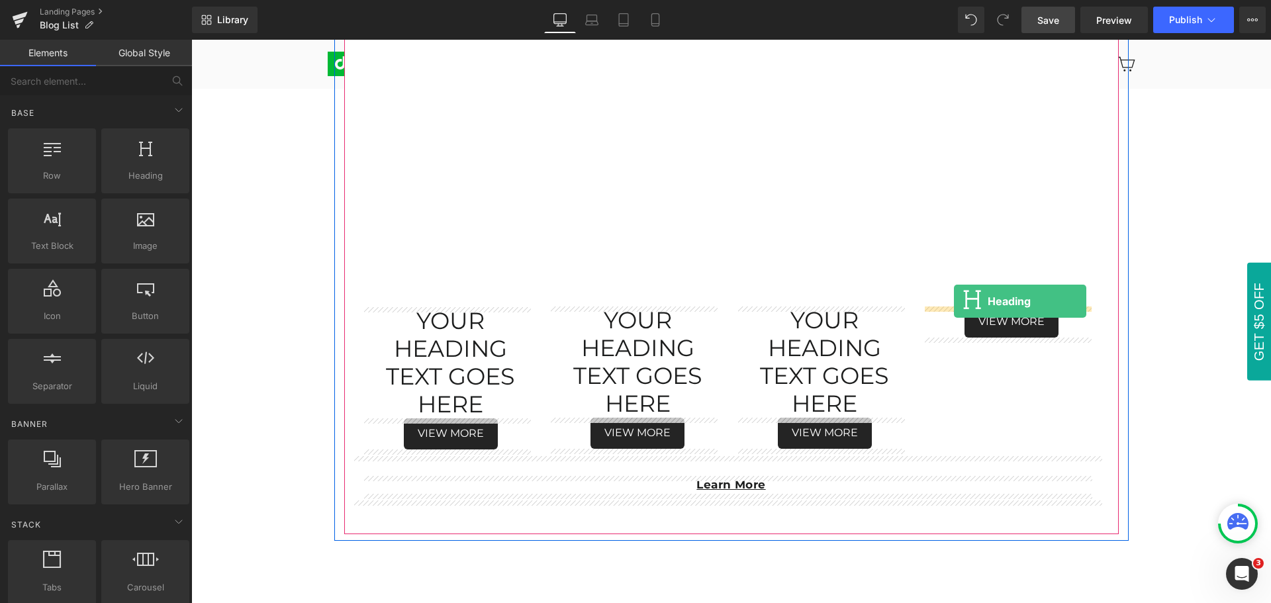
drag, startPoint x: 332, startPoint y: 206, endPoint x: 954, endPoint y: 301, distance: 629.1
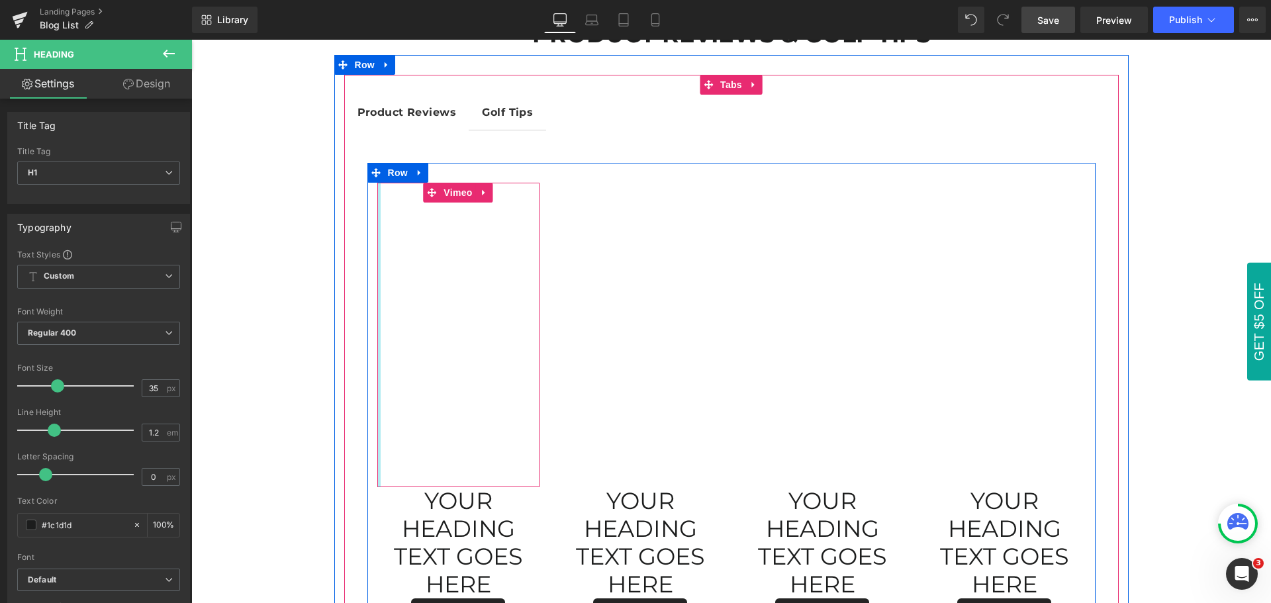
scroll to position [245, 0]
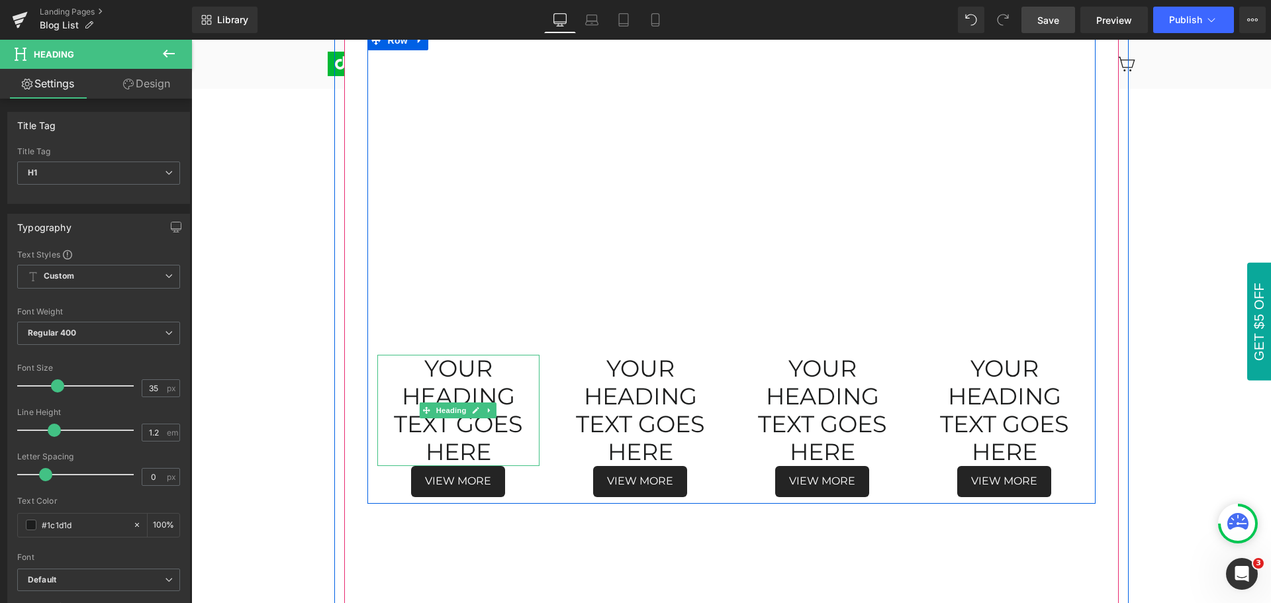
click at [445, 422] on h1 "Your heading text goes here" at bounding box center [458, 410] width 162 height 111
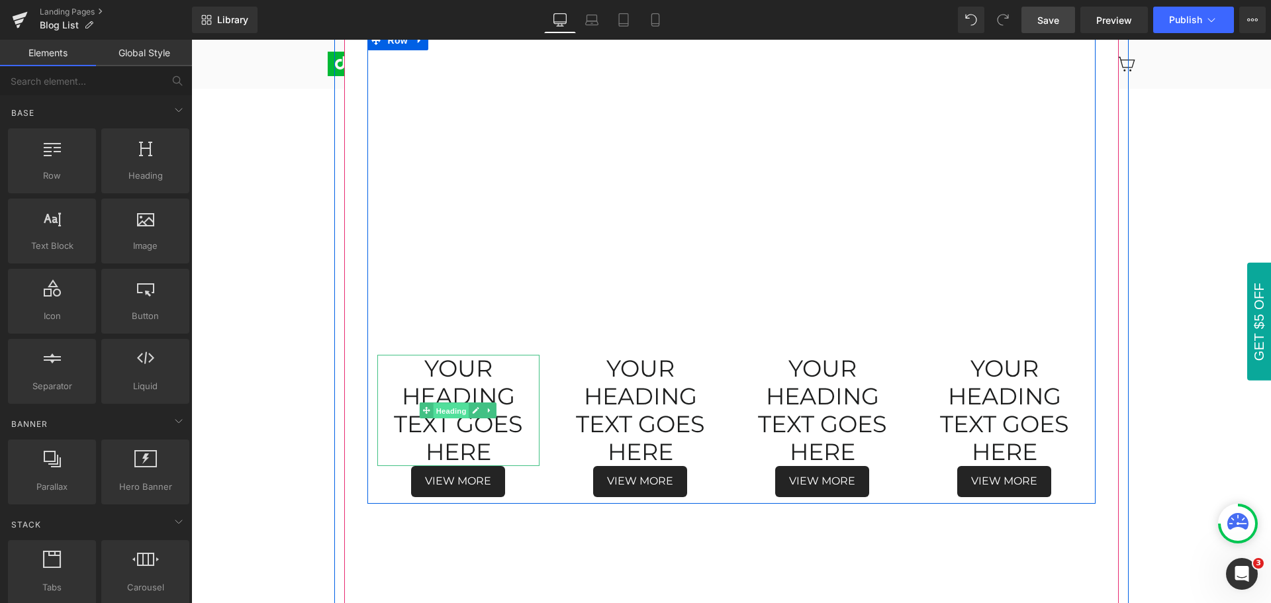
click at [447, 413] on span "Heading" at bounding box center [452, 411] width 36 height 16
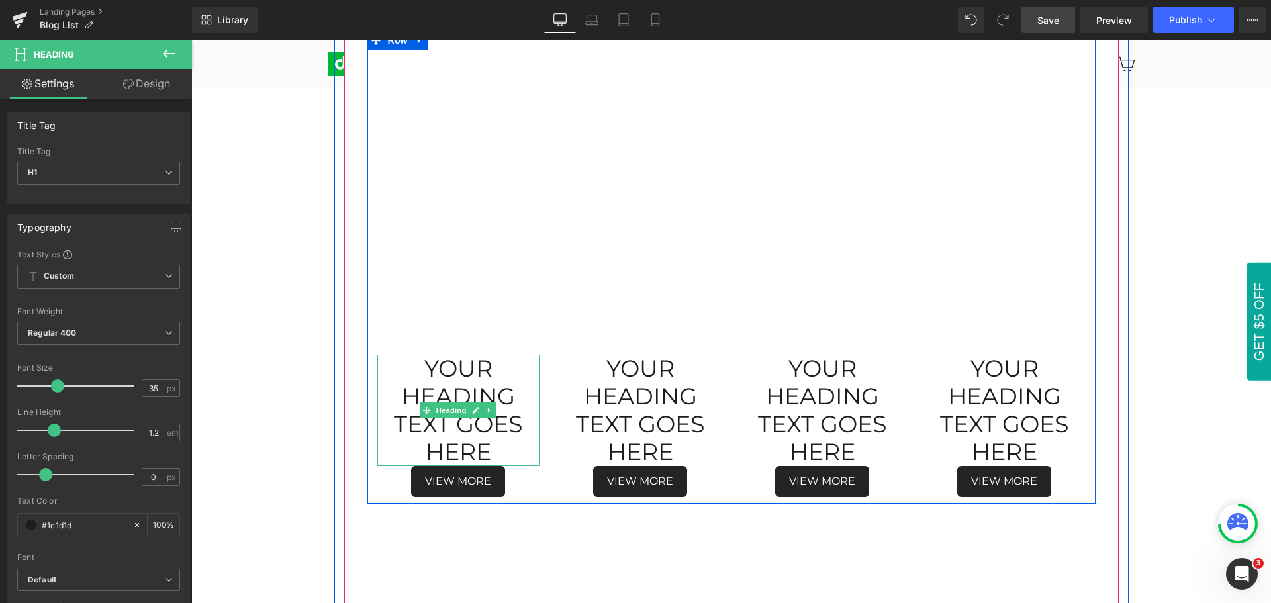
click at [407, 367] on h1 "Your heading text goes here" at bounding box center [458, 410] width 162 height 111
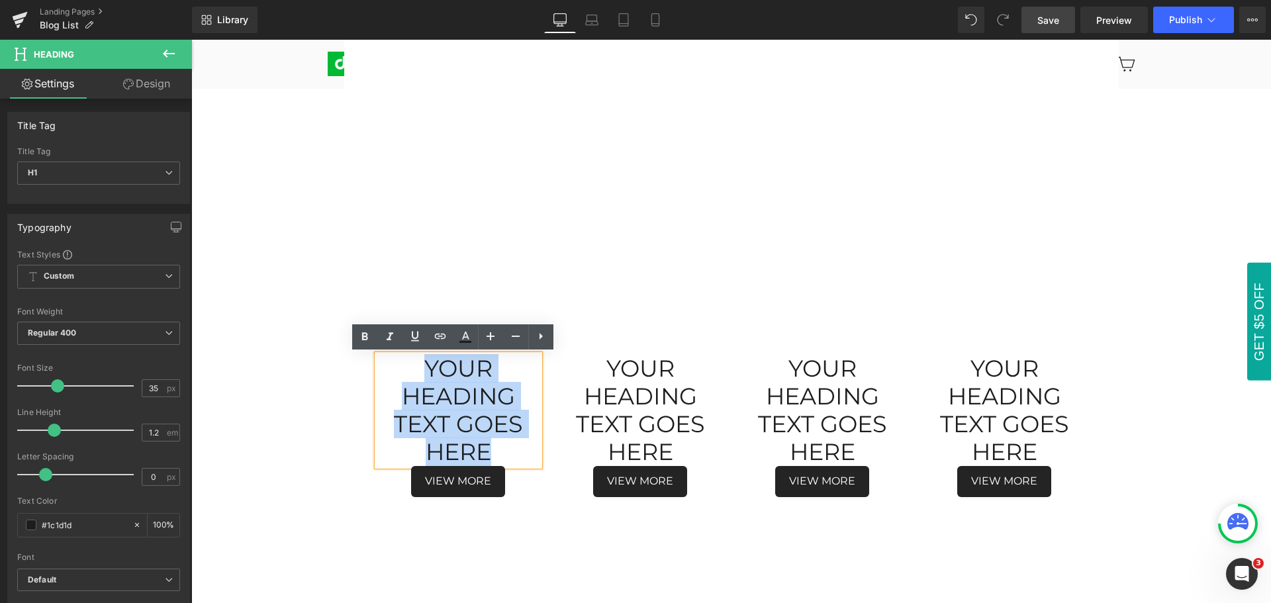
drag, startPoint x: 412, startPoint y: 364, endPoint x: 493, endPoint y: 442, distance: 112.4
click at [493, 442] on h1 "Your heading text goes here" at bounding box center [458, 410] width 162 height 111
paste div
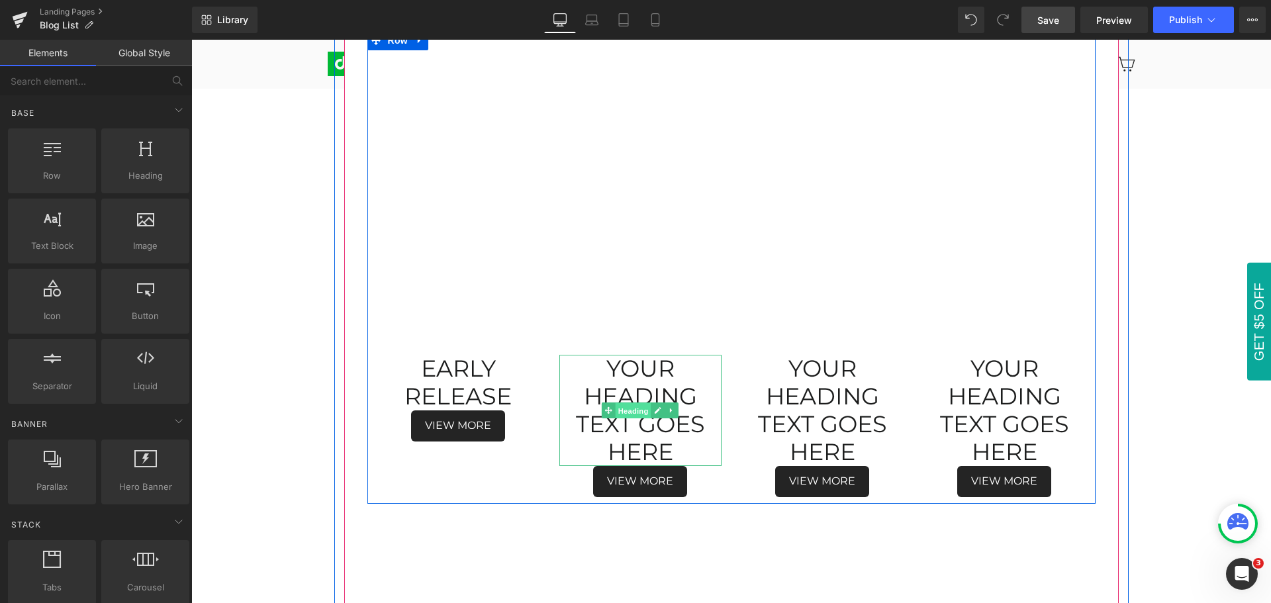
click at [628, 412] on span "Heading" at bounding box center [634, 411] width 36 height 16
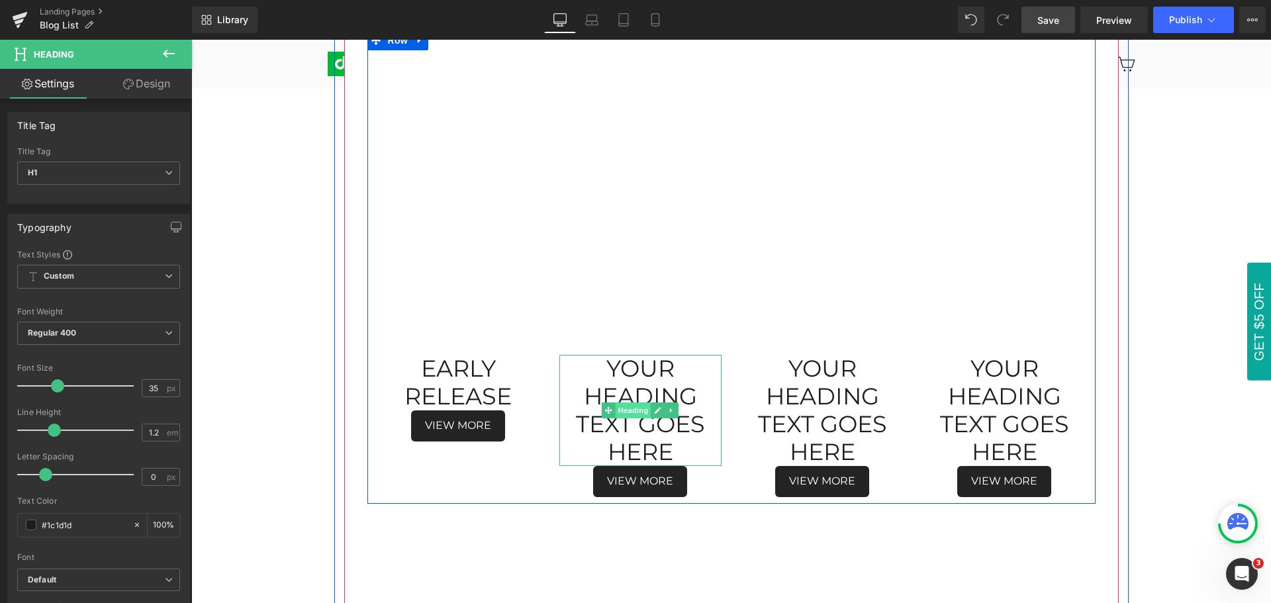
click at [628, 412] on span "Heading" at bounding box center [634, 411] width 36 height 16
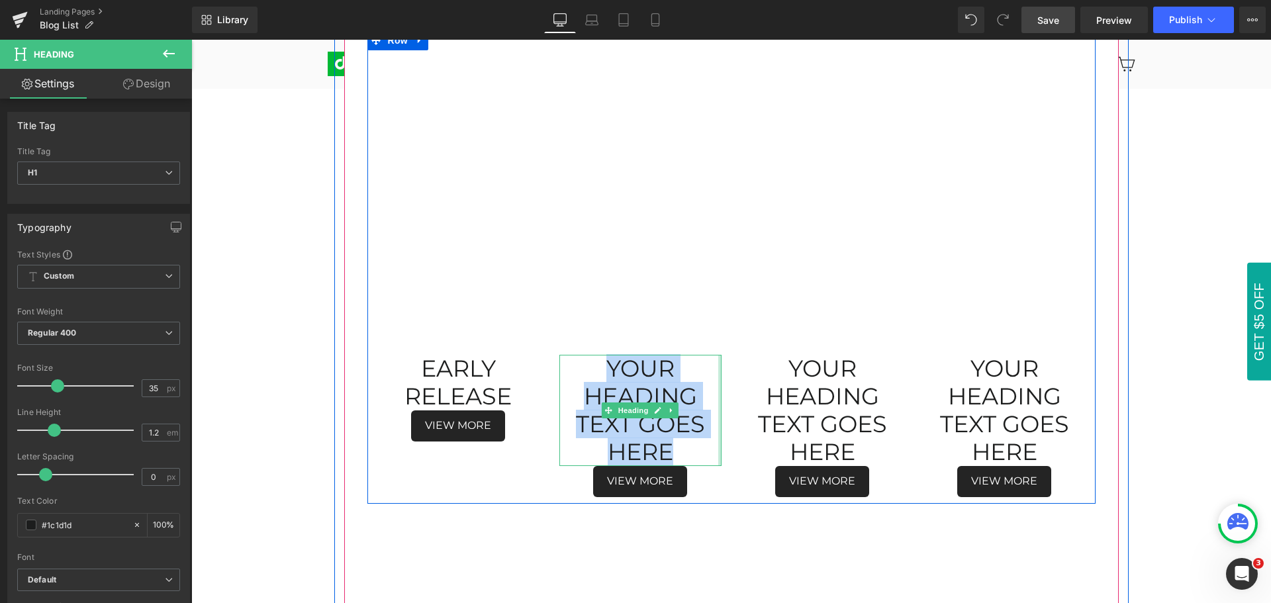
drag, startPoint x: 602, startPoint y: 366, endPoint x: 711, endPoint y: 450, distance: 137.4
click at [711, 450] on h1 "Your heading text goes here" at bounding box center [641, 410] width 162 height 111
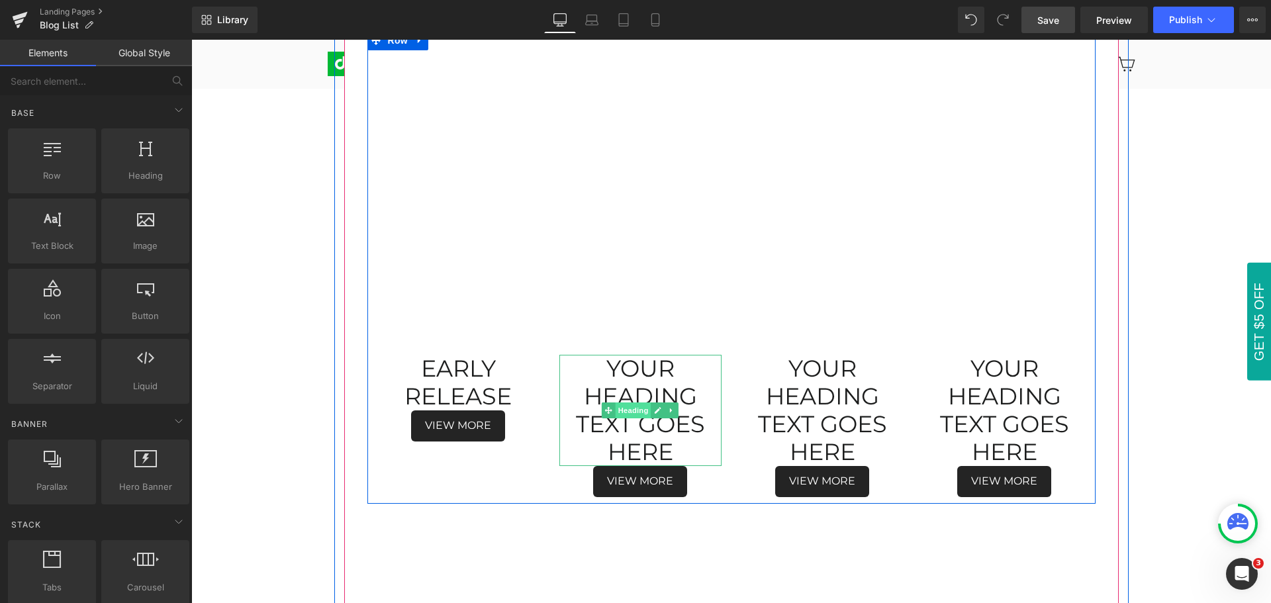
click at [627, 413] on span "Heading" at bounding box center [634, 411] width 36 height 16
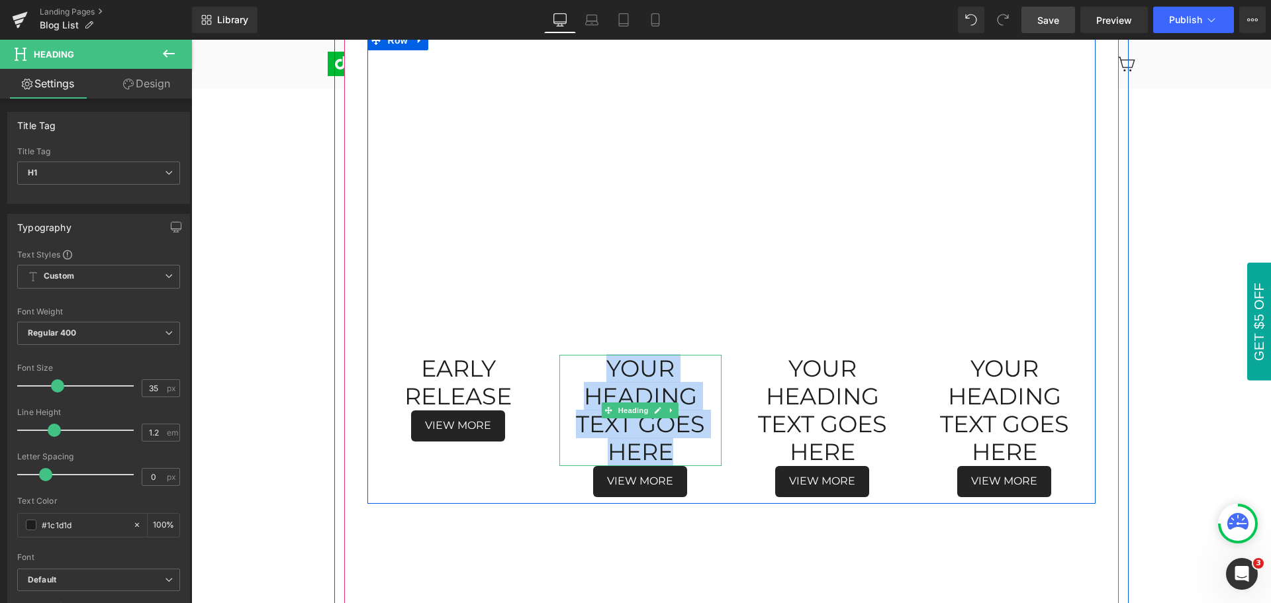
drag, startPoint x: 595, startPoint y: 360, endPoint x: 681, endPoint y: 444, distance: 120.8
click at [681, 444] on h1 "Your heading text goes here" at bounding box center [641, 410] width 162 height 111
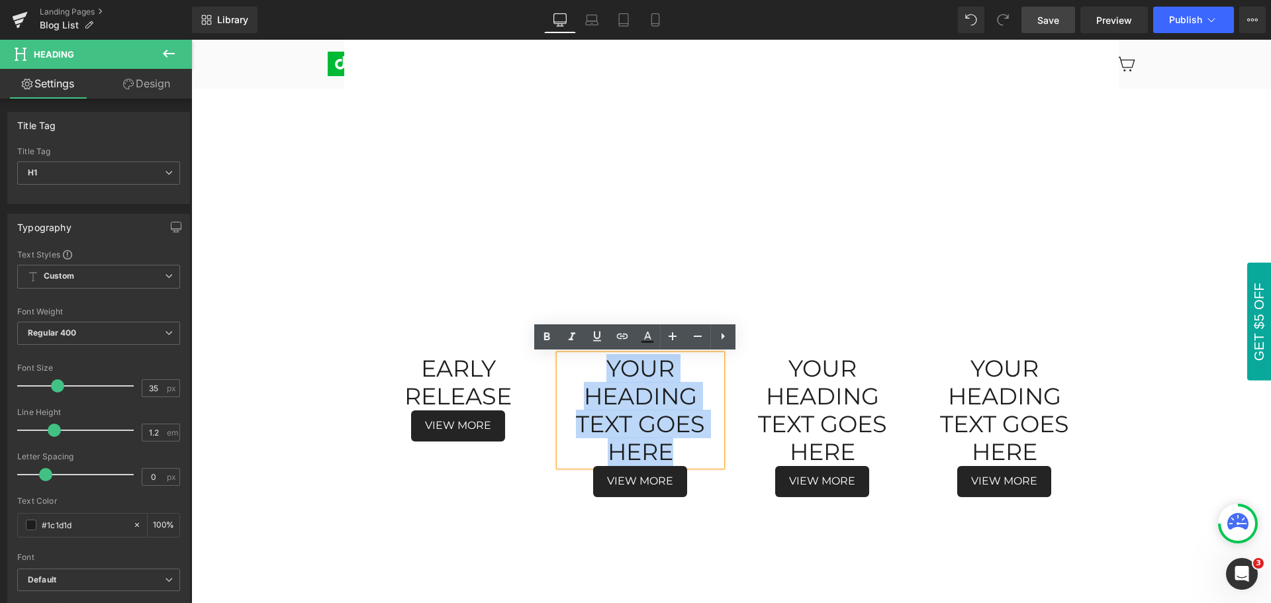
paste div
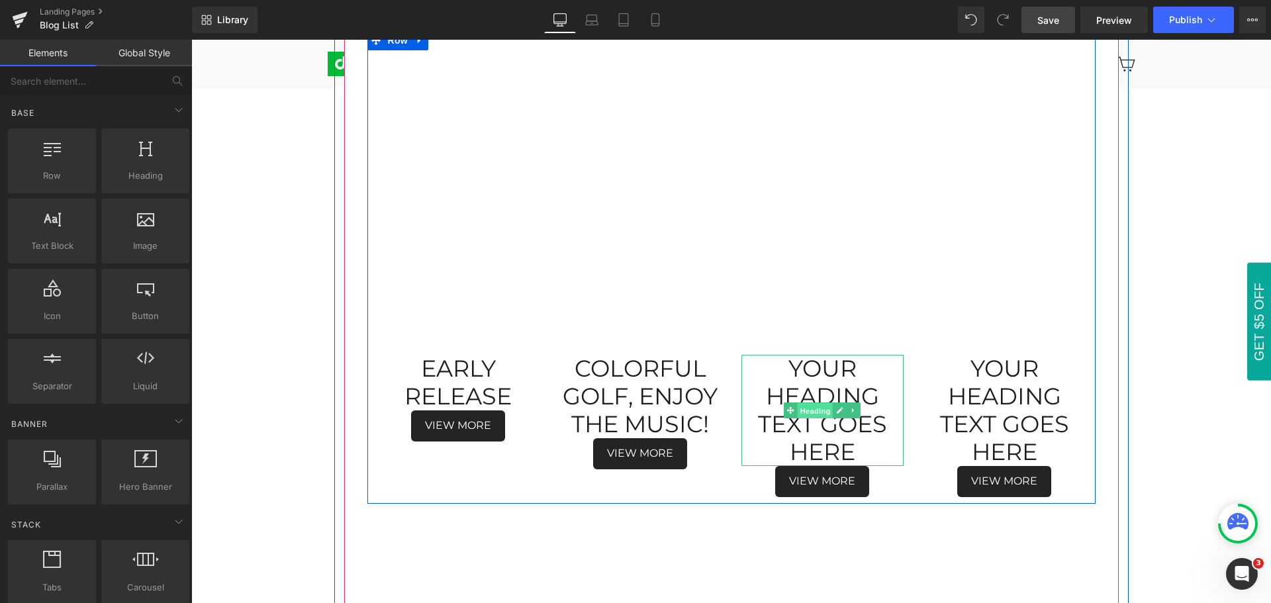
click at [809, 412] on span "Heading" at bounding box center [816, 411] width 36 height 16
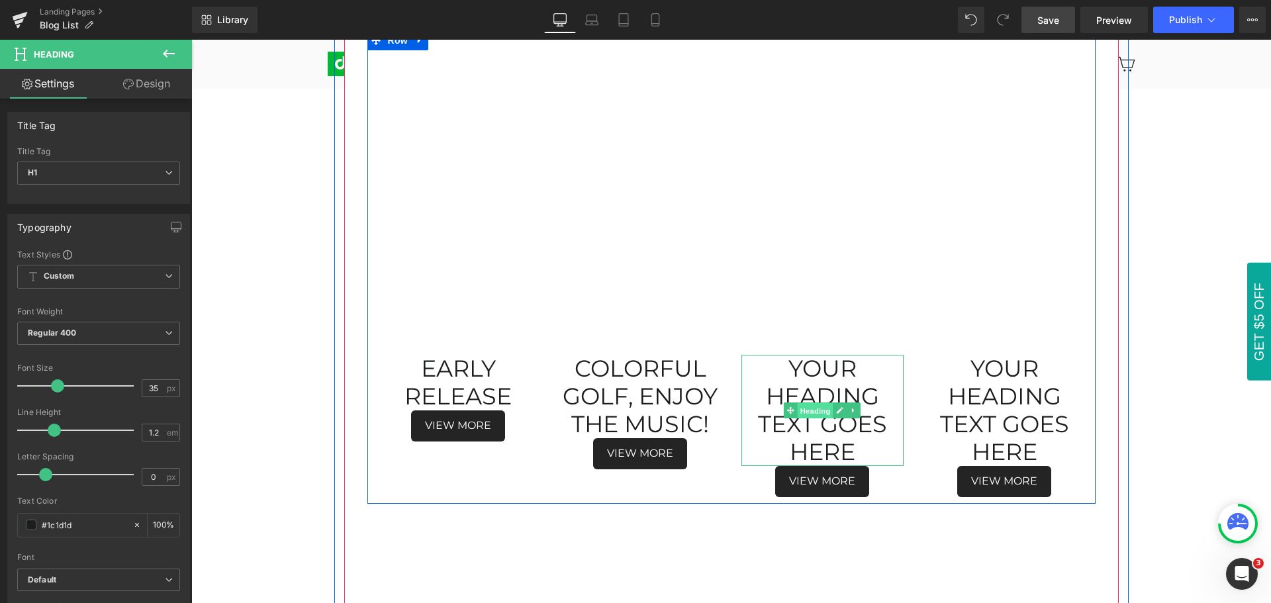
click at [809, 412] on span "Heading" at bounding box center [816, 411] width 36 height 16
click at [789, 366] on h1 "Your heading text goes here" at bounding box center [823, 410] width 162 height 111
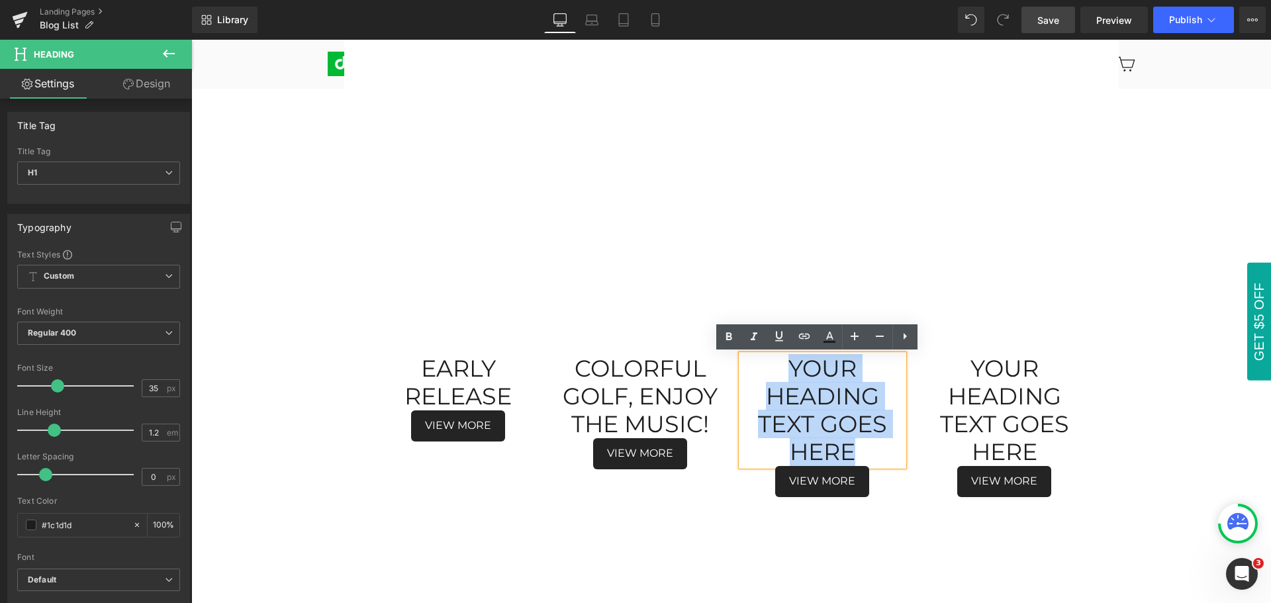
drag, startPoint x: 785, startPoint y: 366, endPoint x: 858, endPoint y: 444, distance: 106.4
click at [858, 444] on h1 "Your heading text goes here" at bounding box center [823, 410] width 162 height 111
paste div
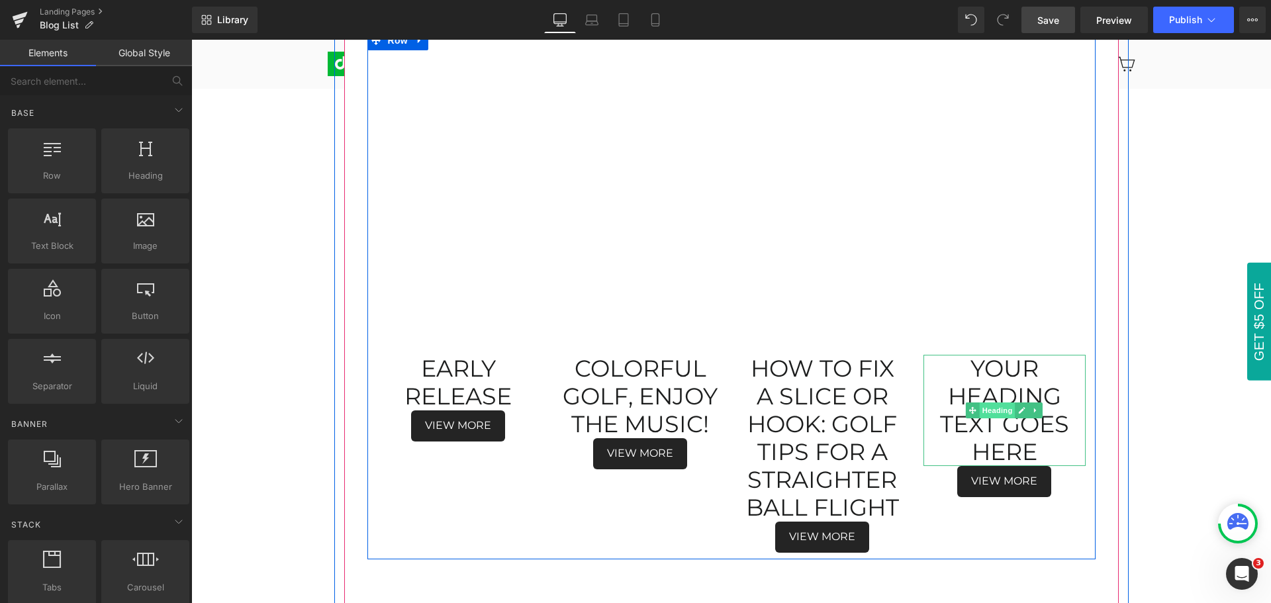
click at [991, 414] on span "Heading" at bounding box center [998, 411] width 36 height 16
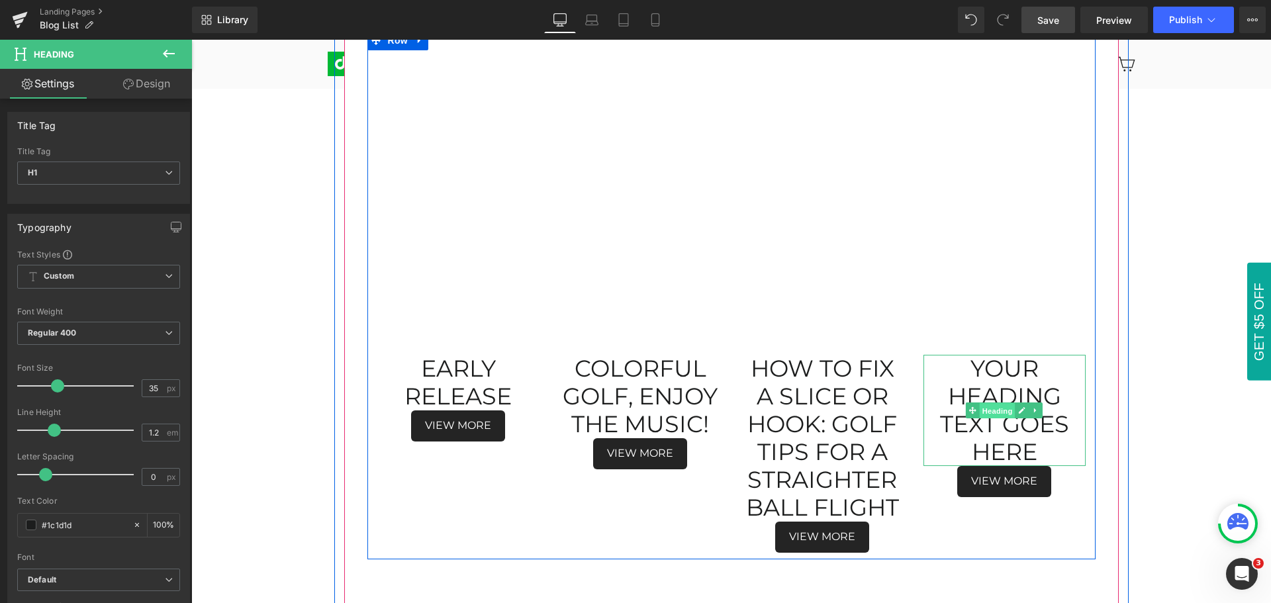
click at [995, 413] on span "Heading" at bounding box center [998, 411] width 36 height 16
click at [983, 375] on h1 "Your heading text goes here" at bounding box center [1005, 410] width 162 height 111
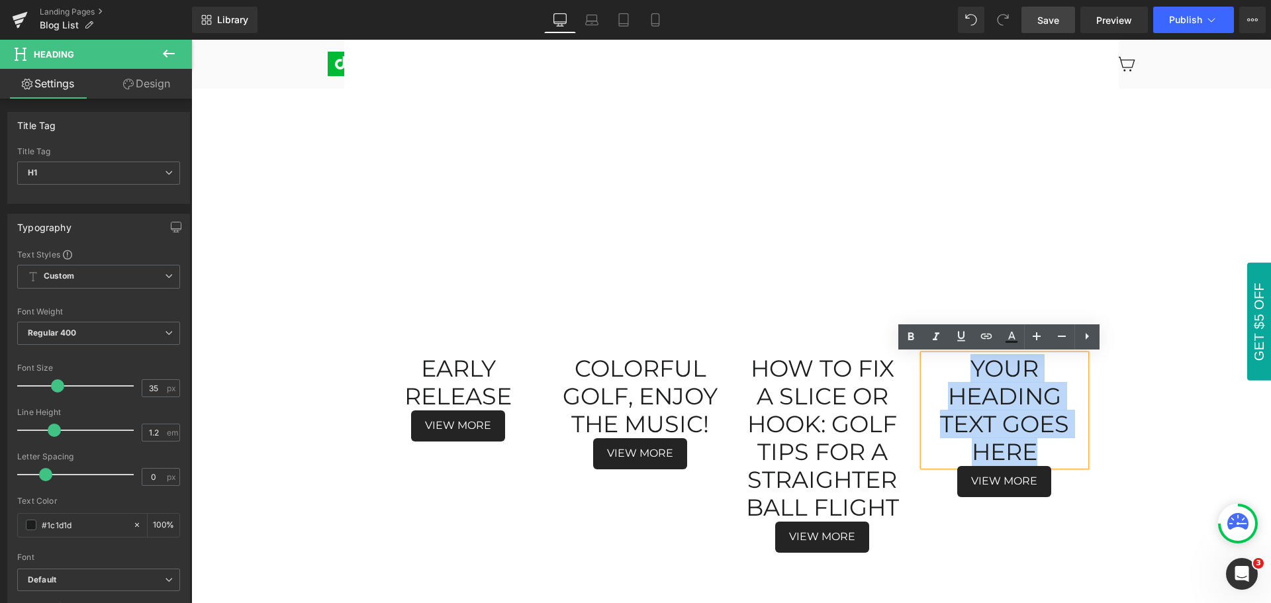
drag, startPoint x: 967, startPoint y: 366, endPoint x: 1041, endPoint y: 443, distance: 106.8
click at [1041, 443] on h1 "Your heading text goes here" at bounding box center [1005, 410] width 162 height 111
paste div
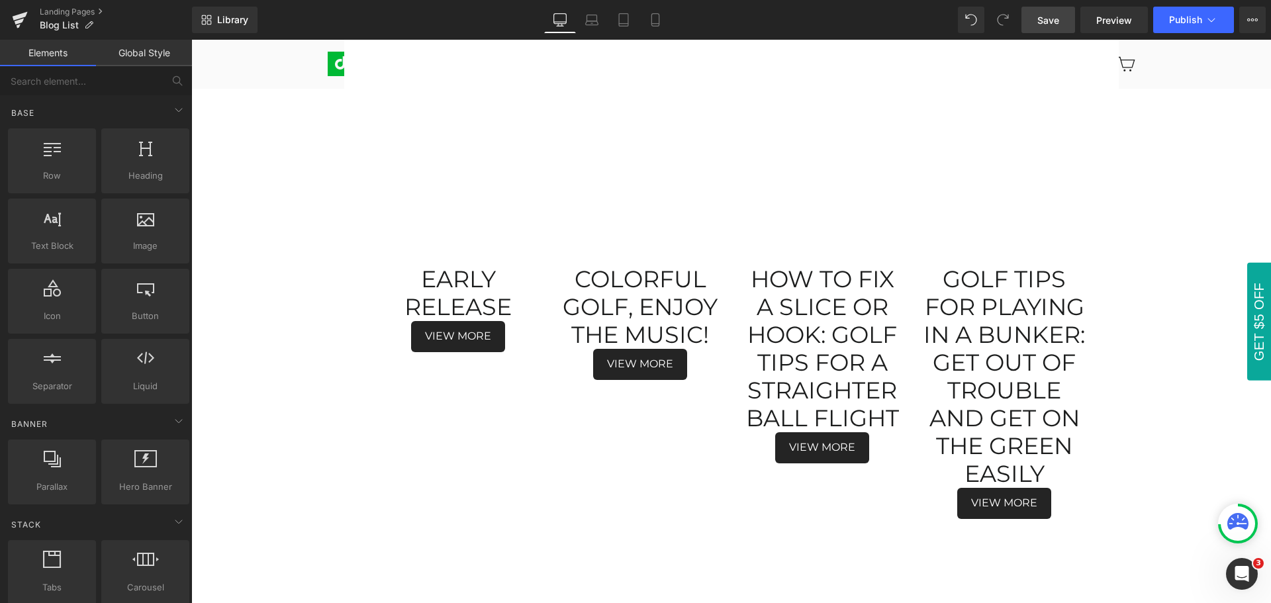
scroll to position [311, 0]
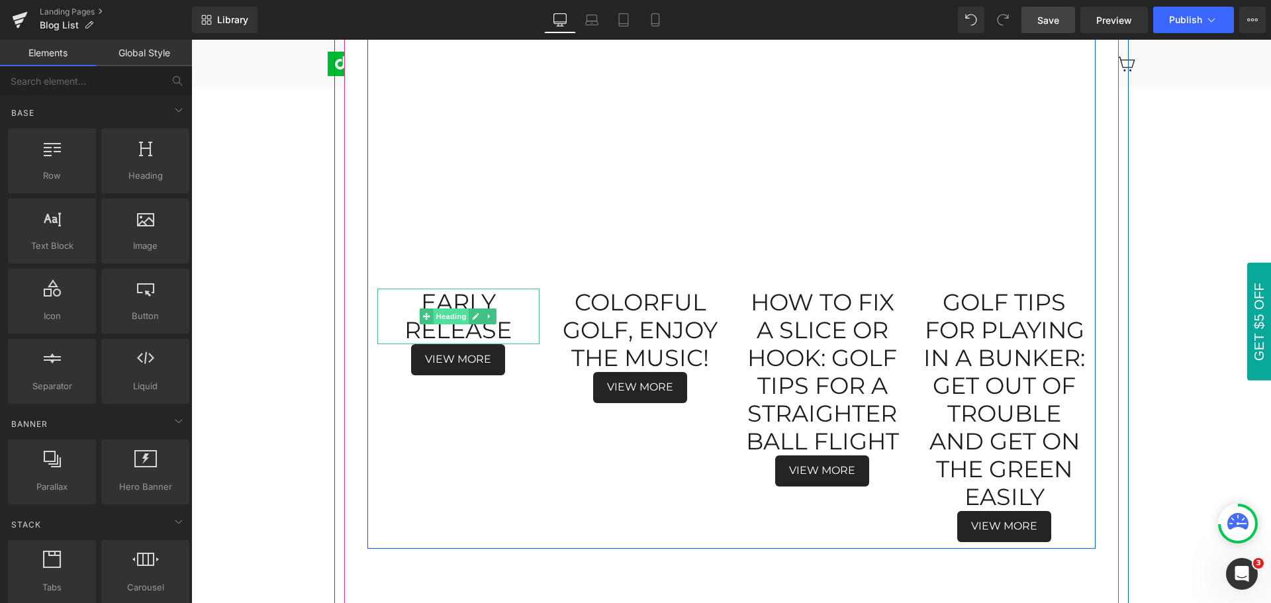
click at [444, 315] on span "Heading" at bounding box center [452, 317] width 36 height 16
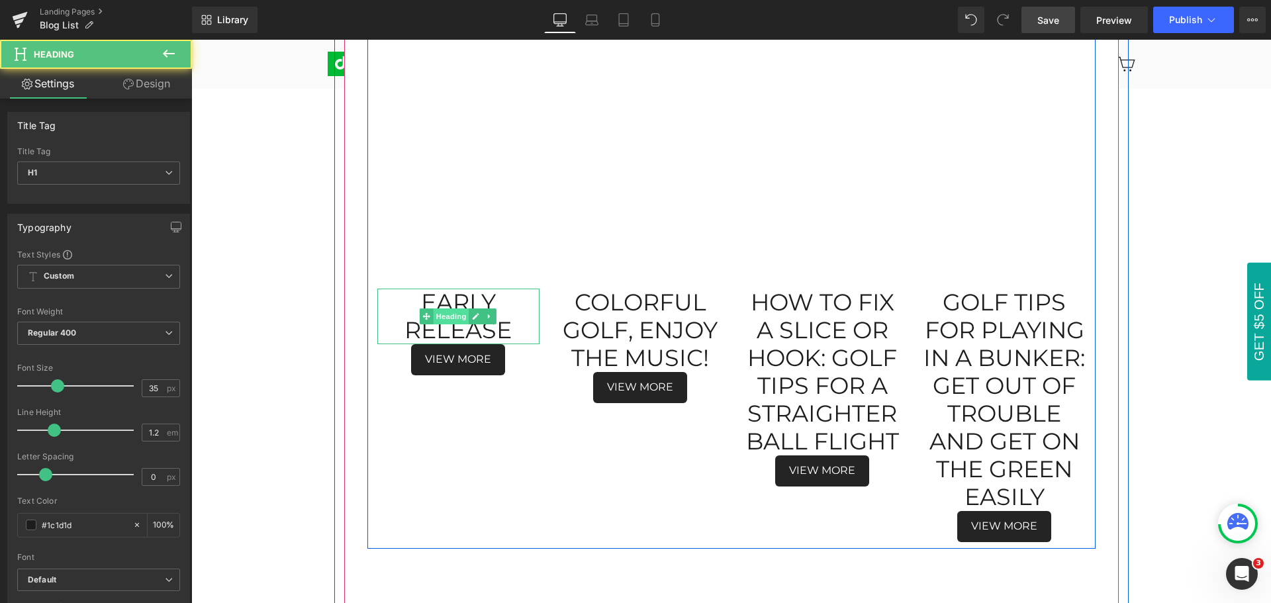
click at [444, 315] on span "Heading" at bounding box center [452, 317] width 36 height 16
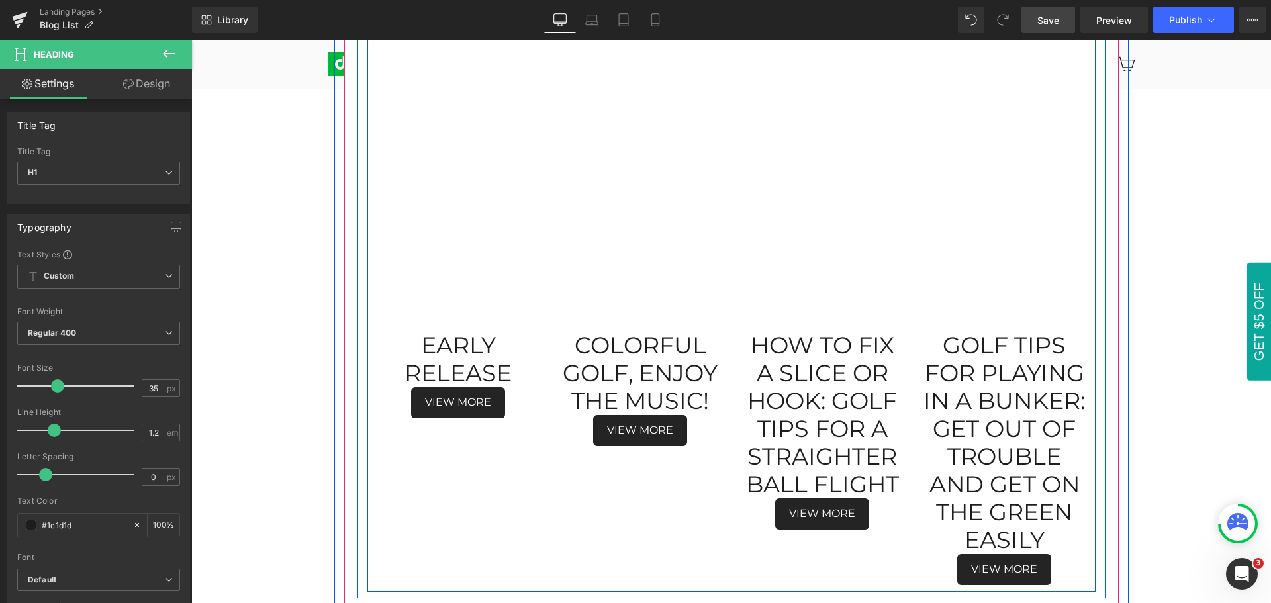
scroll to position [245, 0]
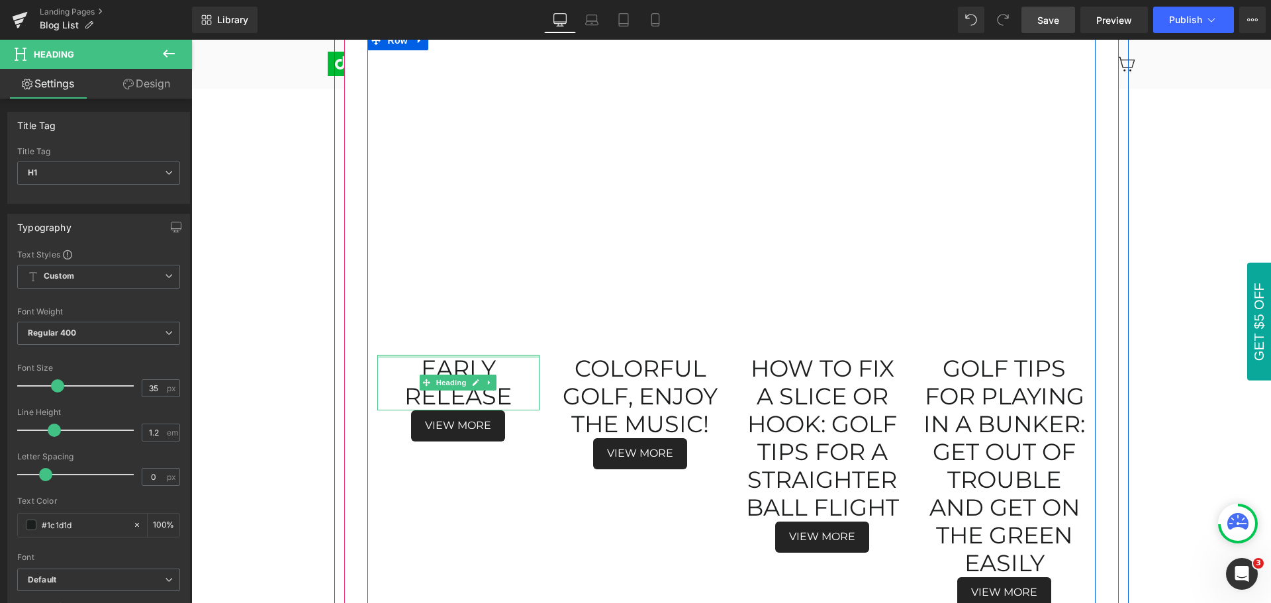
click at [420, 358] on div at bounding box center [458, 356] width 162 height 3
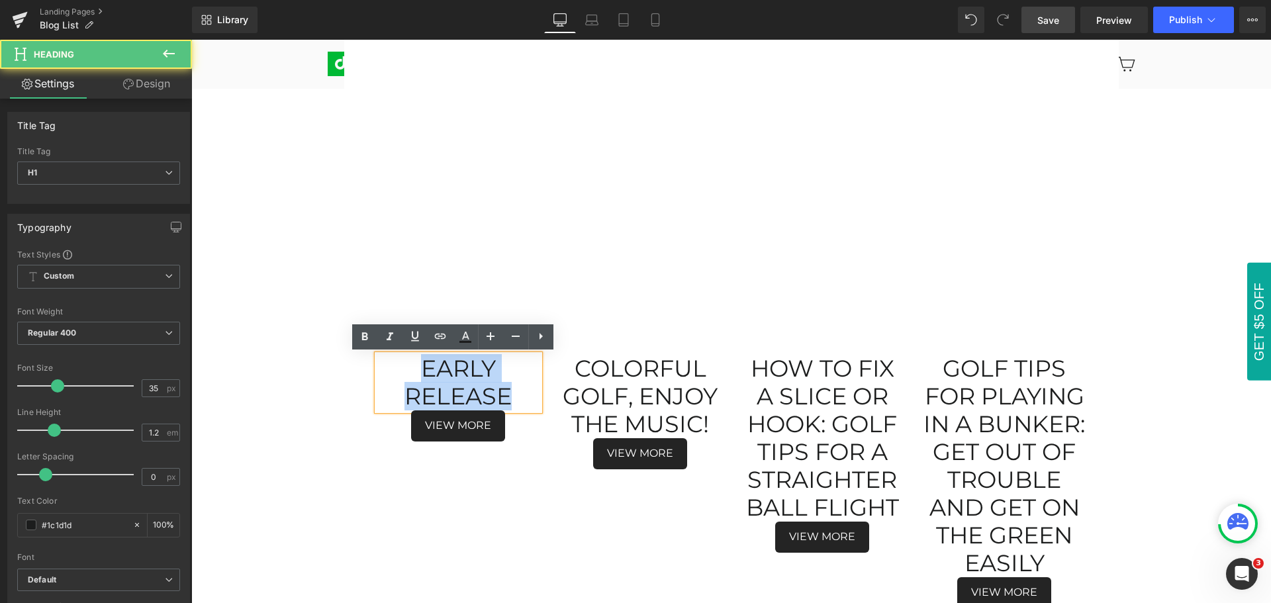
drag, startPoint x: 419, startPoint y: 362, endPoint x: 501, endPoint y: 398, distance: 90.4
click at [501, 398] on h1 "Early Release" at bounding box center [458, 383] width 162 height 56
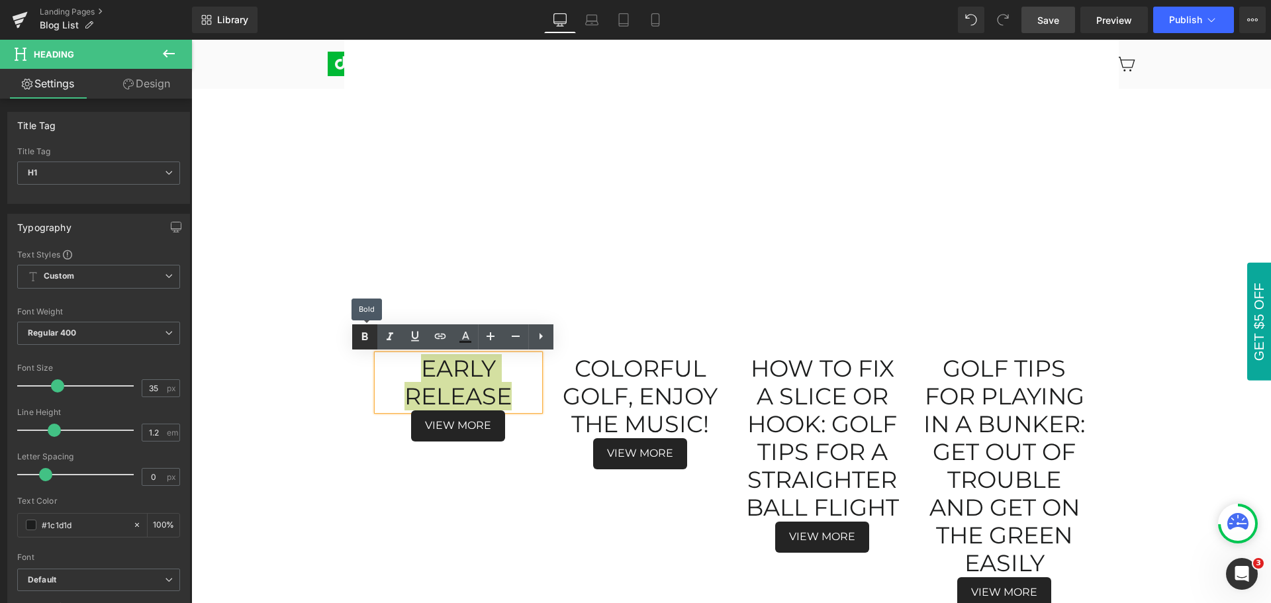
click at [360, 338] on icon at bounding box center [365, 337] width 16 height 16
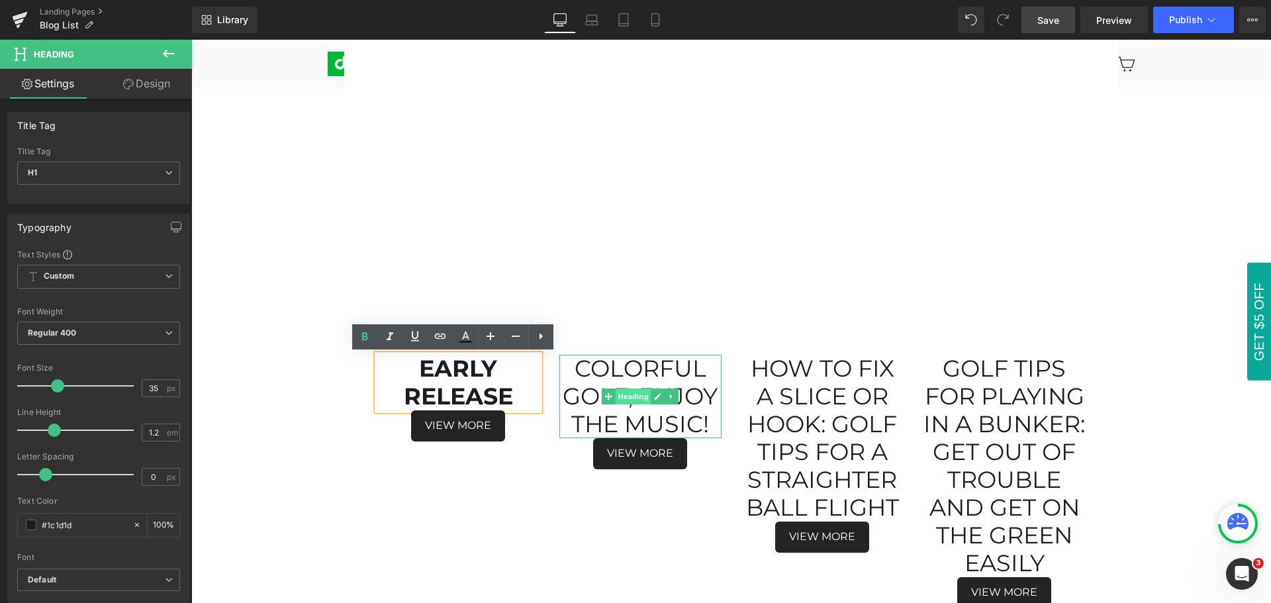
click at [630, 397] on span "Heading" at bounding box center [634, 397] width 36 height 16
click at [577, 363] on h1 "Colorful Golf, Enjoy The Music!" at bounding box center [641, 396] width 162 height 83
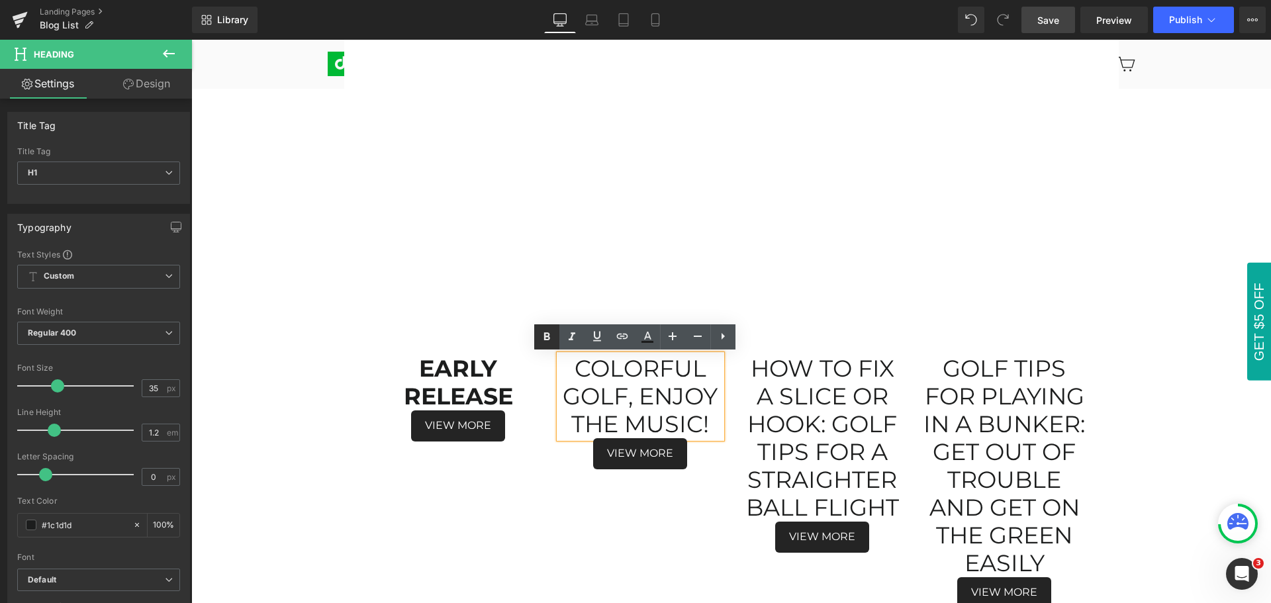
drag, startPoint x: 550, startPoint y: 340, endPoint x: 366, endPoint y: 314, distance: 186.0
click at [550, 340] on icon at bounding box center [547, 337] width 16 height 16
click at [601, 383] on h1 "Colorful Golf, Enjoy The Music!" at bounding box center [641, 396] width 162 height 83
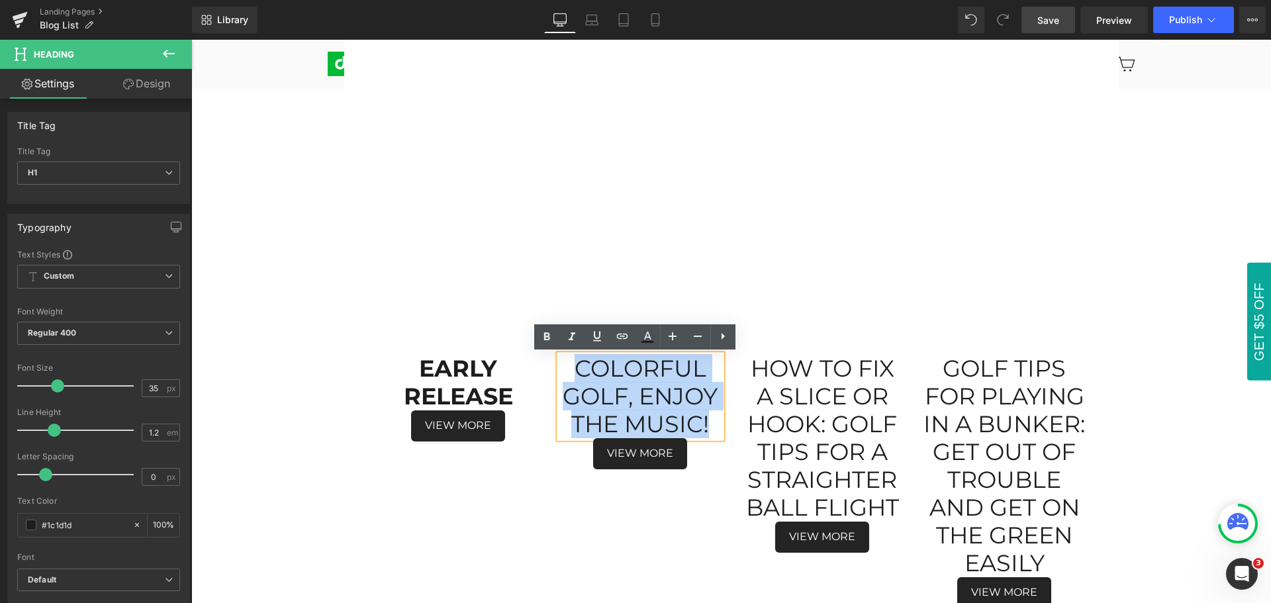
drag, startPoint x: 569, startPoint y: 362, endPoint x: 715, endPoint y: 419, distance: 156.2
click at [715, 419] on h1 "Colorful Golf, Enjoy The Music!" at bounding box center [641, 396] width 162 height 83
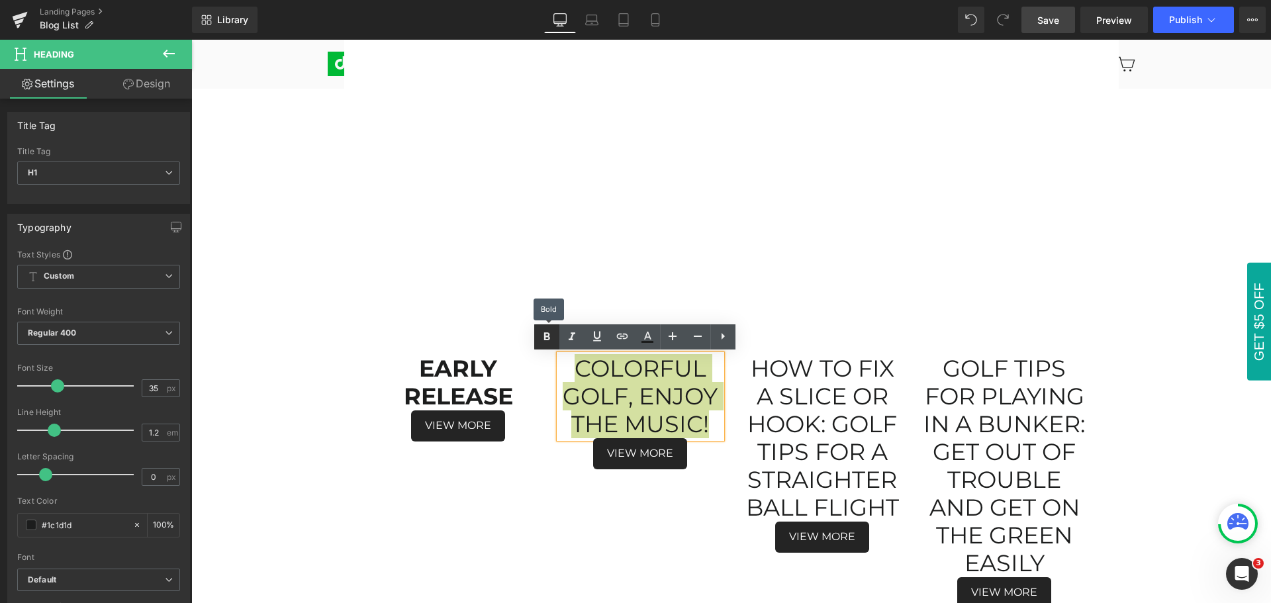
click at [550, 342] on icon at bounding box center [547, 337] width 16 height 16
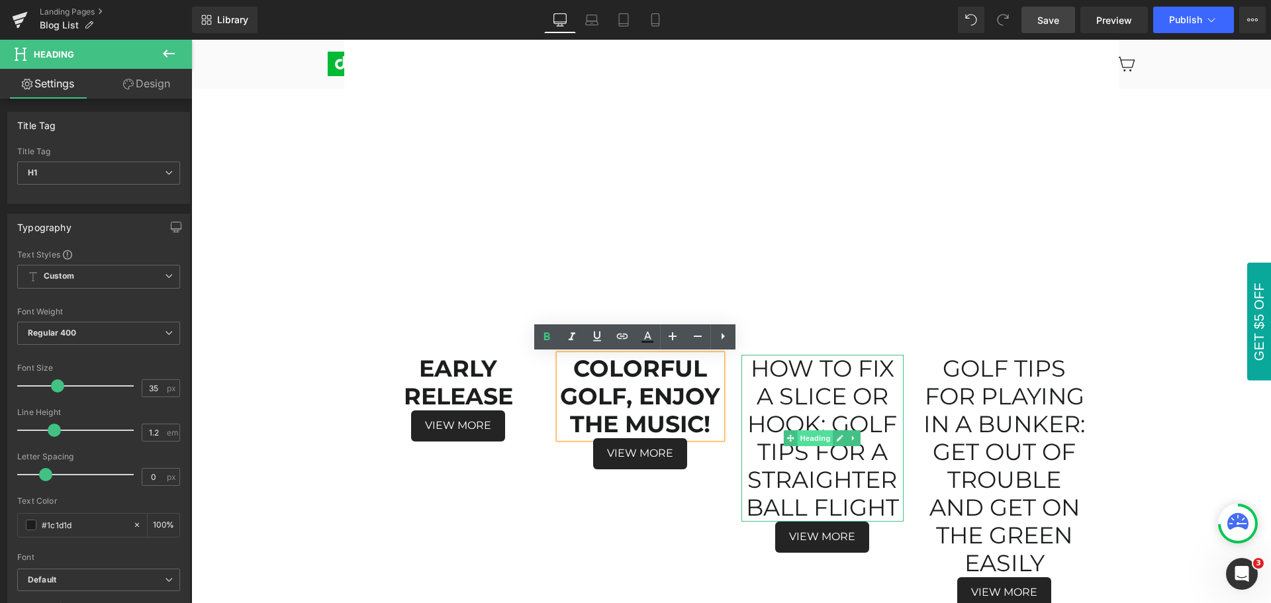
click at [810, 440] on span "Heading" at bounding box center [816, 438] width 36 height 16
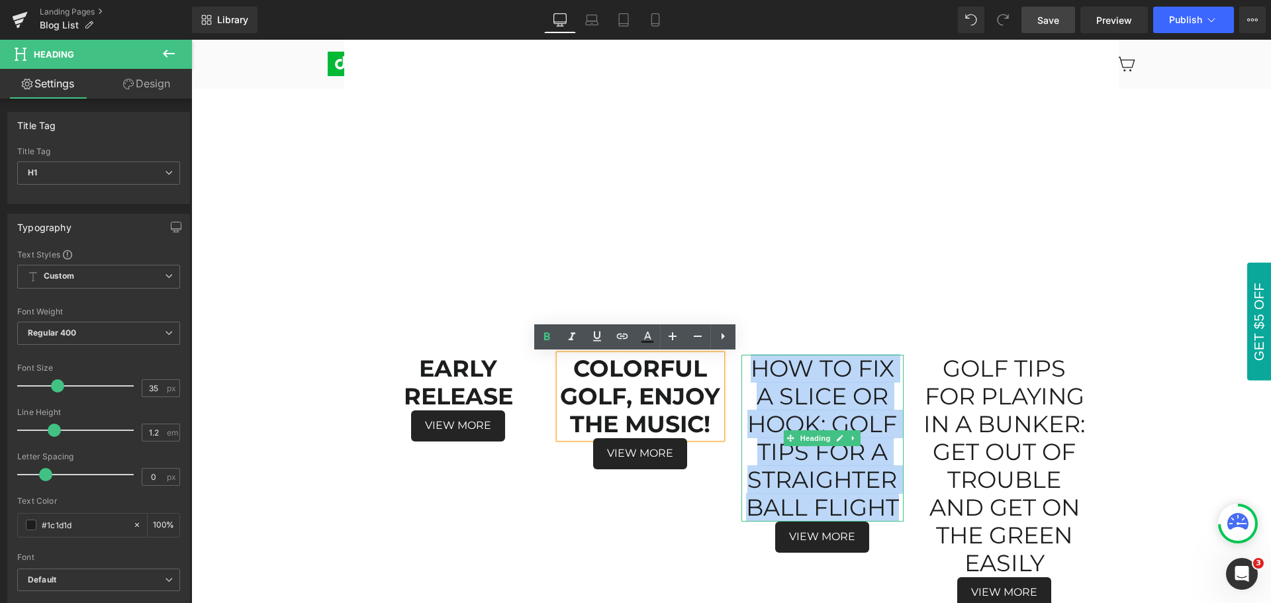
drag, startPoint x: 752, startPoint y: 368, endPoint x: 891, endPoint y: 505, distance: 195.7
click at [891, 505] on h1 "How to Fix a Slice or Hook: Golf Tips for a Straighter Ball Flight" at bounding box center [823, 438] width 162 height 167
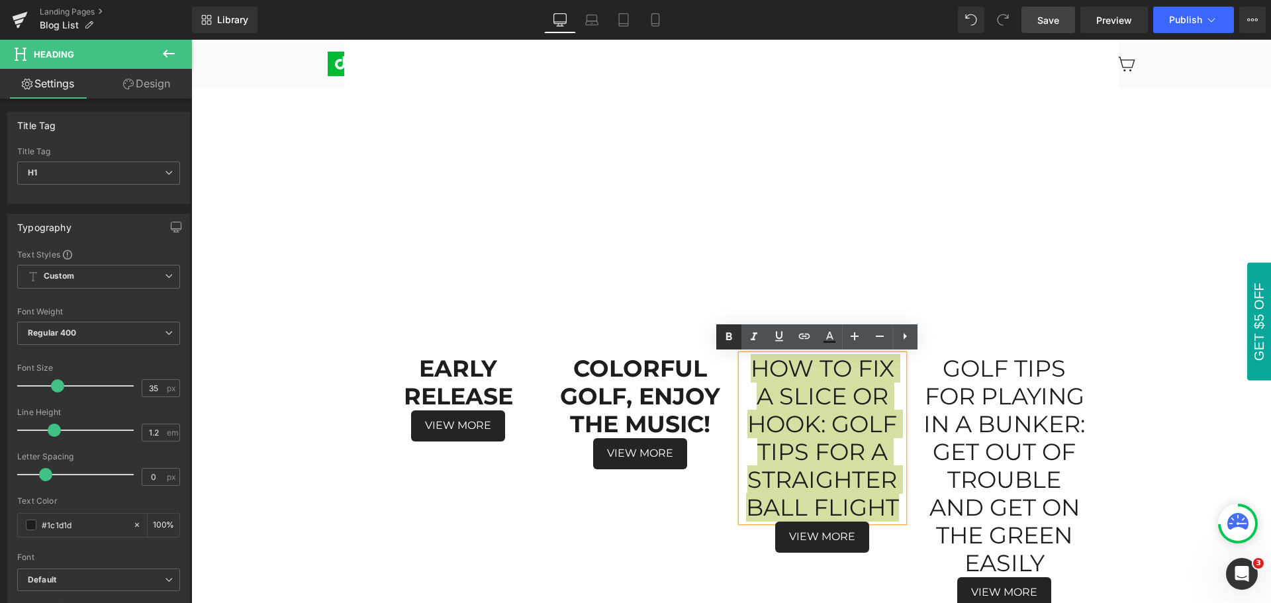
click at [728, 340] on icon at bounding box center [729, 336] width 6 height 8
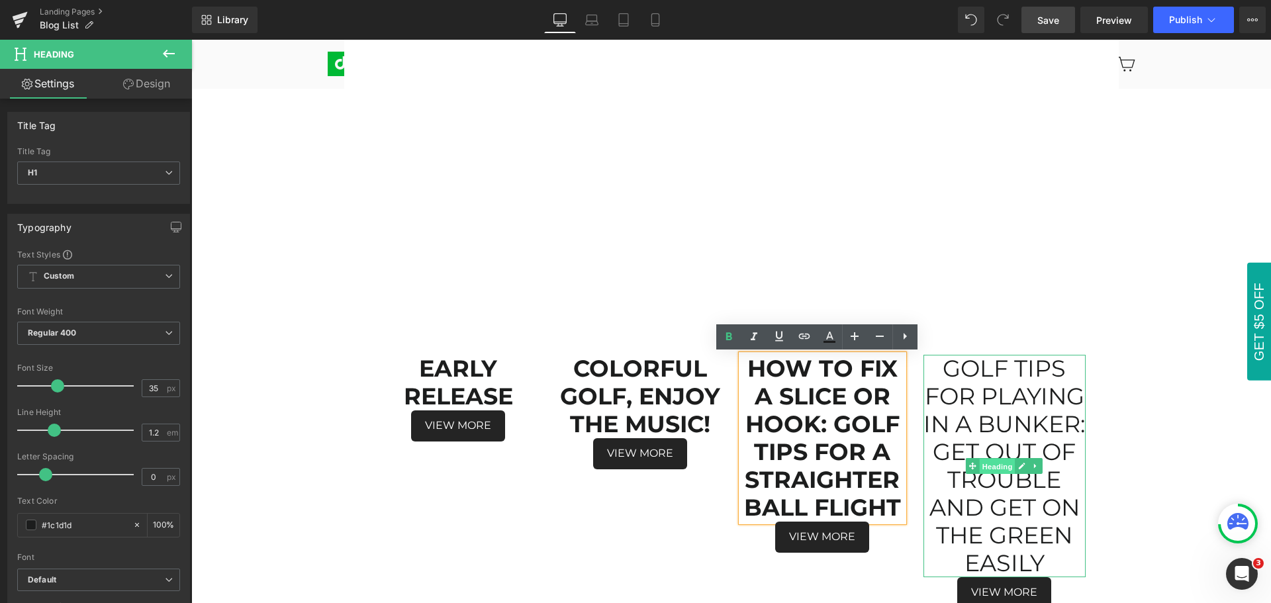
click at [993, 475] on span "Heading" at bounding box center [998, 467] width 36 height 16
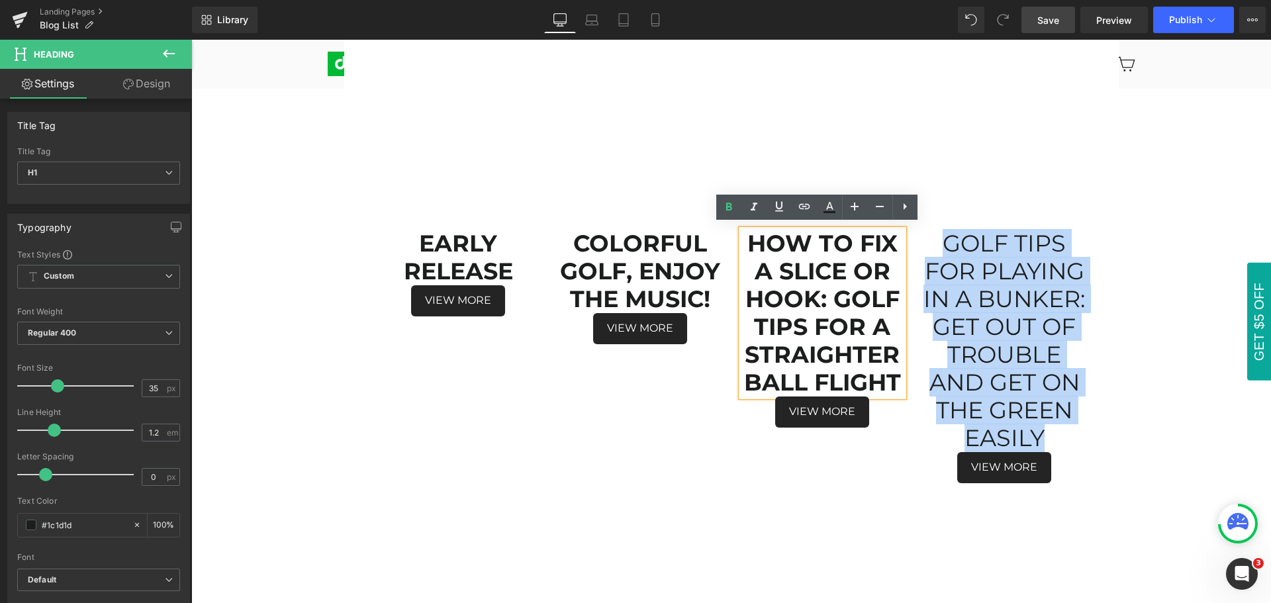
scroll to position [377, 0]
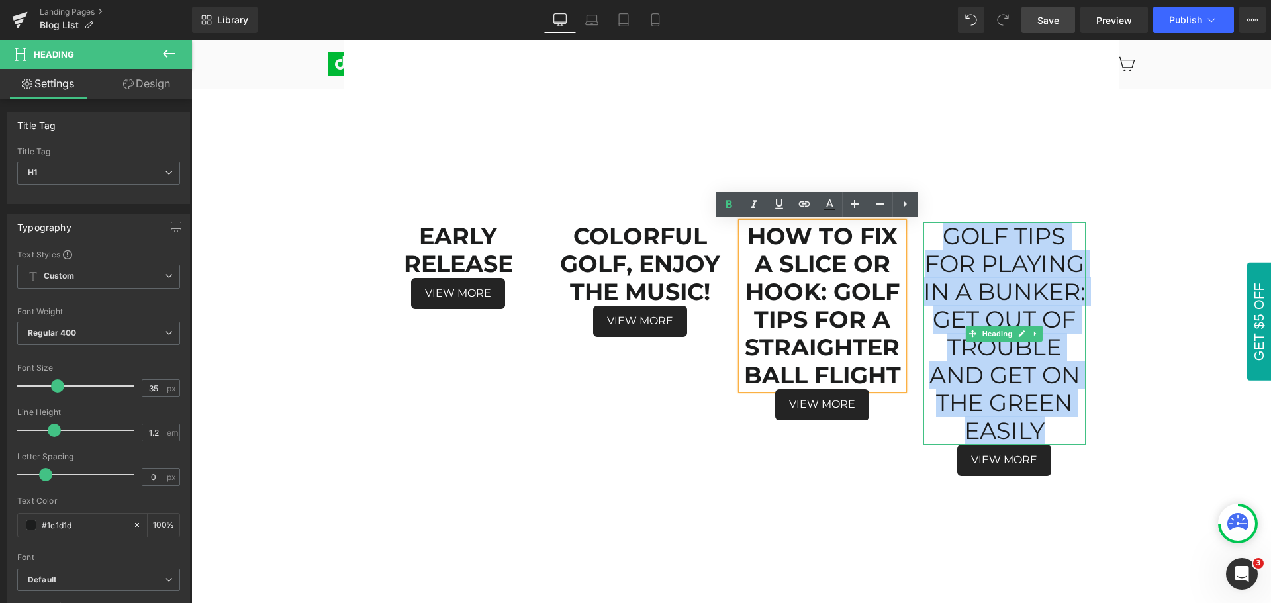
drag, startPoint x: 942, startPoint y: 368, endPoint x: 1049, endPoint y: 454, distance: 137.4
click at [1049, 445] on h1 "Golf Tips for playing in a bunker: Get out of trouble and get on the green easi…" at bounding box center [1005, 333] width 162 height 222
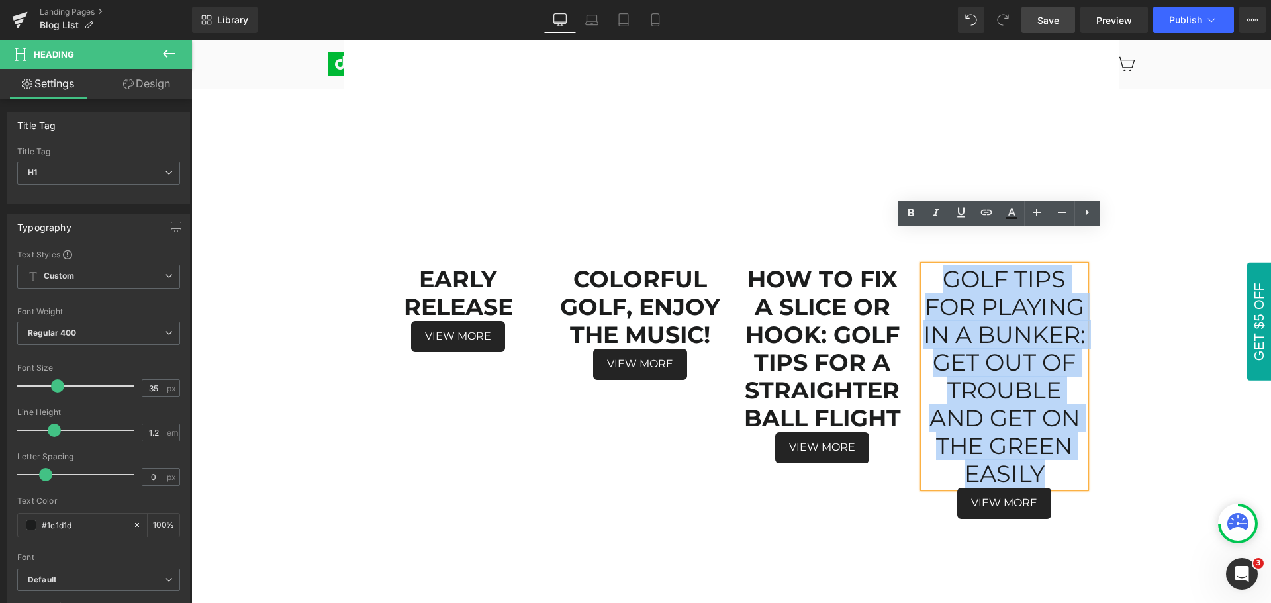
scroll to position [311, 0]
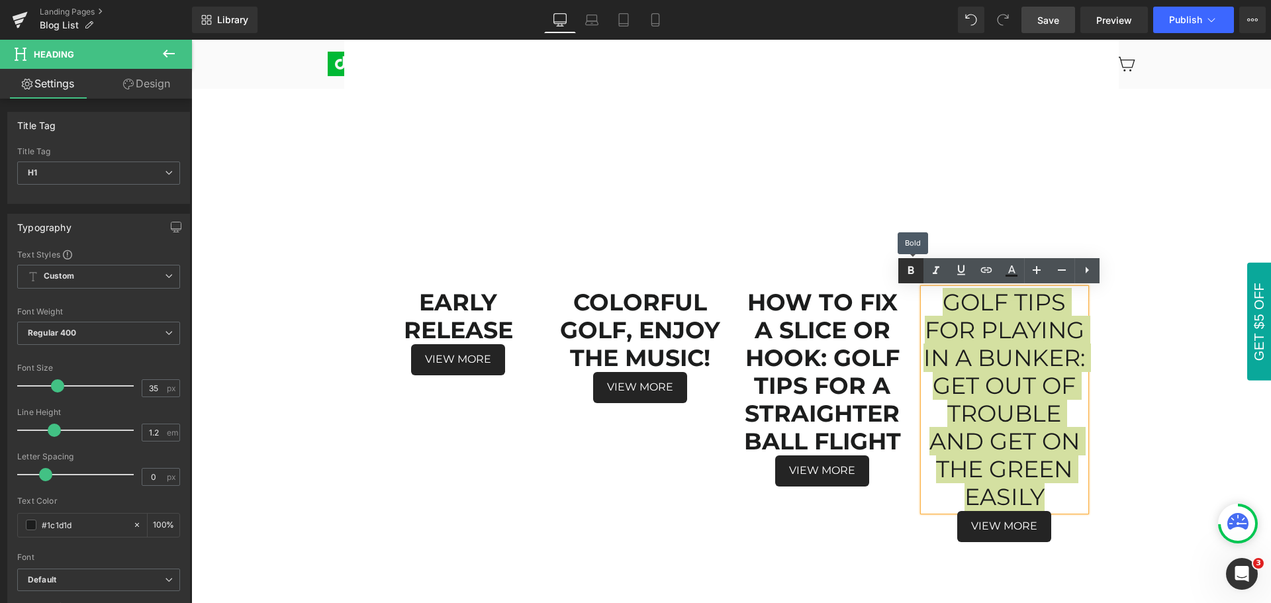
click at [909, 273] on icon at bounding box center [911, 270] width 6 height 8
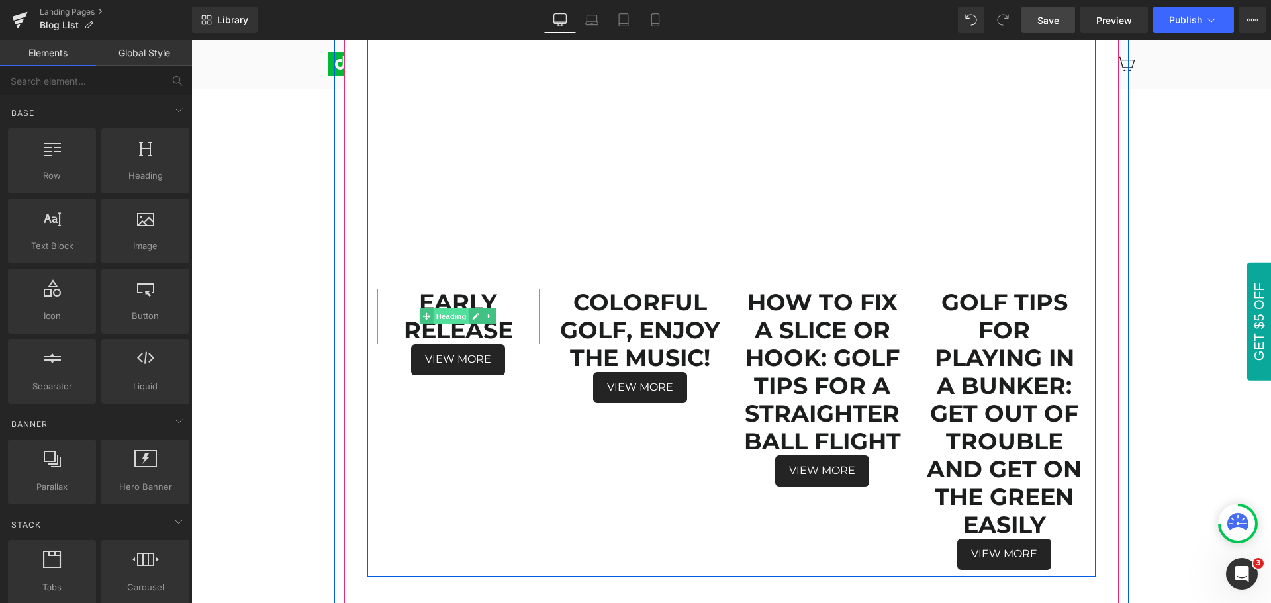
click at [443, 316] on span "Heading" at bounding box center [452, 317] width 36 height 16
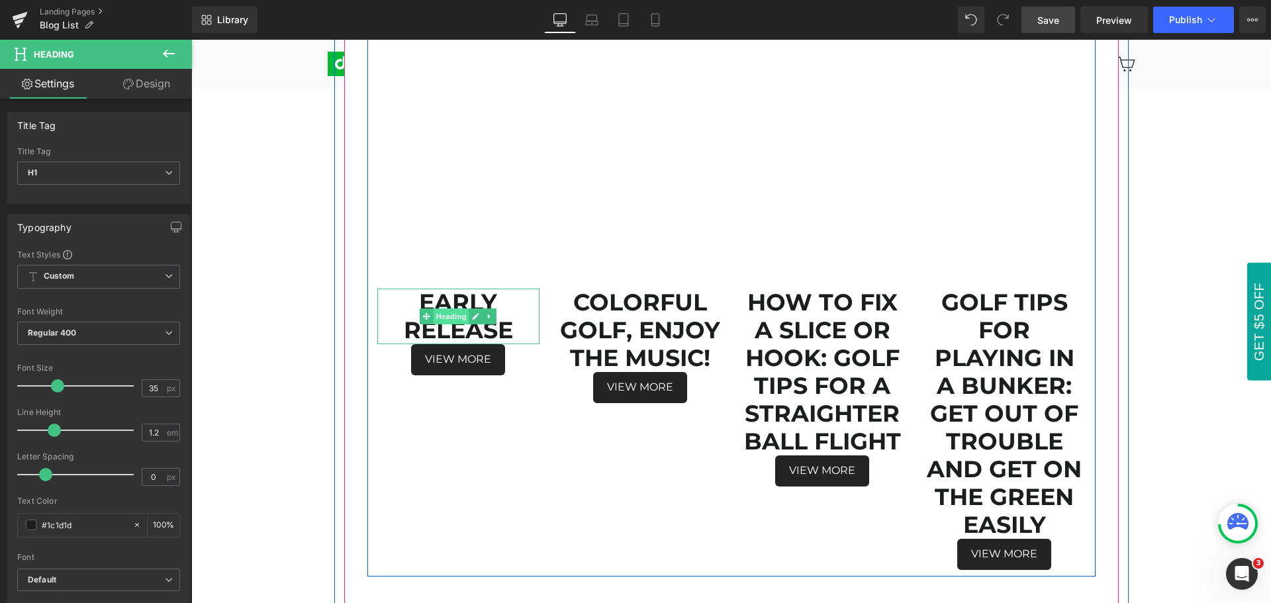
click at [447, 317] on span "Heading" at bounding box center [452, 317] width 36 height 16
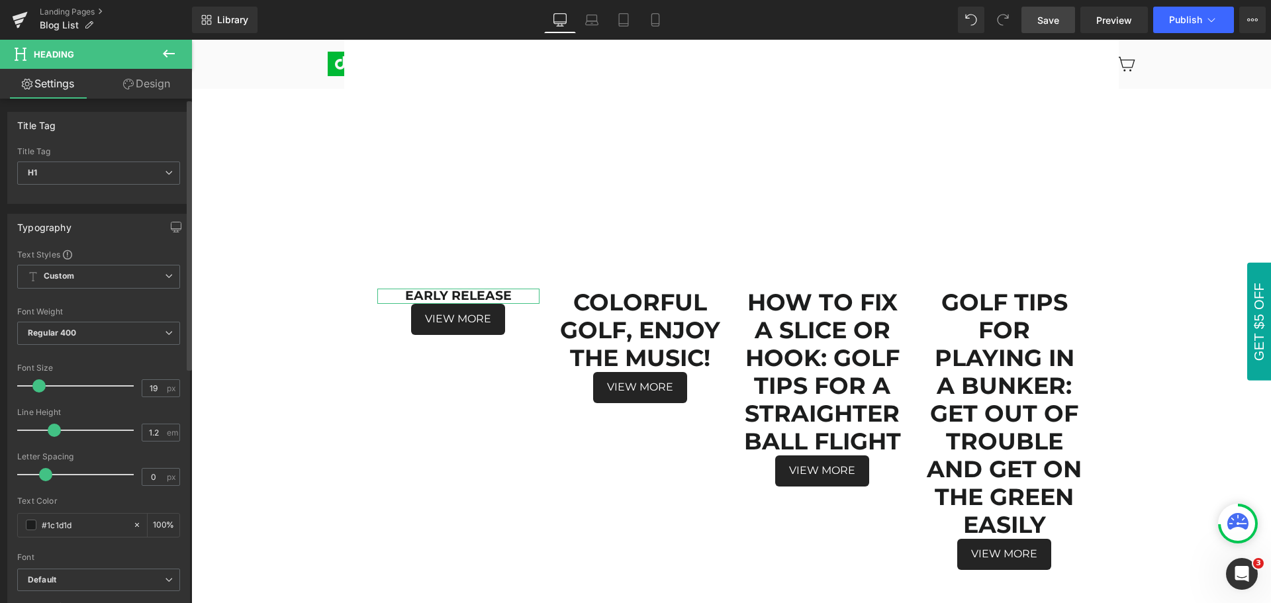
type input "18"
drag, startPoint x: 58, startPoint y: 387, endPoint x: 38, endPoint y: 385, distance: 19.4
click at [38, 385] on span at bounding box center [37, 385] width 13 height 13
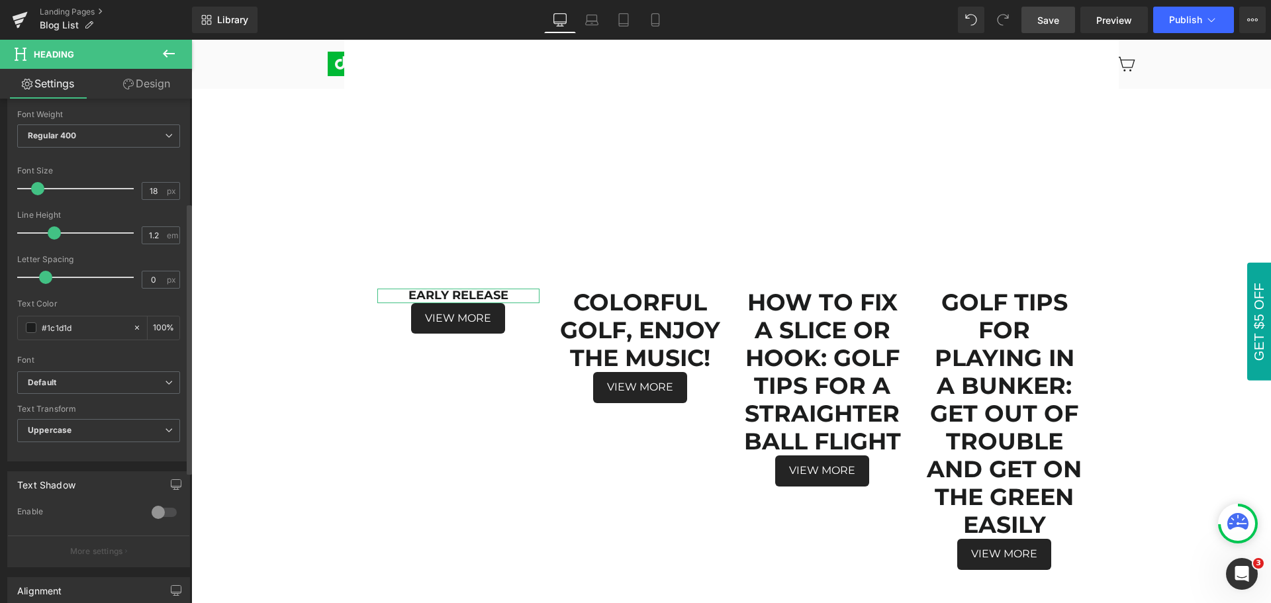
scroll to position [199, 0]
click at [70, 376] on b "Default" at bounding box center [96, 381] width 137 height 11
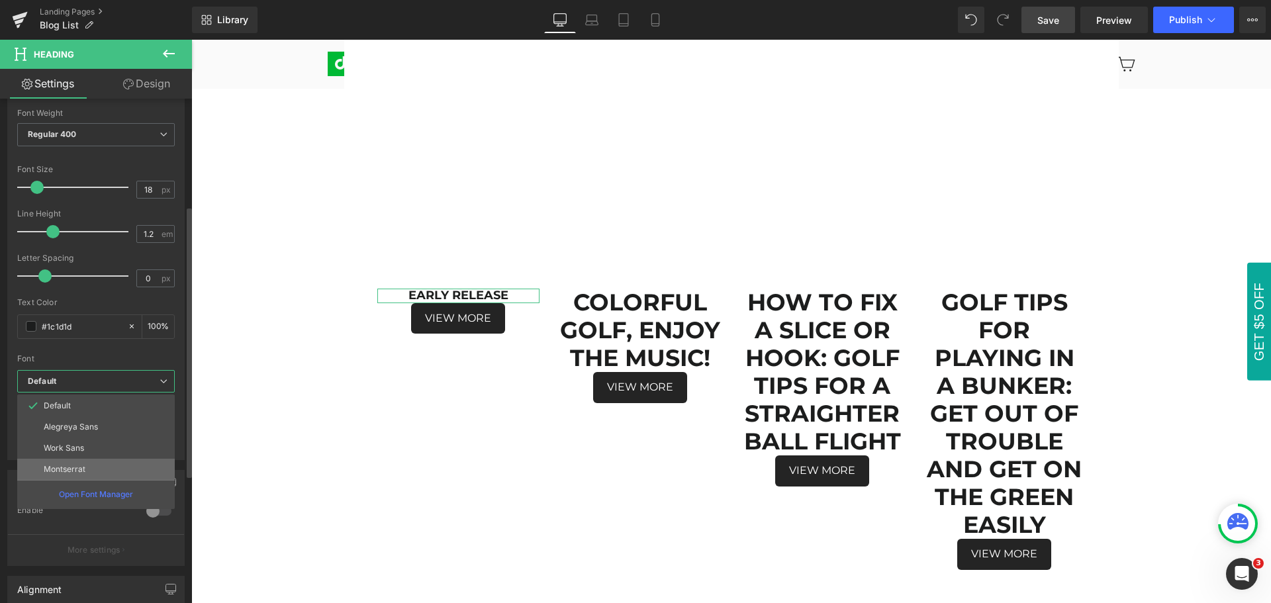
click at [77, 471] on p "Montserrat" at bounding box center [65, 469] width 42 height 9
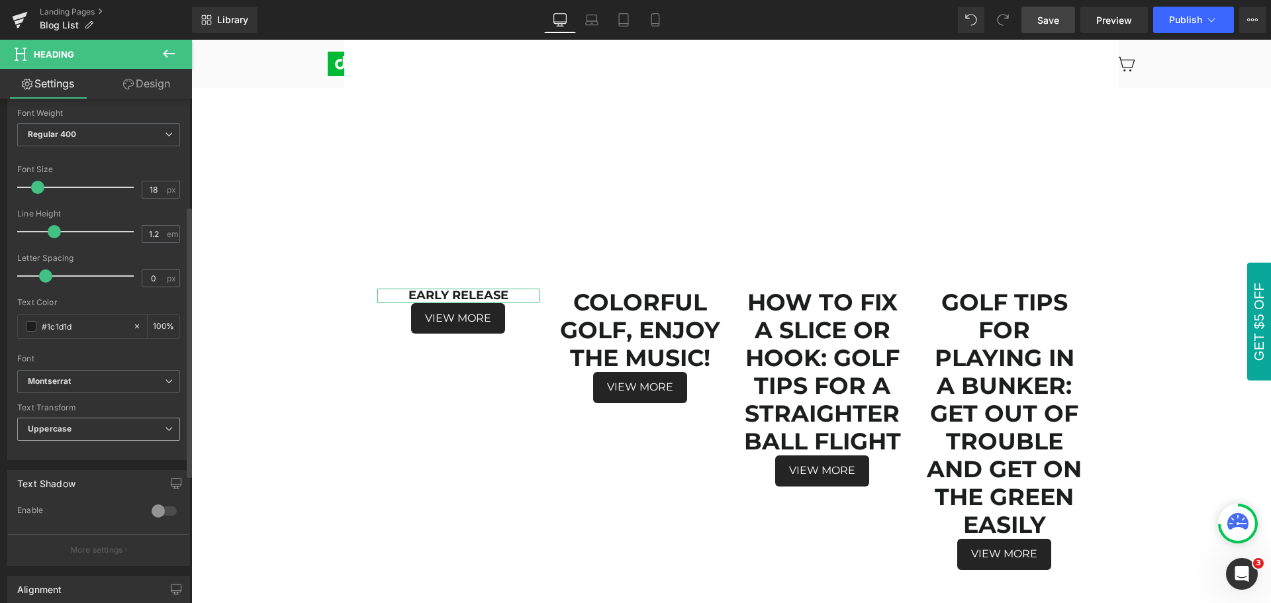
click at [85, 426] on span "Uppercase" at bounding box center [98, 429] width 163 height 23
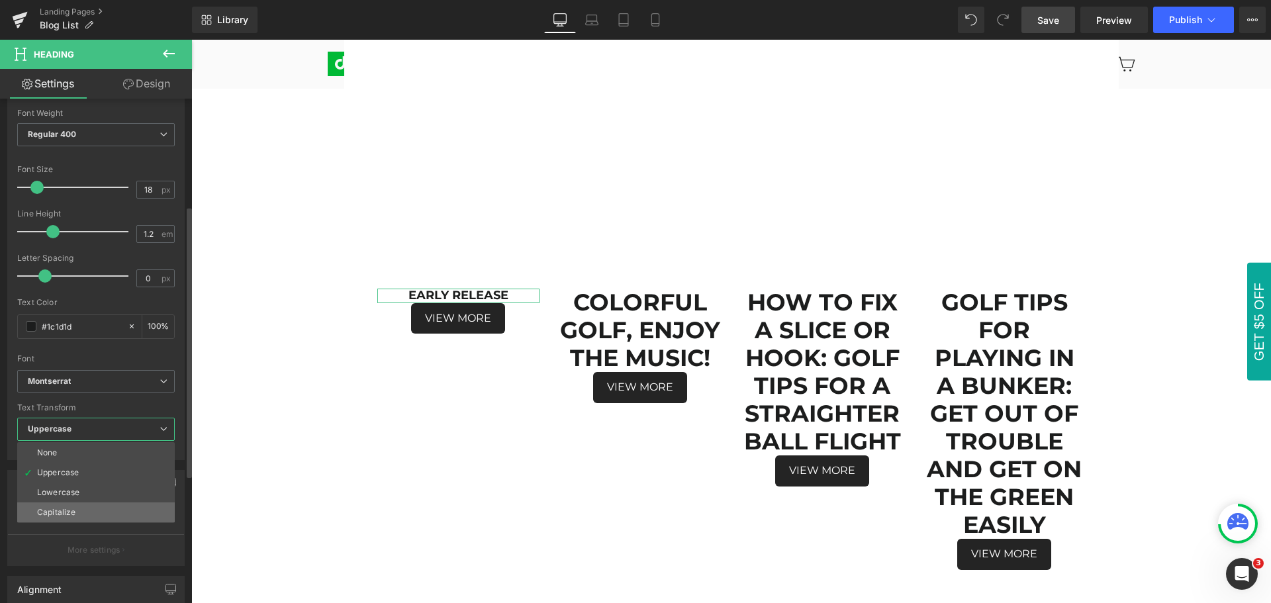
click at [81, 513] on li "Capitalize" at bounding box center [96, 513] width 158 height 20
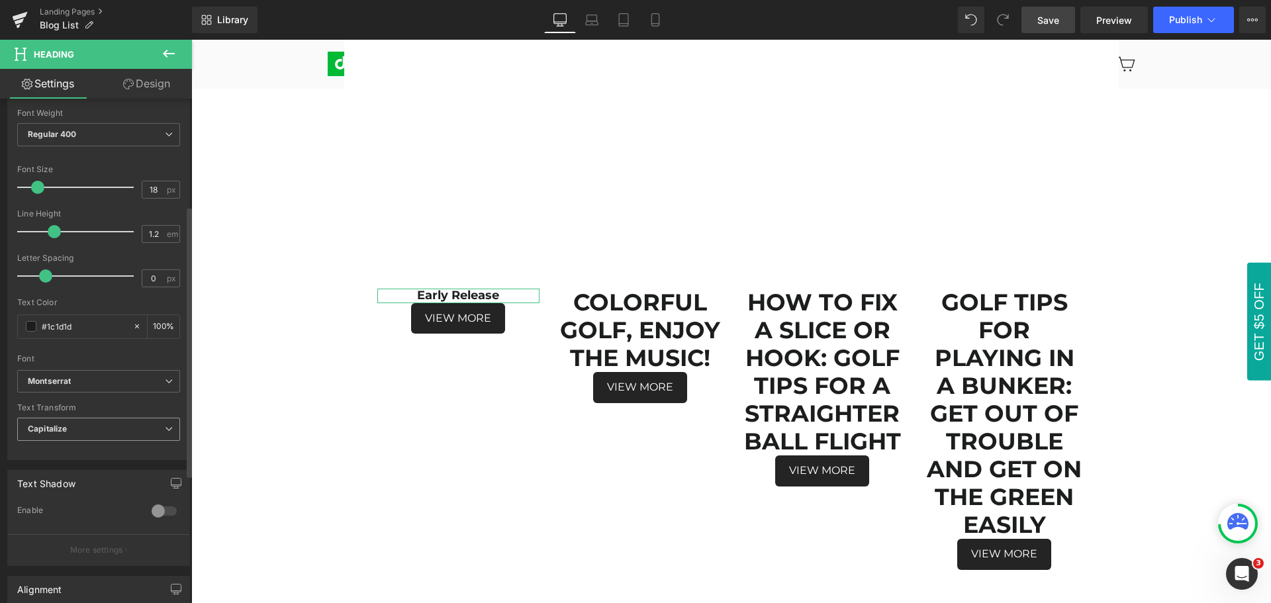
click at [105, 426] on span "Capitalize" at bounding box center [98, 429] width 163 height 23
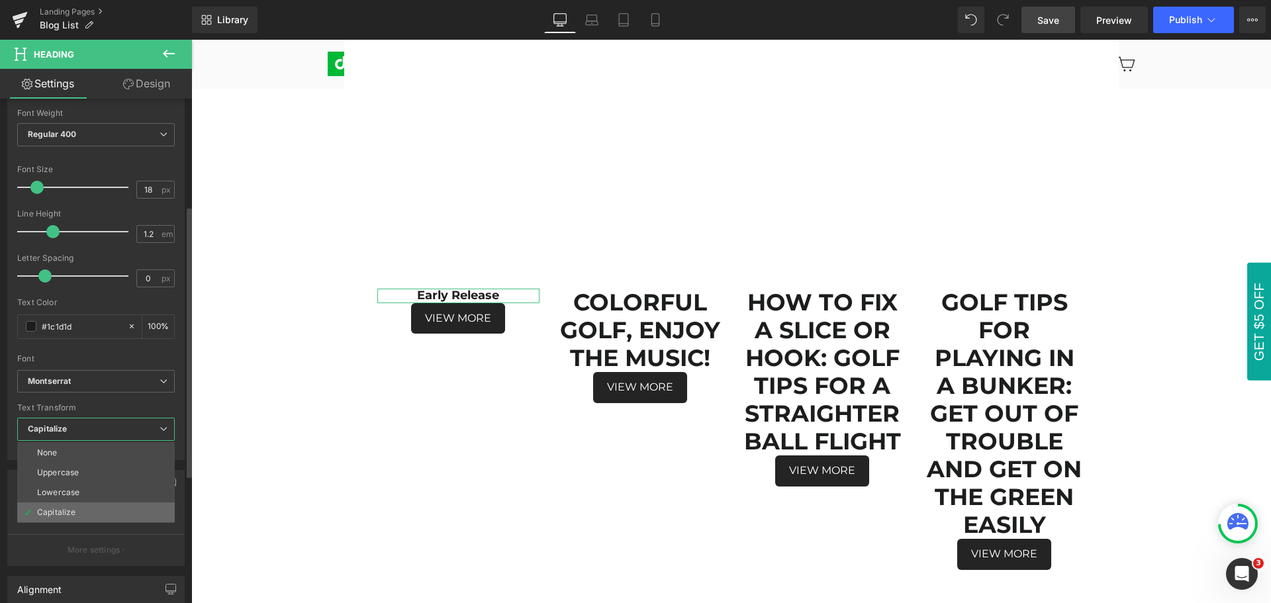
click at [86, 511] on li "Capitalize" at bounding box center [96, 513] width 158 height 20
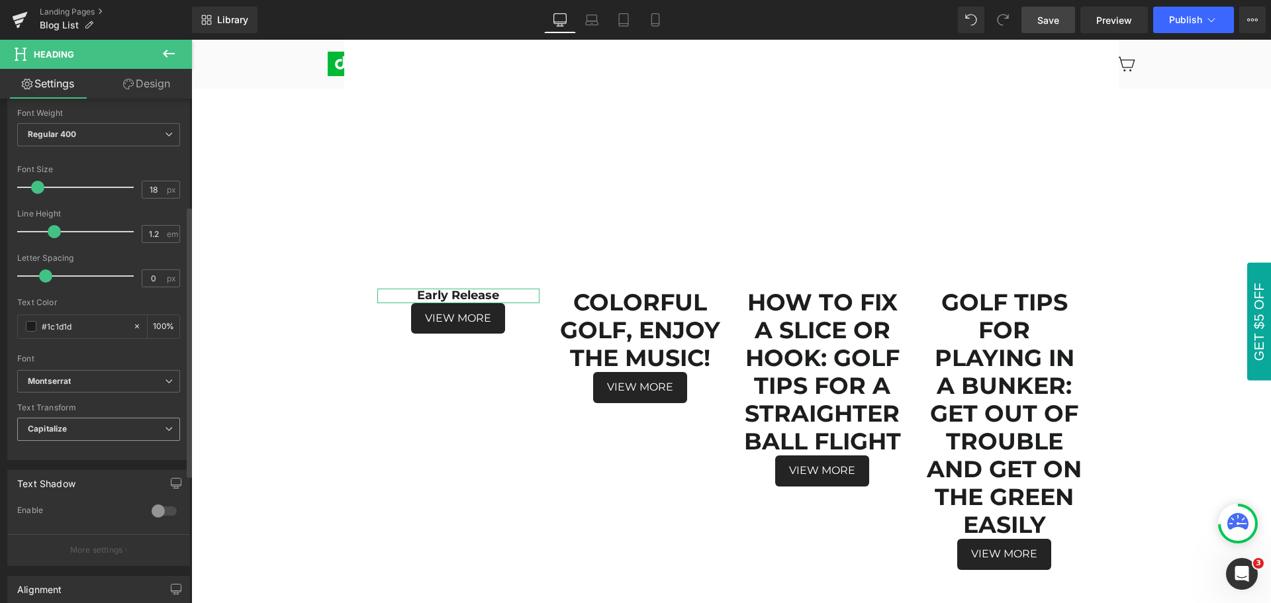
click at [72, 424] on span "Capitalize" at bounding box center [98, 429] width 163 height 23
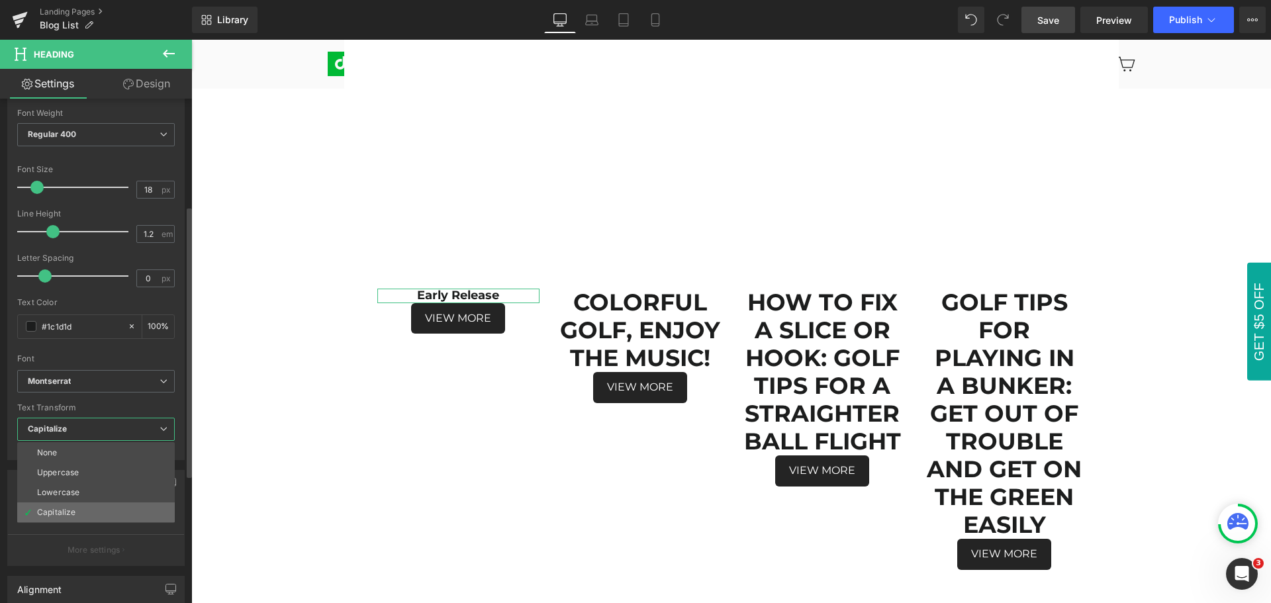
click at [75, 509] on div "Capitalize" at bounding box center [56, 512] width 38 height 9
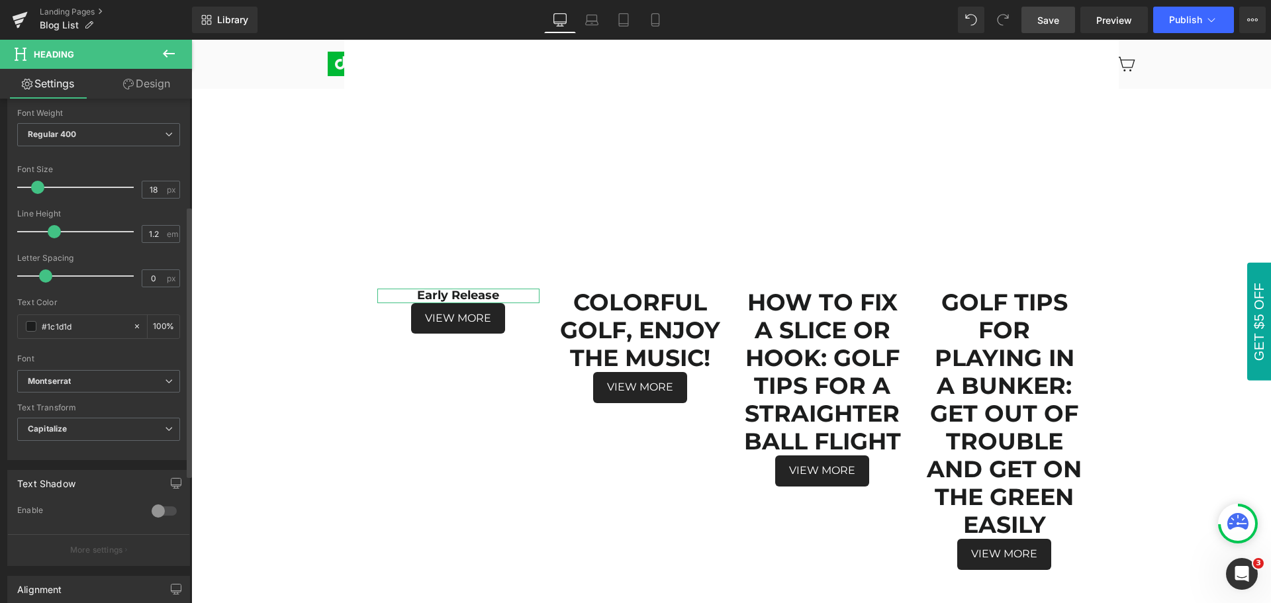
click at [109, 355] on div "Font" at bounding box center [98, 358] width 163 height 9
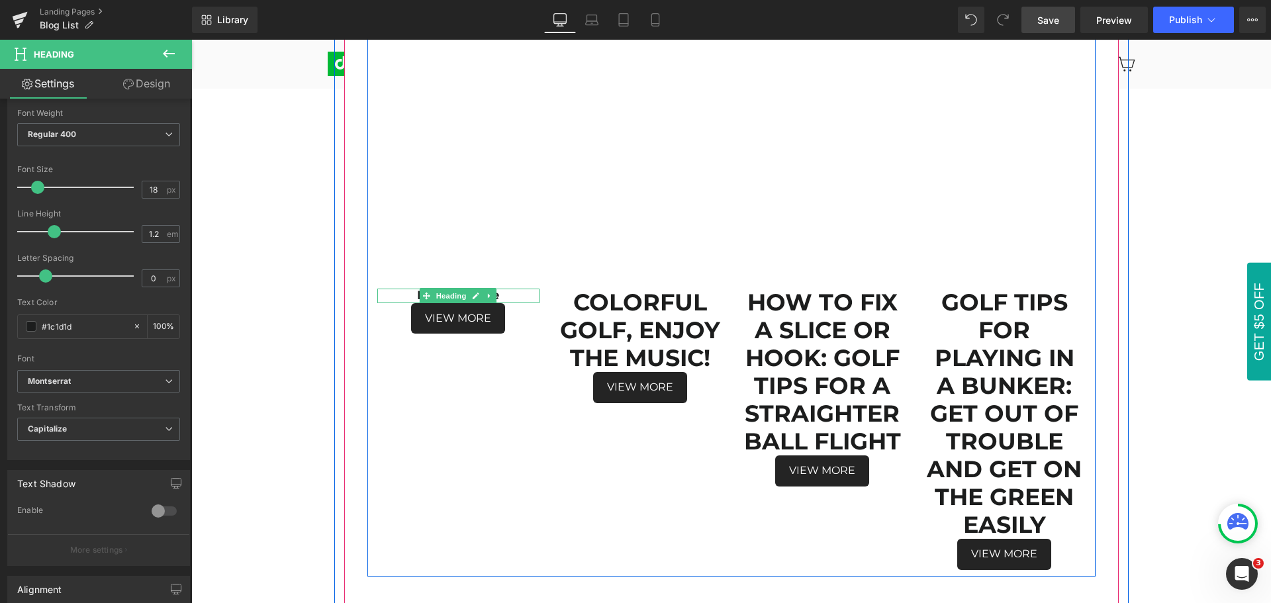
click at [503, 297] on h1 "Early Release" at bounding box center [458, 296] width 162 height 15
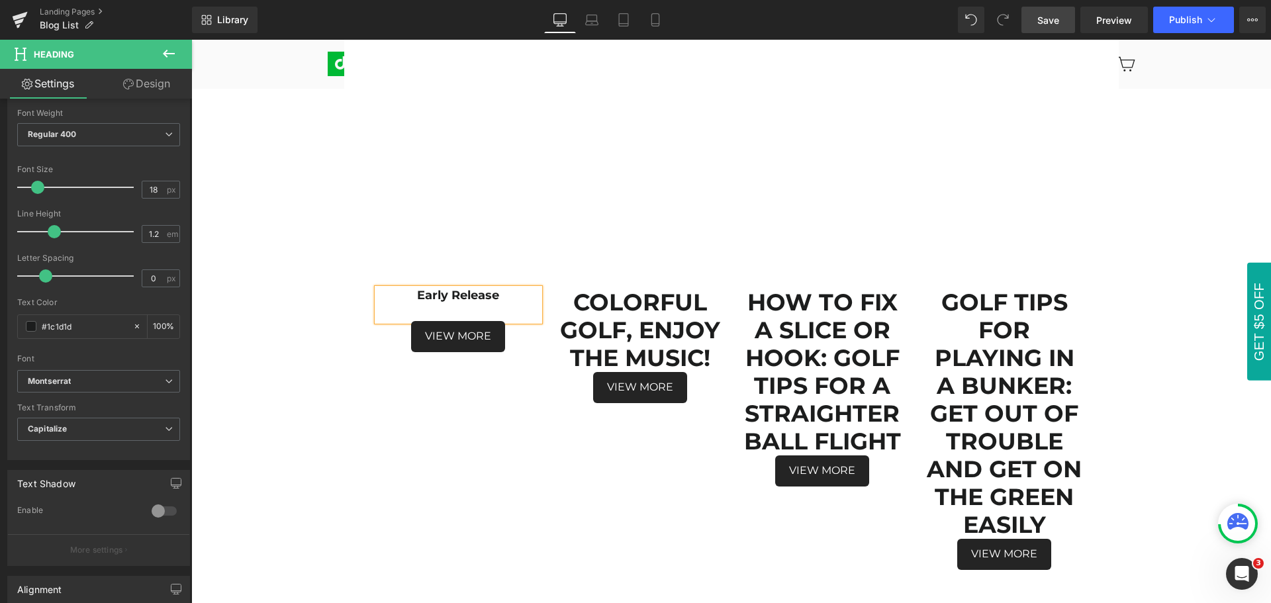
click at [409, 293] on h1 "Early Release" at bounding box center [458, 296] width 162 height 15
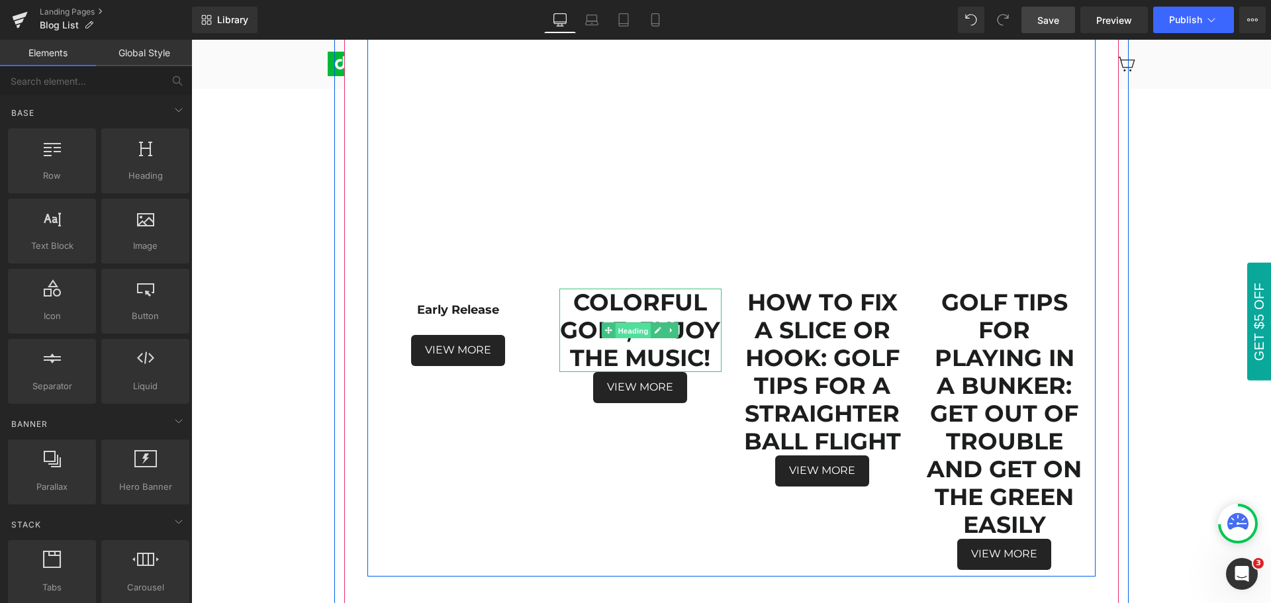
click at [628, 331] on span "Heading" at bounding box center [634, 331] width 36 height 16
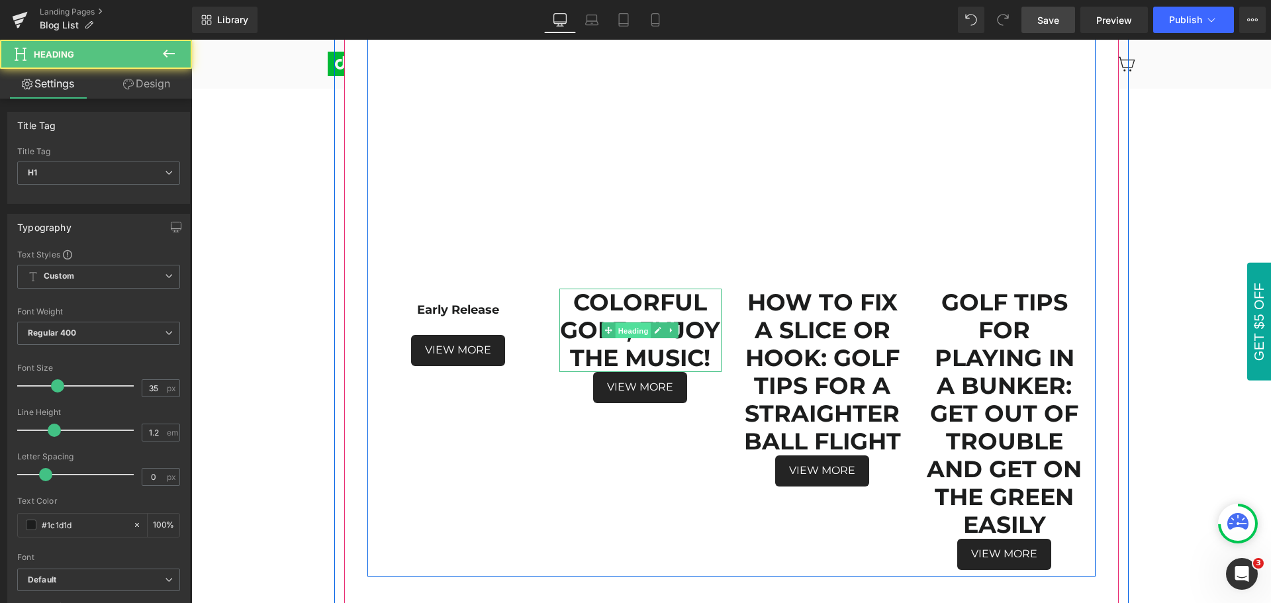
click at [628, 331] on span "Heading" at bounding box center [634, 331] width 36 height 16
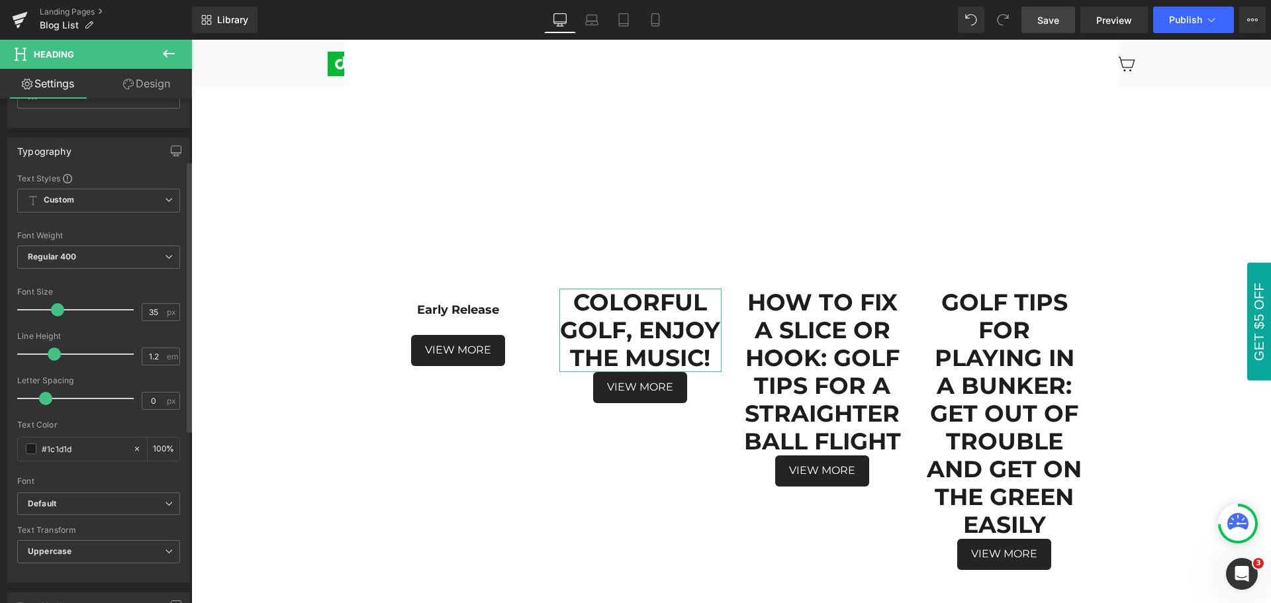
scroll to position [66, 0]
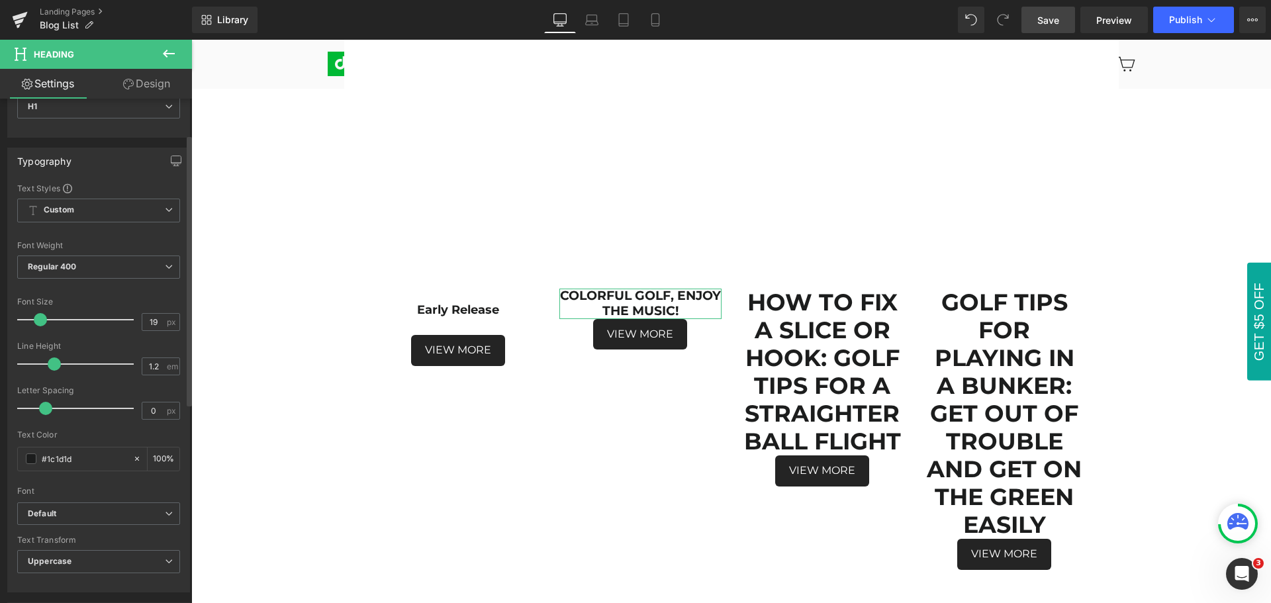
type input "18"
drag, startPoint x: 58, startPoint y: 321, endPoint x: 38, endPoint y: 319, distance: 19.4
click at [38, 319] on span at bounding box center [37, 319] width 13 height 13
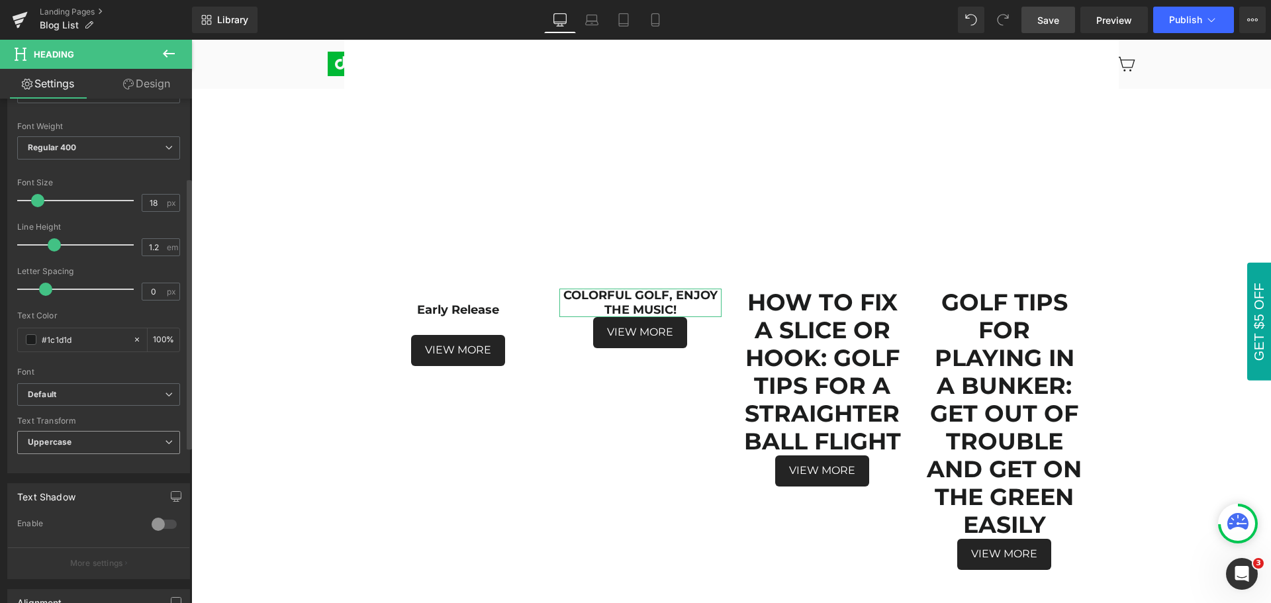
scroll to position [199, 0]
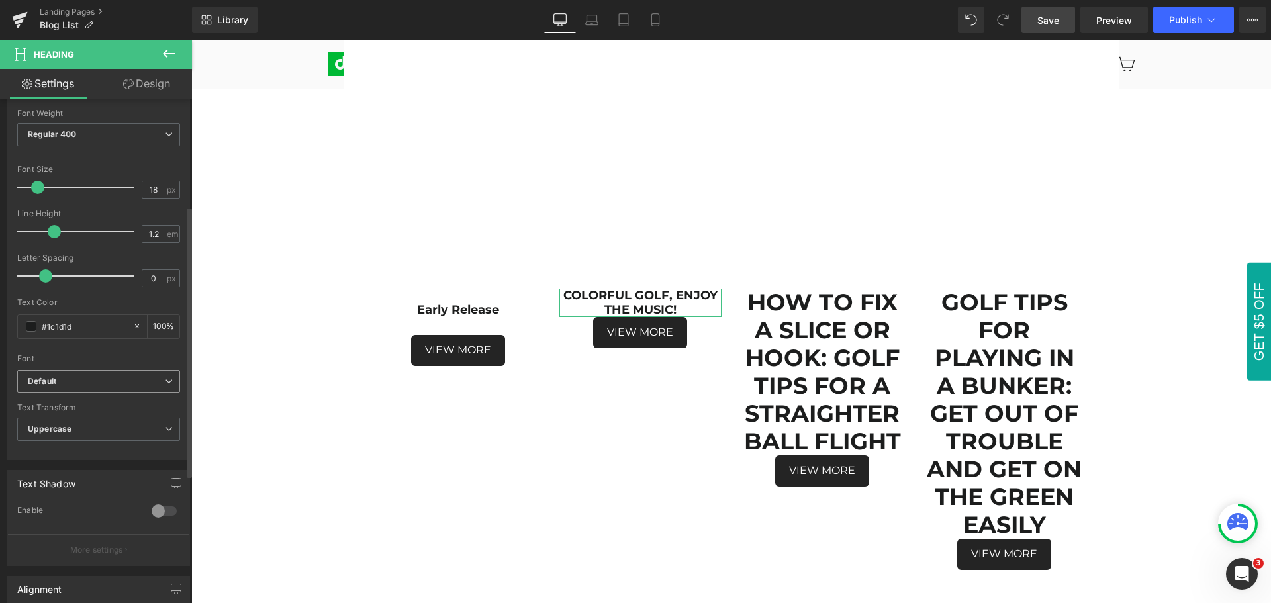
click at [74, 377] on b "Default" at bounding box center [96, 381] width 137 height 11
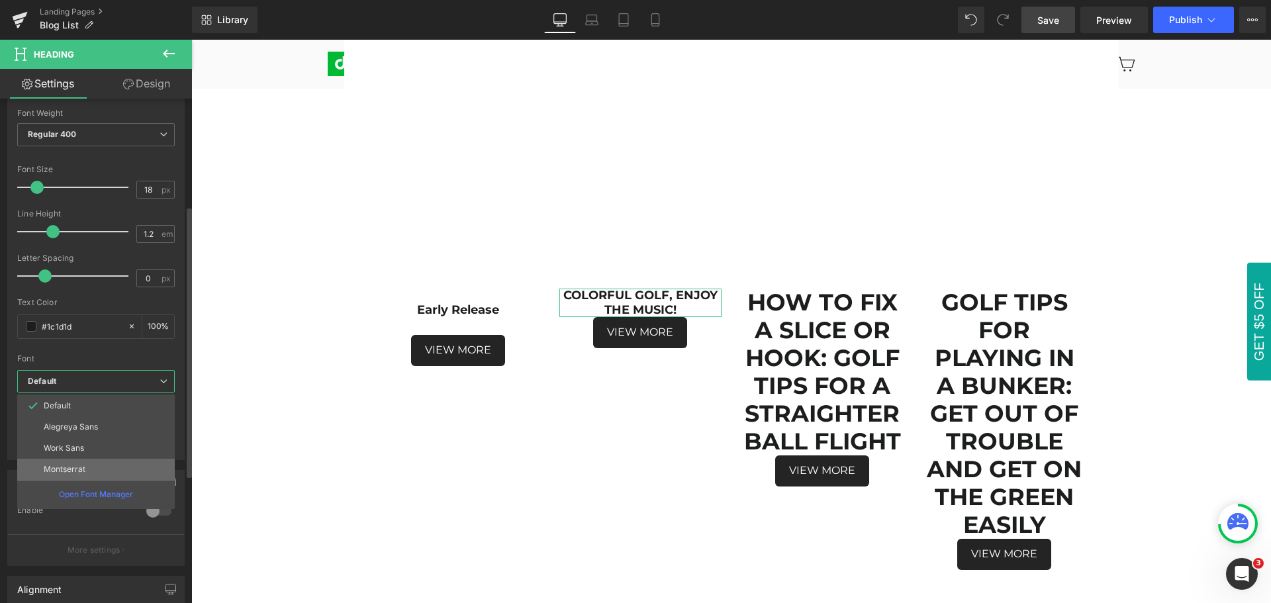
click at [88, 471] on li "Montserrat" at bounding box center [96, 469] width 158 height 21
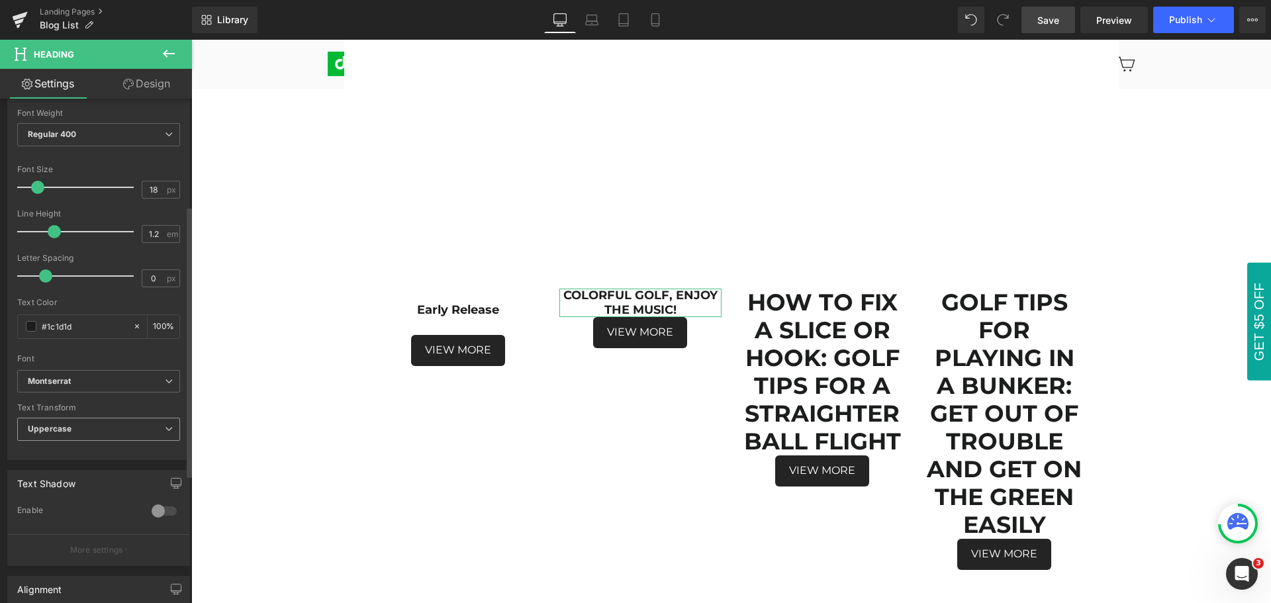
click at [92, 424] on span "Uppercase" at bounding box center [98, 429] width 163 height 23
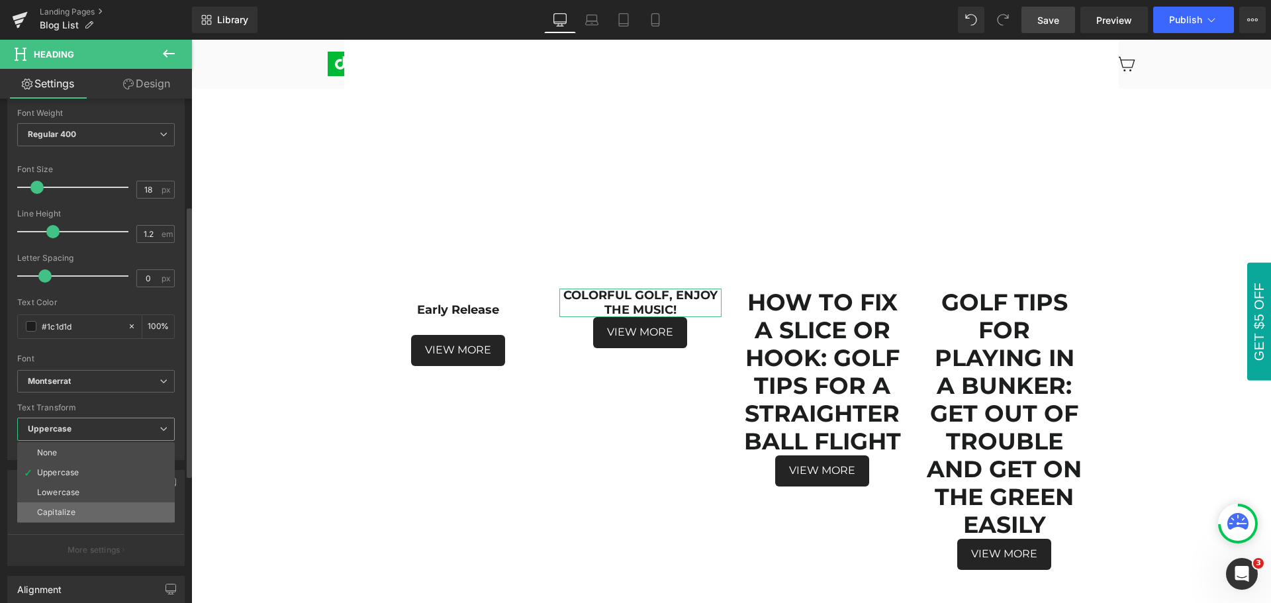
click at [95, 513] on li "Capitalize" at bounding box center [96, 513] width 158 height 20
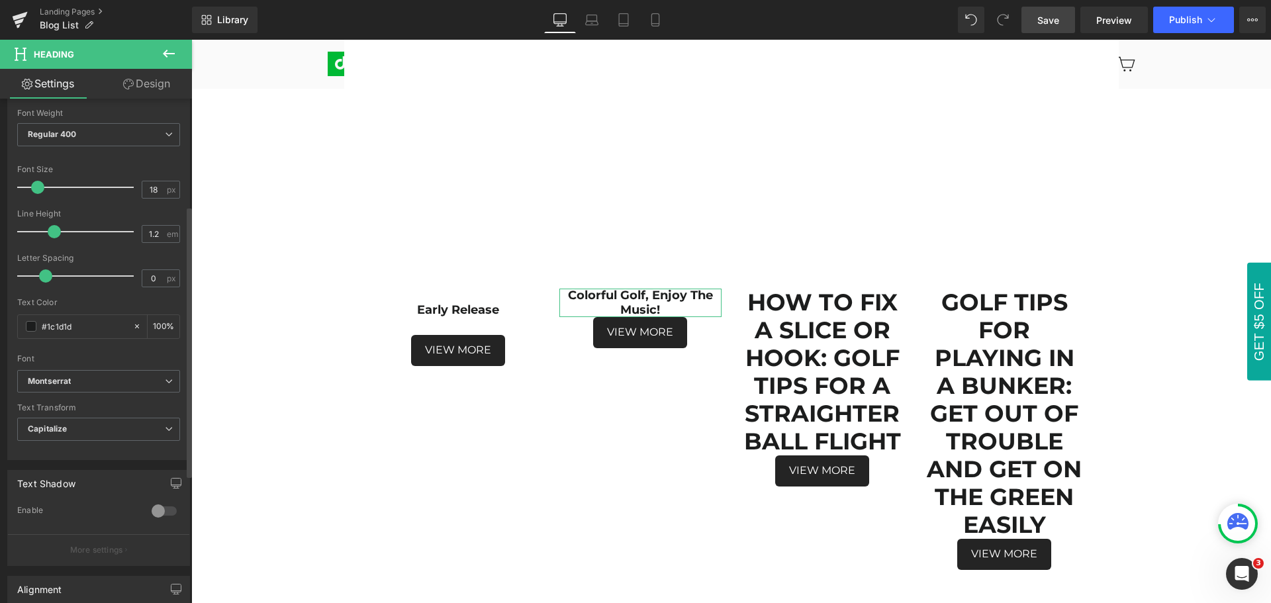
click at [101, 405] on div "Text Transform" at bounding box center [98, 407] width 163 height 9
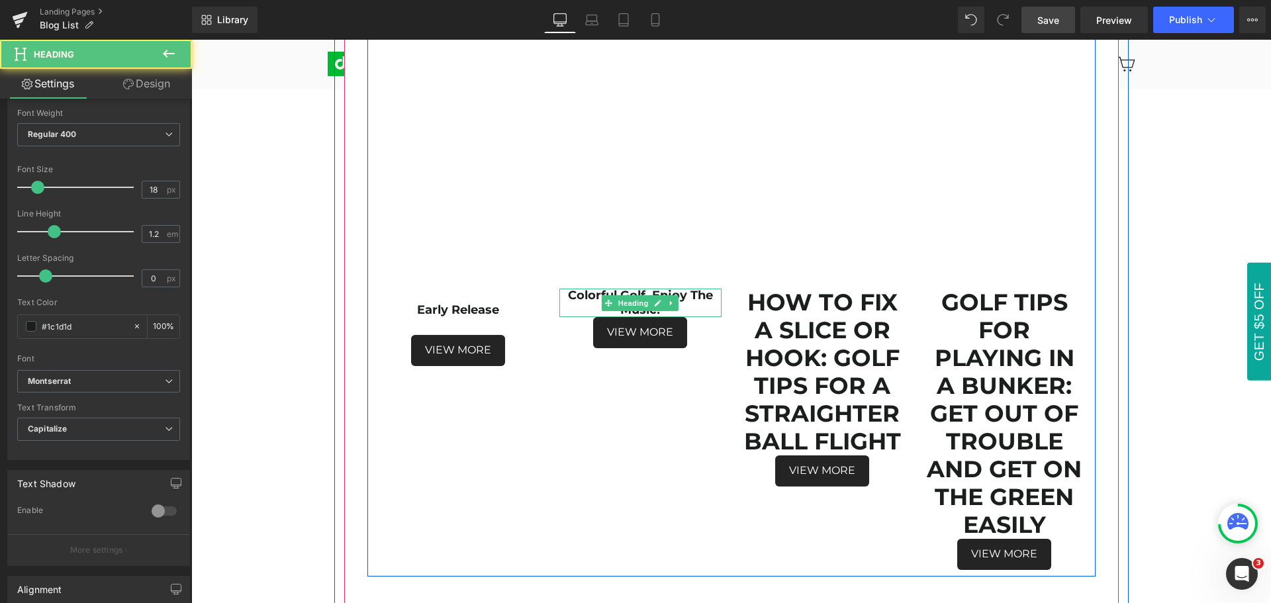
click at [687, 309] on h1 "Colorful Golf, Enjoy The Music!" at bounding box center [641, 303] width 162 height 28
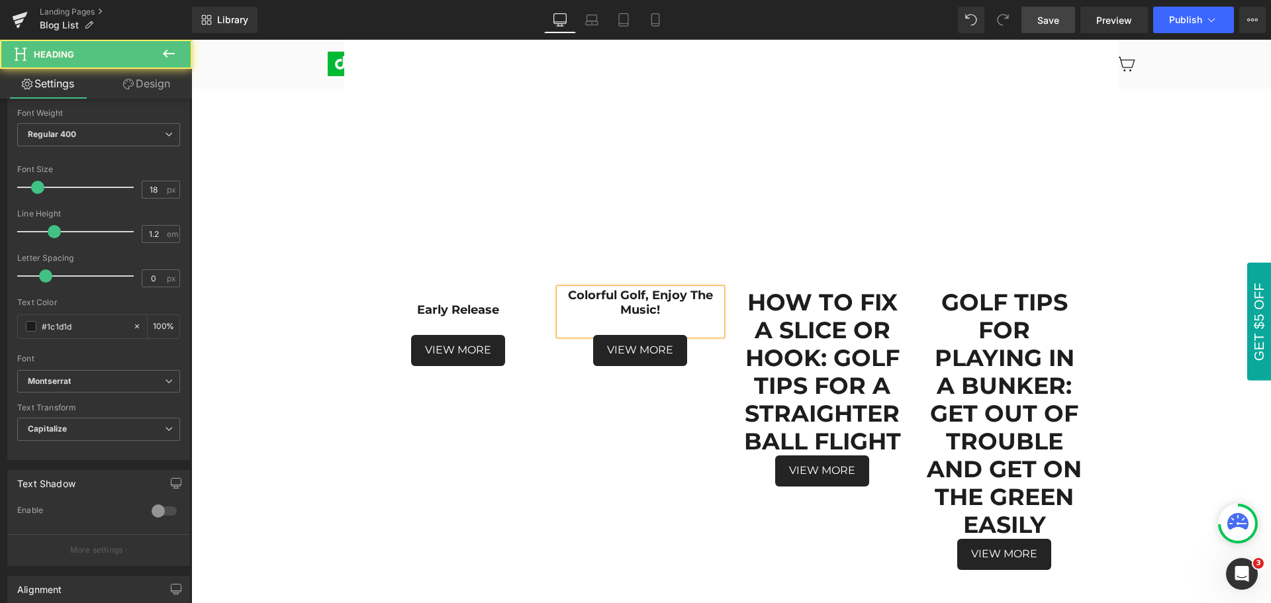
click at [560, 296] on h1 "Colorful Golf, Enjoy The Music!" at bounding box center [641, 303] width 162 height 28
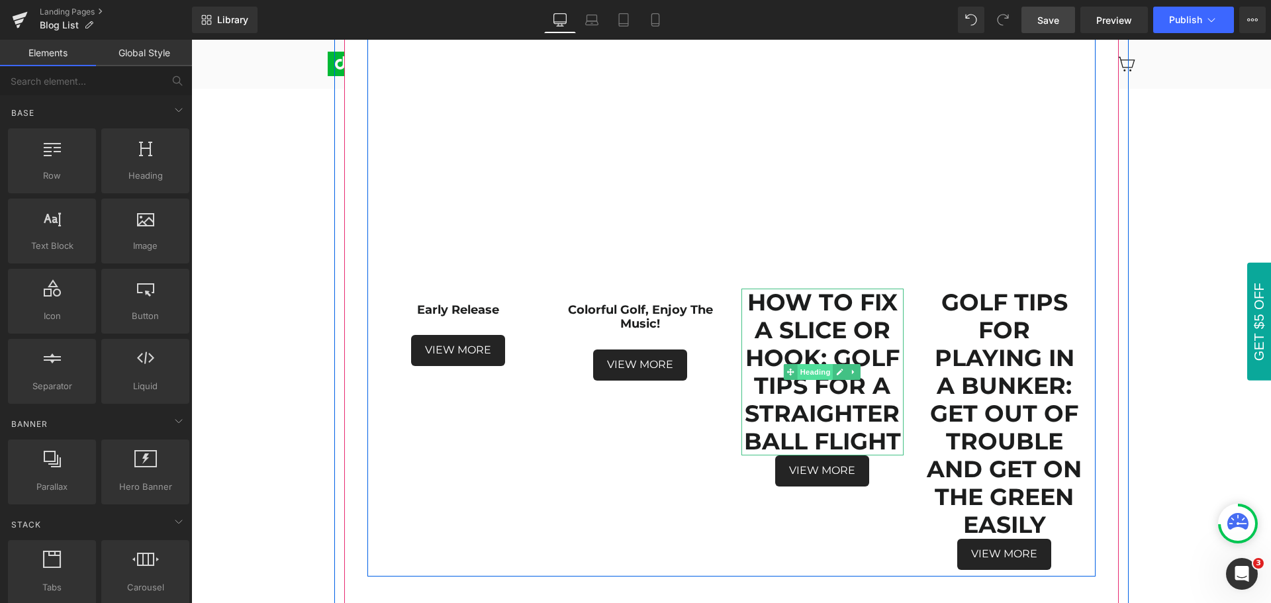
click at [811, 373] on span "Heading" at bounding box center [816, 372] width 36 height 16
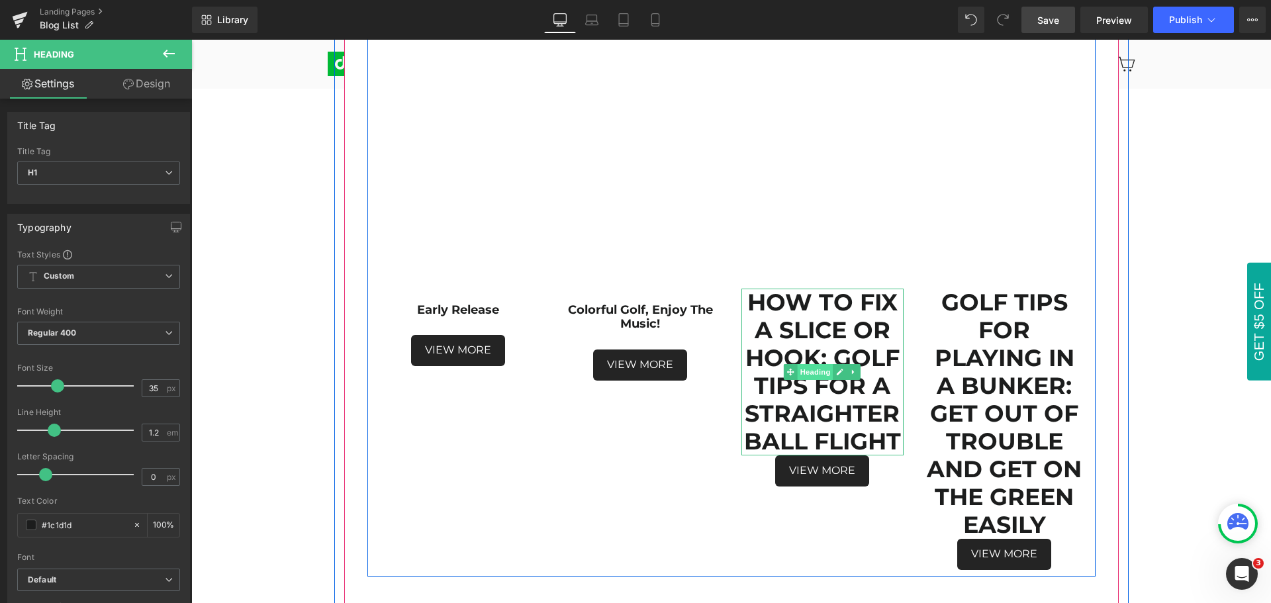
click at [811, 373] on span "Heading" at bounding box center [816, 372] width 36 height 16
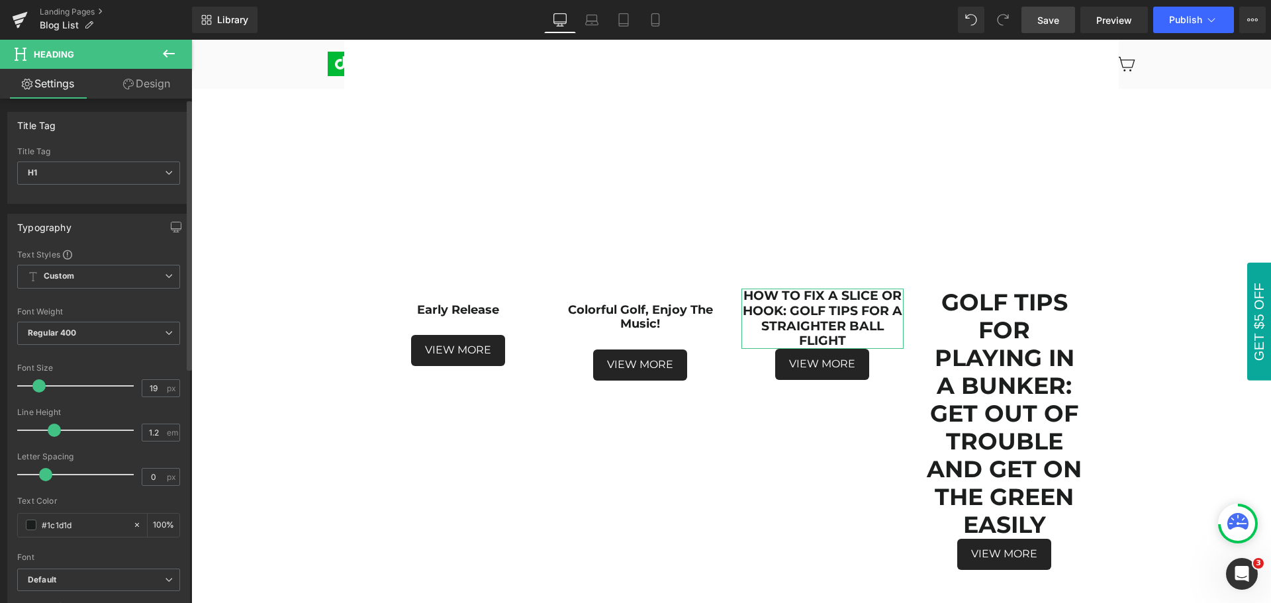
type input "18"
drag, startPoint x: 54, startPoint y: 386, endPoint x: 35, endPoint y: 385, distance: 18.6
click at [35, 385] on span at bounding box center [37, 385] width 13 height 13
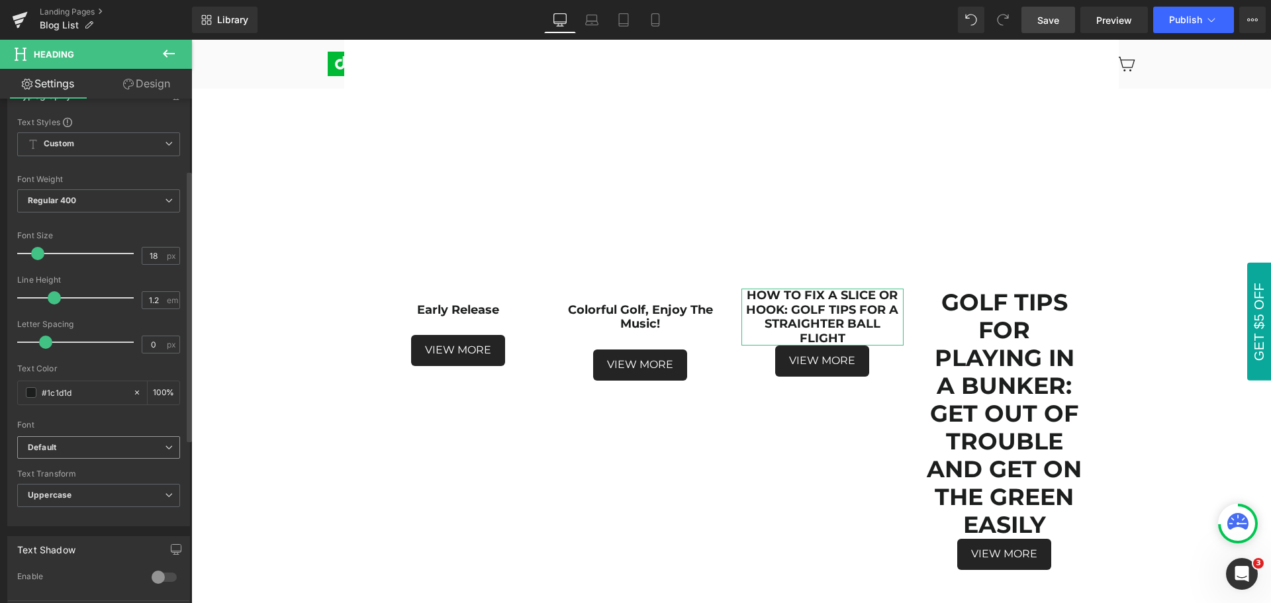
click at [74, 448] on b "Default" at bounding box center [96, 447] width 137 height 11
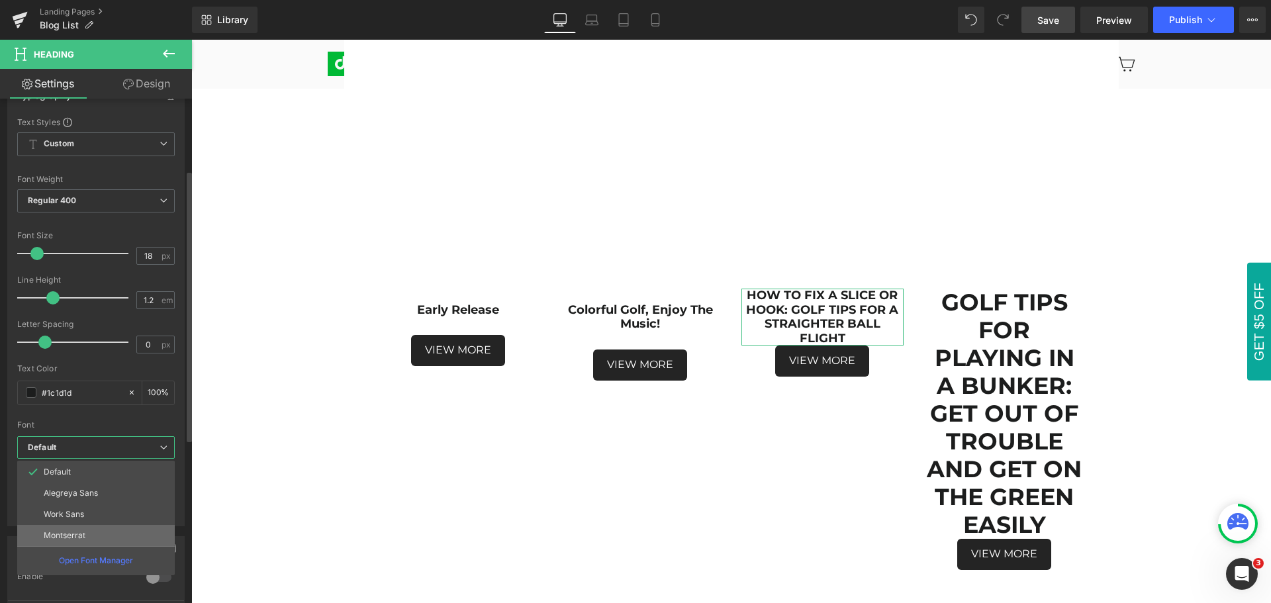
click at [79, 533] on p "Montserrat" at bounding box center [65, 535] width 42 height 9
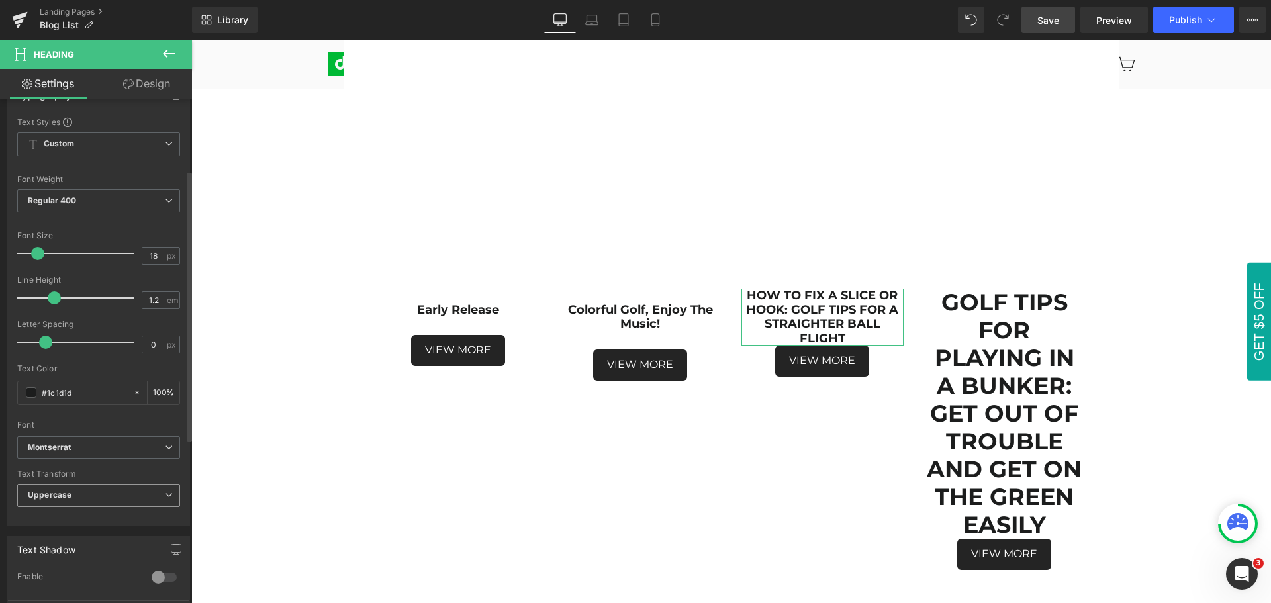
click at [79, 489] on span "Uppercase" at bounding box center [98, 495] width 163 height 23
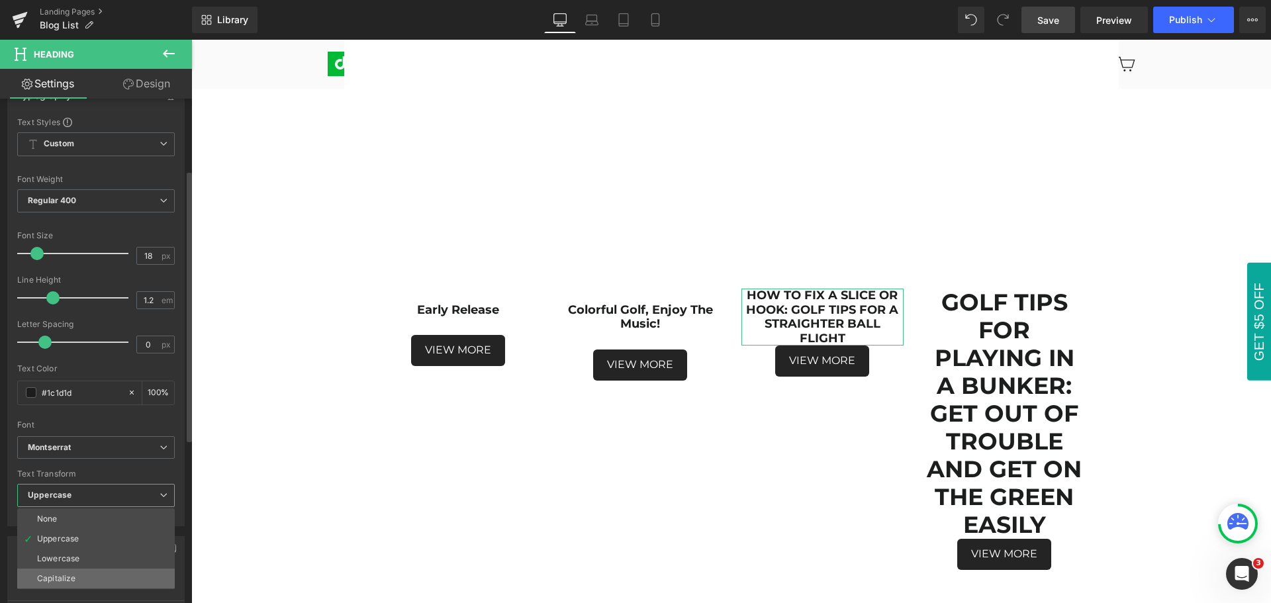
click at [94, 579] on li "Capitalize" at bounding box center [96, 579] width 158 height 20
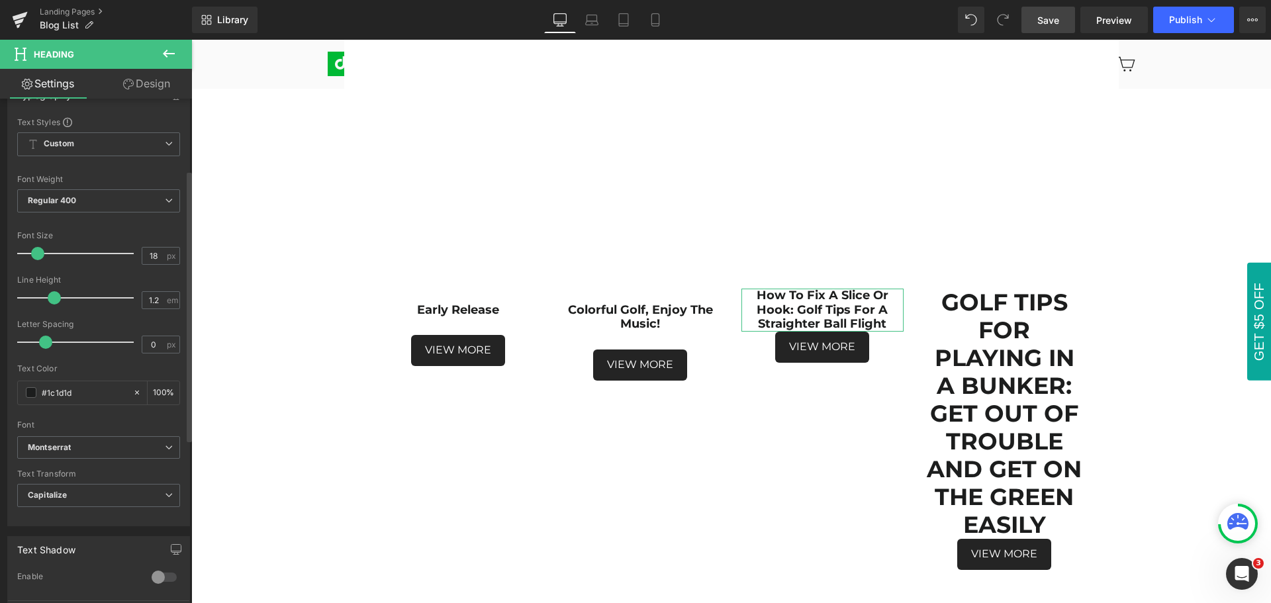
click at [95, 476] on div "Text Transform" at bounding box center [98, 473] width 163 height 9
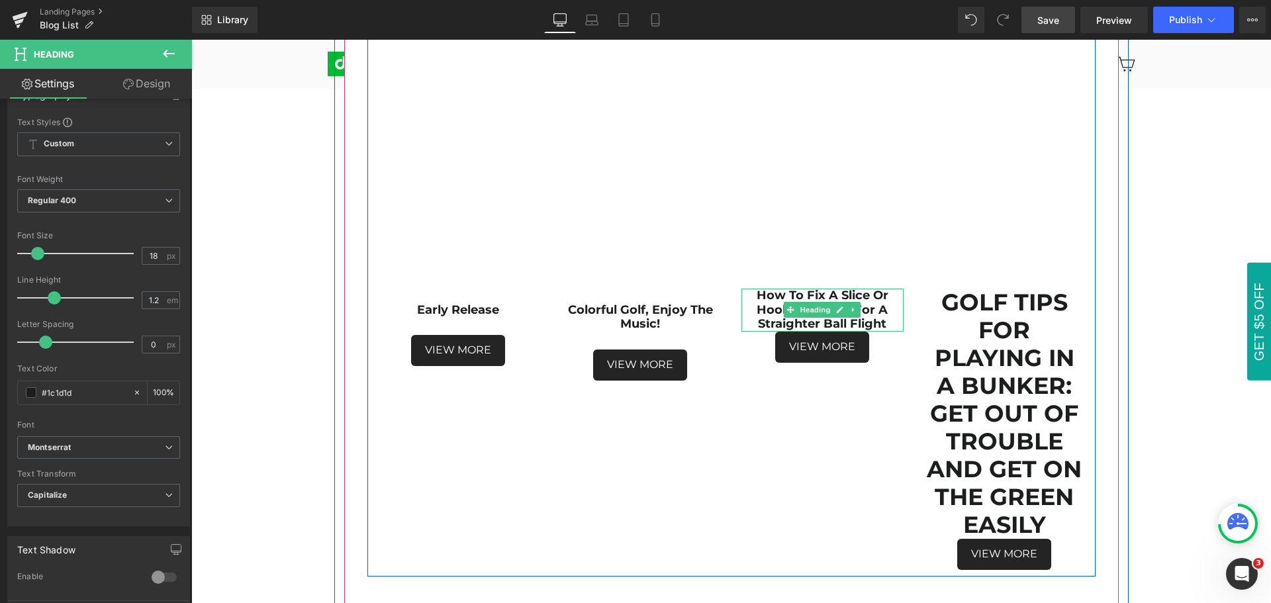
click at [886, 322] on h1 "How to Fix a Slice or Hook: Golf Tips for a Straighter Ball Flight" at bounding box center [823, 310] width 162 height 43
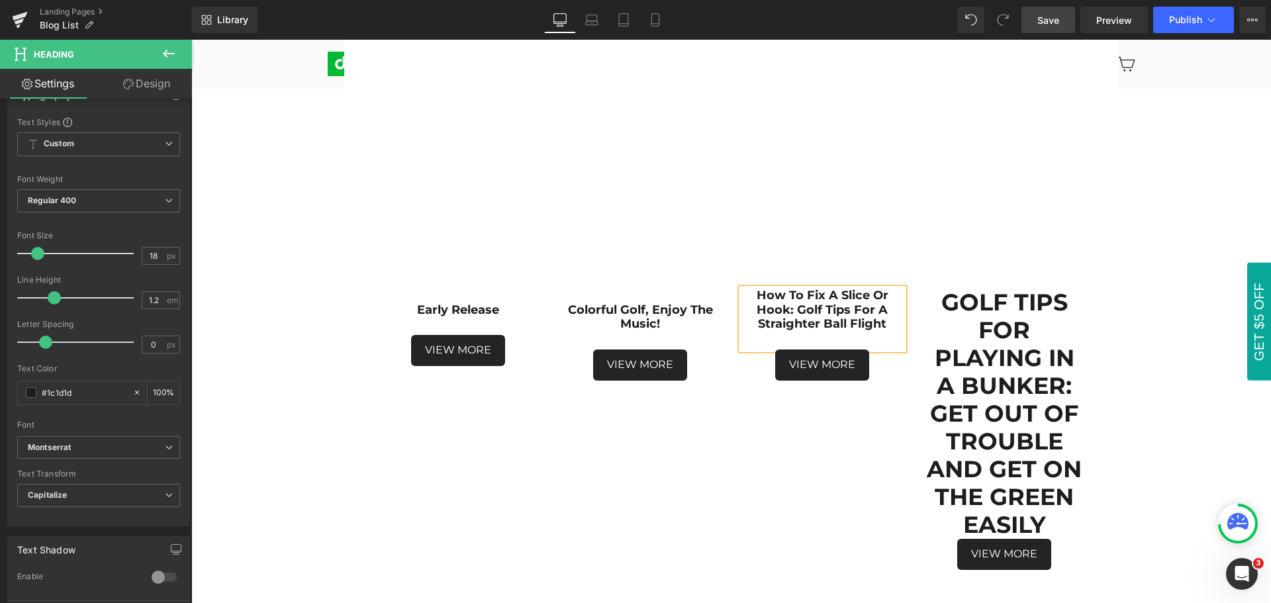
click at [748, 295] on h1 "How to Fix a Slice or Hook: Golf Tips for a Straighter Ball Flight" at bounding box center [823, 310] width 162 height 43
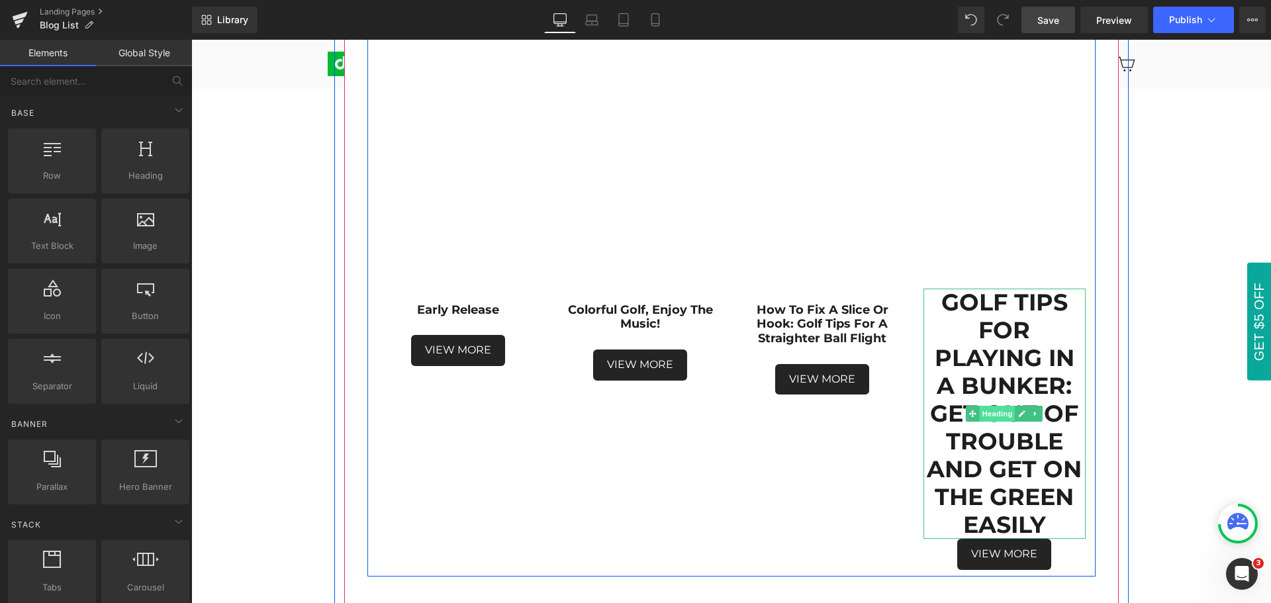
click at [995, 418] on span "Heading" at bounding box center [998, 414] width 36 height 16
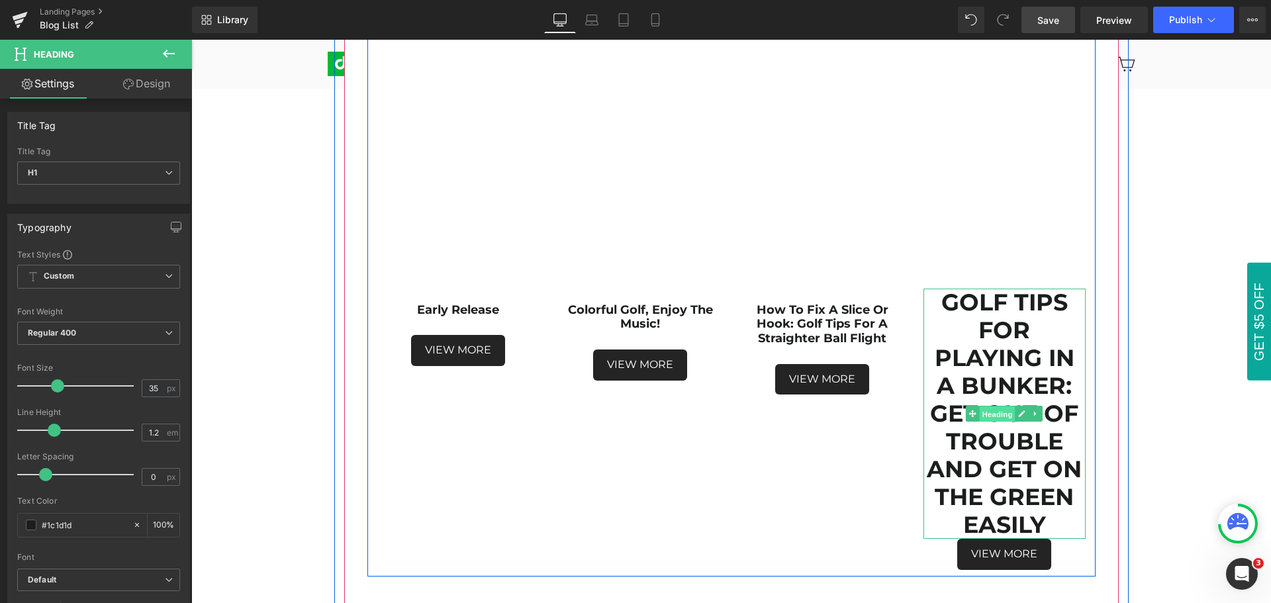
click at [992, 416] on span "Heading" at bounding box center [998, 415] width 36 height 16
click at [989, 415] on span "Heading" at bounding box center [998, 414] width 36 height 16
click at [989, 415] on span "Heading" at bounding box center [998, 415] width 36 height 16
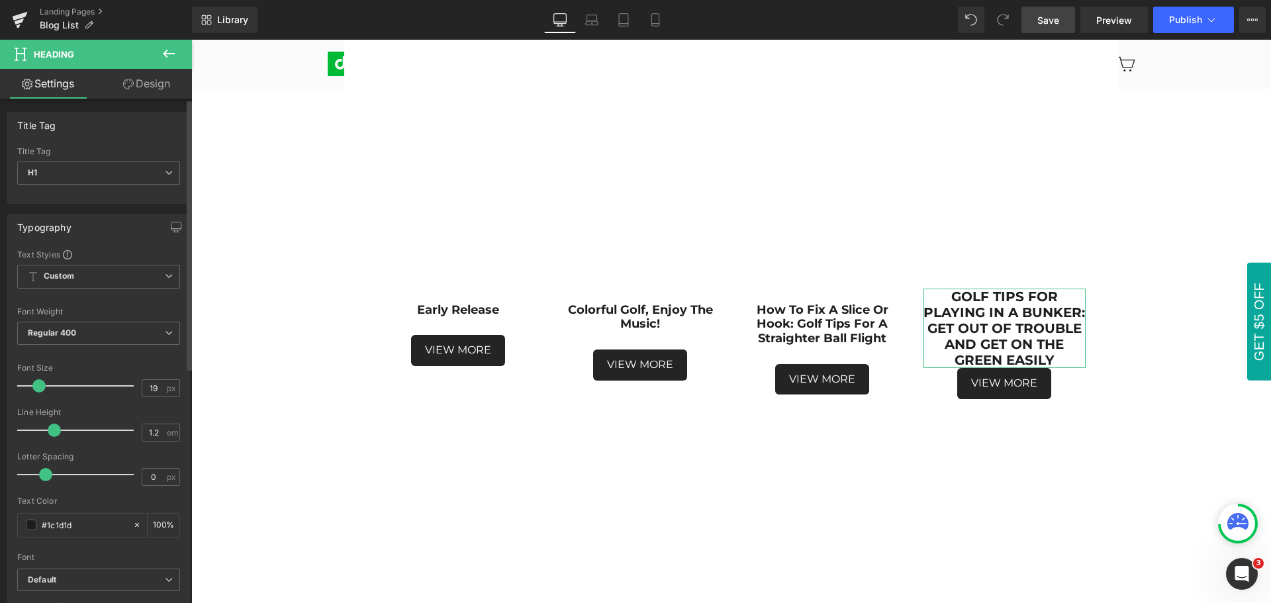
type input "18"
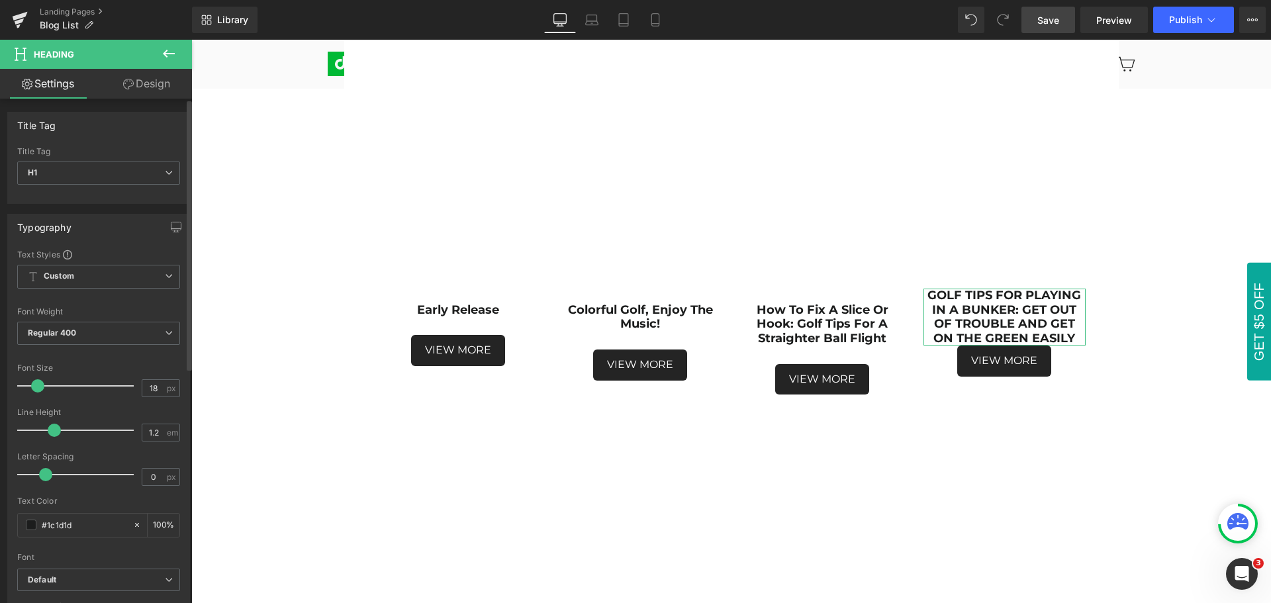
drag, startPoint x: 54, startPoint y: 387, endPoint x: 36, endPoint y: 387, distance: 18.5
click at [36, 387] on span at bounding box center [37, 385] width 13 height 13
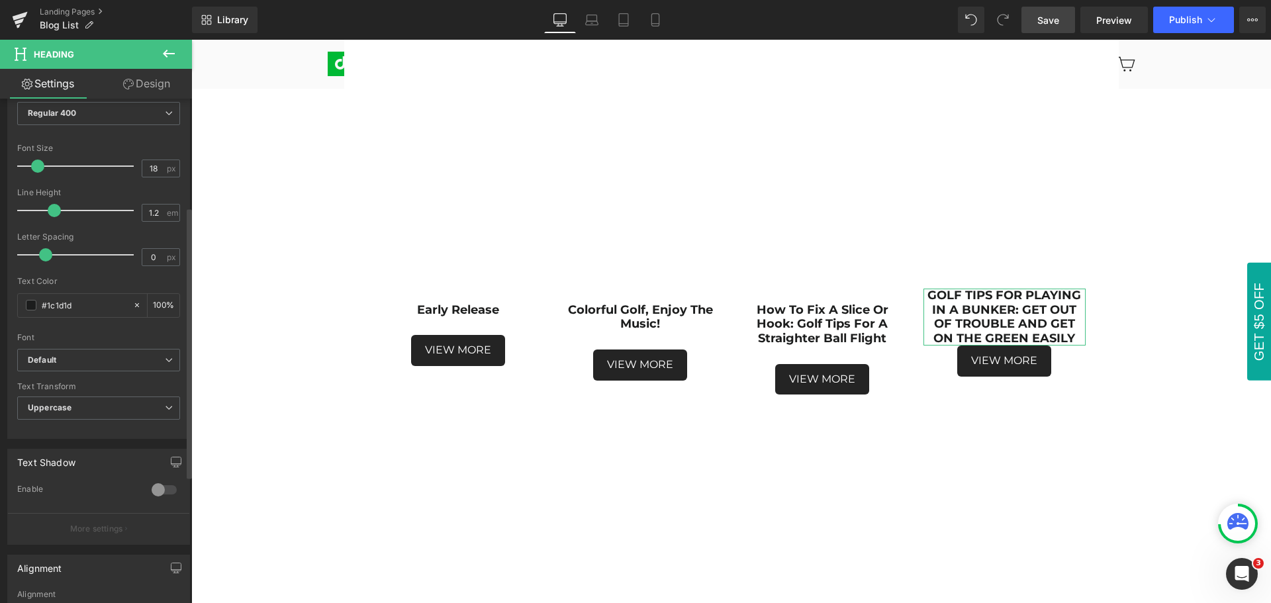
scroll to position [265, 0]
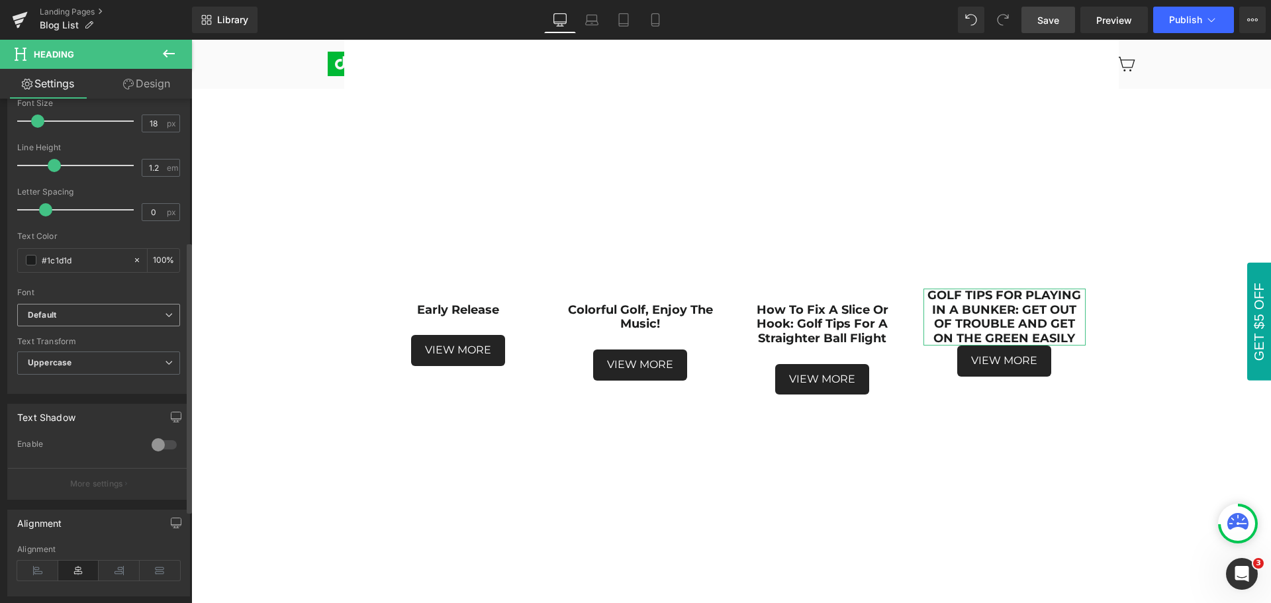
click at [70, 311] on b "Default" at bounding box center [96, 315] width 137 height 11
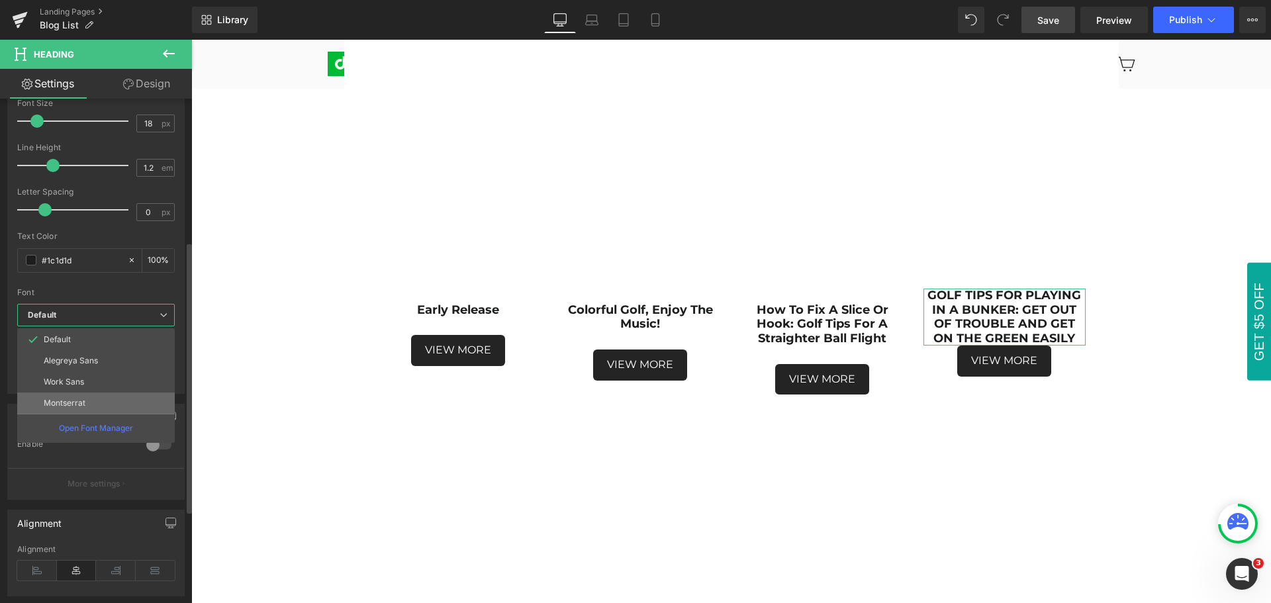
click at [78, 407] on p "Montserrat" at bounding box center [65, 403] width 42 height 9
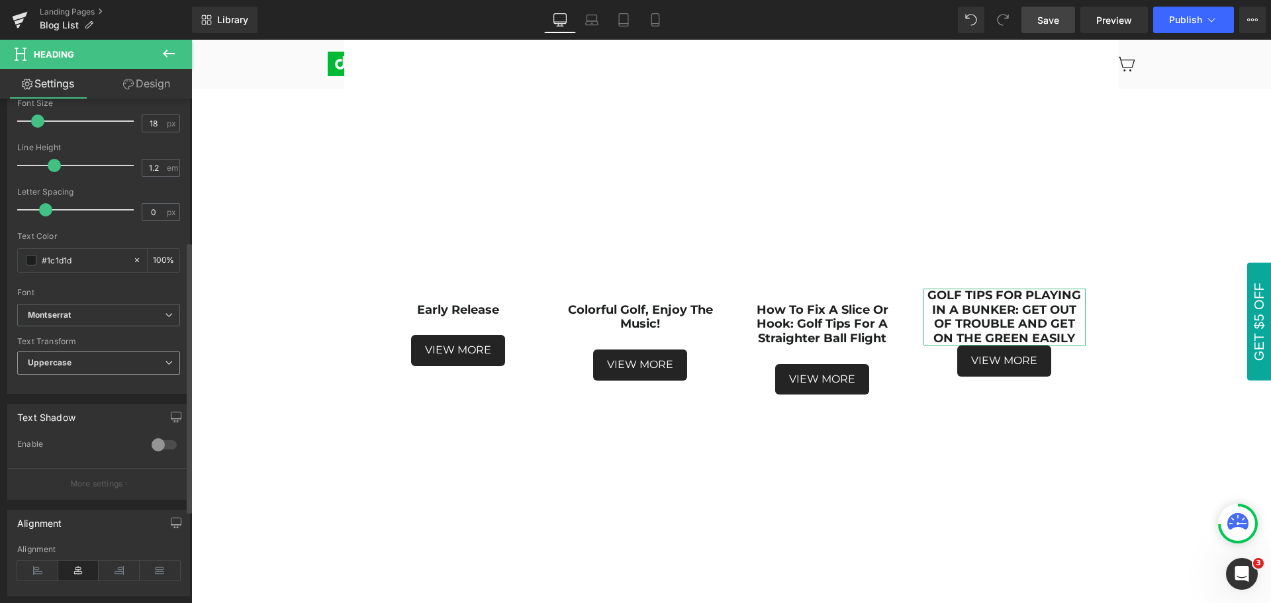
click at [77, 362] on span "Uppercase" at bounding box center [98, 363] width 163 height 23
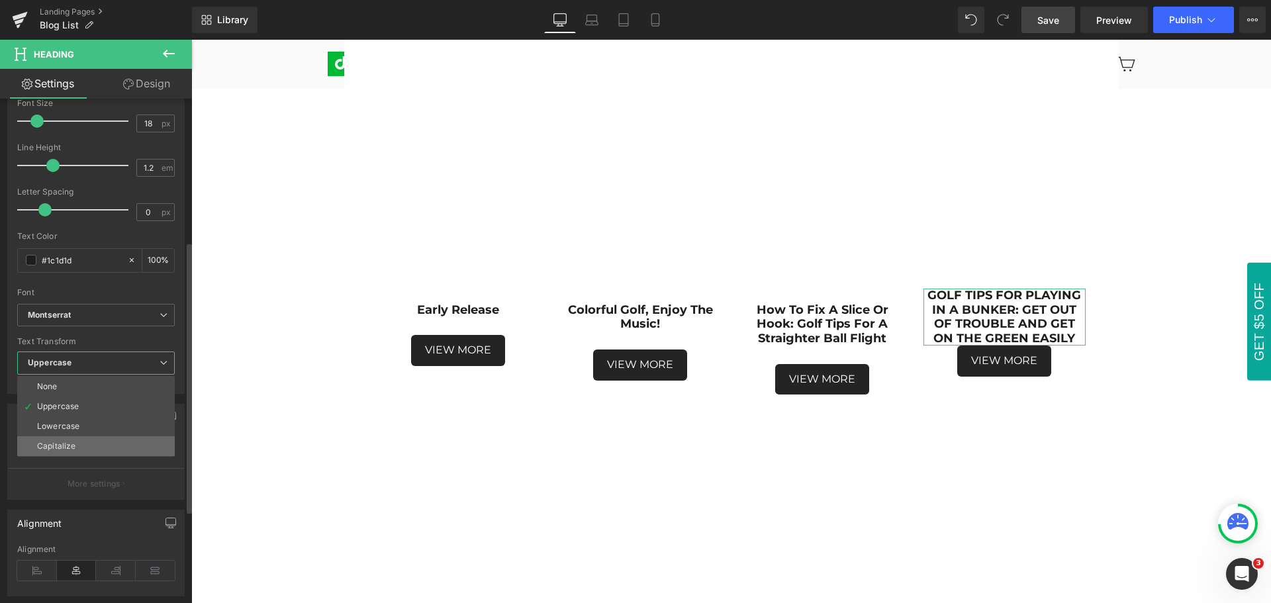
click at [89, 446] on li "Capitalize" at bounding box center [96, 446] width 158 height 20
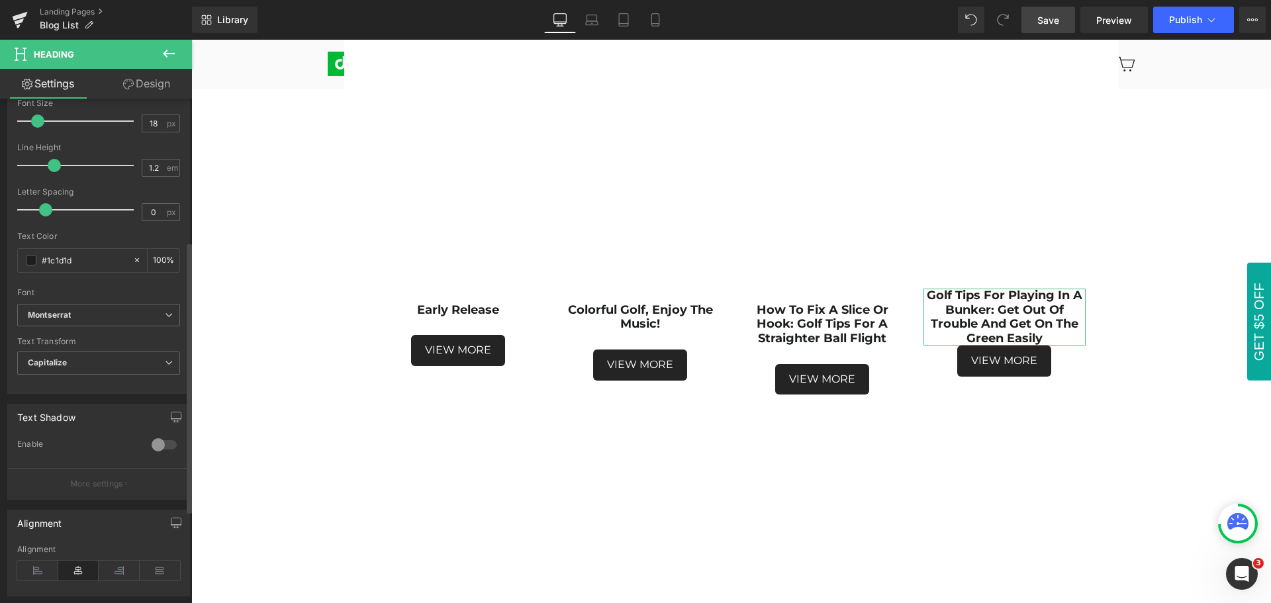
click at [93, 334] on div "Default Alegreya Sans Work Sans [GEOGRAPHIC_DATA] [GEOGRAPHIC_DATA] Default Ale…" at bounding box center [98, 321] width 163 height 34
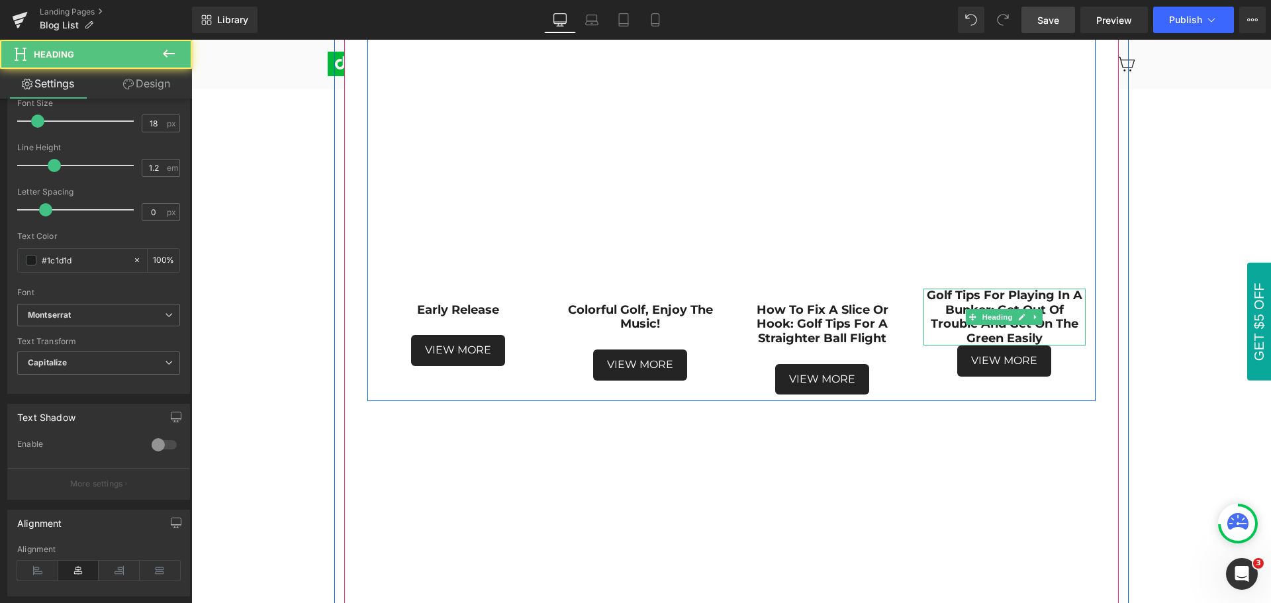
click at [1046, 339] on h1 "Golf Tips for playing in a bunker: Get out of trouble and get on the green easi…" at bounding box center [1005, 317] width 162 height 57
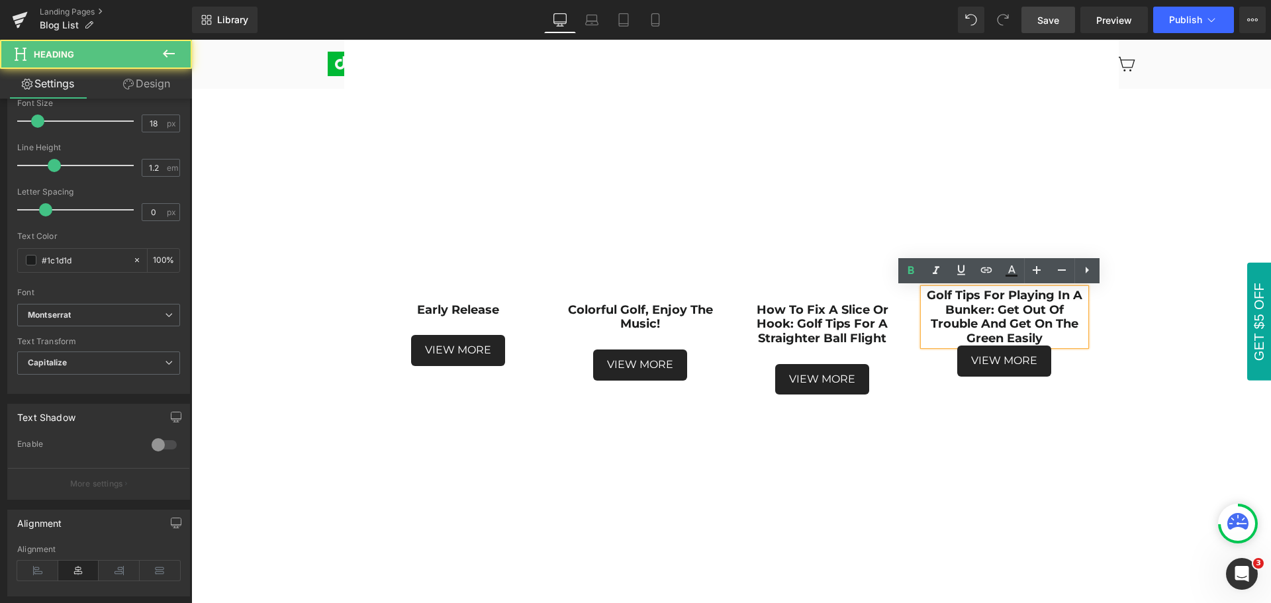
click at [1046, 339] on h1 "Golf Tips for playing in a bunker: Get out of trouble and get on the green easi…" at bounding box center [1005, 317] width 162 height 57
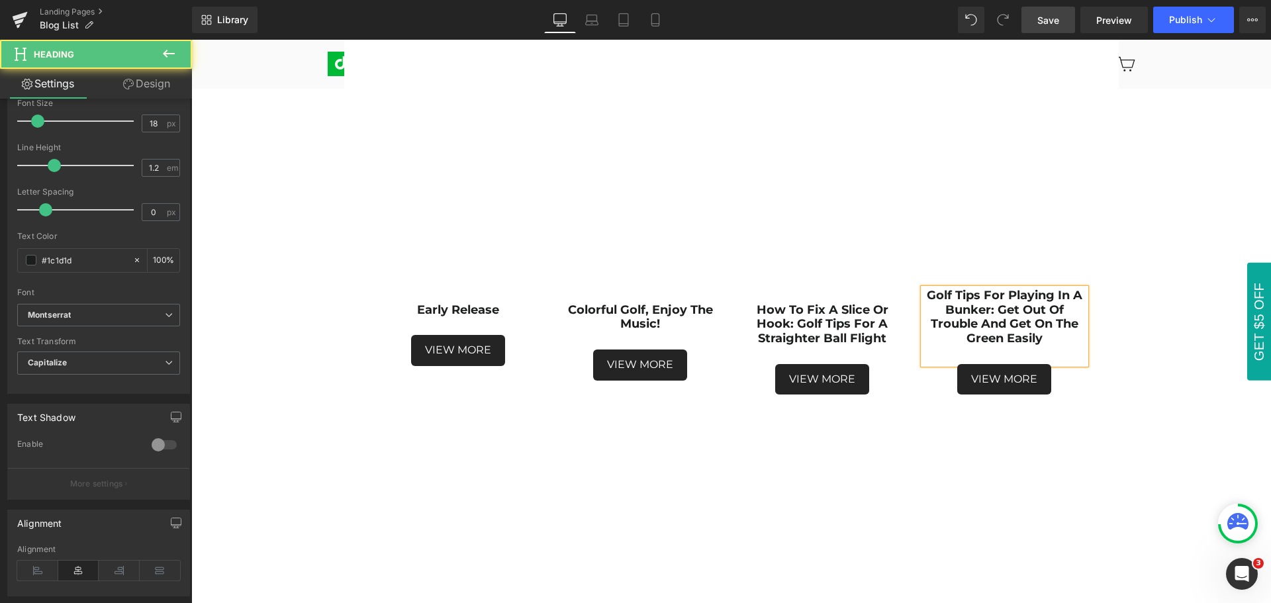
click at [927, 295] on strong "Golf Tips for playing in a bunker: Get out of trouble and get on the green easi…" at bounding box center [1005, 317] width 156 height 58
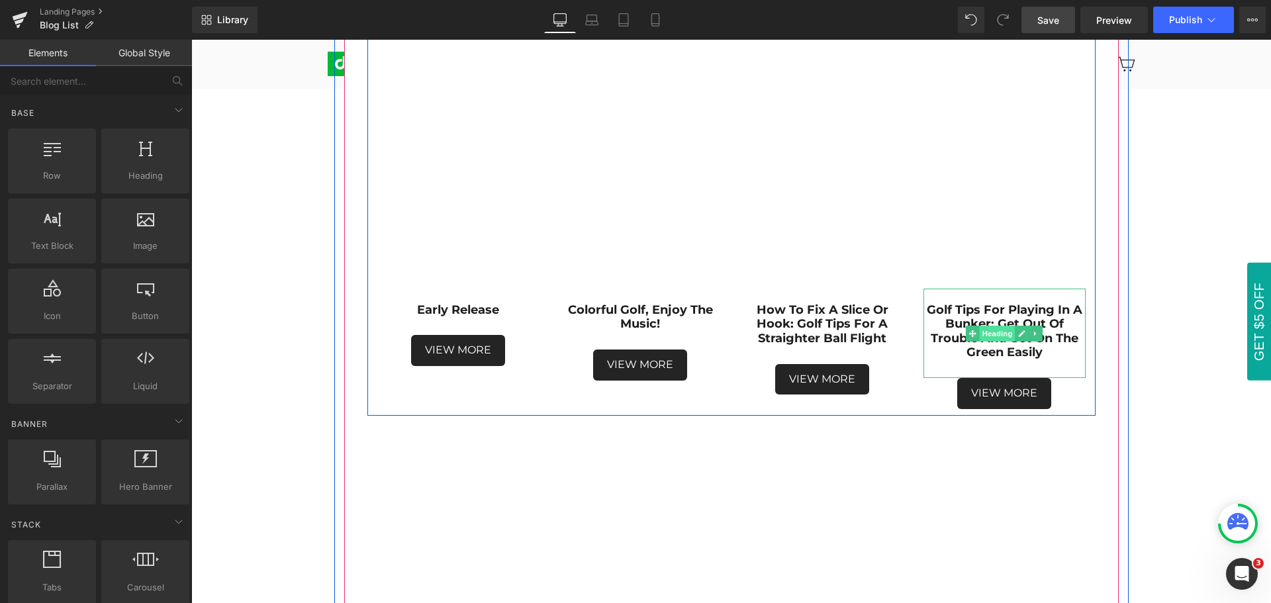
click at [995, 334] on span "Heading" at bounding box center [998, 334] width 36 height 16
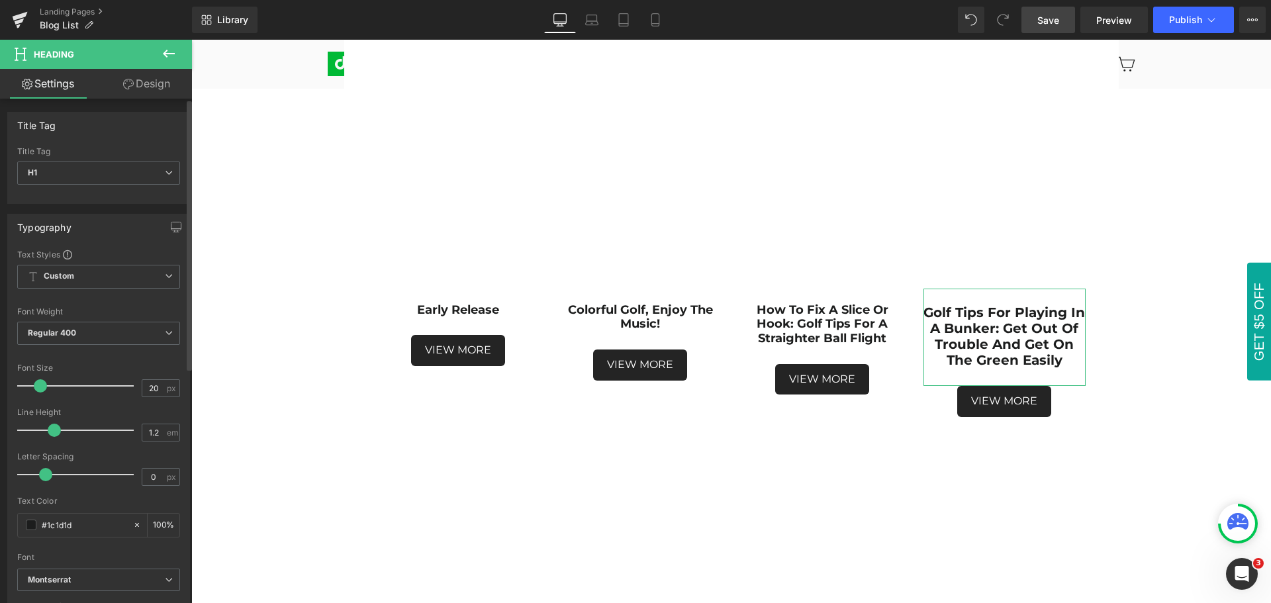
type input "21"
click at [42, 386] on span at bounding box center [40, 385] width 13 height 13
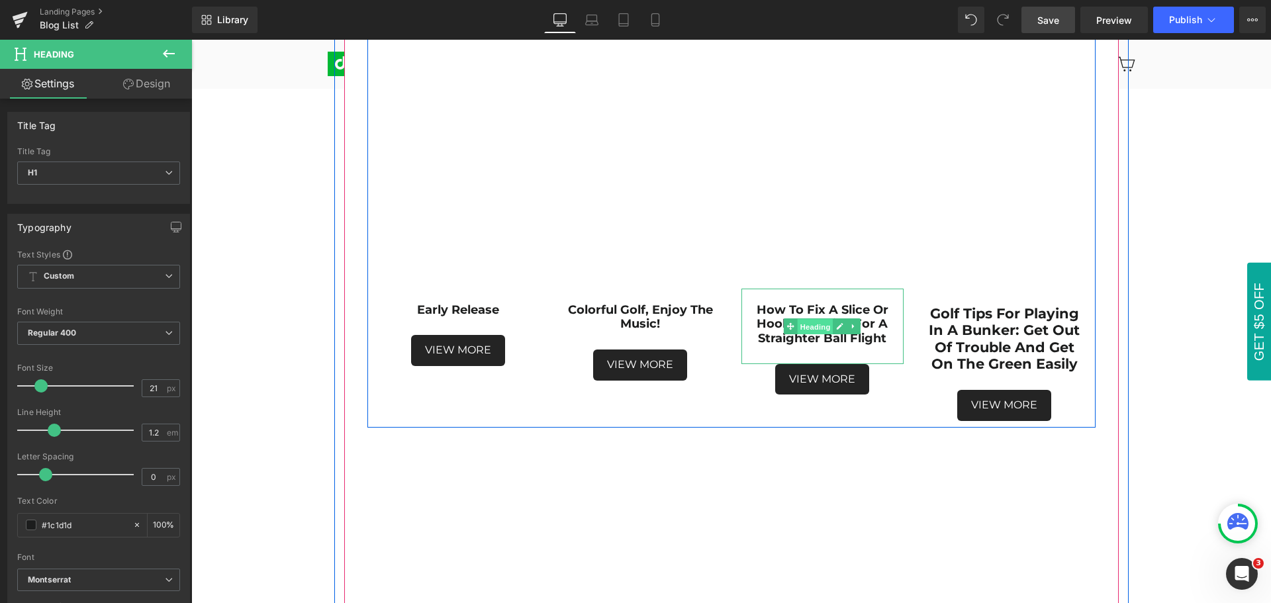
click at [807, 324] on span "Heading" at bounding box center [816, 327] width 36 height 16
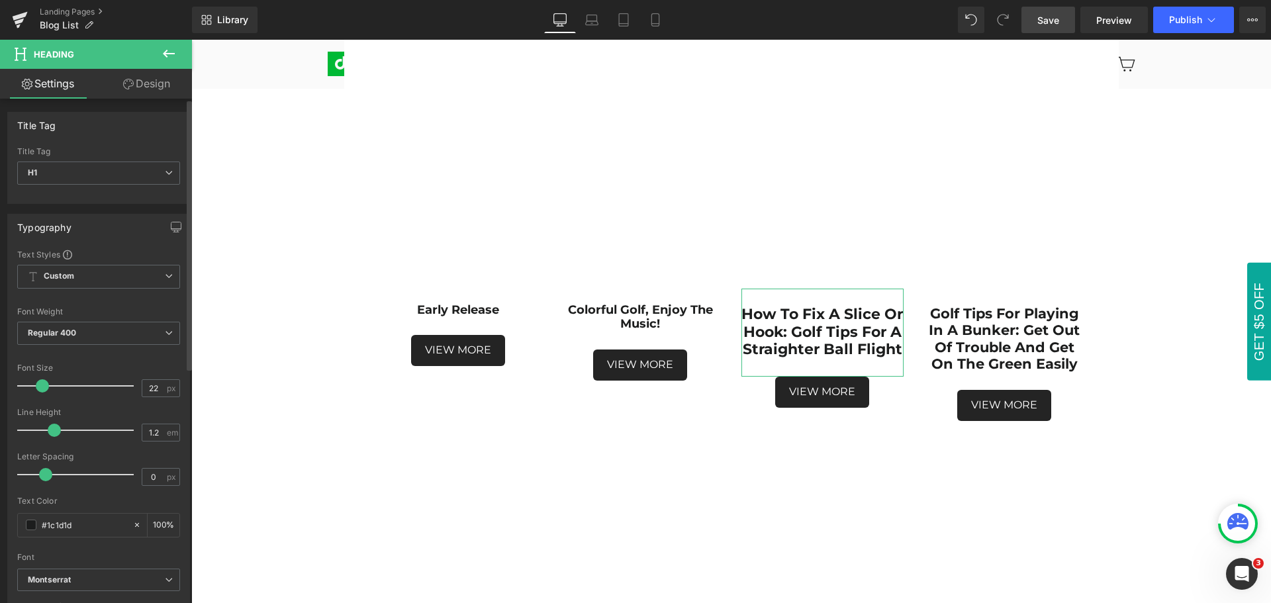
type input "21"
click at [42, 383] on span at bounding box center [40, 385] width 13 height 13
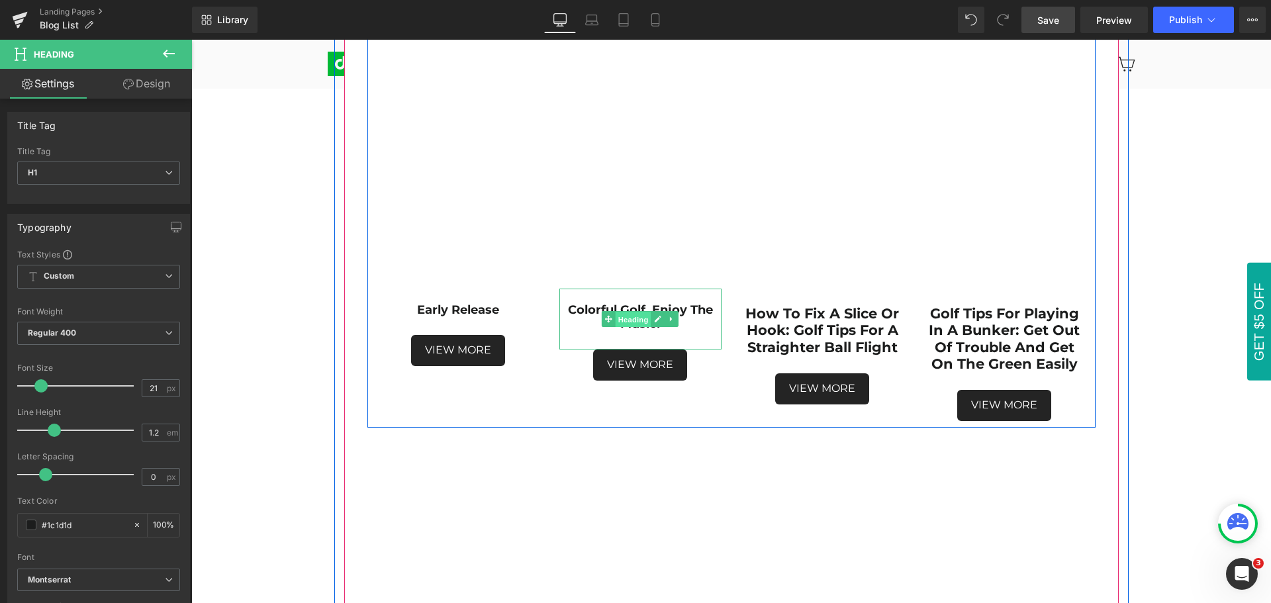
click at [630, 320] on span "Heading" at bounding box center [634, 320] width 36 height 16
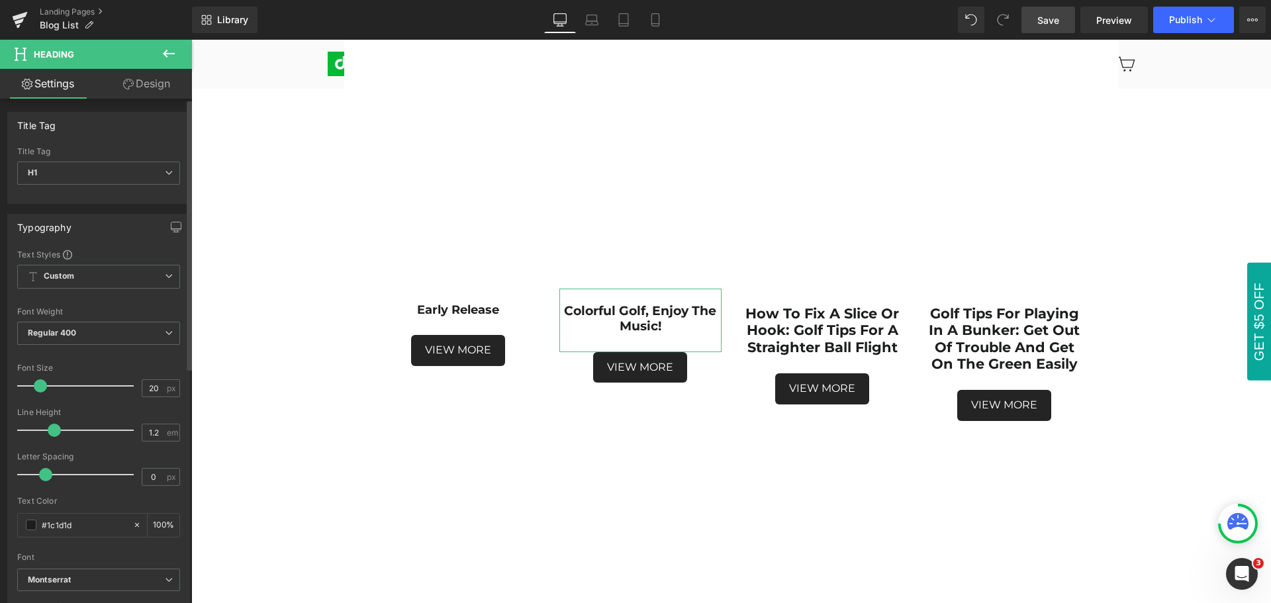
type input "21"
click at [41, 384] on span at bounding box center [40, 385] width 13 height 13
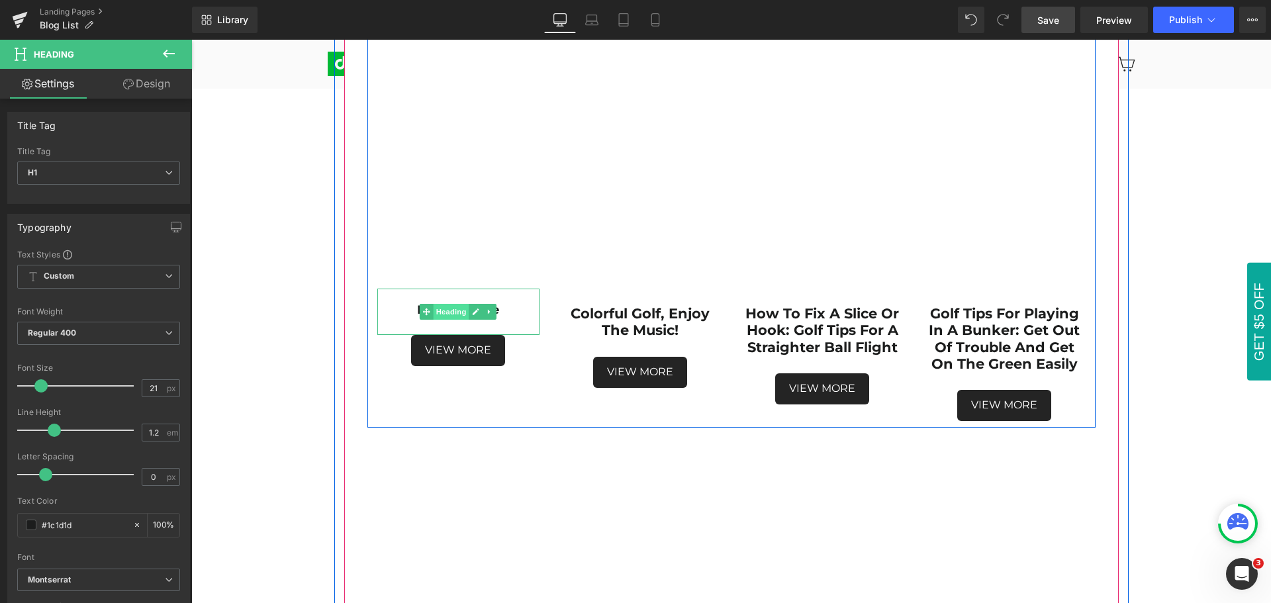
click at [443, 313] on span "Heading" at bounding box center [452, 312] width 36 height 16
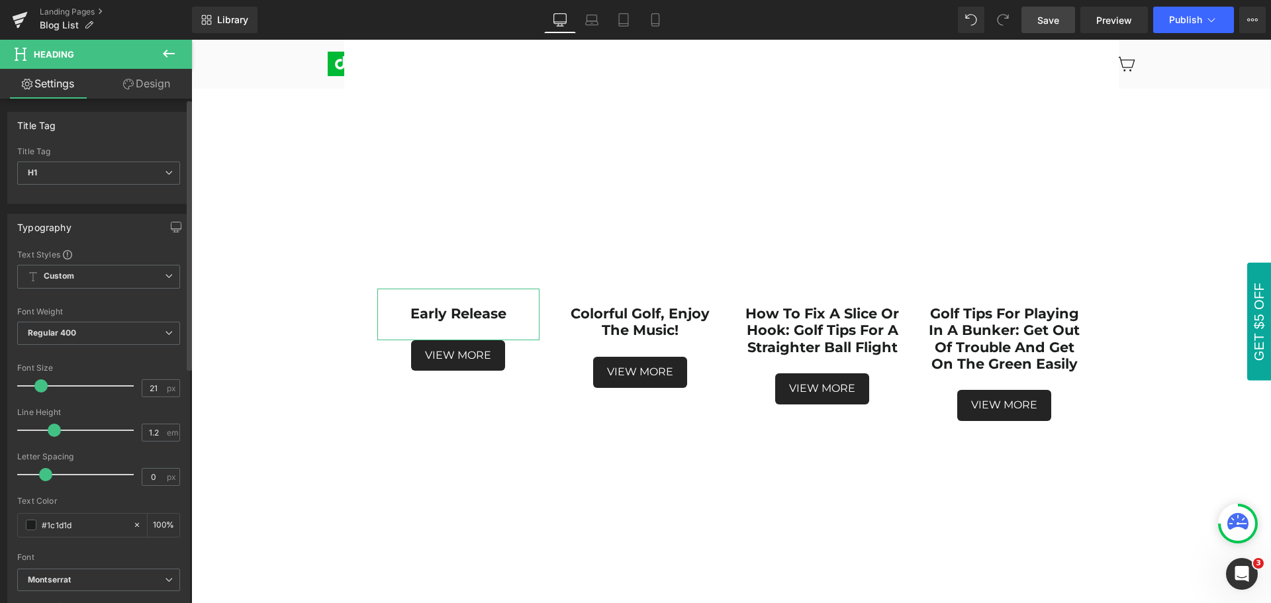
click at [39, 387] on span at bounding box center [40, 385] width 13 height 13
type input "22"
click at [40, 385] on span at bounding box center [42, 385] width 13 height 13
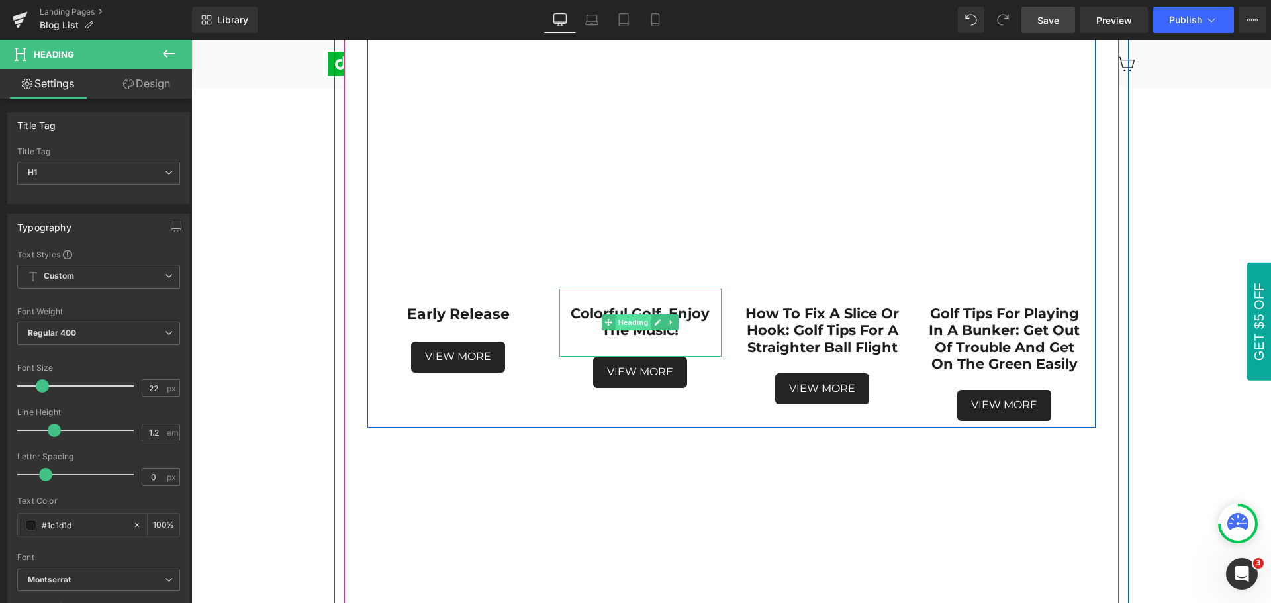
click at [635, 324] on span "Heading" at bounding box center [634, 323] width 36 height 16
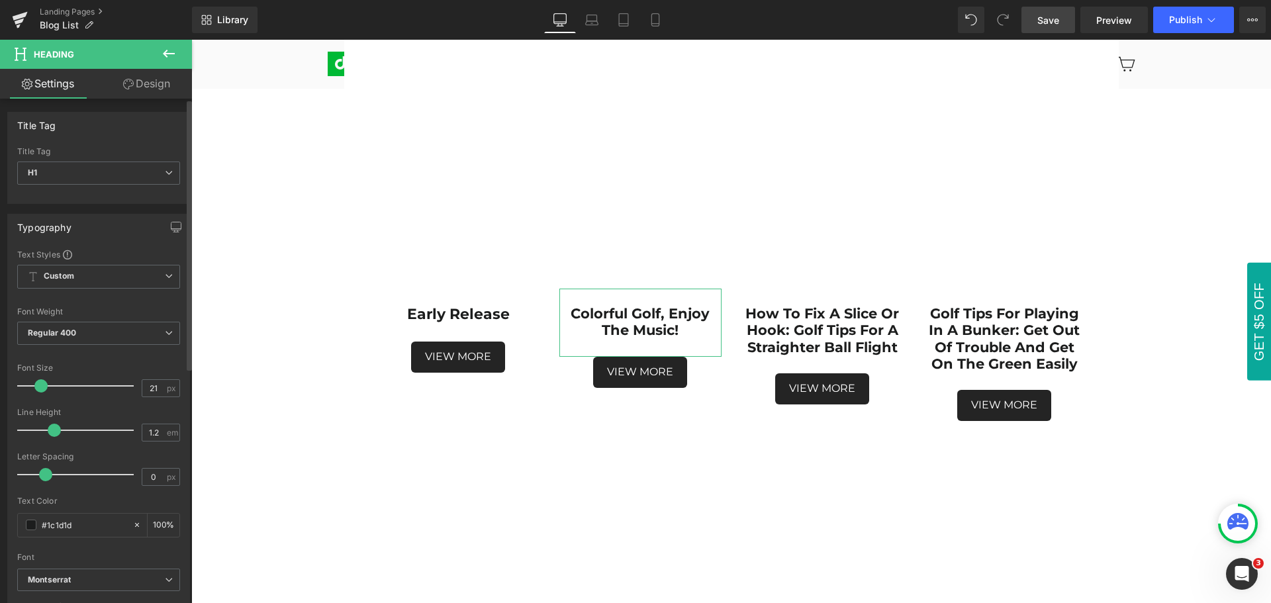
type input "22"
click at [38, 387] on span at bounding box center [42, 385] width 13 height 13
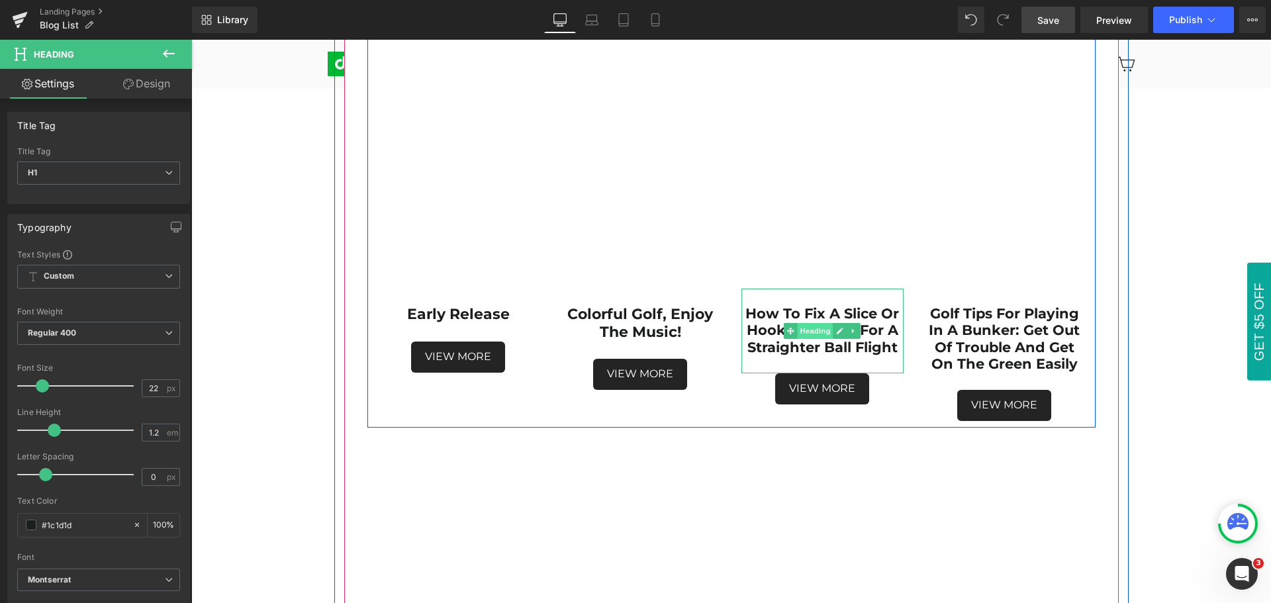
click at [814, 334] on span "Heading" at bounding box center [816, 331] width 36 height 16
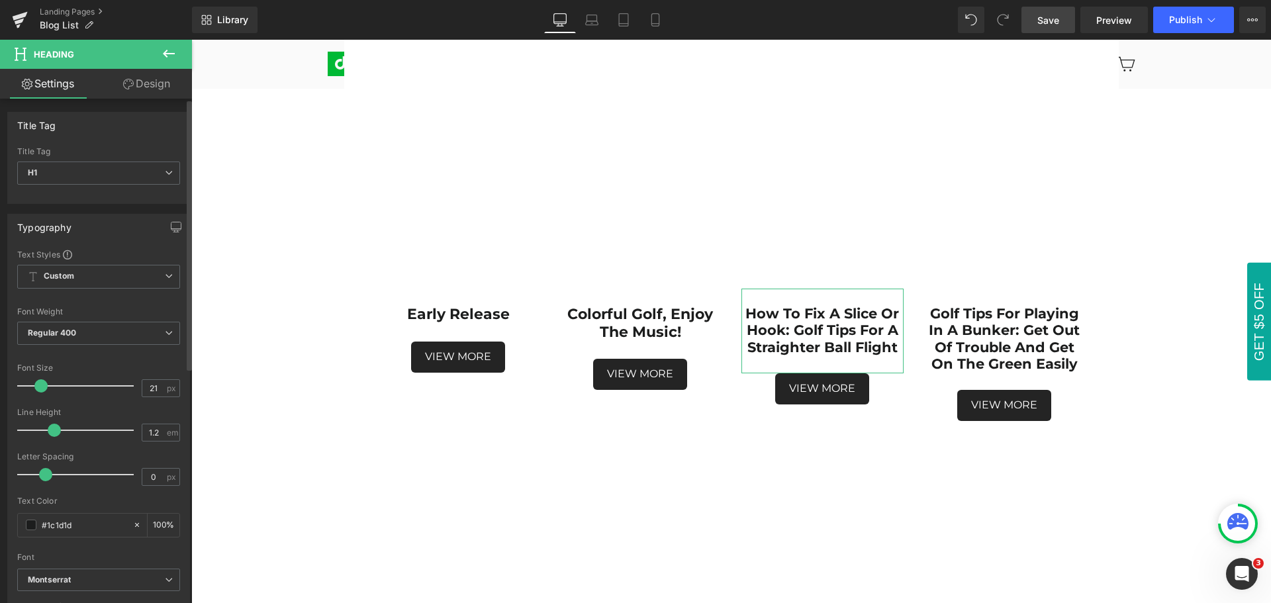
type input "22"
click at [40, 386] on span at bounding box center [42, 385] width 13 height 13
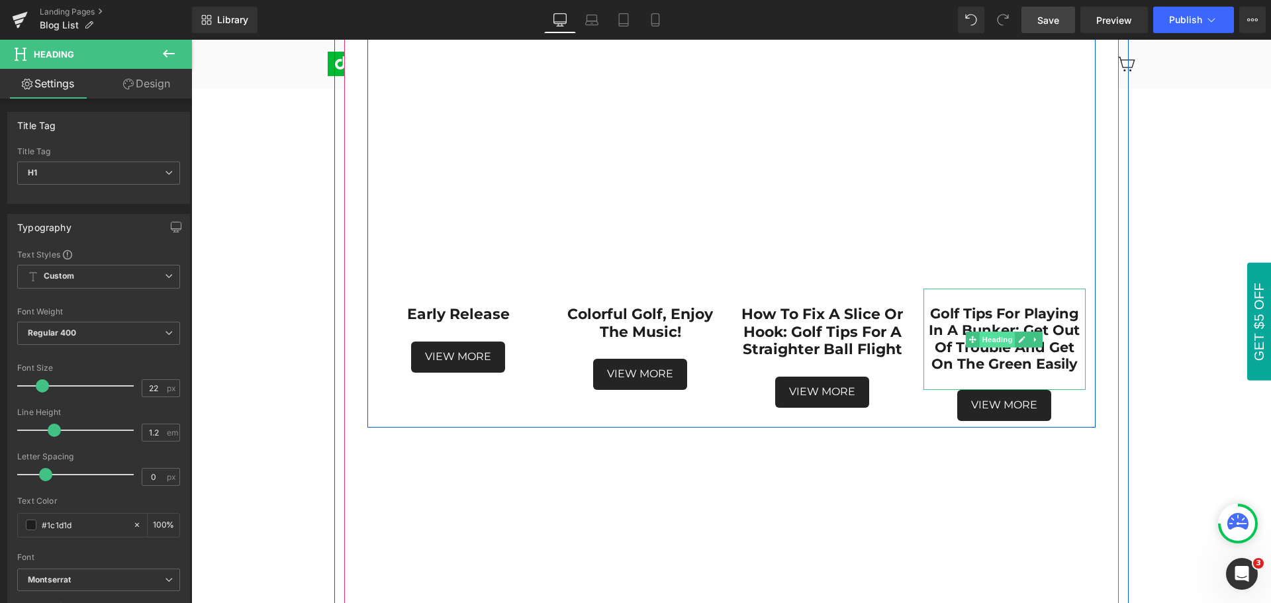
click at [995, 340] on span "Heading" at bounding box center [998, 340] width 36 height 16
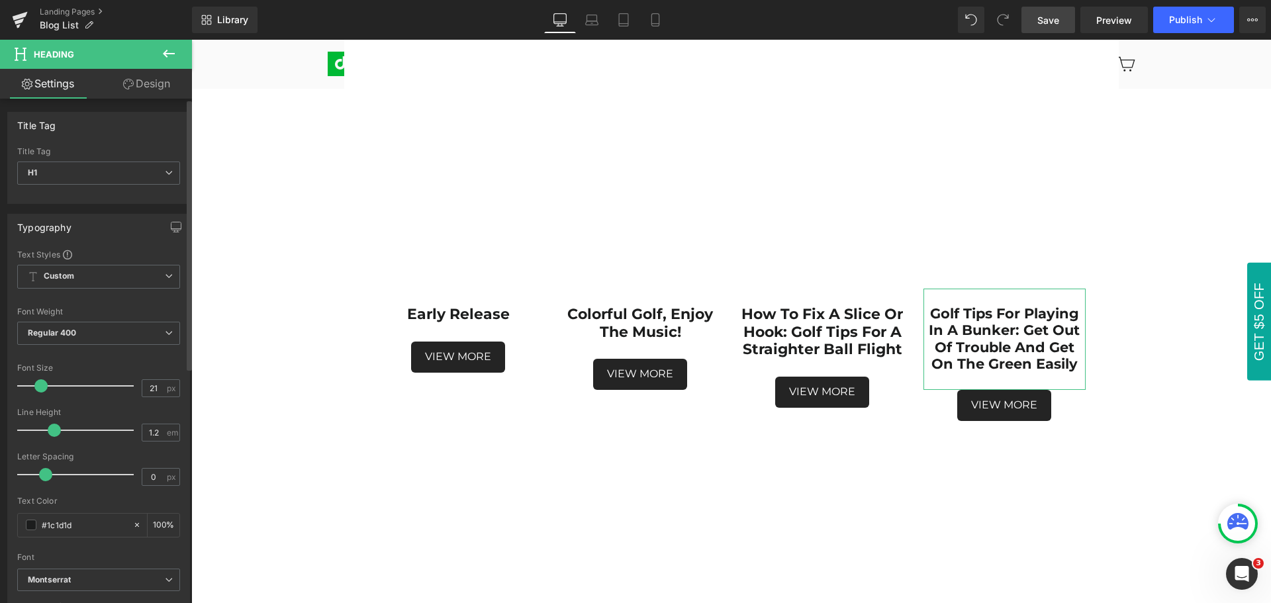
type input "22"
click at [42, 386] on span at bounding box center [42, 385] width 13 height 13
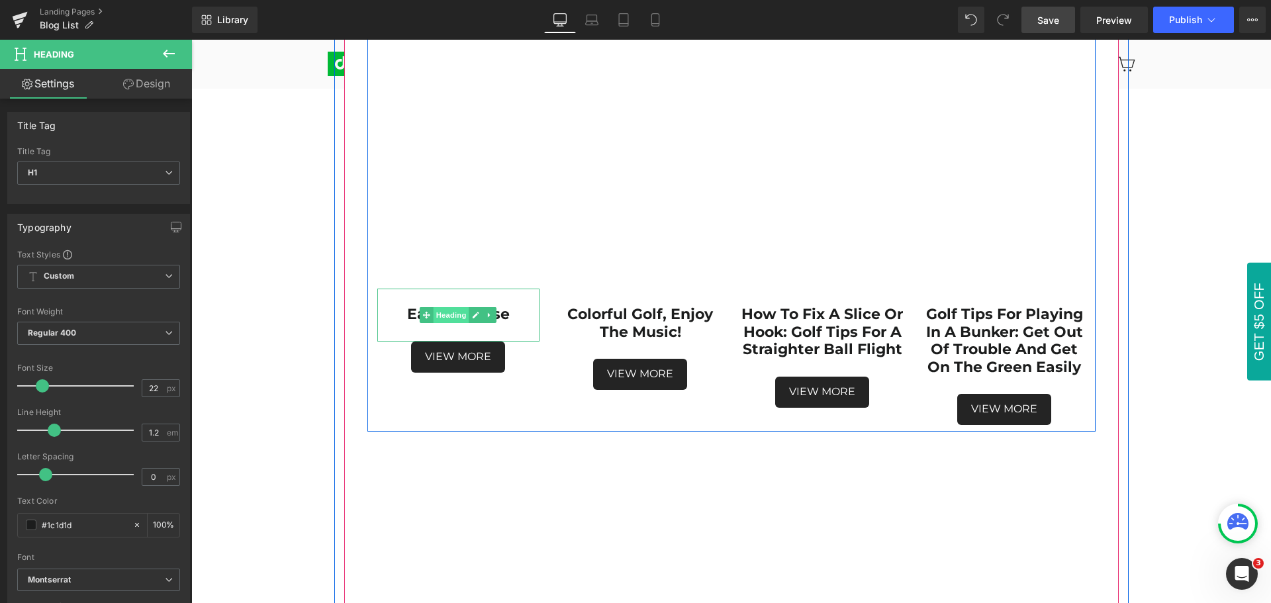
click at [448, 315] on span "Heading" at bounding box center [452, 315] width 36 height 16
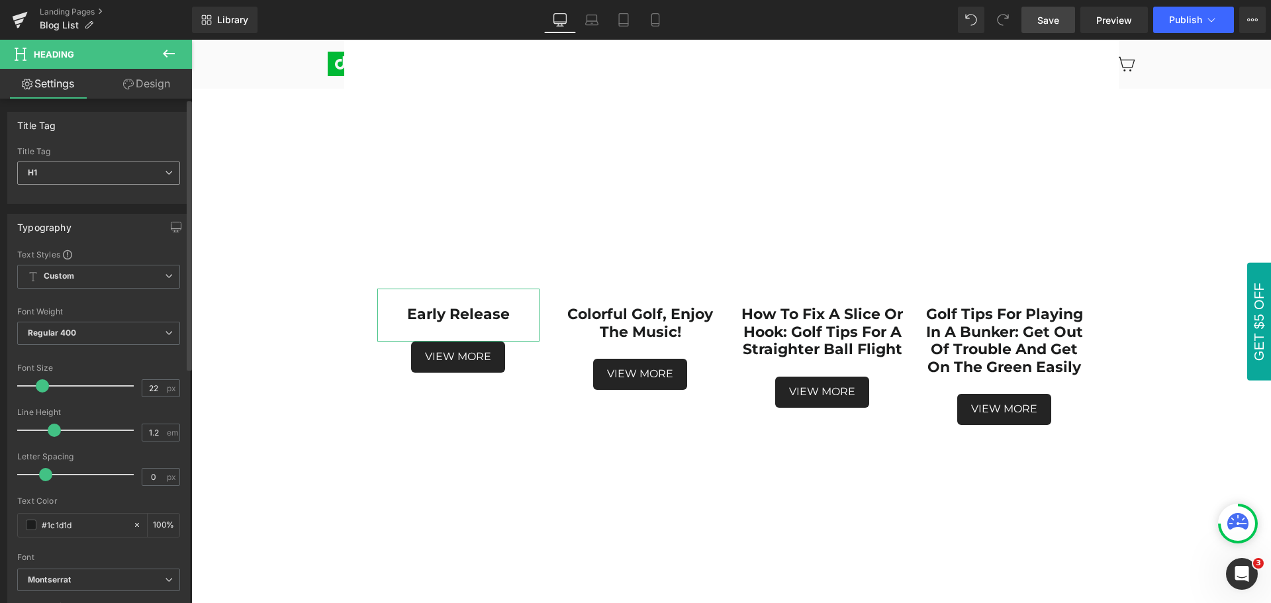
click at [97, 162] on span "H1" at bounding box center [98, 173] width 163 height 23
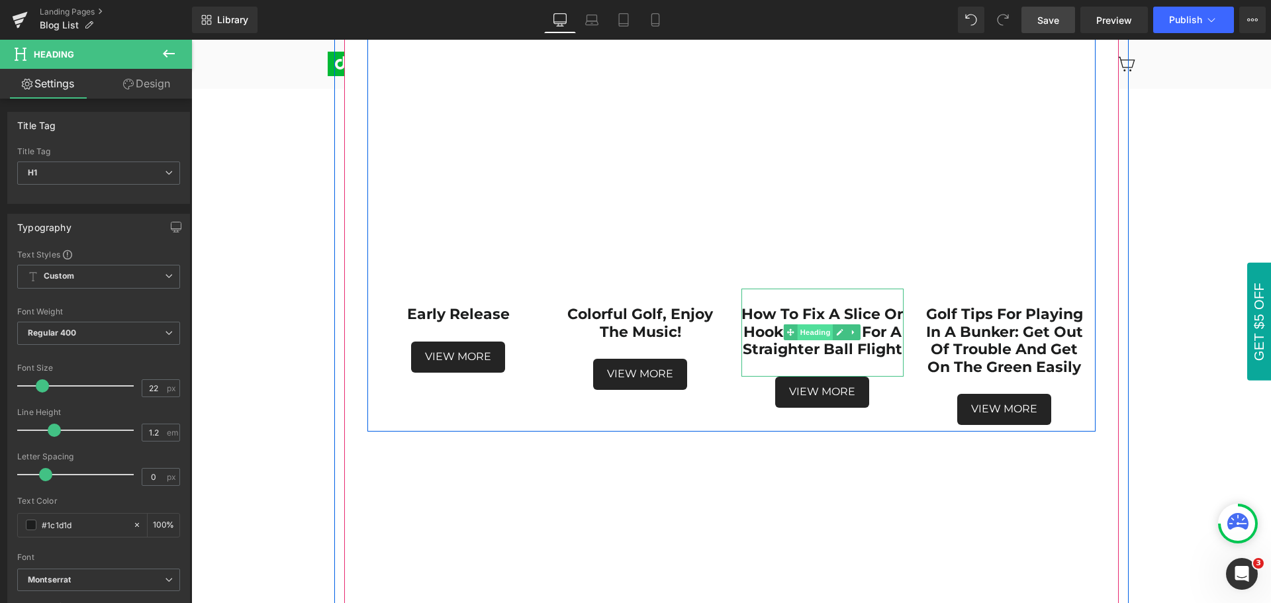
click at [810, 331] on span "Heading" at bounding box center [816, 332] width 36 height 16
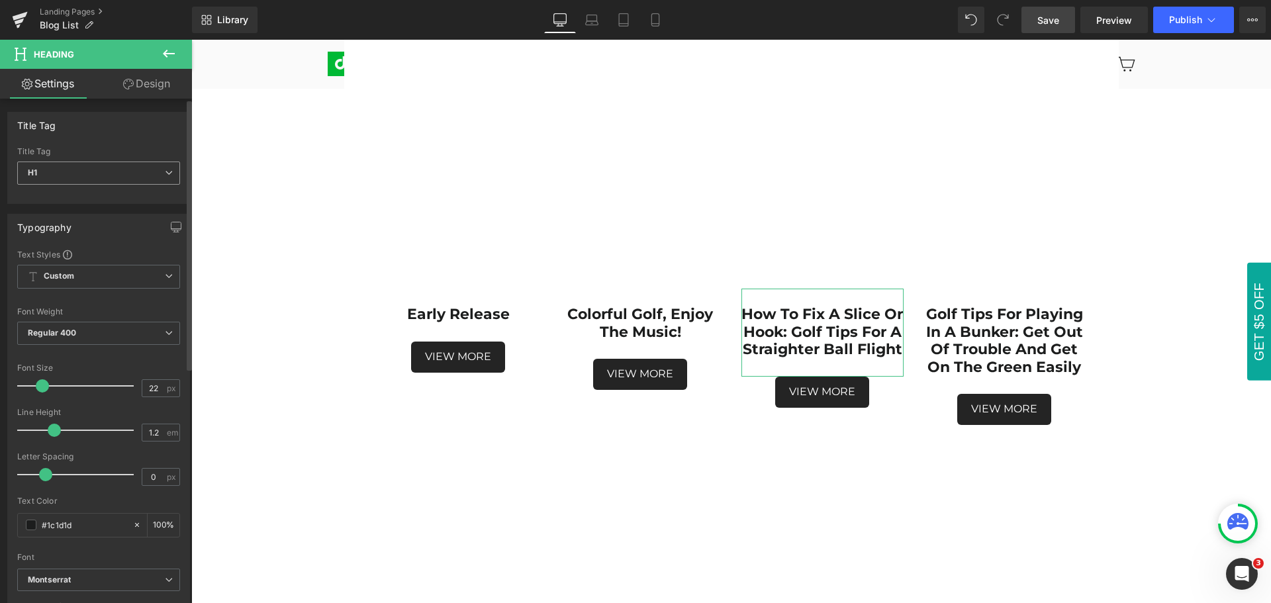
click at [64, 168] on span "H1" at bounding box center [98, 173] width 163 height 23
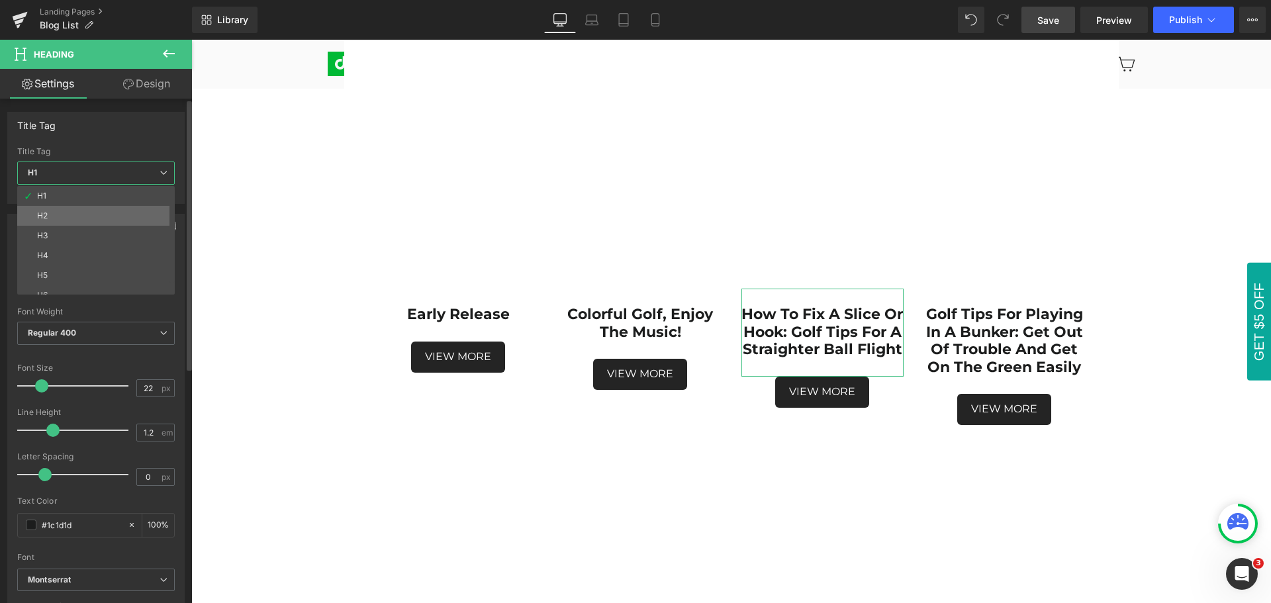
click at [66, 216] on li "H2" at bounding box center [99, 216] width 164 height 20
type input "31.5"
type input "100"
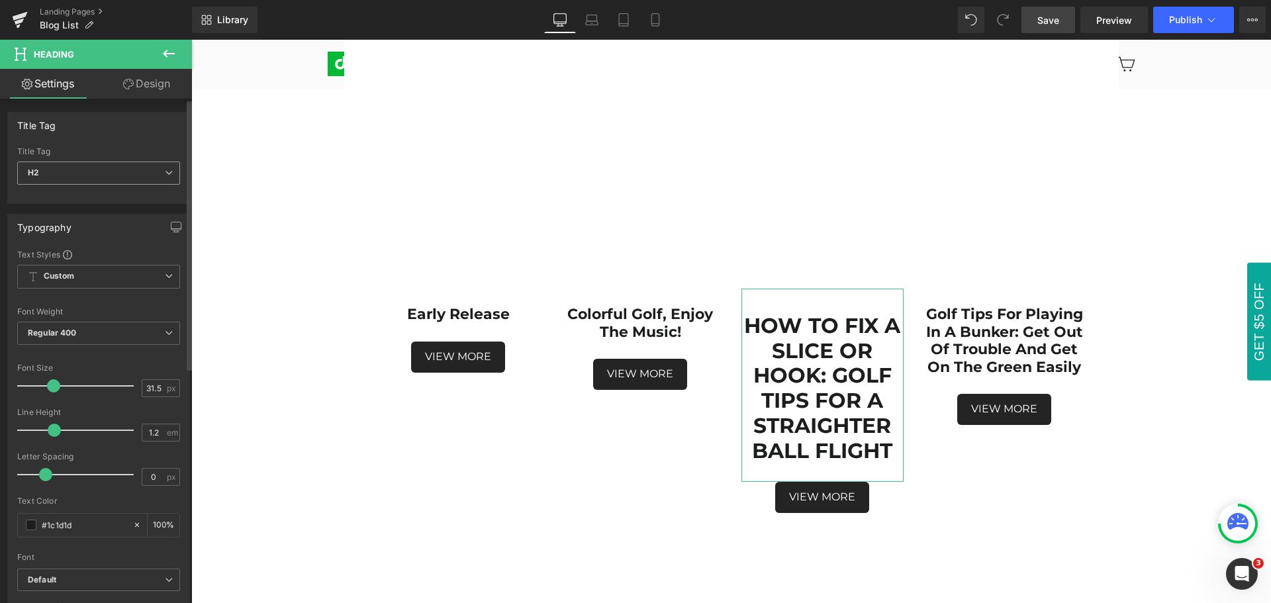
click at [70, 172] on span "H2" at bounding box center [98, 173] width 163 height 23
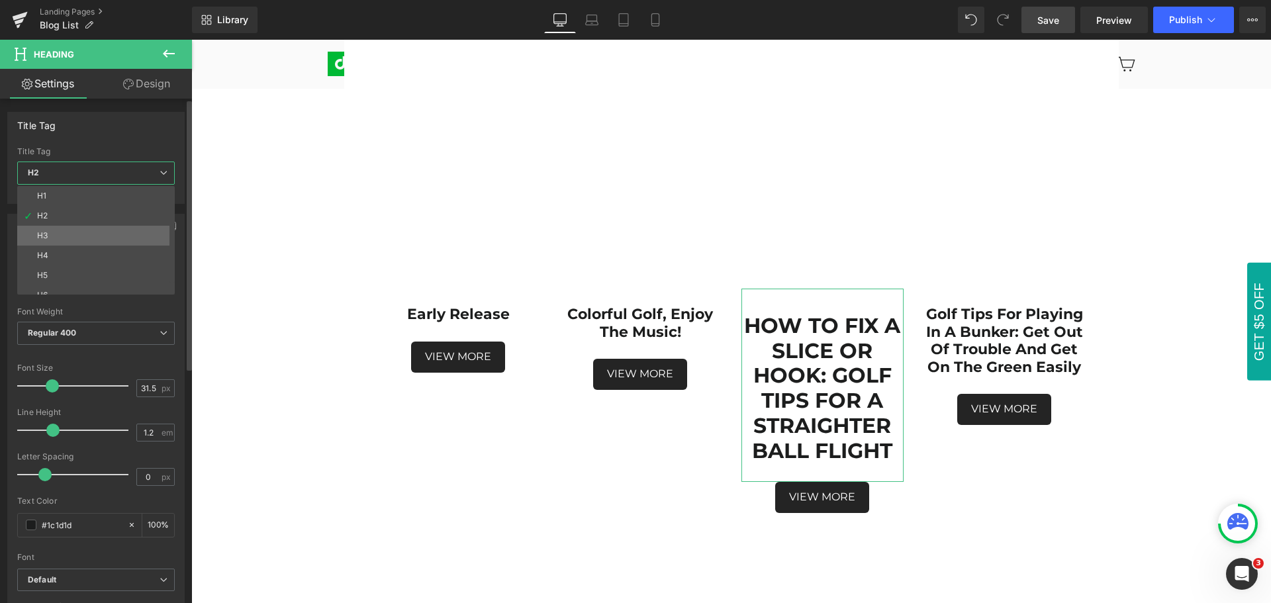
click at [79, 228] on li "H3" at bounding box center [99, 236] width 164 height 20
type input "29.75"
type input "100"
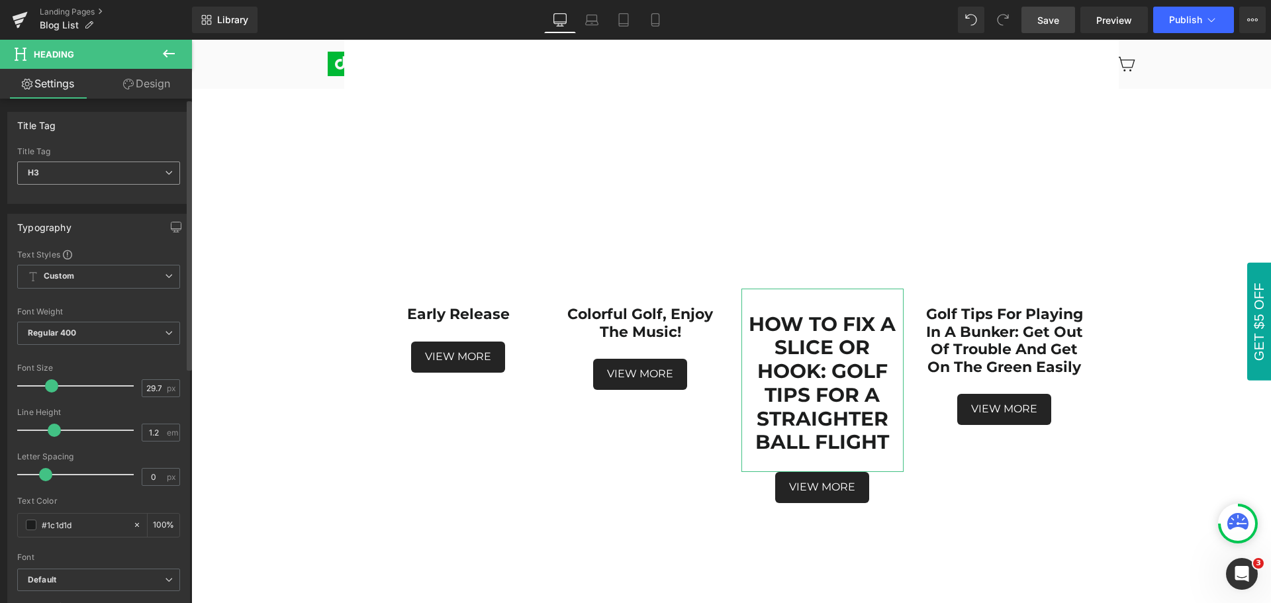
click at [85, 171] on span "H3" at bounding box center [98, 173] width 163 height 23
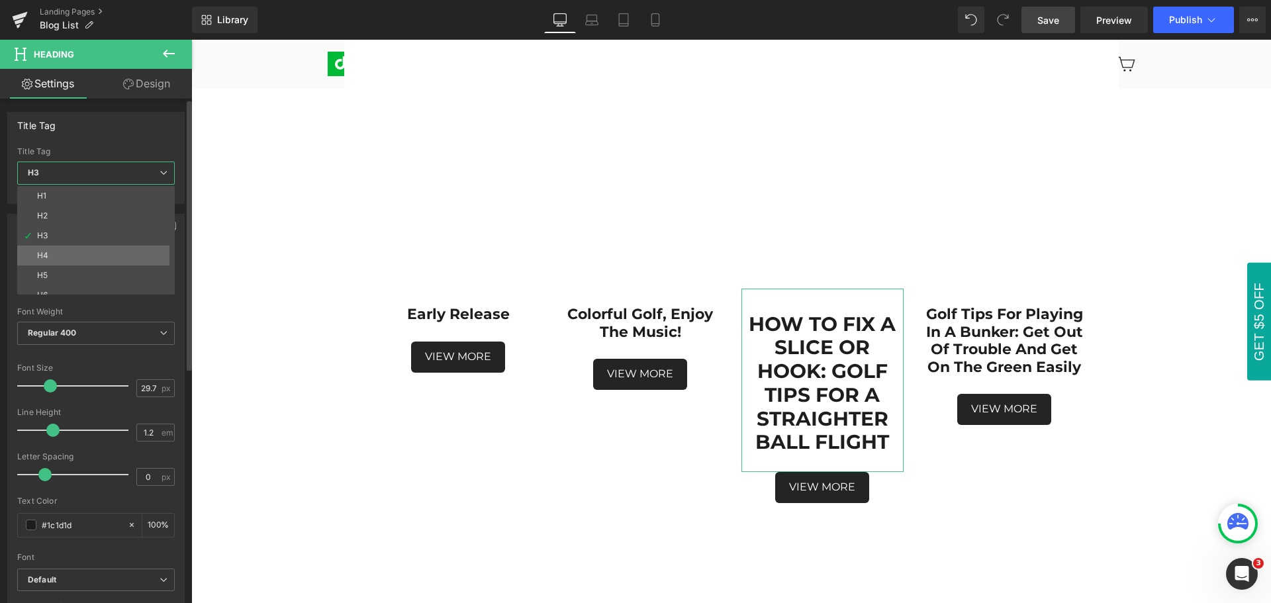
click at [91, 250] on li "H4" at bounding box center [99, 256] width 164 height 20
type input "21.35"
type input "100"
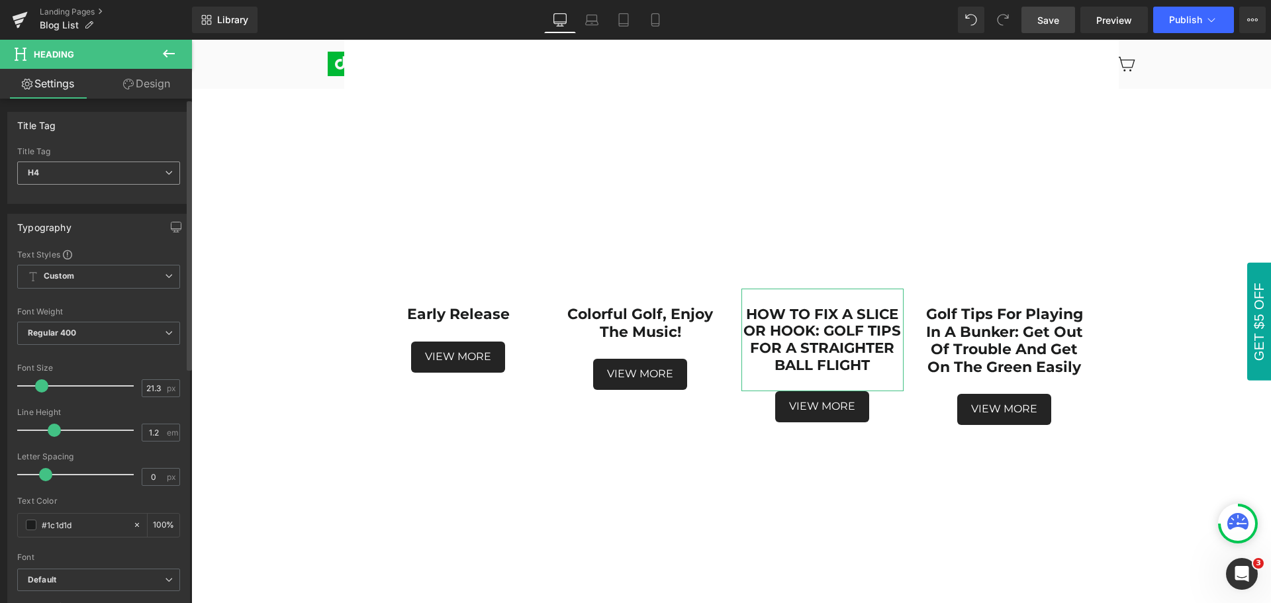
click at [96, 176] on span "H4" at bounding box center [98, 173] width 163 height 23
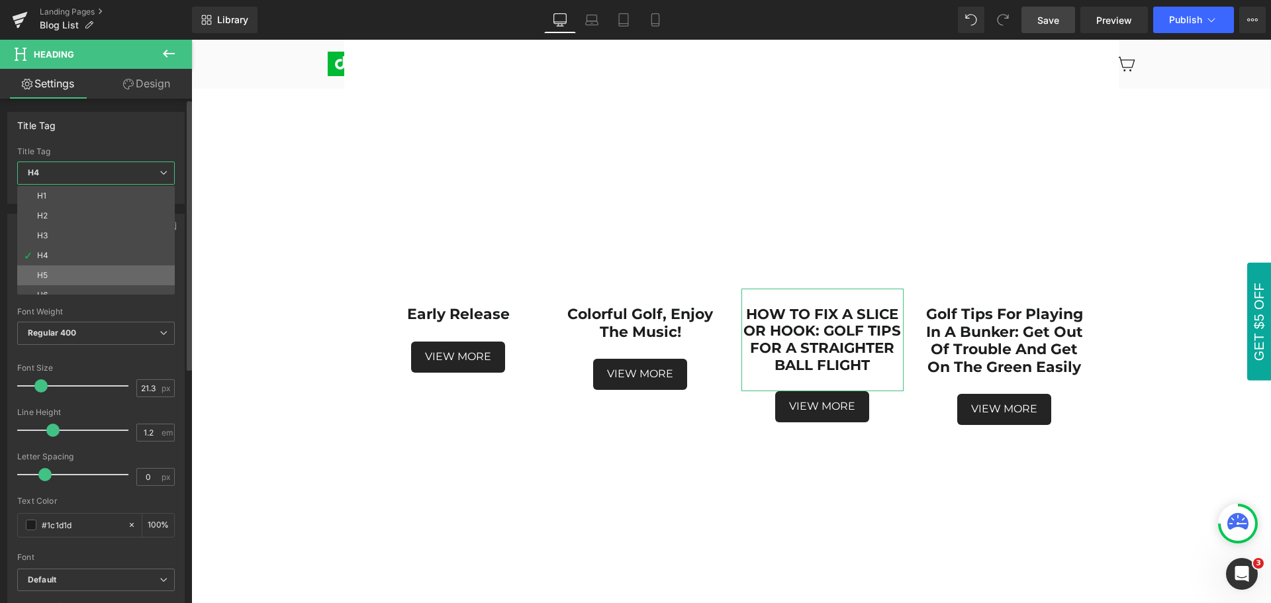
click at [91, 271] on li "H5" at bounding box center [99, 276] width 164 height 20
type input "17.5"
type input "100"
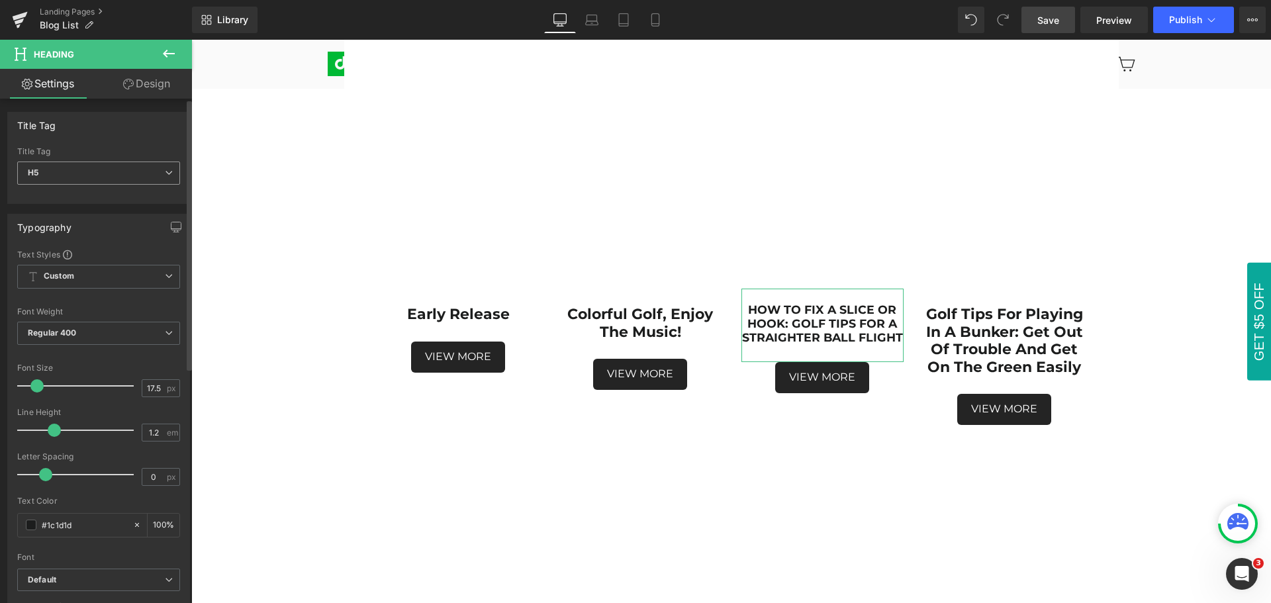
click at [88, 173] on span "H5" at bounding box center [98, 173] width 163 height 23
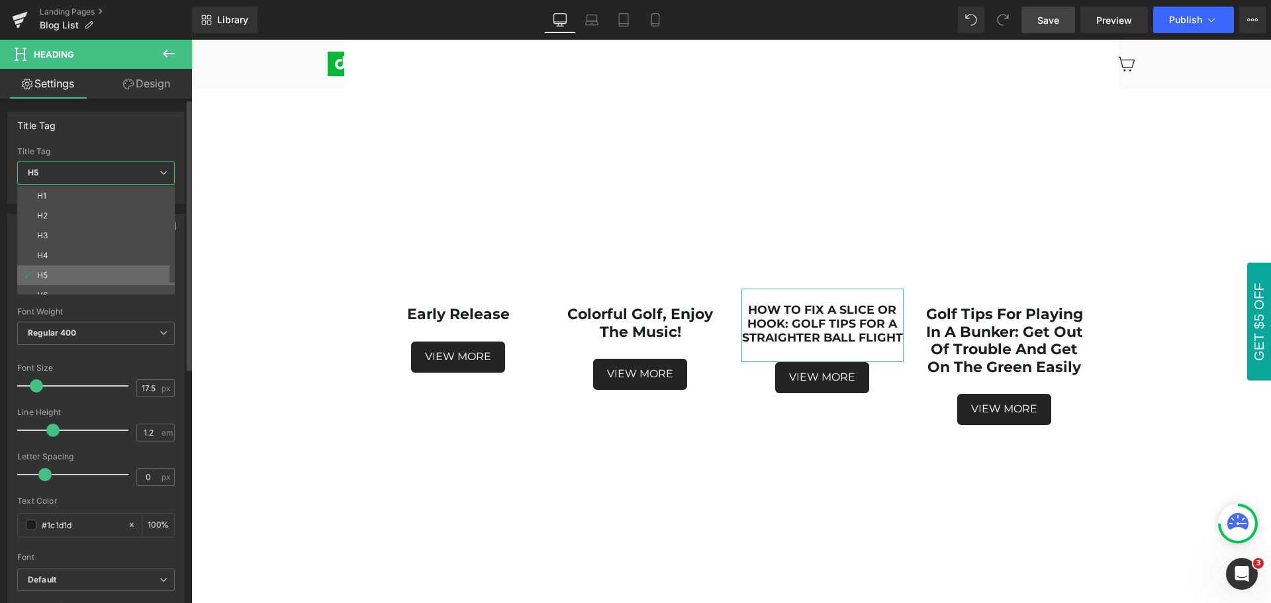
scroll to position [11, 0]
click at [87, 282] on li "H6" at bounding box center [99, 285] width 164 height 20
type input "11.39"
type input "100"
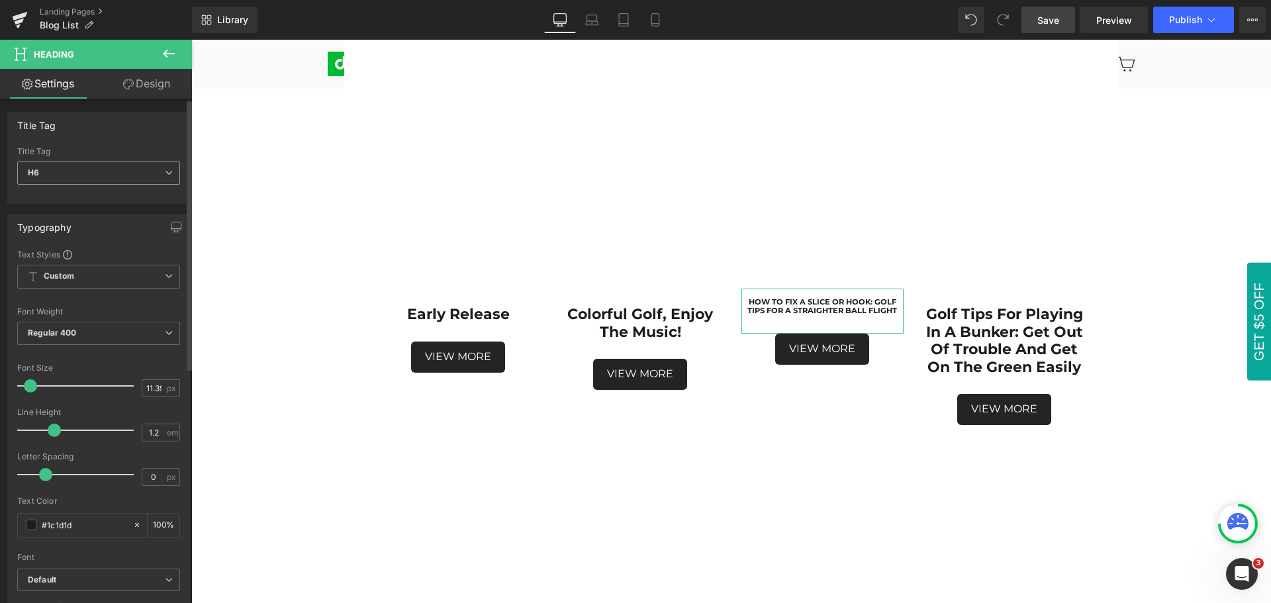
click at [93, 168] on span "H6" at bounding box center [98, 173] width 163 height 23
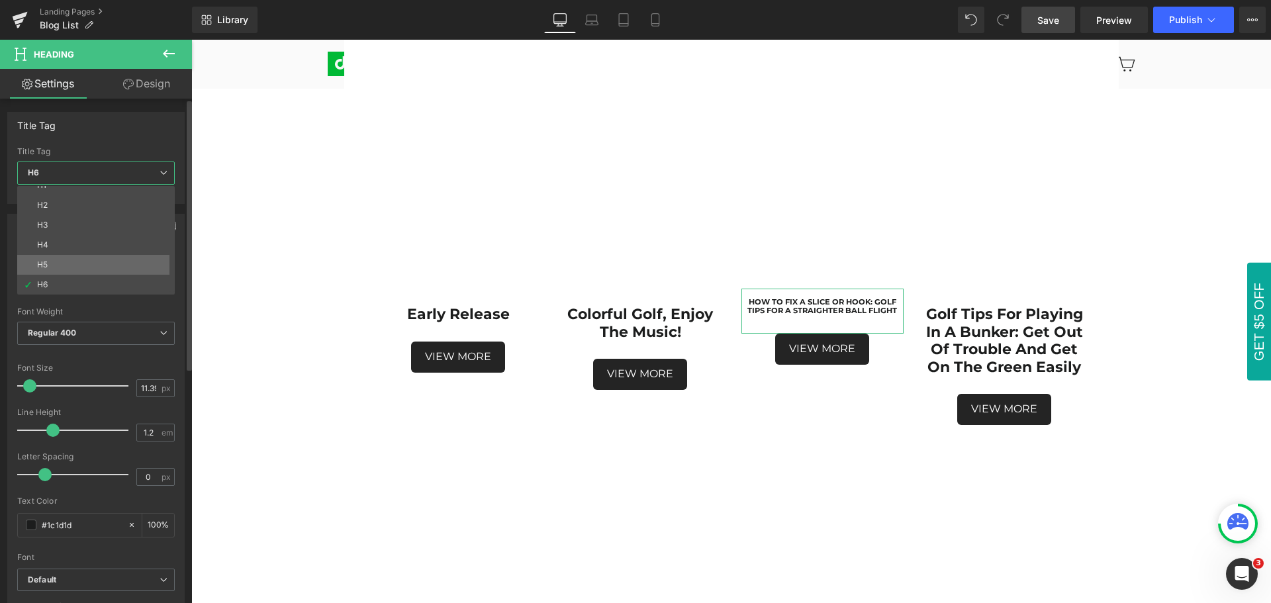
click at [87, 260] on li "H5" at bounding box center [99, 265] width 164 height 20
type input "17.5"
type input "100"
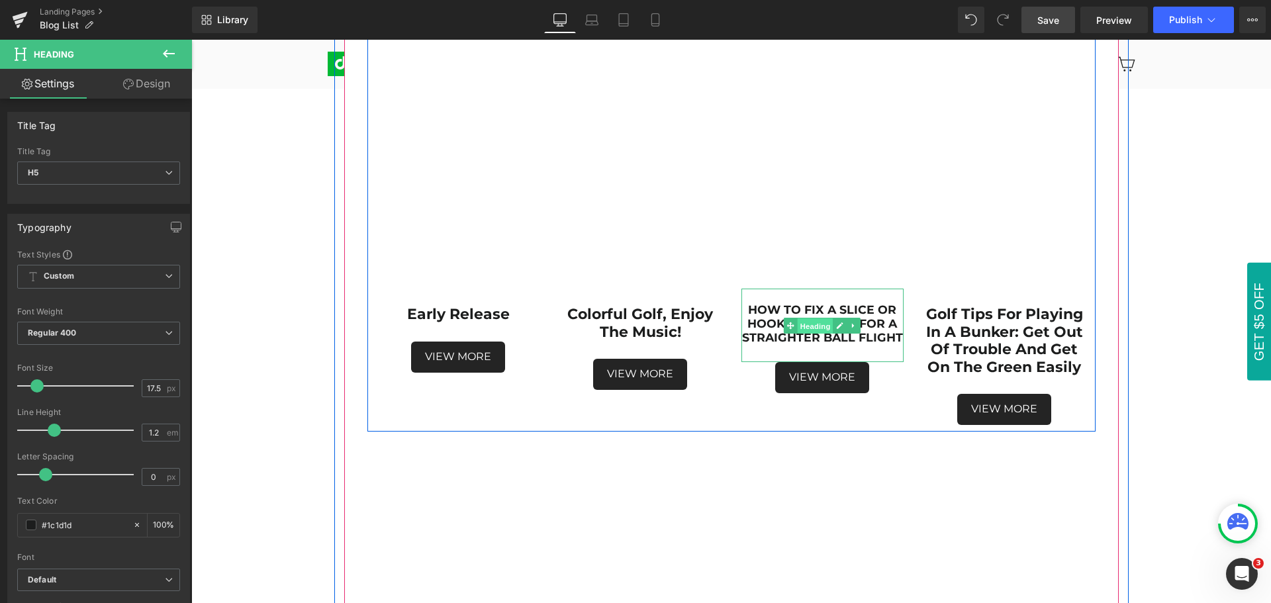
click at [816, 326] on span "Heading" at bounding box center [816, 326] width 36 height 16
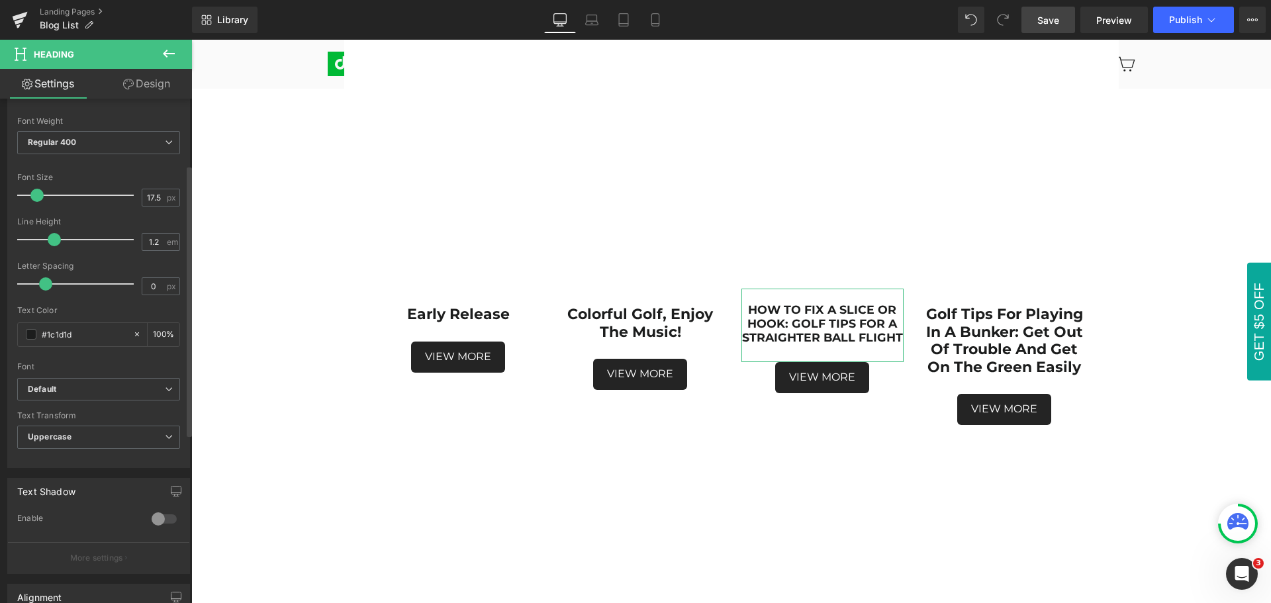
scroll to position [199, 0]
click at [72, 381] on b "Default" at bounding box center [96, 381] width 137 height 11
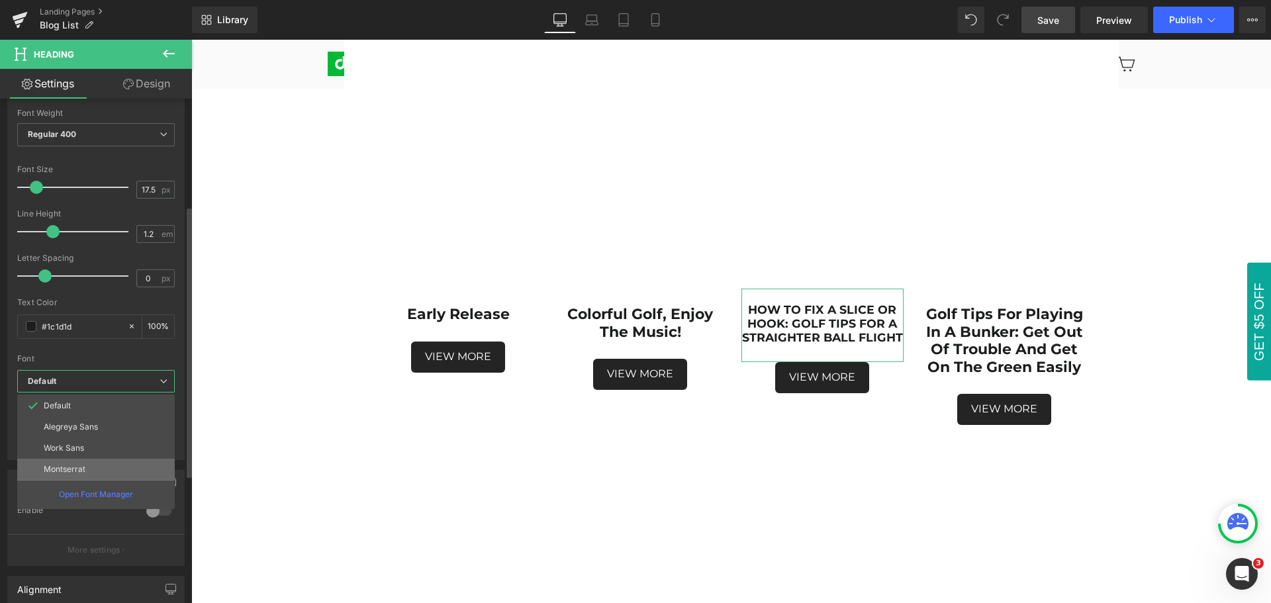
click at [84, 471] on p "Montserrat" at bounding box center [65, 469] width 42 height 9
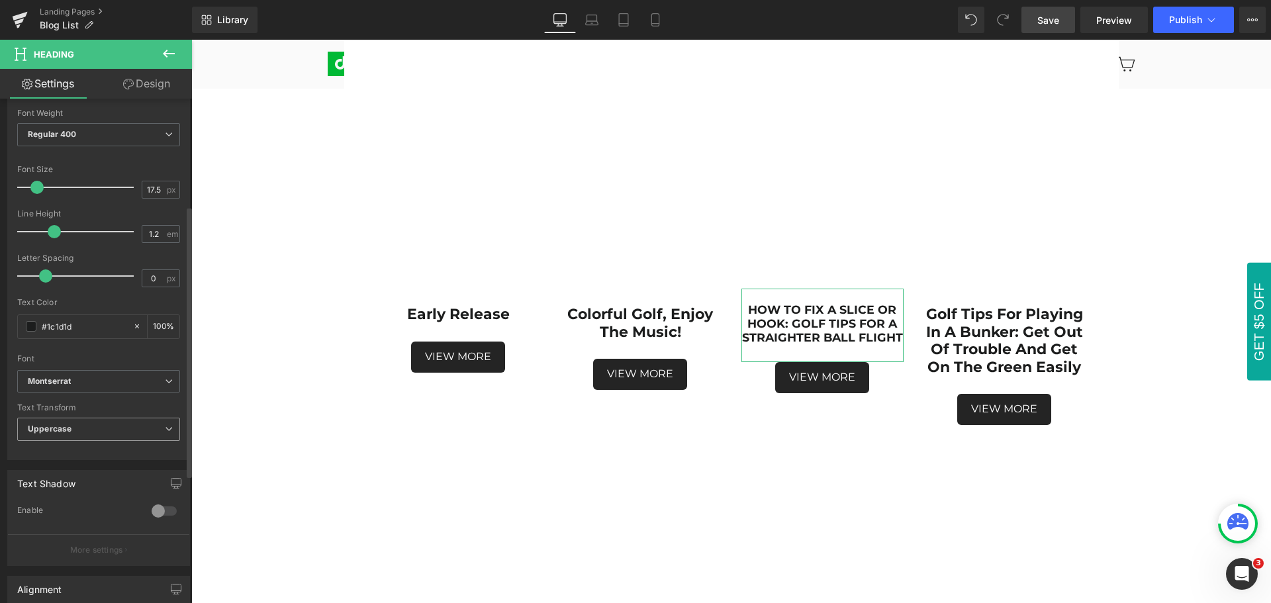
click at [90, 433] on span "Uppercase" at bounding box center [98, 429] width 163 height 23
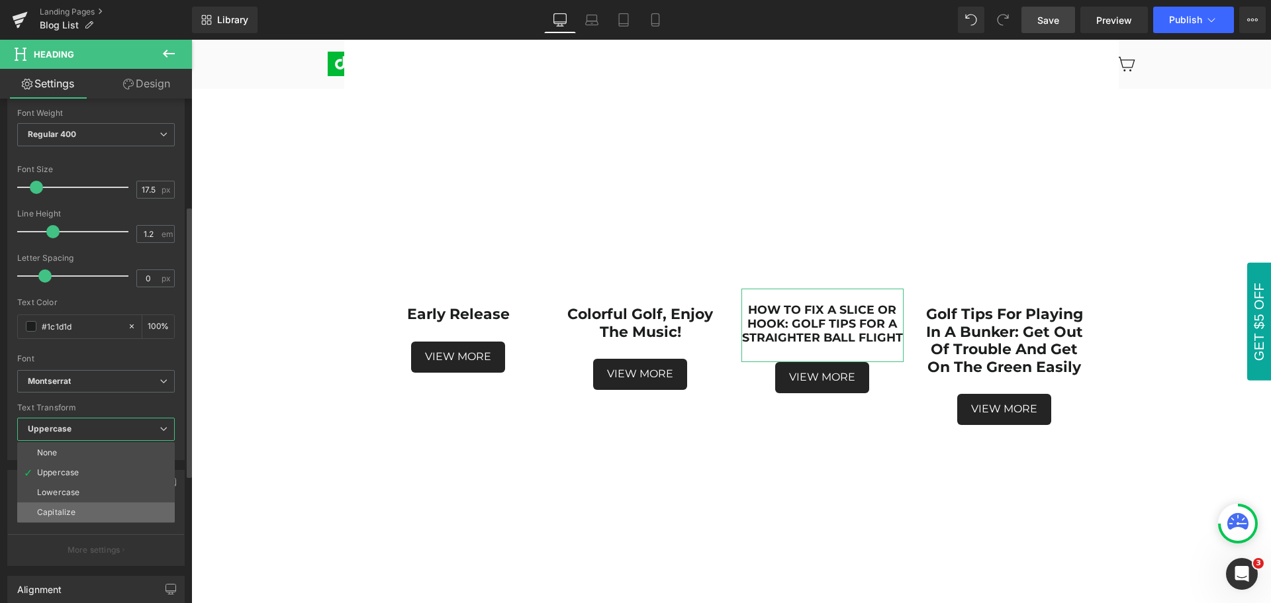
click at [89, 515] on li "Capitalize" at bounding box center [96, 513] width 158 height 20
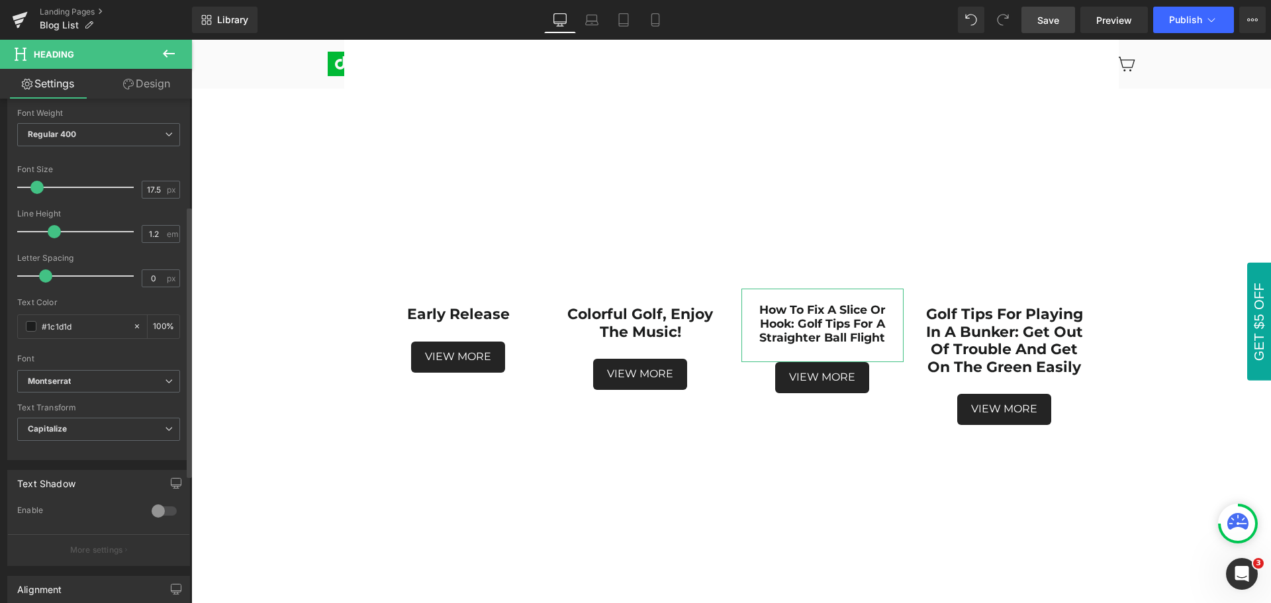
click at [132, 354] on div "Font" at bounding box center [98, 358] width 163 height 9
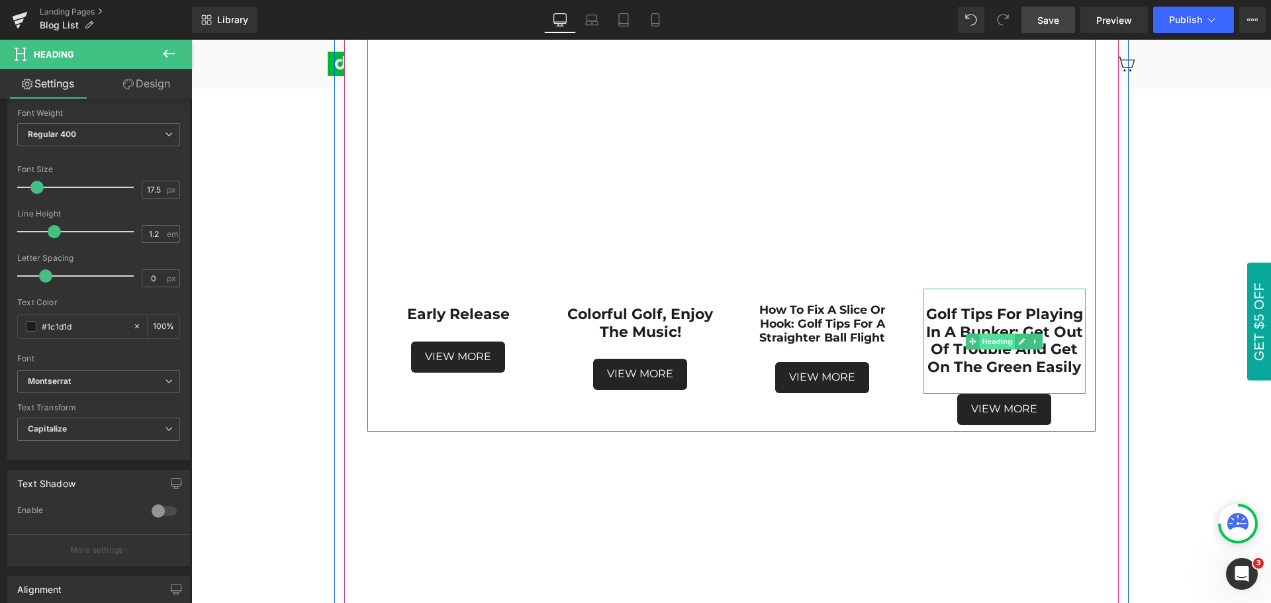
click at [998, 345] on span "Heading" at bounding box center [998, 342] width 36 height 16
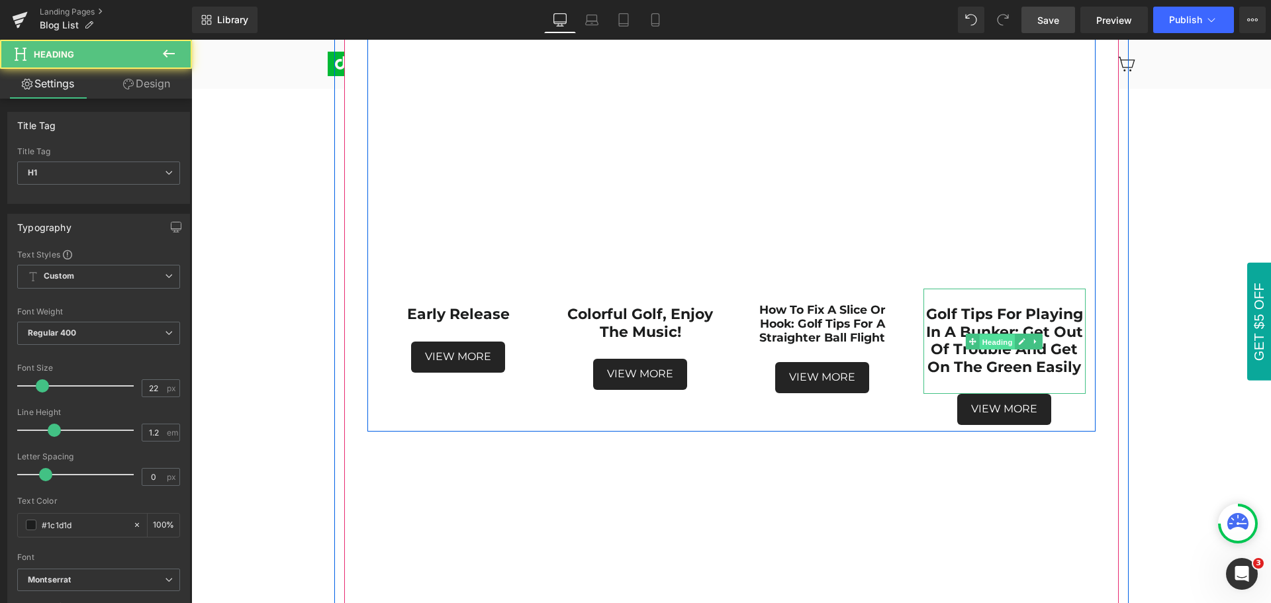
click at [998, 345] on span "Heading" at bounding box center [998, 342] width 36 height 16
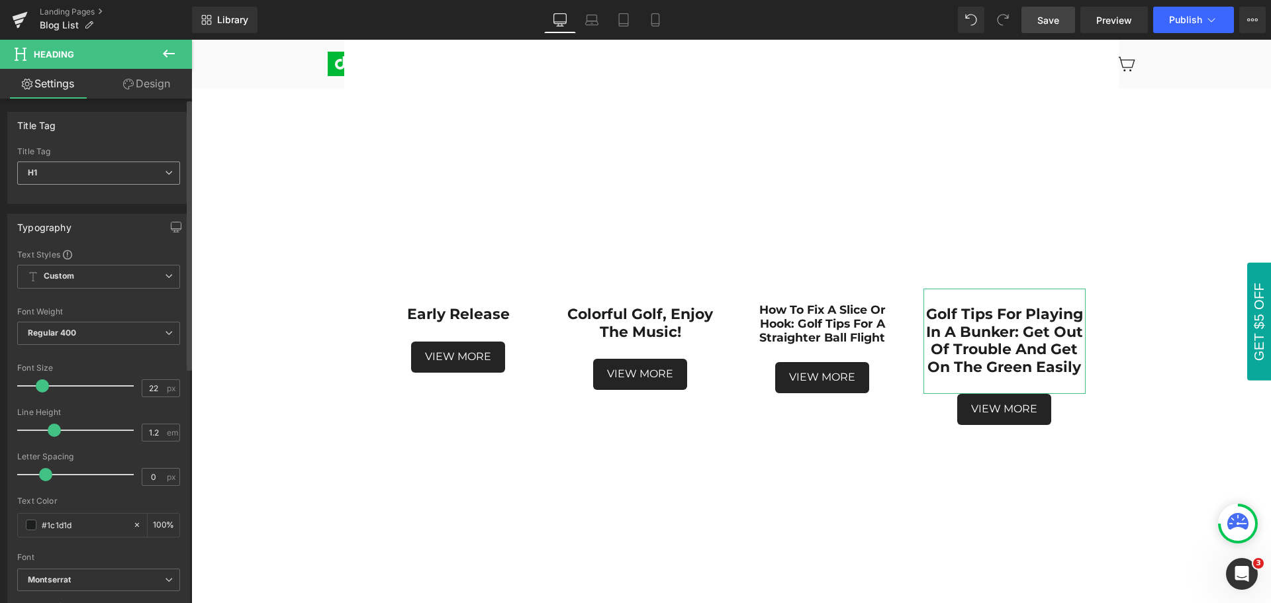
click at [104, 176] on span "H1" at bounding box center [98, 173] width 163 height 23
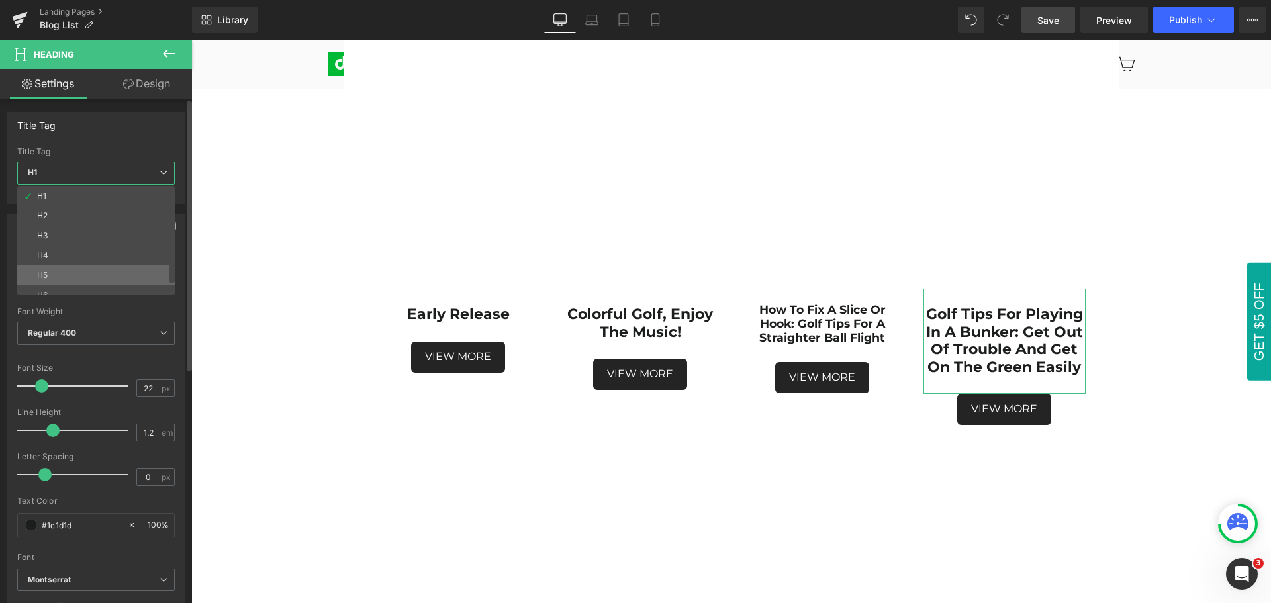
click at [90, 270] on li "H5" at bounding box center [99, 276] width 164 height 20
type input "17.5"
type input "100"
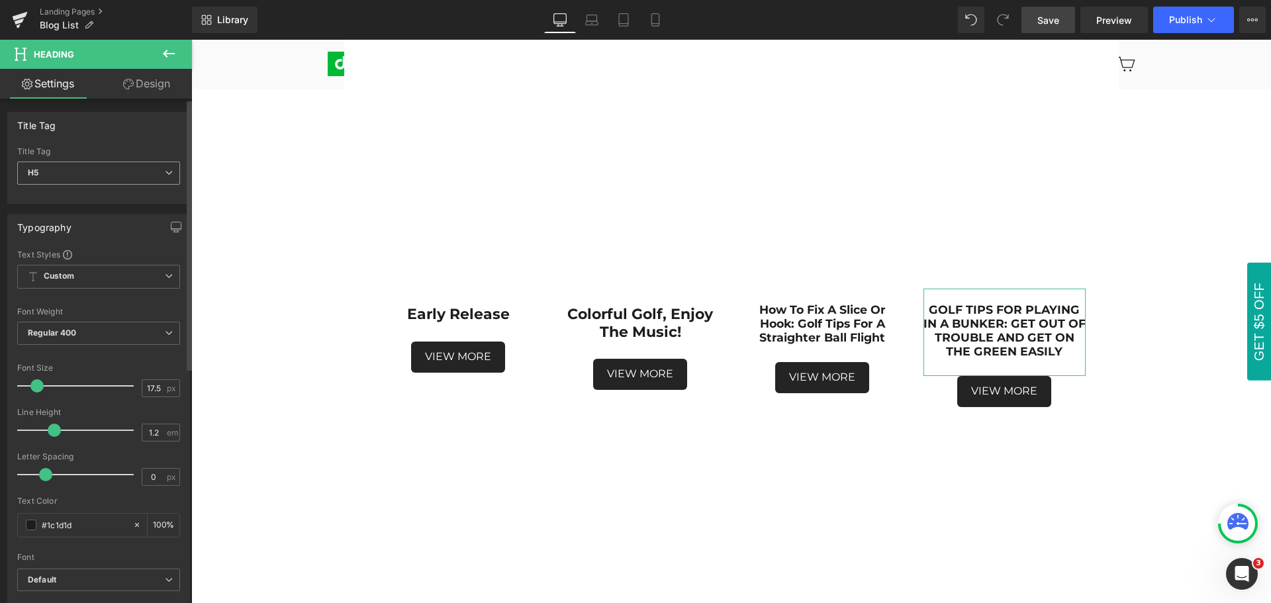
click at [75, 173] on span "H5" at bounding box center [98, 173] width 163 height 23
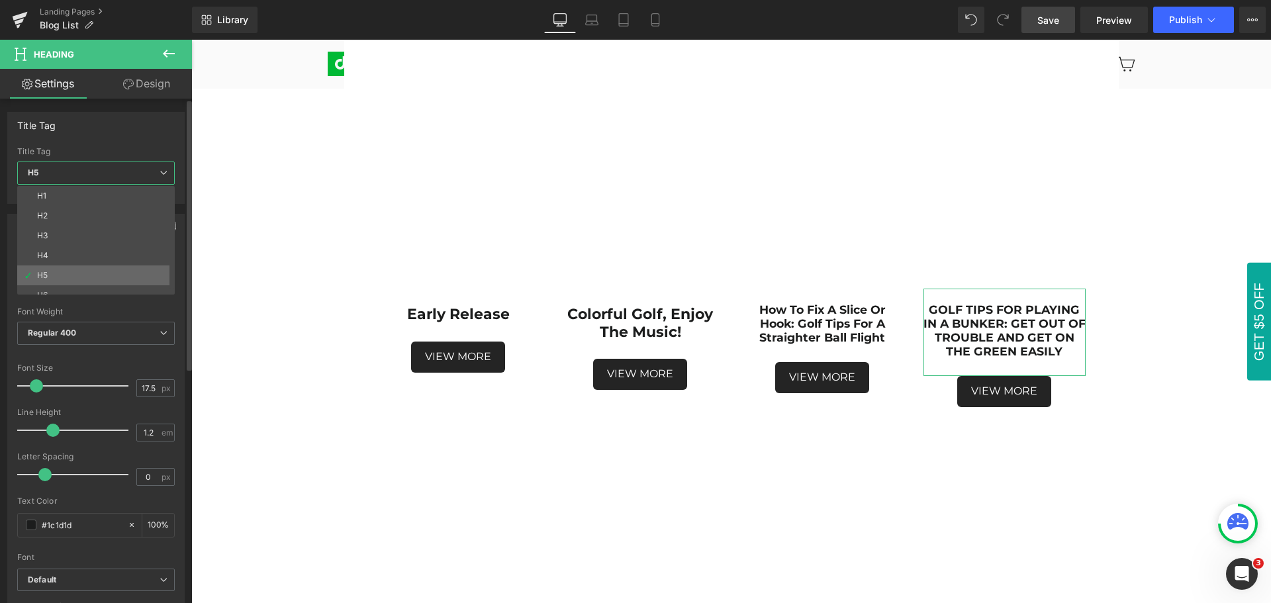
scroll to position [11, 0]
click at [74, 278] on li "H6" at bounding box center [99, 285] width 164 height 20
type input "11.39"
type input "100"
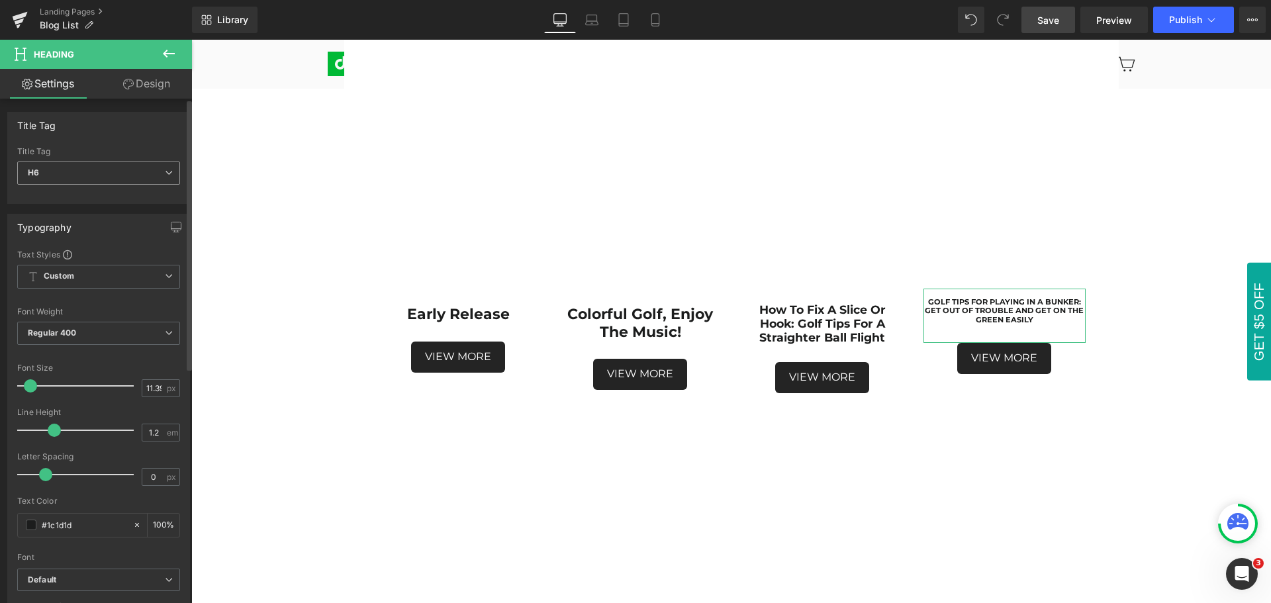
click at [70, 163] on span "H6" at bounding box center [98, 173] width 163 height 23
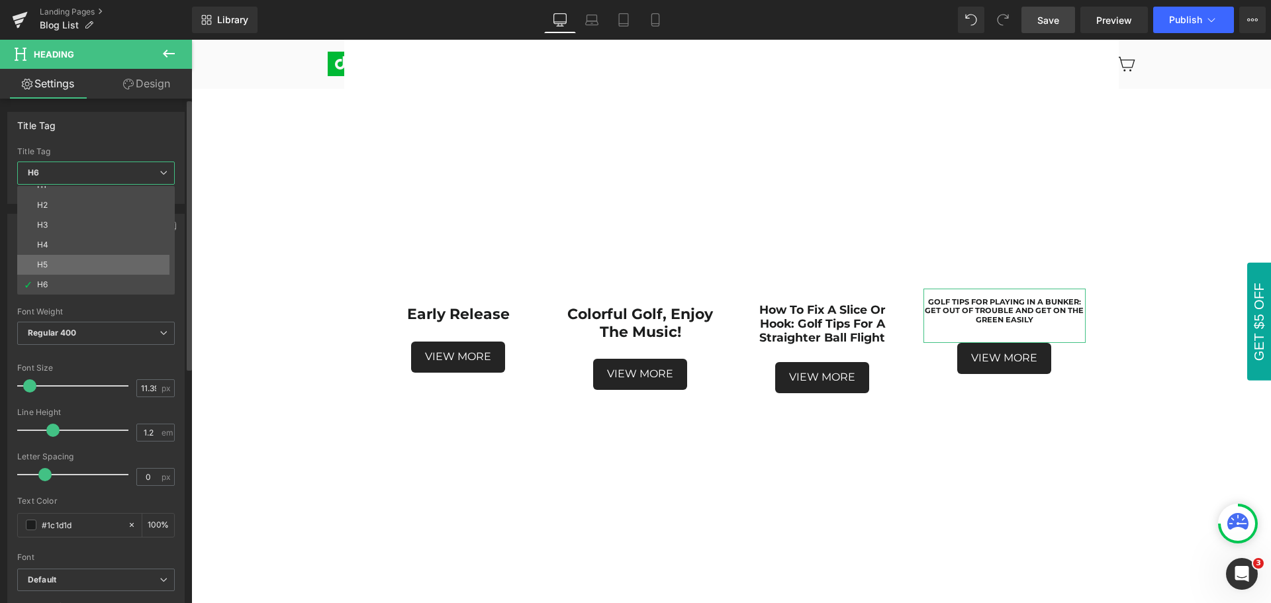
click at [69, 266] on li "H5" at bounding box center [99, 265] width 164 height 20
type input "17.5"
type input "100"
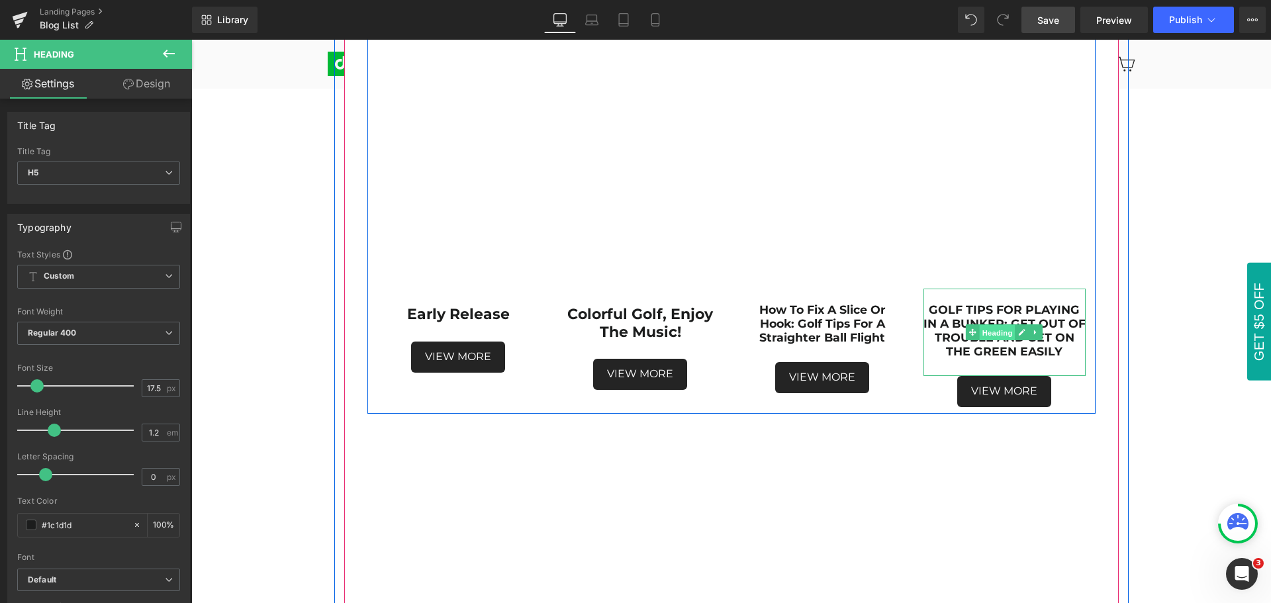
click at [991, 331] on span "Heading" at bounding box center [998, 333] width 36 height 16
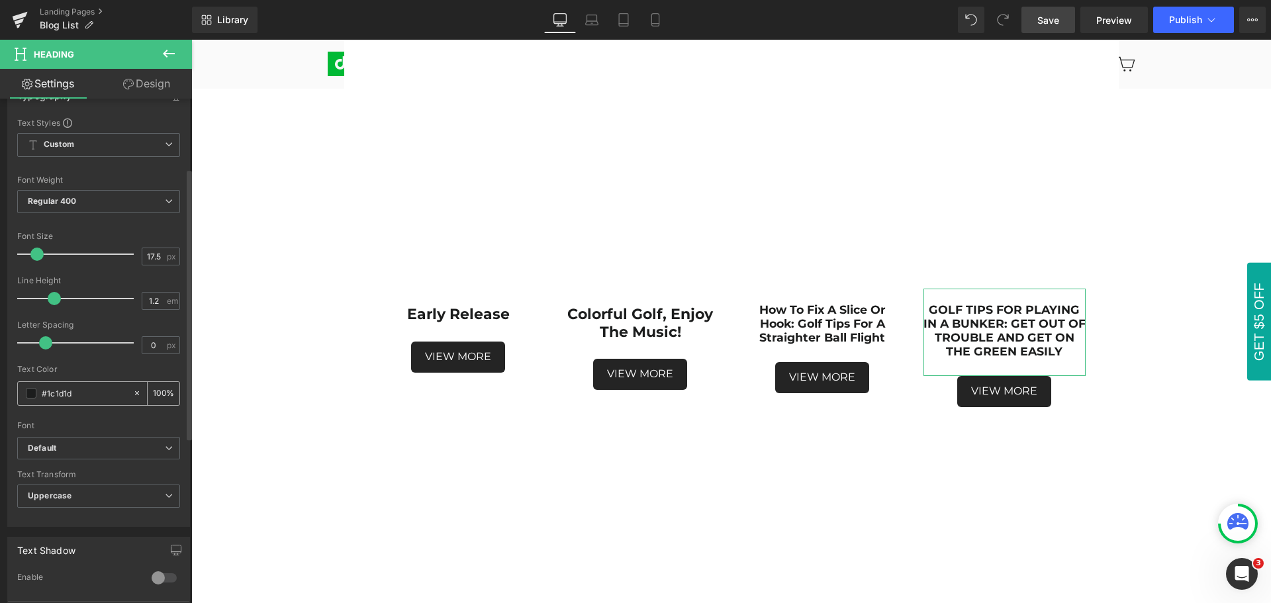
scroll to position [132, 0]
click at [101, 448] on b "Default" at bounding box center [96, 447] width 137 height 11
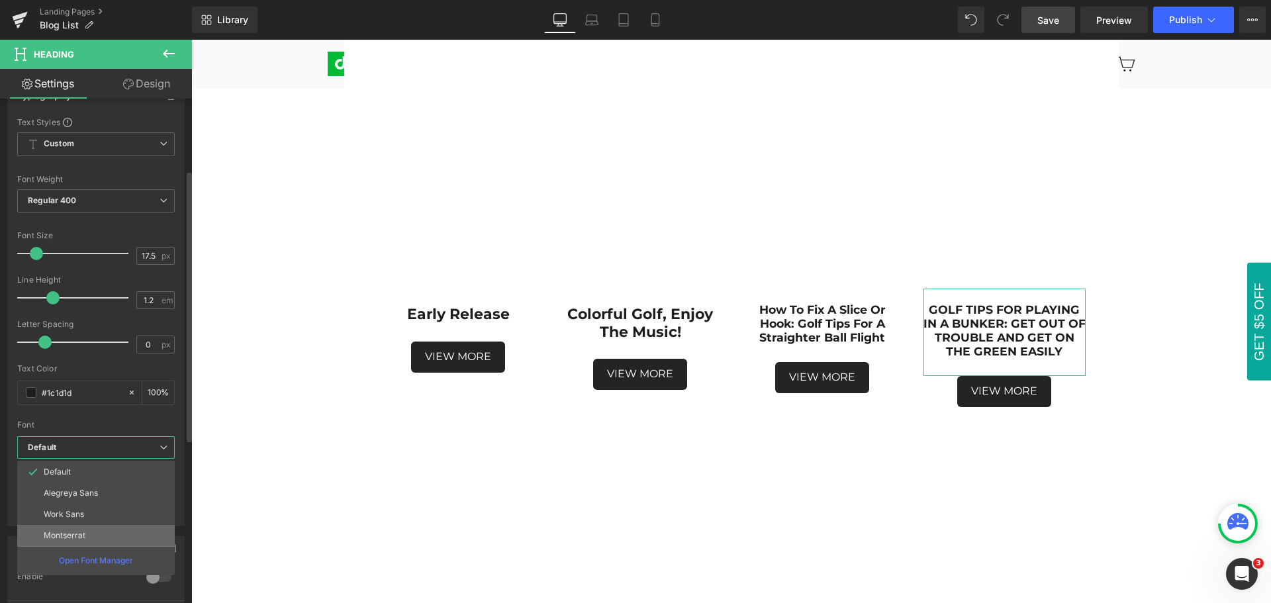
click at [99, 535] on li "Montserrat" at bounding box center [96, 535] width 158 height 21
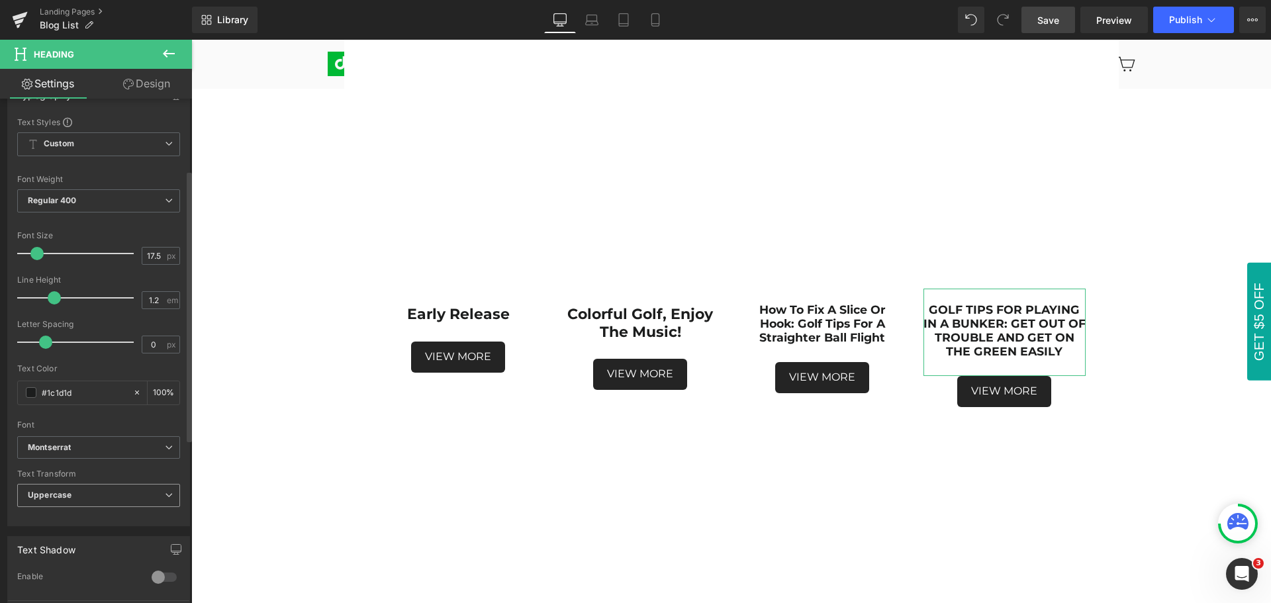
click at [87, 493] on span "Uppercase" at bounding box center [98, 495] width 163 height 23
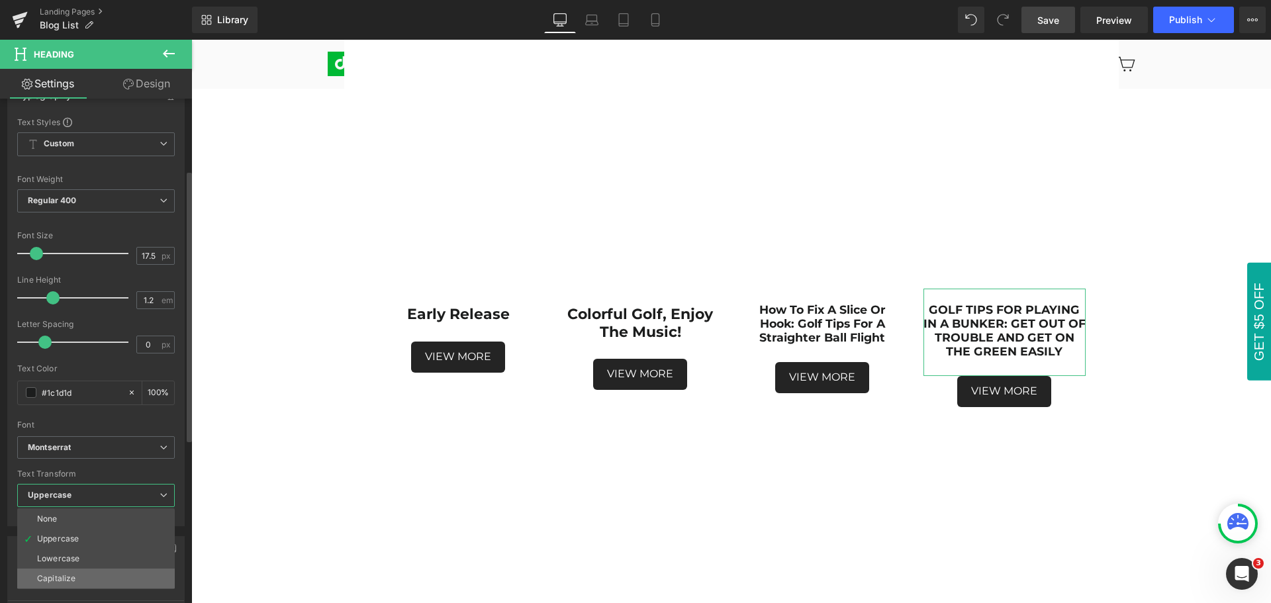
click at [85, 575] on li "Capitalize" at bounding box center [96, 579] width 158 height 20
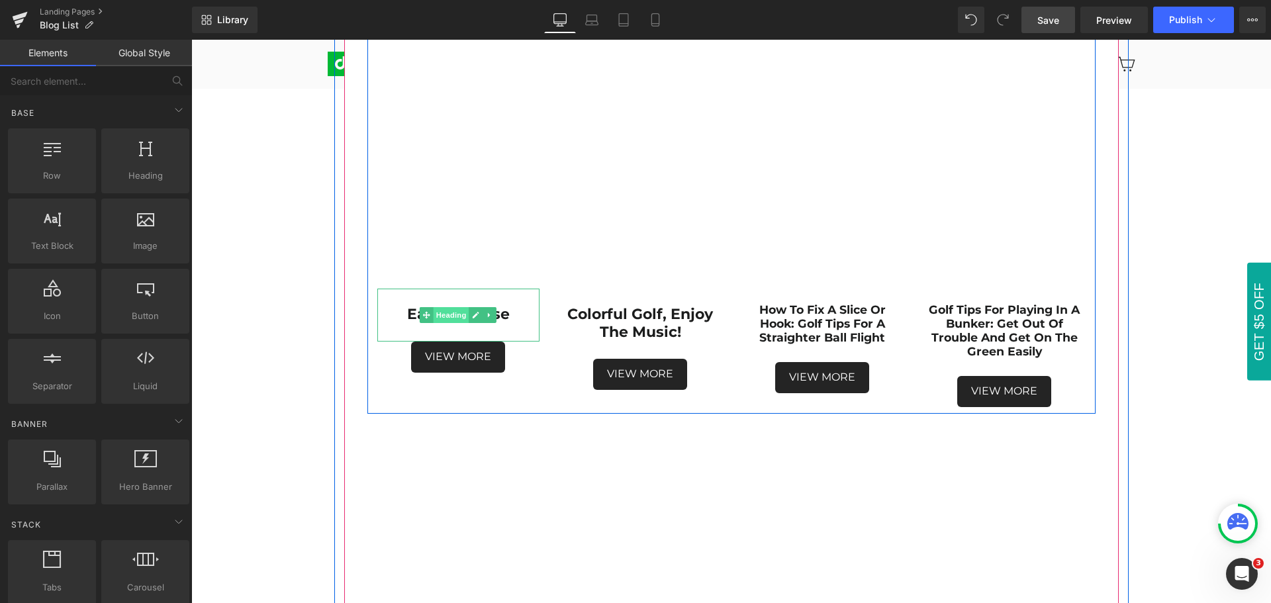
click at [447, 315] on span "Heading" at bounding box center [452, 315] width 36 height 16
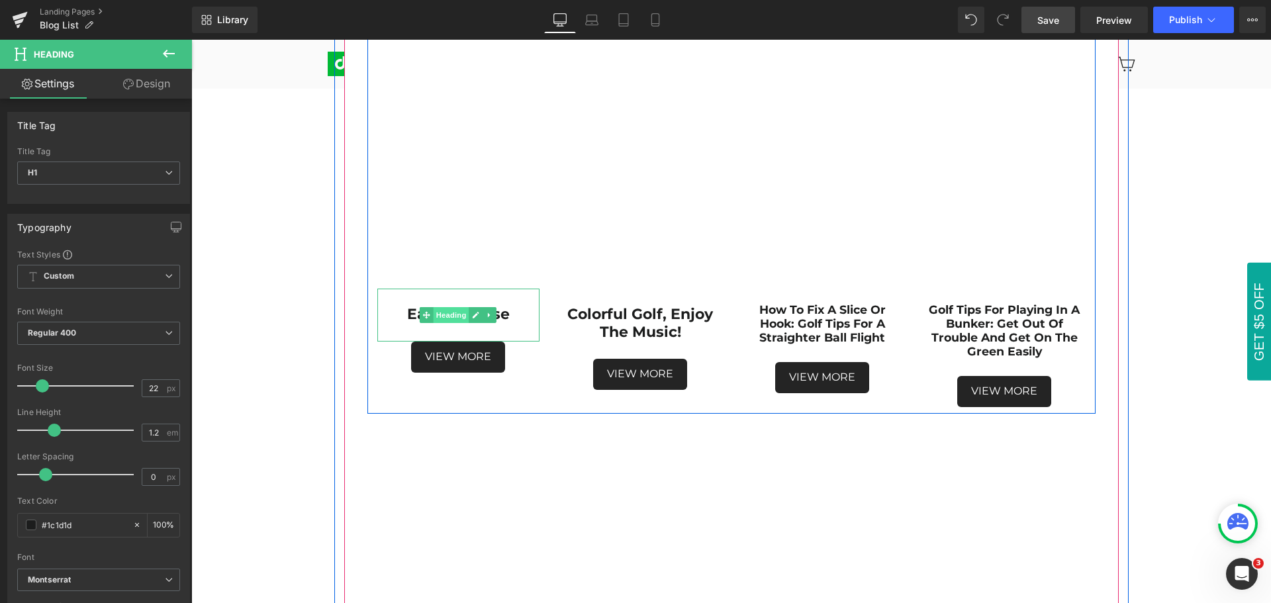
click at [447, 315] on span "Heading" at bounding box center [452, 315] width 36 height 16
click at [446, 315] on span "Heading" at bounding box center [452, 316] width 36 height 16
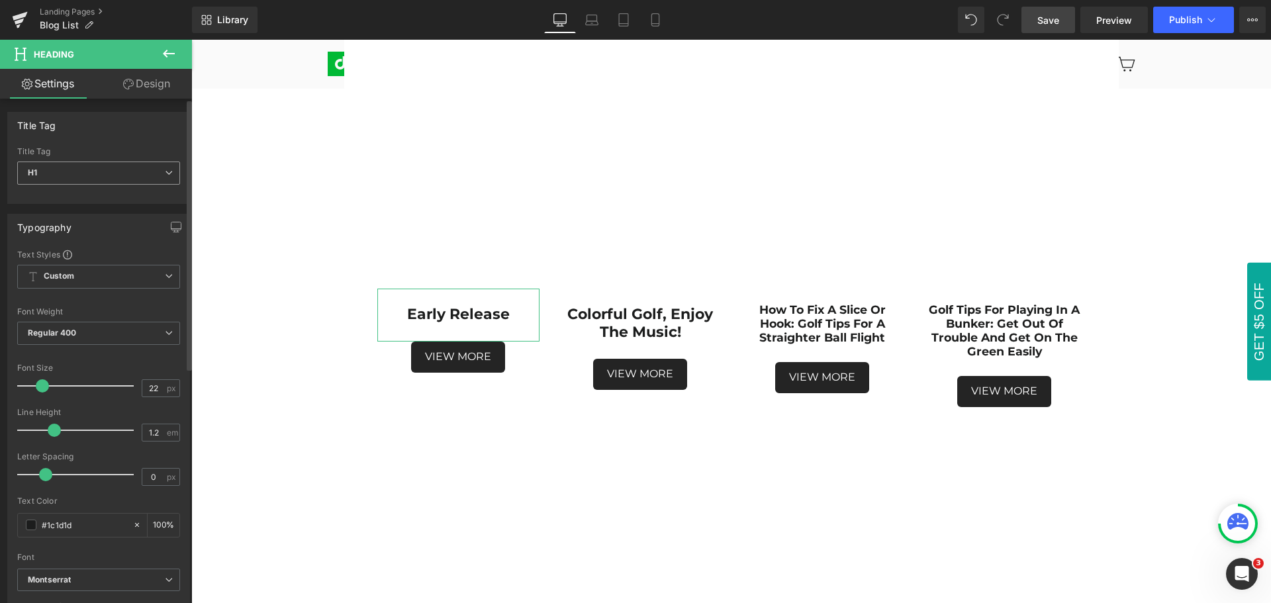
click at [68, 171] on span "H1" at bounding box center [98, 173] width 163 height 23
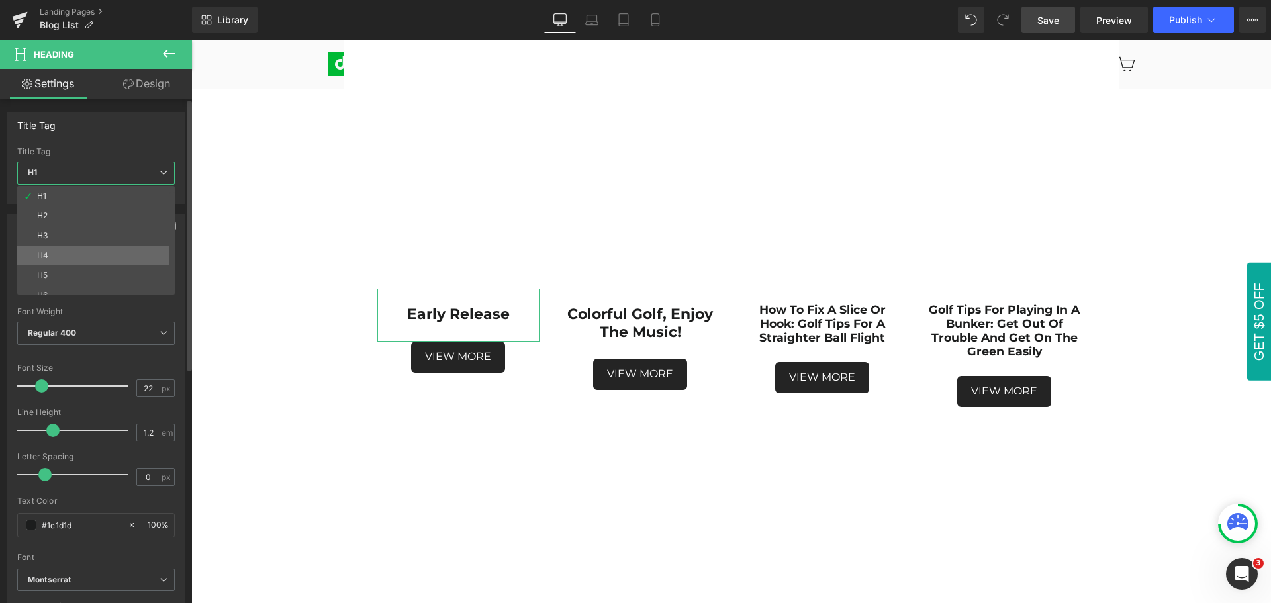
scroll to position [11, 0]
click at [70, 268] on li "H5" at bounding box center [99, 265] width 164 height 20
type input "17.5"
type input "100"
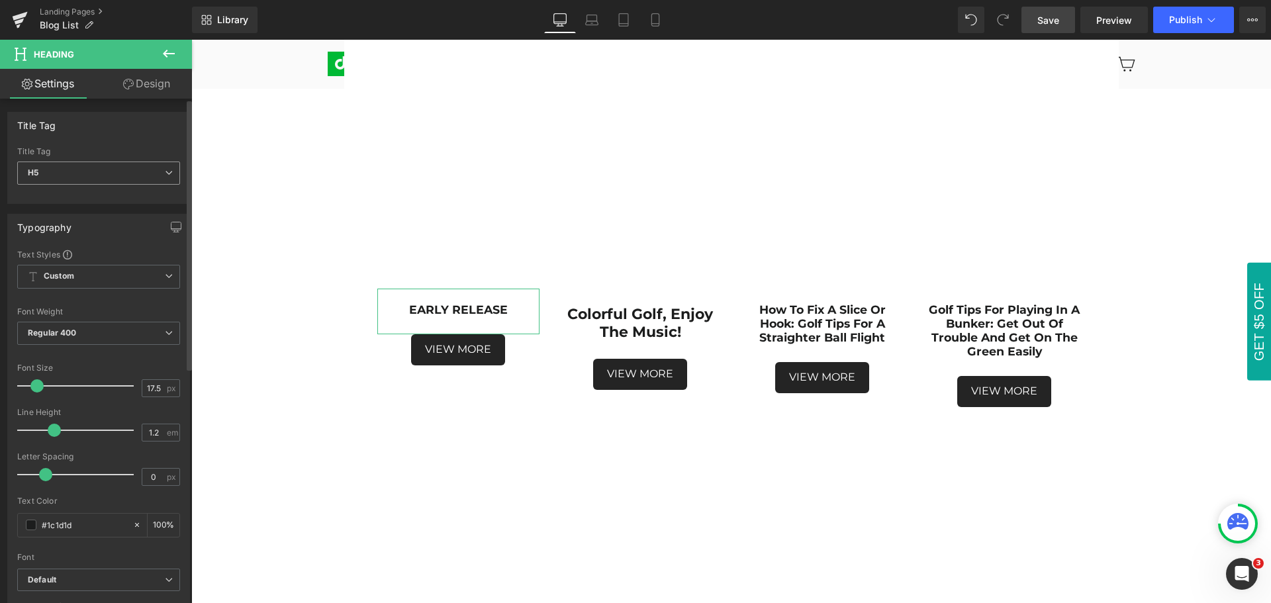
click at [101, 173] on span "H5" at bounding box center [98, 173] width 163 height 23
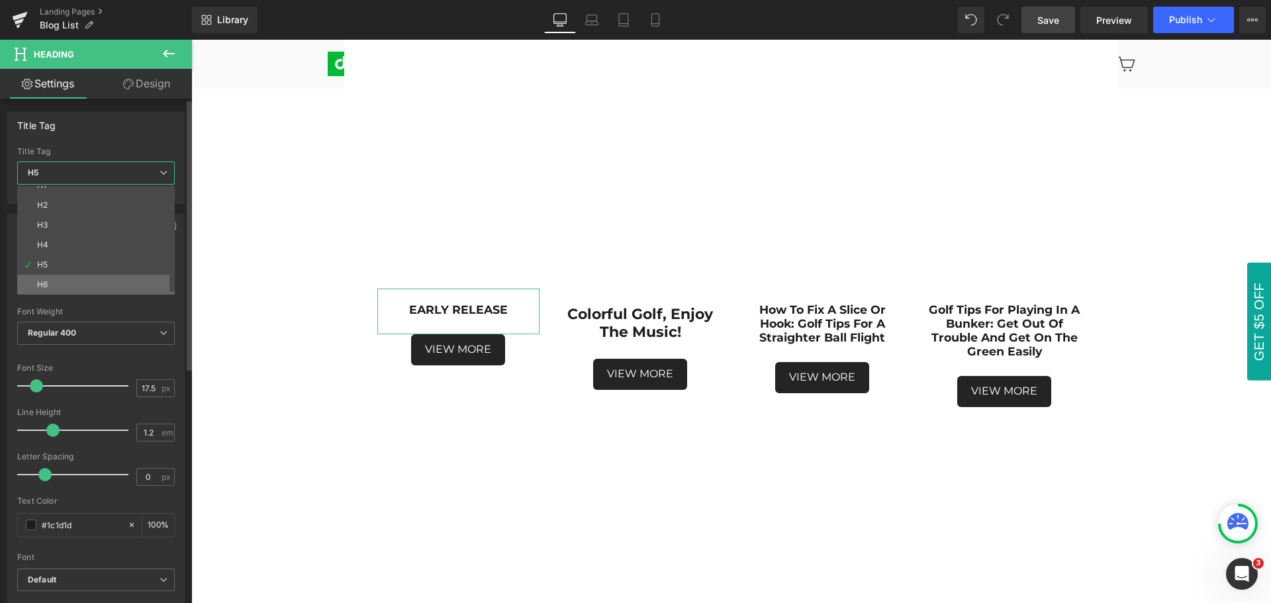
click at [88, 279] on li "H6" at bounding box center [99, 285] width 164 height 20
type input "11.39"
type input "100"
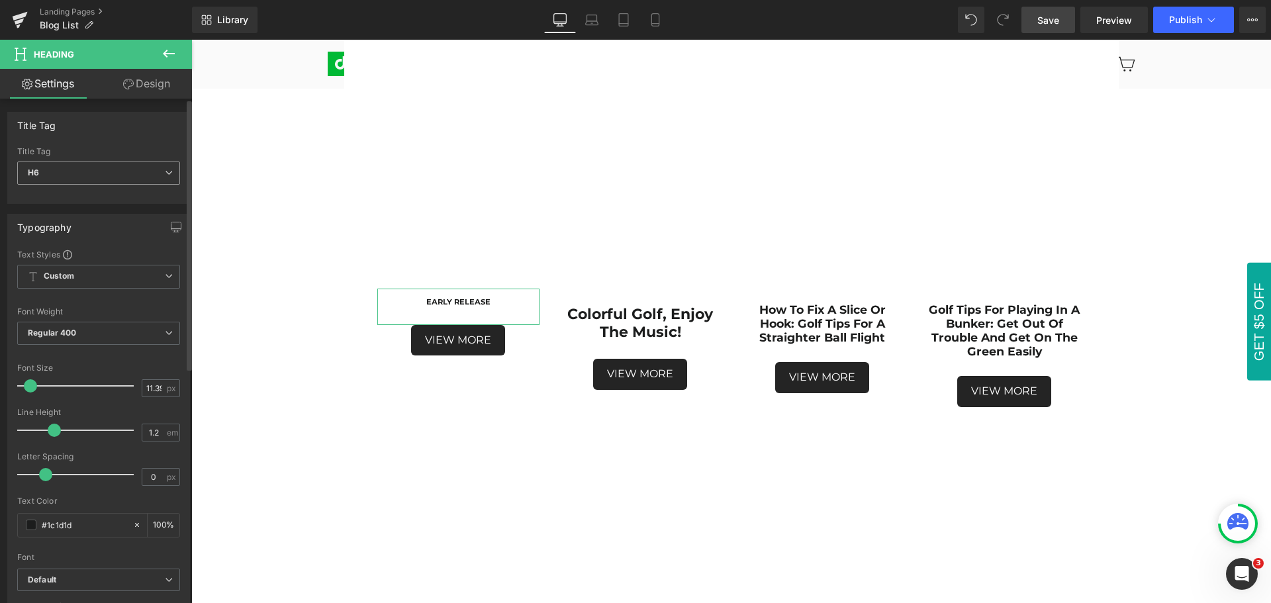
click at [95, 169] on span "H6" at bounding box center [98, 173] width 163 height 23
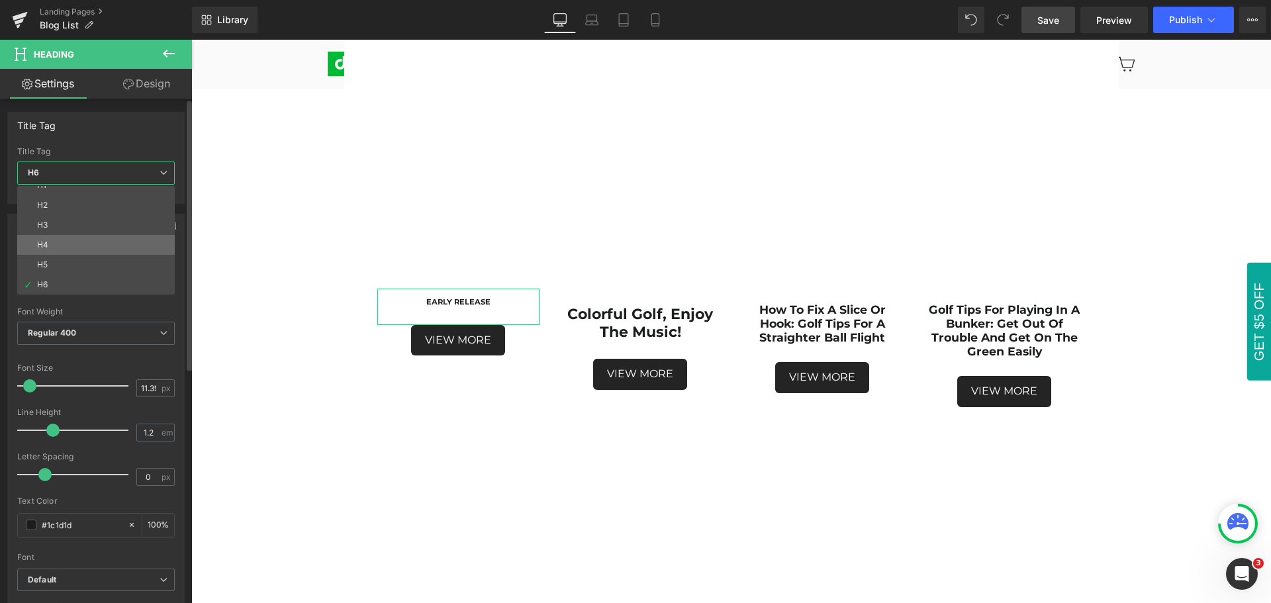
click at [91, 242] on li "H4" at bounding box center [99, 245] width 164 height 20
type input "21.35"
type input "100"
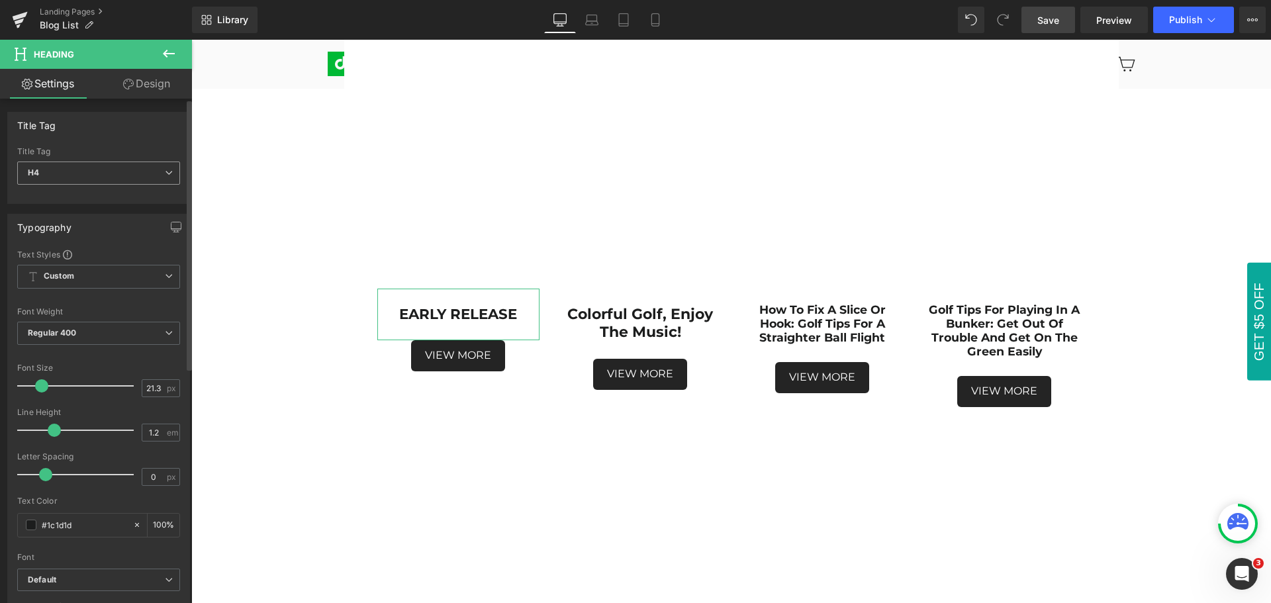
click at [92, 175] on span "H4" at bounding box center [98, 173] width 163 height 23
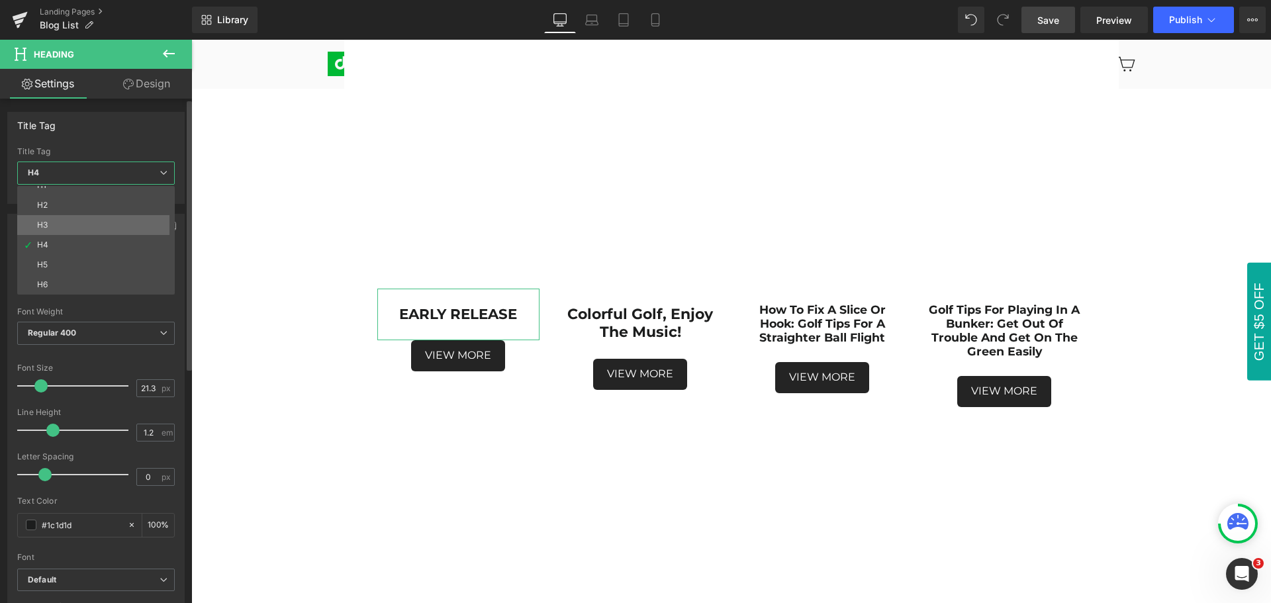
click at [93, 224] on li "H3" at bounding box center [99, 225] width 164 height 20
type input "29.75"
type input "100"
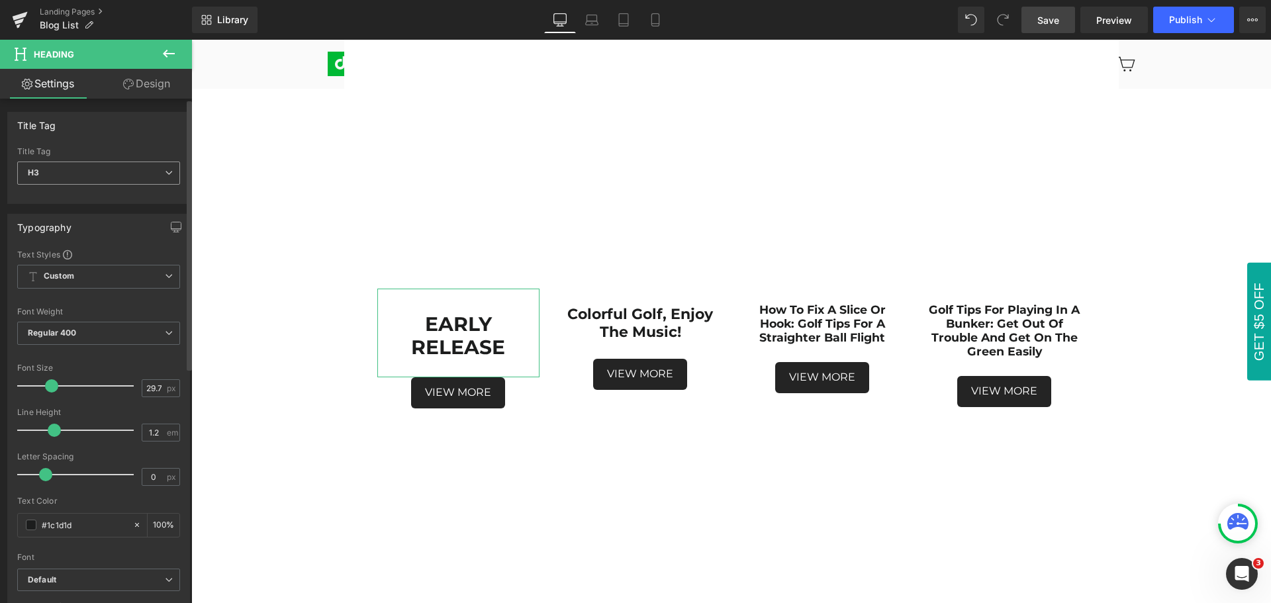
click at [85, 169] on span "H3" at bounding box center [98, 173] width 163 height 23
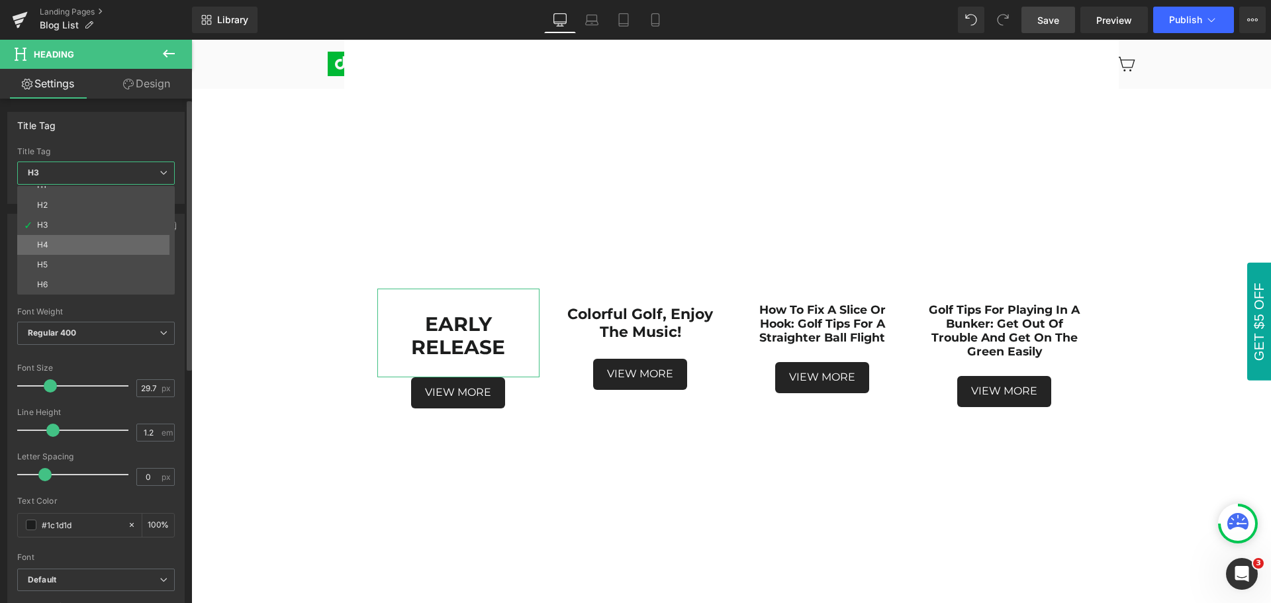
click at [91, 250] on li "H4" at bounding box center [99, 245] width 164 height 20
type input "21.35"
type input "100"
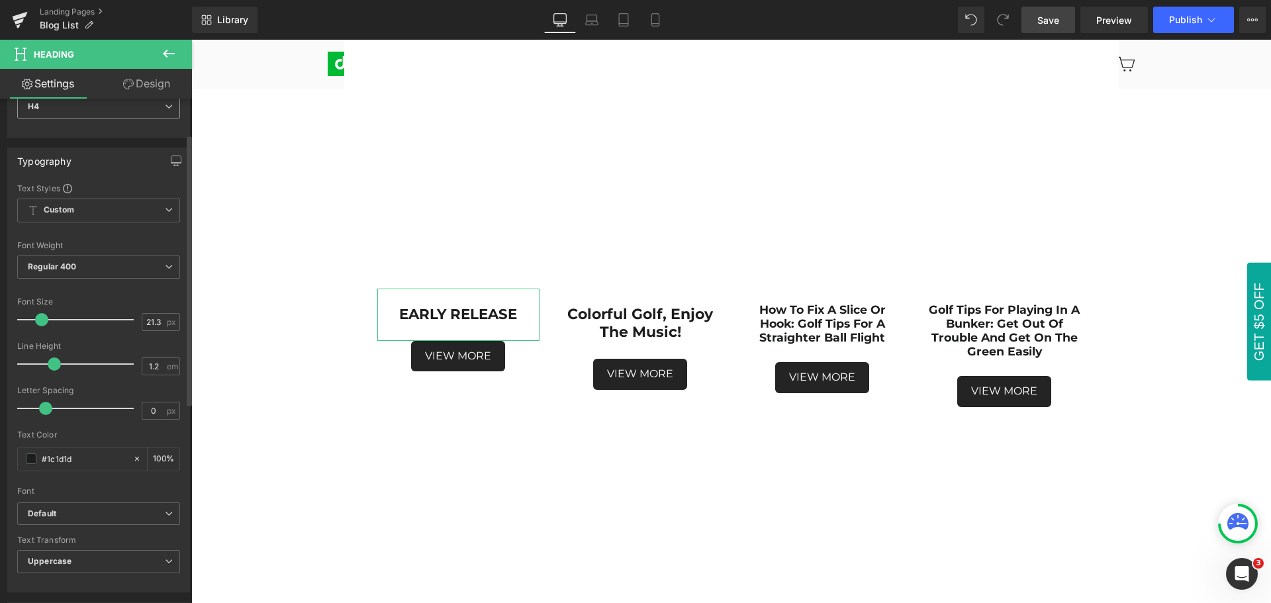
scroll to position [0, 0]
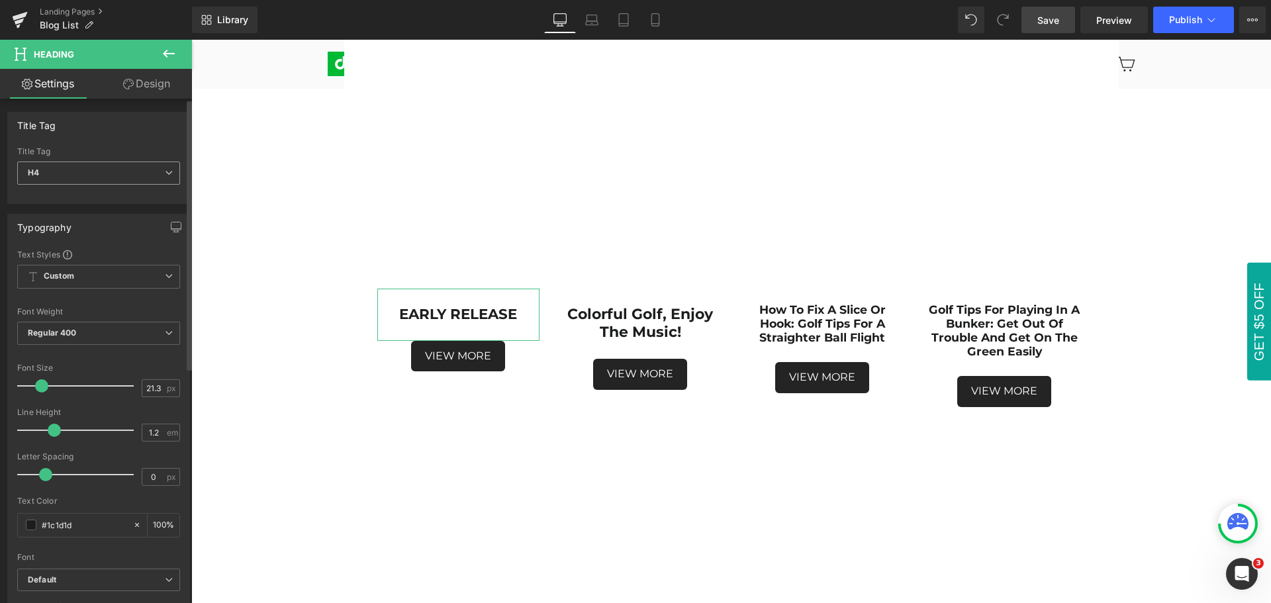
click at [79, 172] on span "H4" at bounding box center [98, 173] width 163 height 23
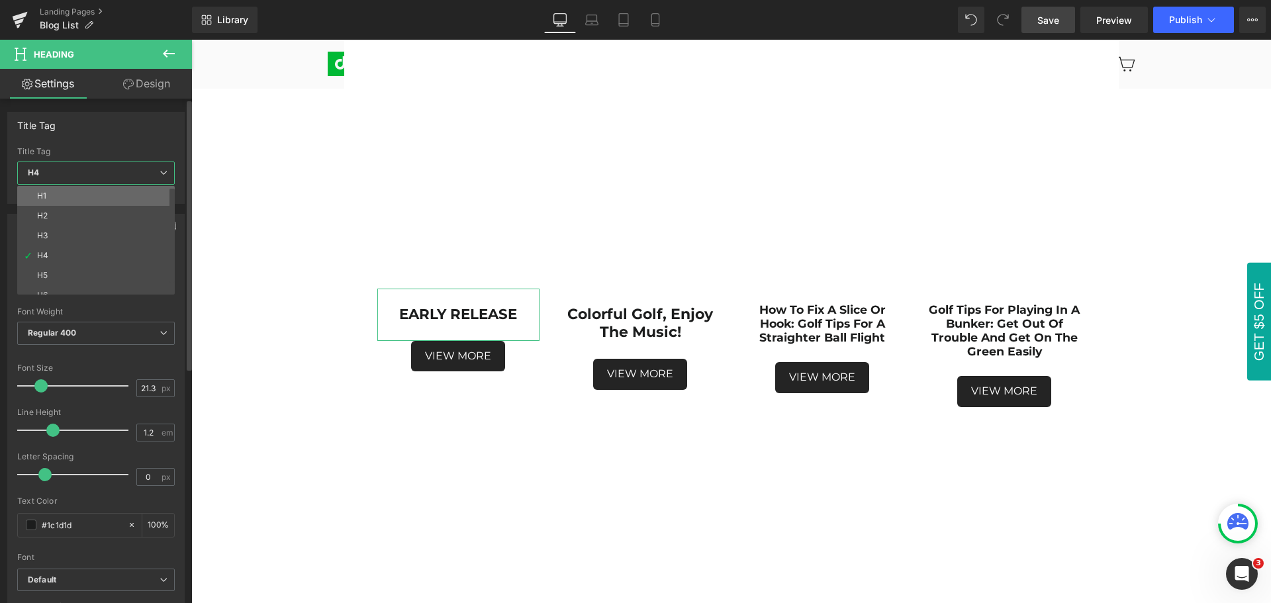
click at [89, 193] on li "H1" at bounding box center [99, 196] width 164 height 20
type input "22"
type input "100"
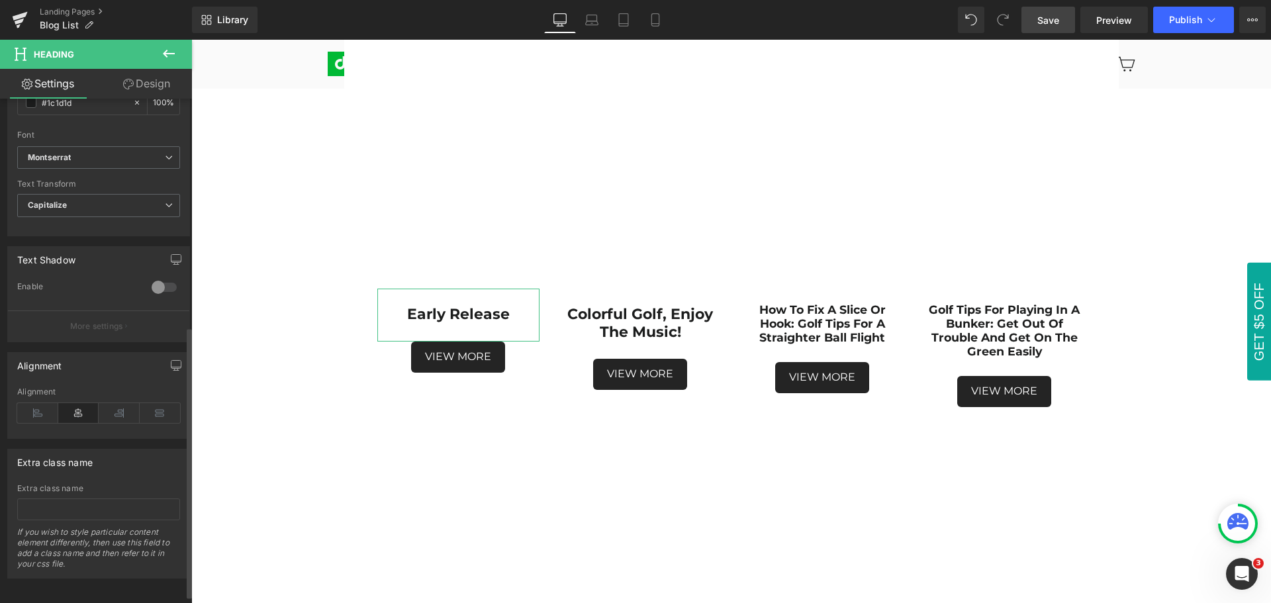
scroll to position [436, 0]
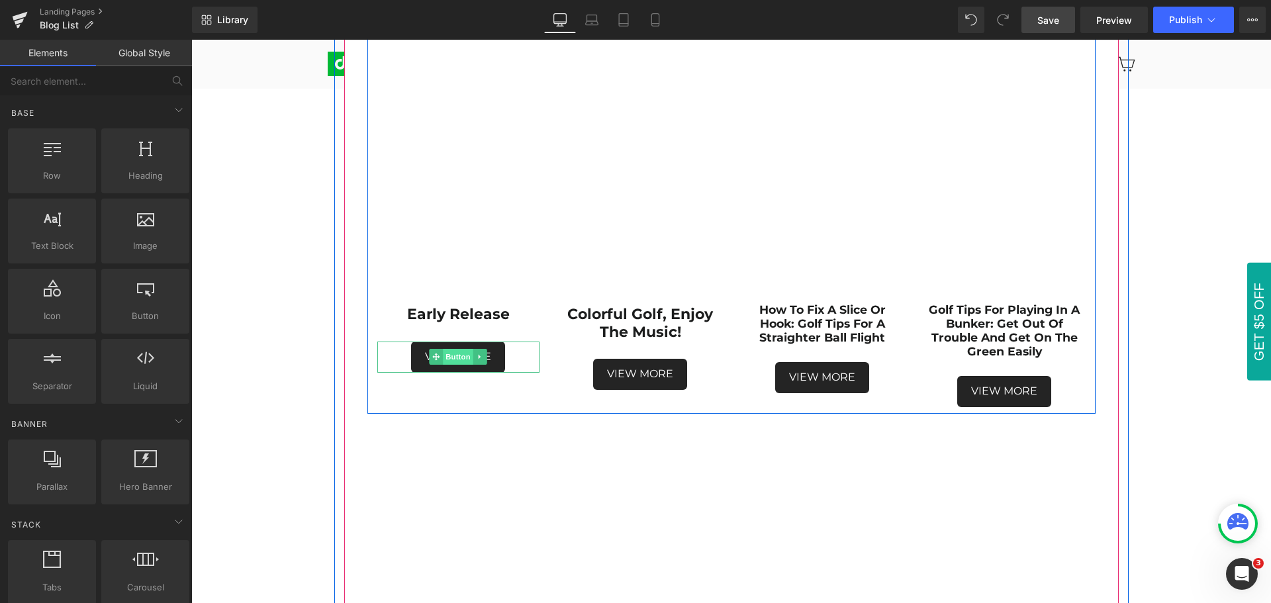
click at [451, 360] on span "Button" at bounding box center [458, 357] width 30 height 16
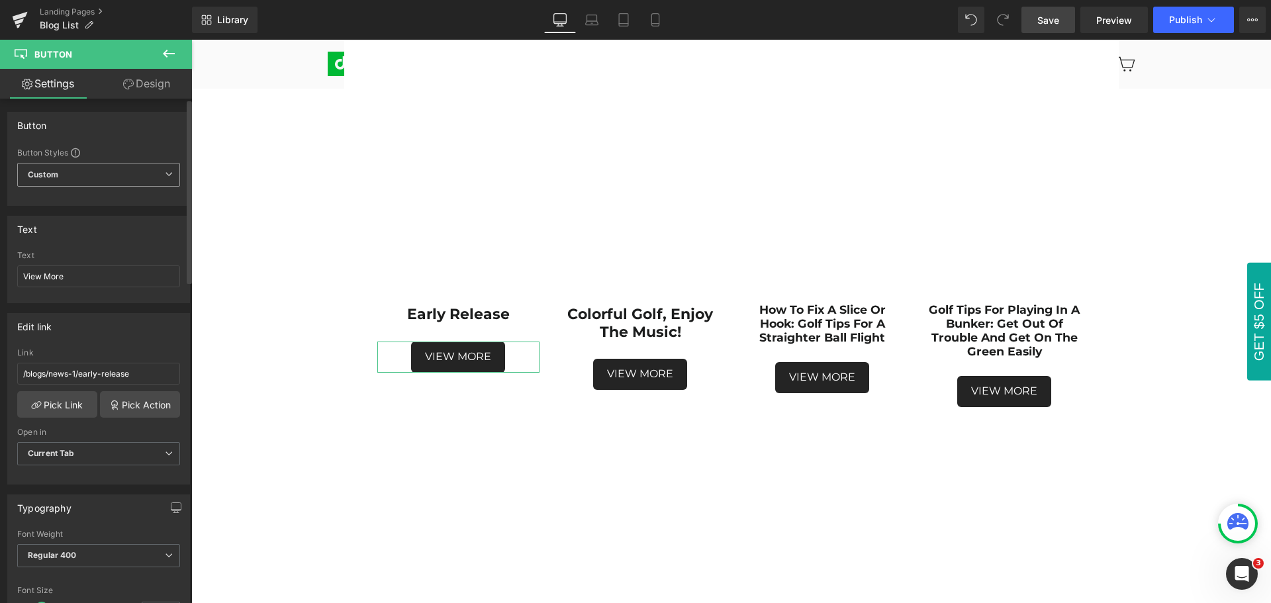
click at [118, 173] on span "Custom Setup Global Style" at bounding box center [98, 175] width 163 height 24
click at [116, 138] on div "Button Button Styles Custom Custom Setup Global Style Custom Setup Global Style…" at bounding box center [95, 159] width 177 height 94
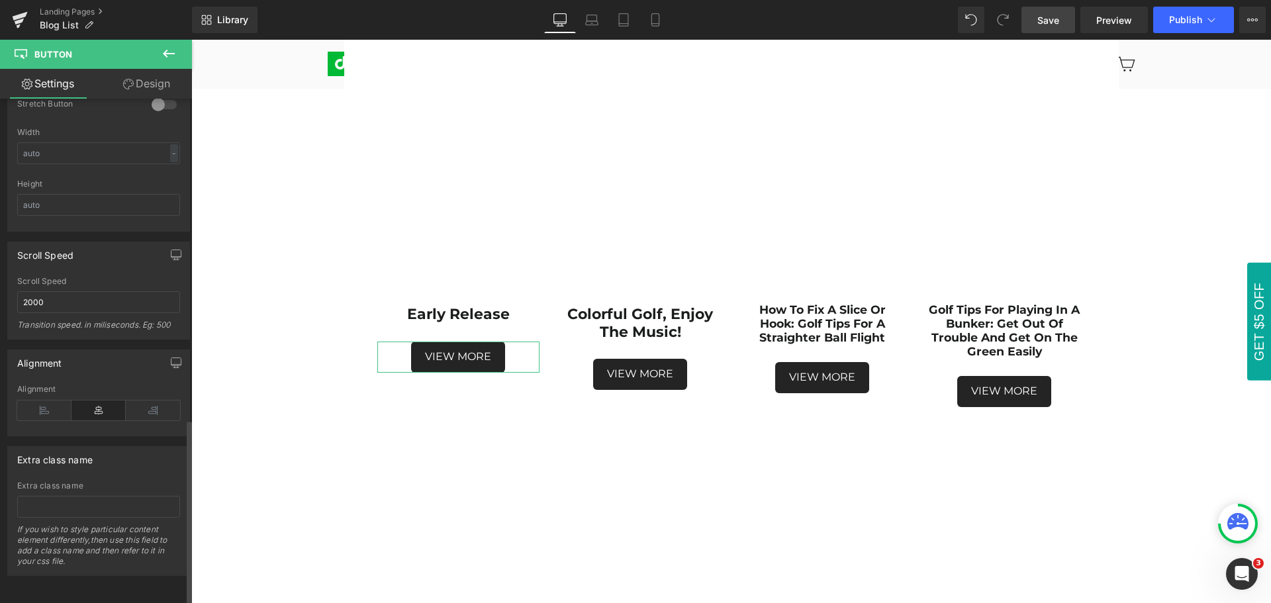
scroll to position [881, 0]
click at [170, 52] on icon at bounding box center [169, 54] width 16 height 16
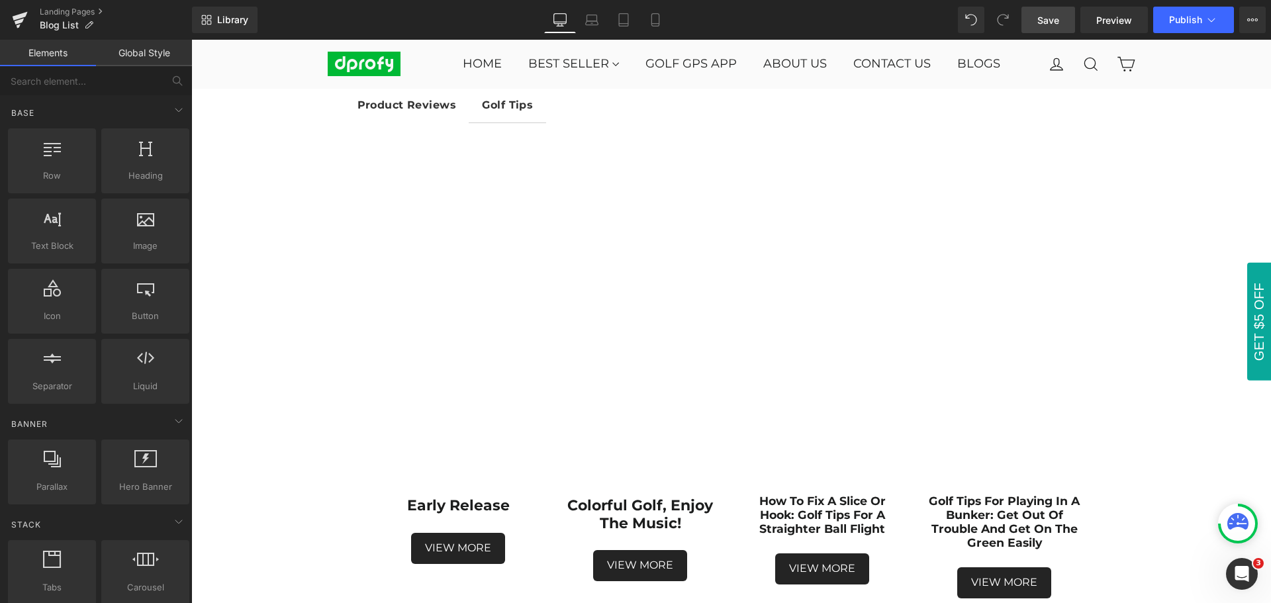
scroll to position [113, 0]
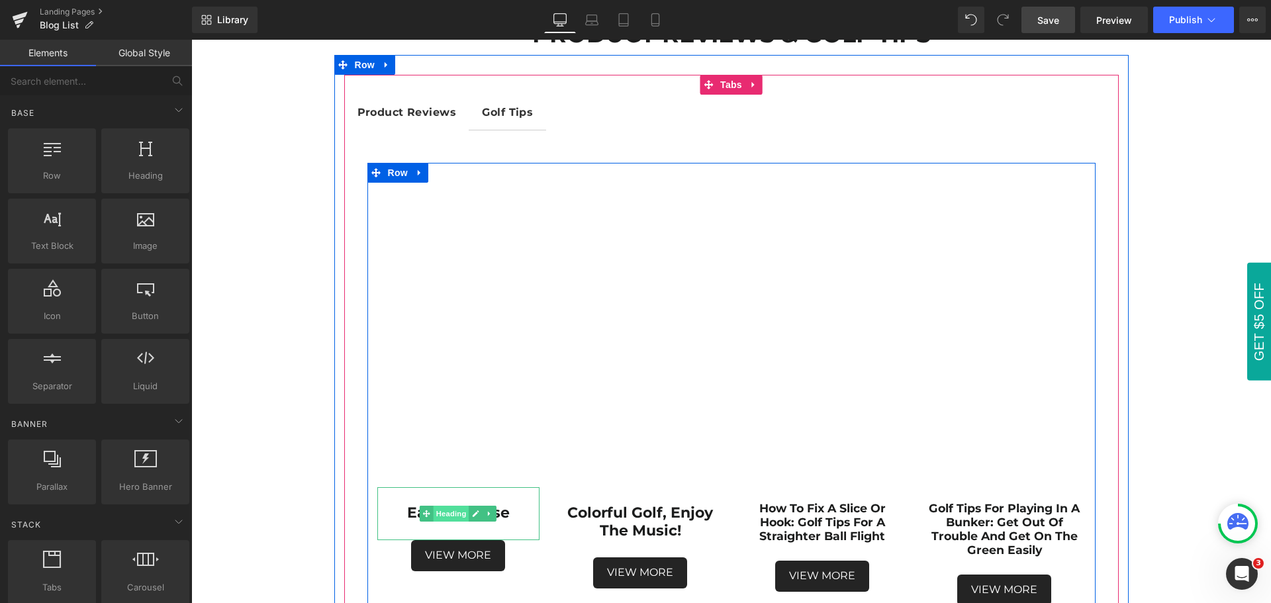
click at [446, 511] on span "Heading" at bounding box center [452, 514] width 36 height 16
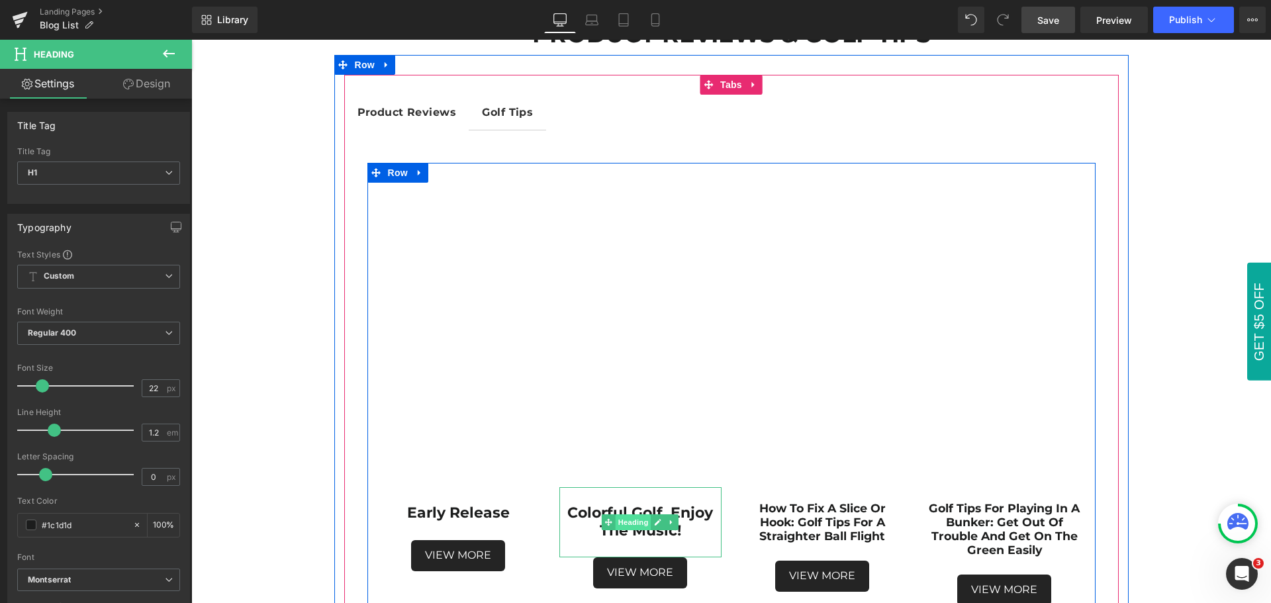
click at [628, 524] on span "Heading" at bounding box center [634, 523] width 36 height 16
click at [449, 513] on span "Heading" at bounding box center [452, 515] width 36 height 16
click at [628, 526] on span "Heading" at bounding box center [634, 523] width 36 height 16
click at [816, 525] on span "Heading" at bounding box center [816, 525] width 36 height 16
click at [815, 525] on span "Heading" at bounding box center [816, 525] width 36 height 16
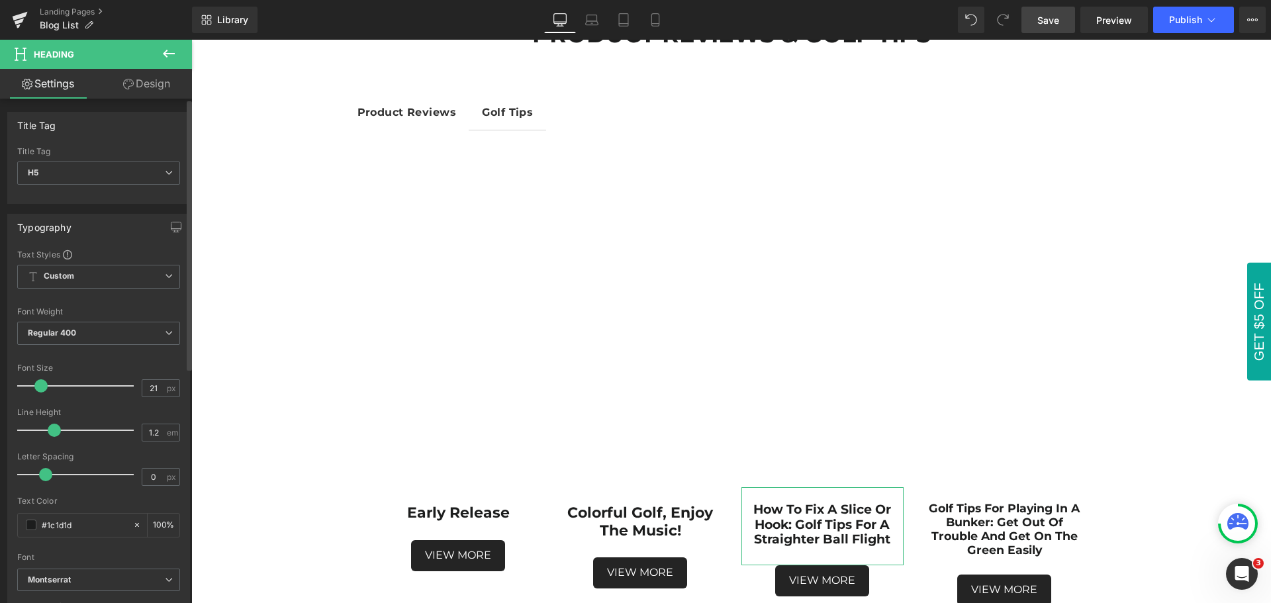
type input "22"
click at [39, 385] on span at bounding box center [42, 385] width 13 height 13
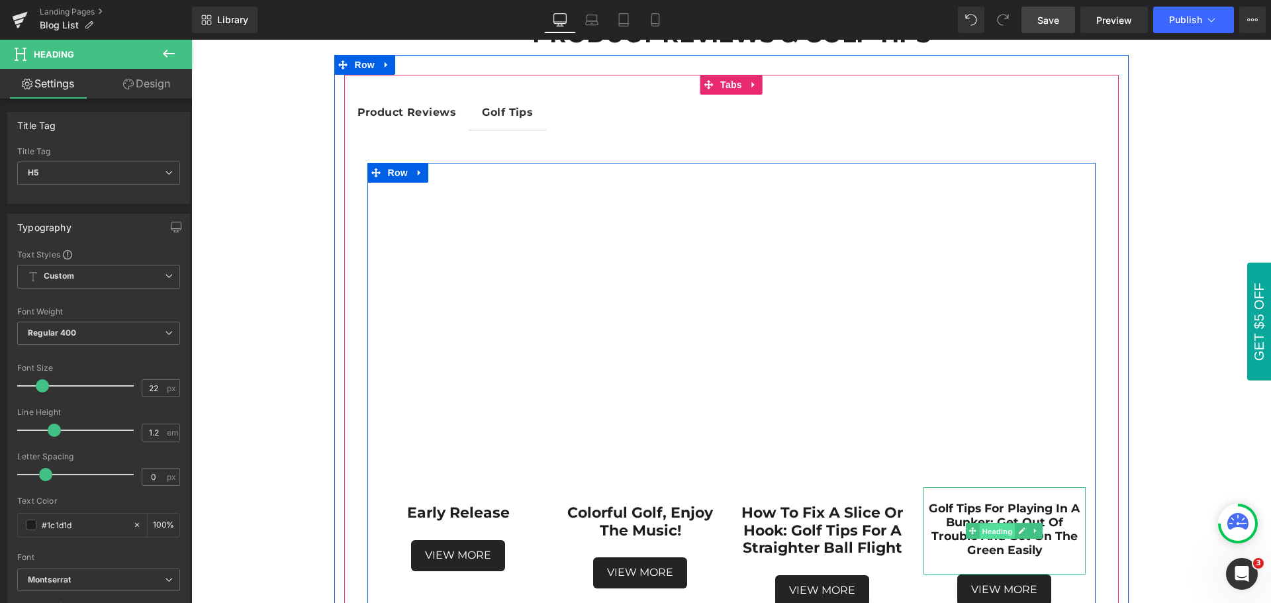
click at [997, 532] on span "Heading" at bounding box center [998, 532] width 36 height 16
click at [997, 532] on span "Heading" at bounding box center [998, 531] width 36 height 16
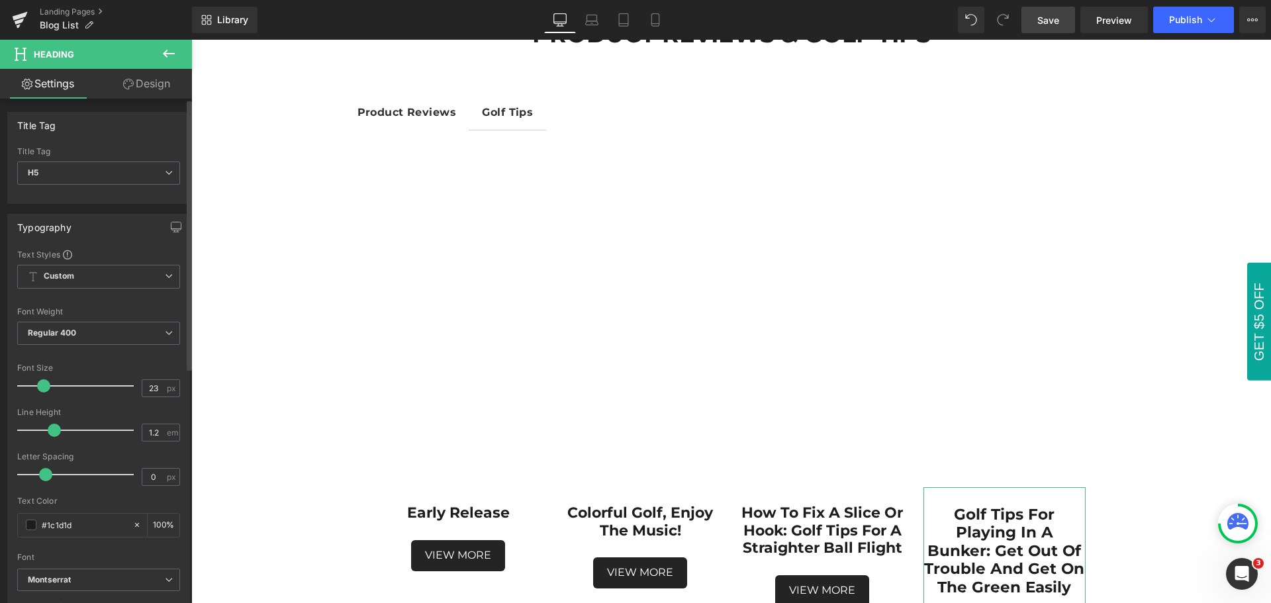
type input "22"
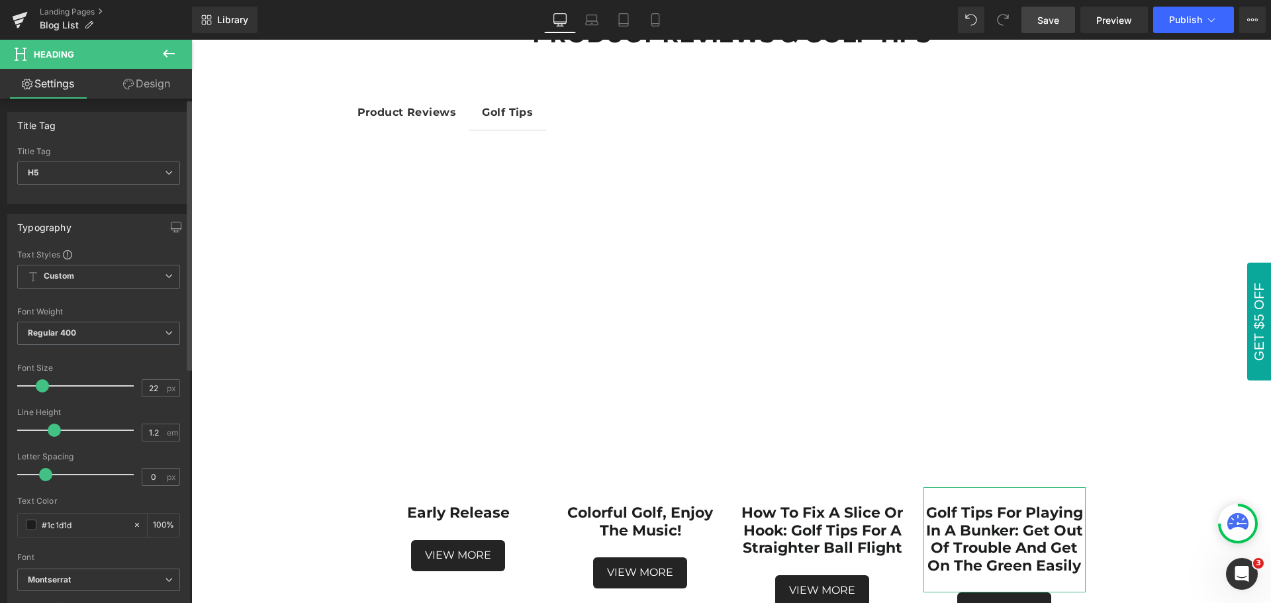
click at [38, 386] on span at bounding box center [42, 385] width 13 height 13
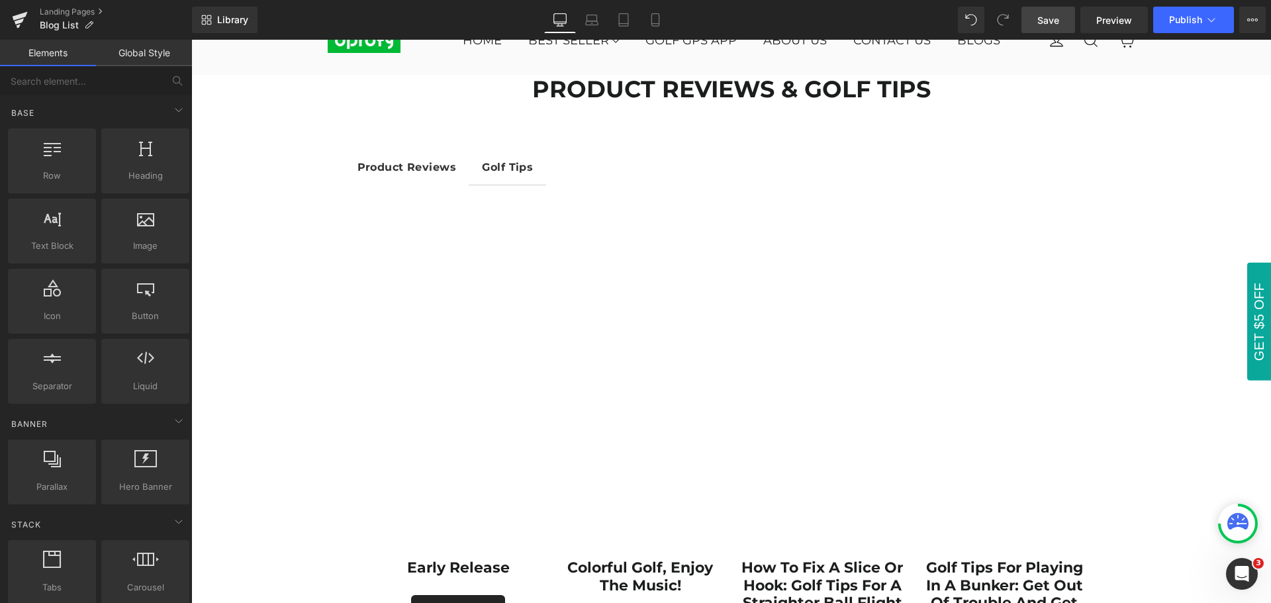
scroll to position [132, 0]
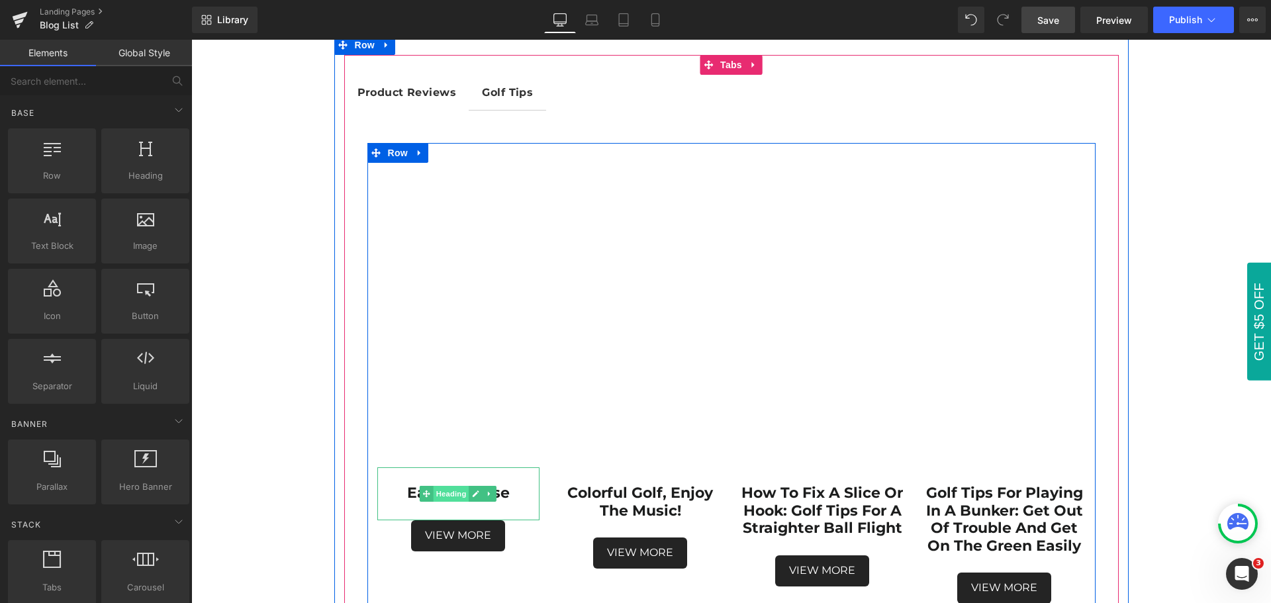
click at [448, 495] on span "Heading" at bounding box center [452, 494] width 36 height 16
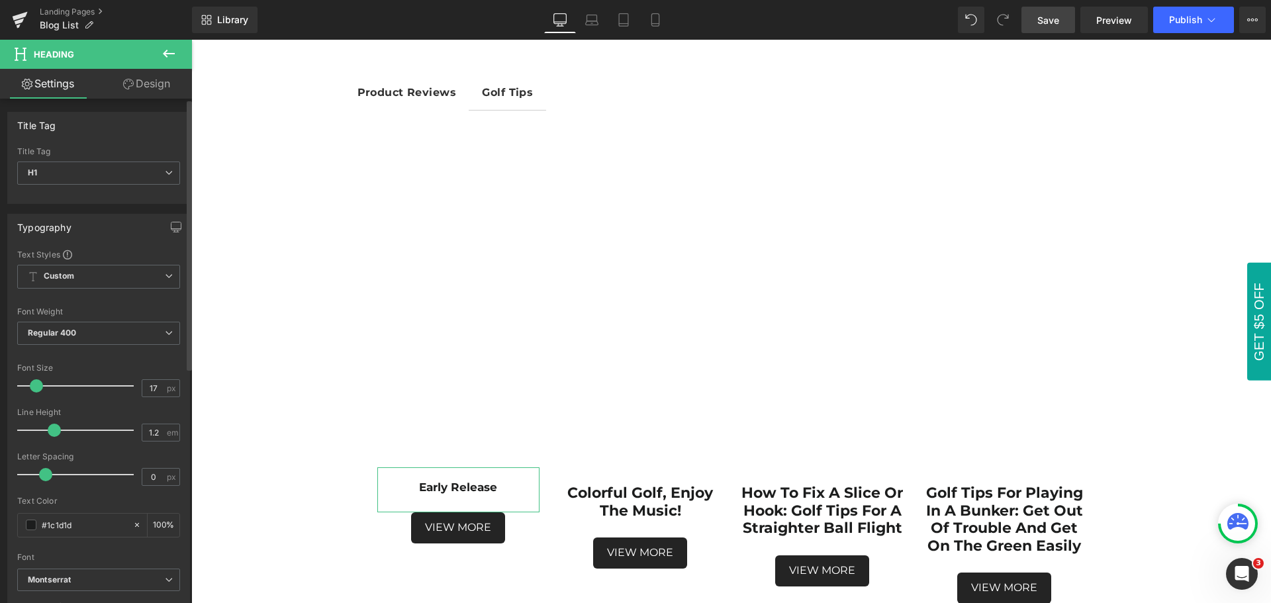
type input "18"
click at [36, 386] on span at bounding box center [37, 385] width 13 height 13
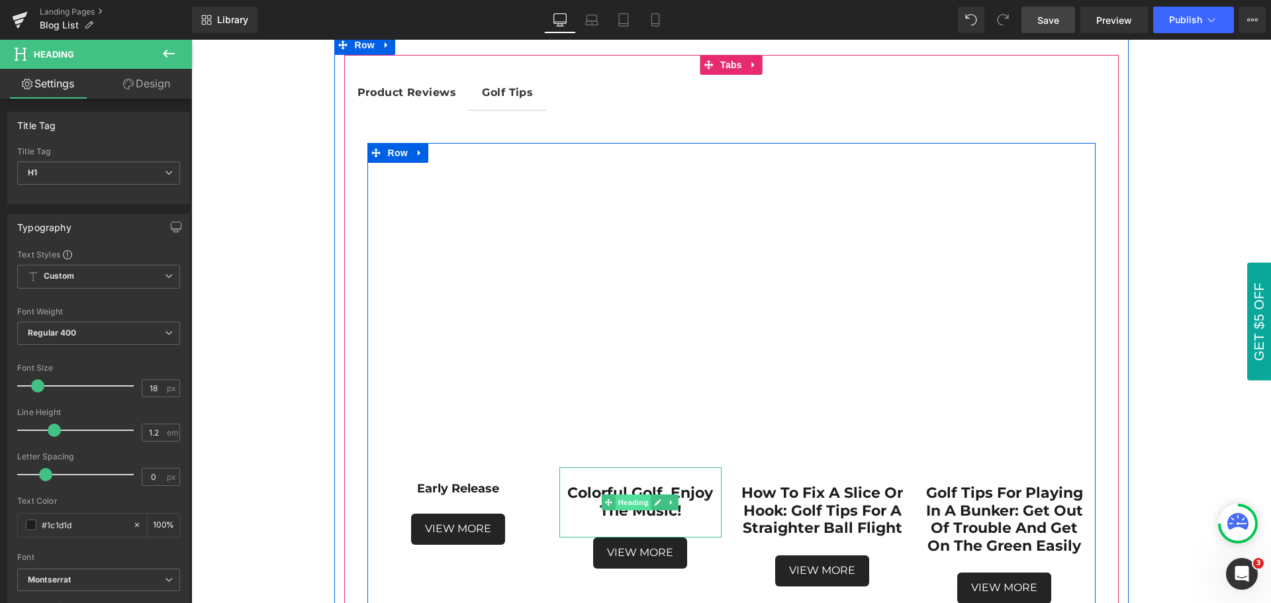
click at [635, 504] on span "Heading" at bounding box center [634, 503] width 36 height 16
click at [624, 503] on span "Heading" at bounding box center [634, 503] width 36 height 16
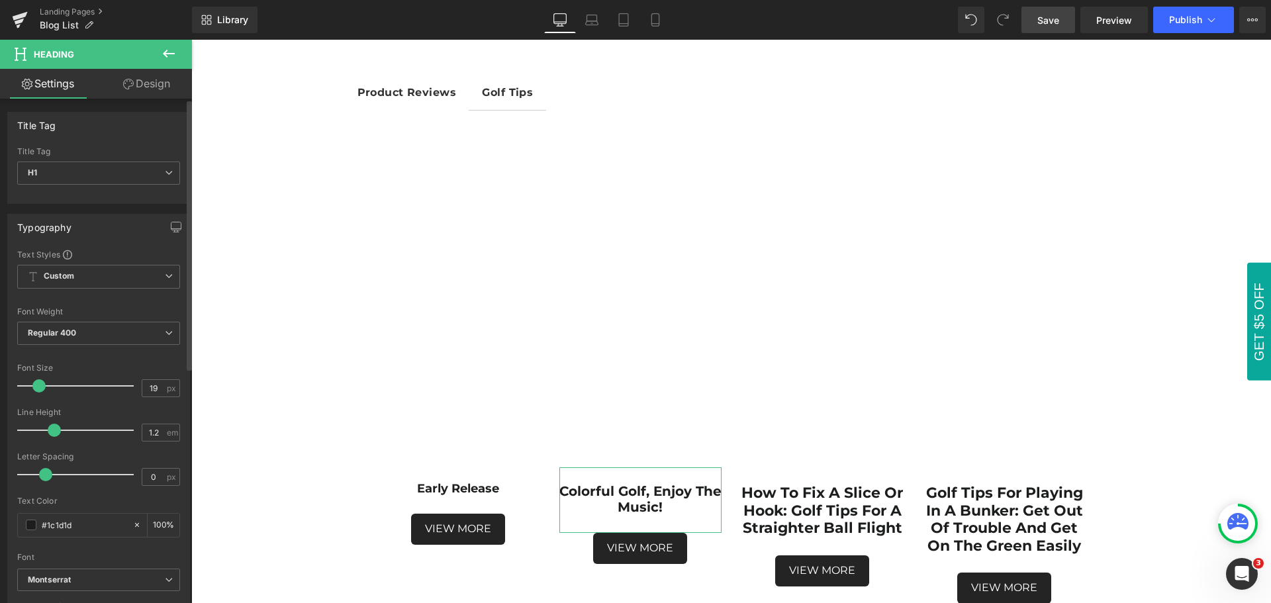
type input "18"
click at [40, 385] on span at bounding box center [37, 385] width 13 height 13
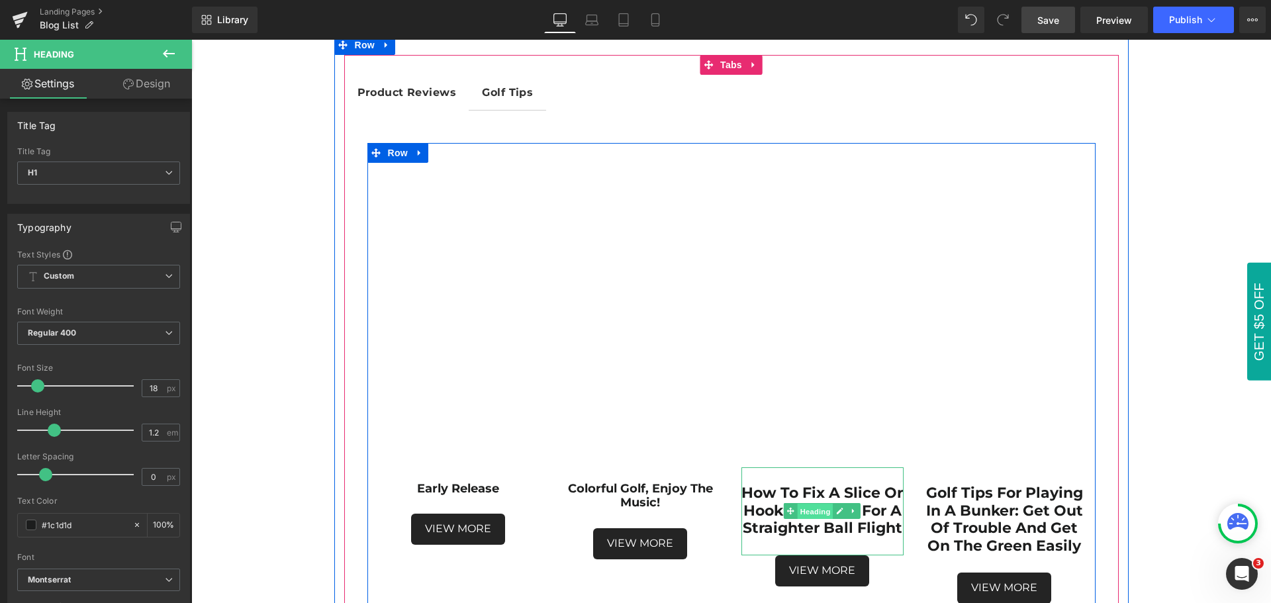
click at [816, 513] on span "Heading" at bounding box center [816, 512] width 36 height 16
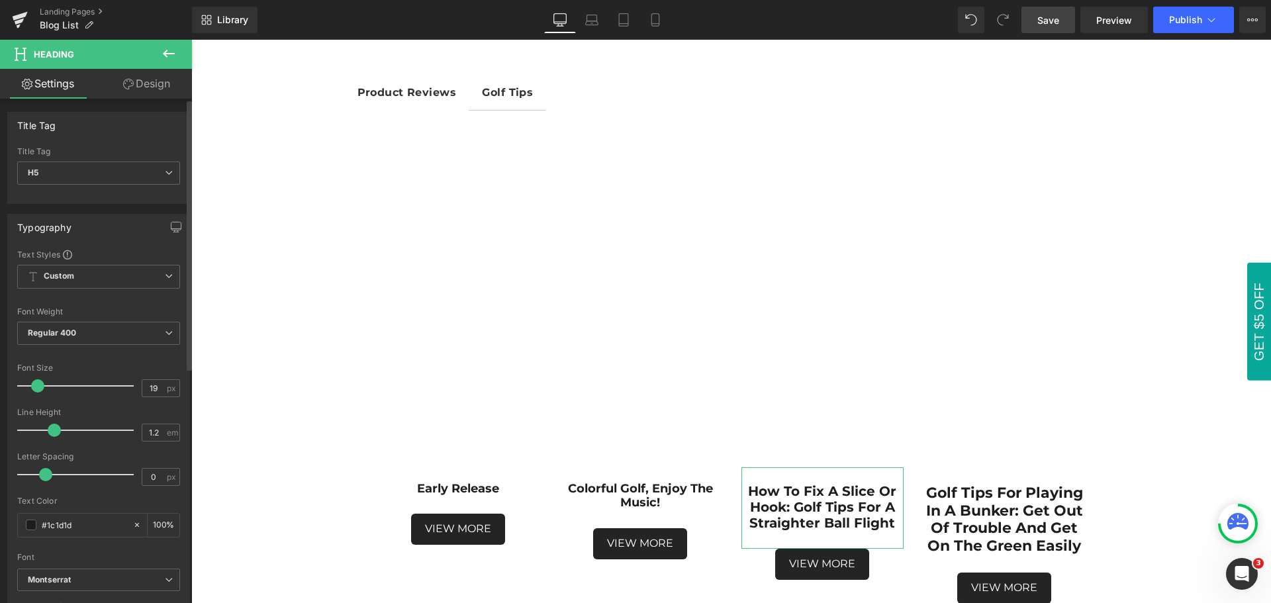
type input "18"
click at [38, 388] on span at bounding box center [37, 385] width 13 height 13
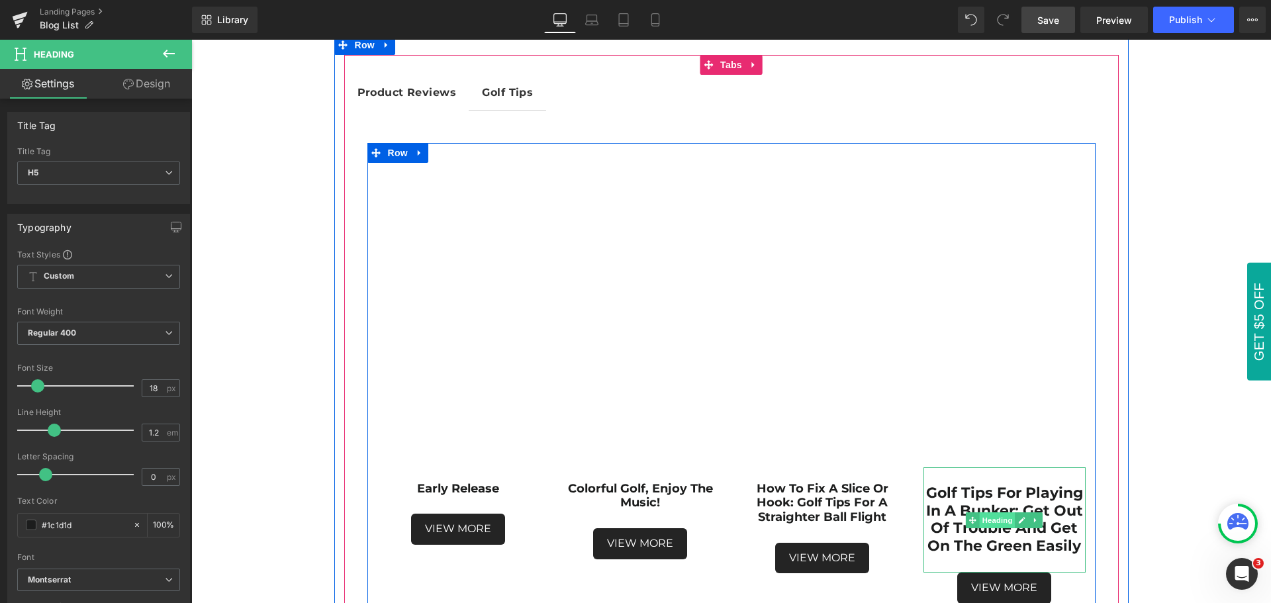
click at [995, 522] on span "Heading" at bounding box center [998, 521] width 36 height 16
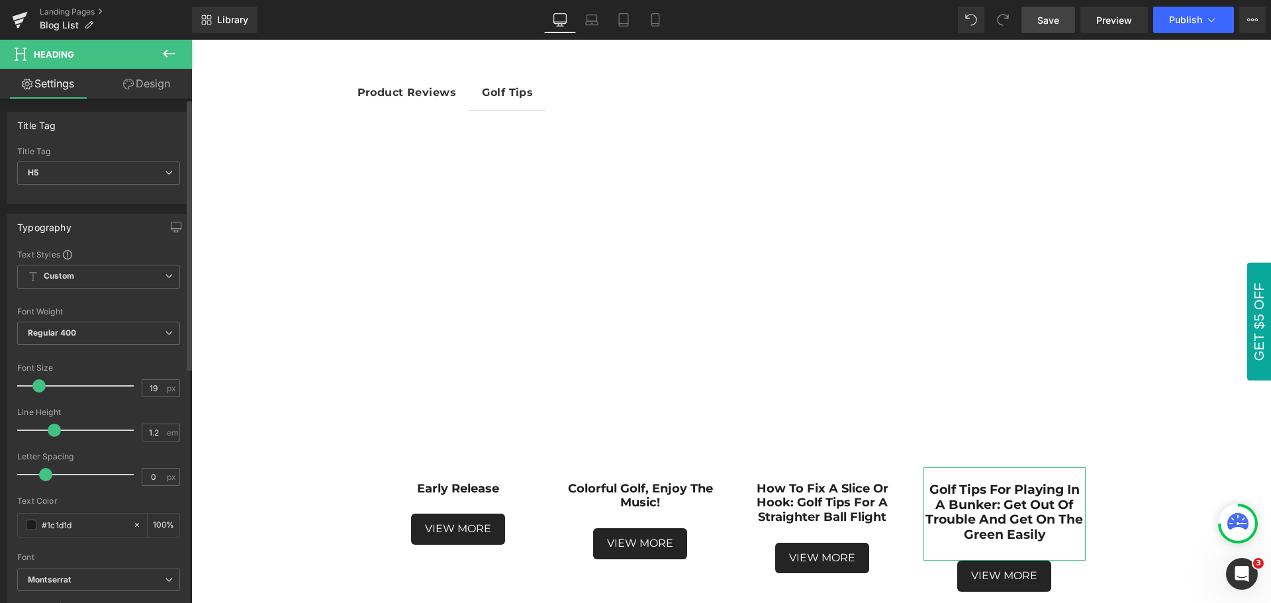
type input "18"
click at [38, 387] on span at bounding box center [37, 385] width 13 height 13
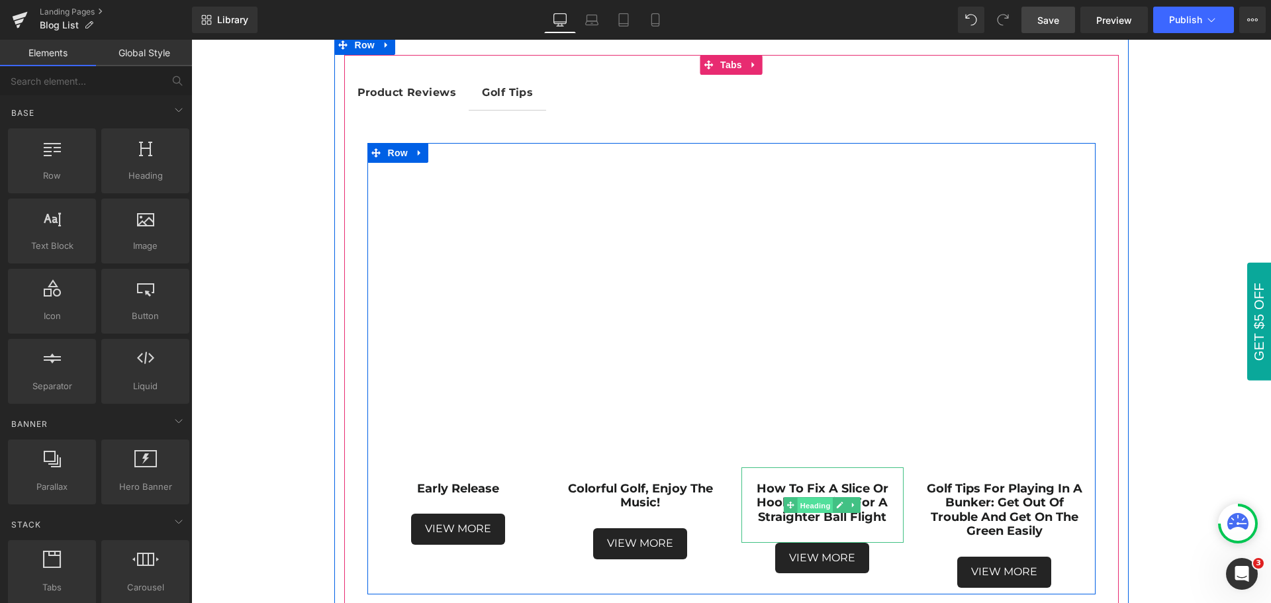
click at [809, 507] on span "Heading" at bounding box center [816, 506] width 36 height 16
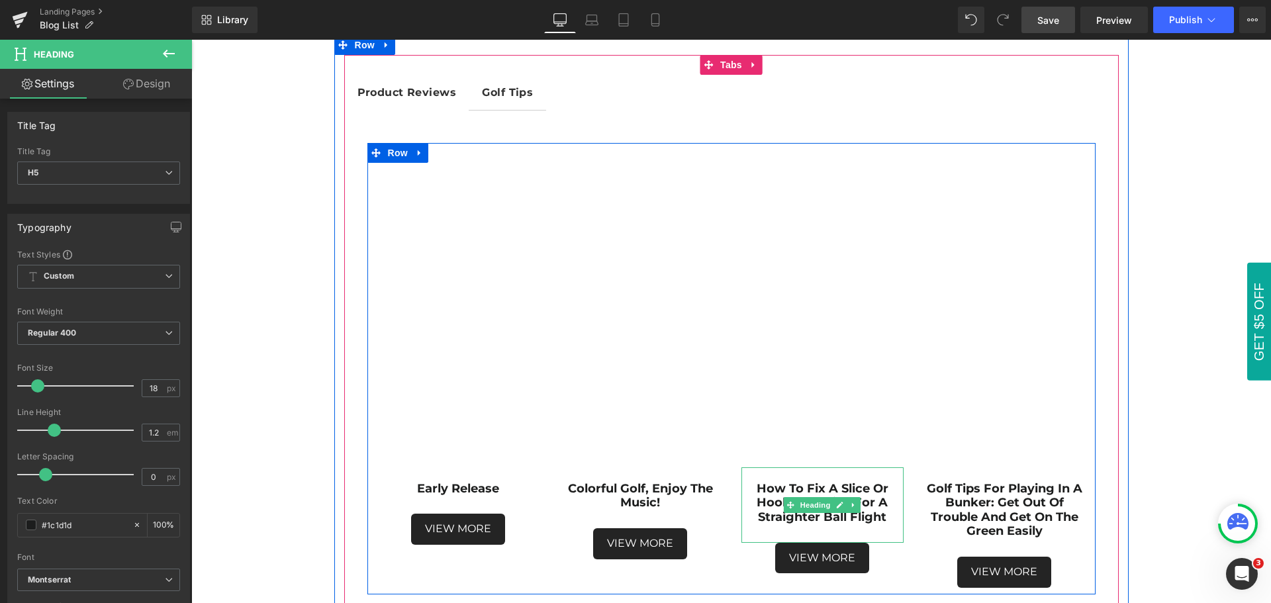
click at [887, 518] on h5 "How to Fix a Slice or Hook: Golf Tips for a Straighter Ball Flight" at bounding box center [823, 503] width 162 height 43
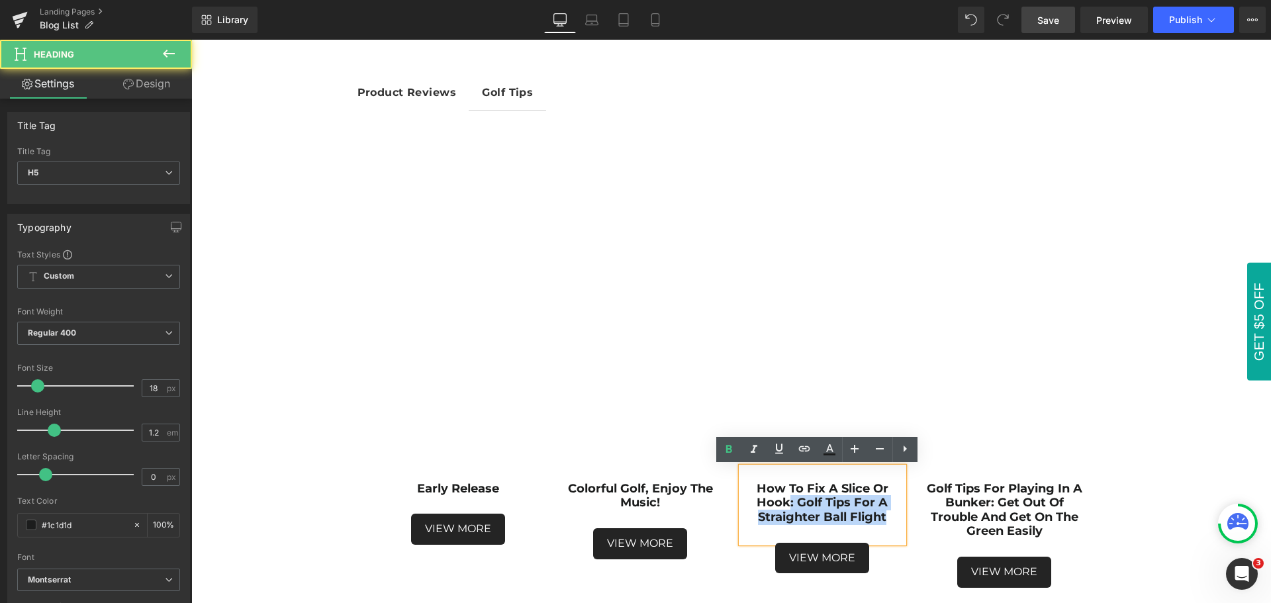
drag, startPoint x: 783, startPoint y: 500, endPoint x: 880, endPoint y: 518, distance: 98.3
click at [880, 518] on strong "How to Fix a Slice or Hook: Golf Tips for a Straighter Ball Flight" at bounding box center [823, 502] width 132 height 43
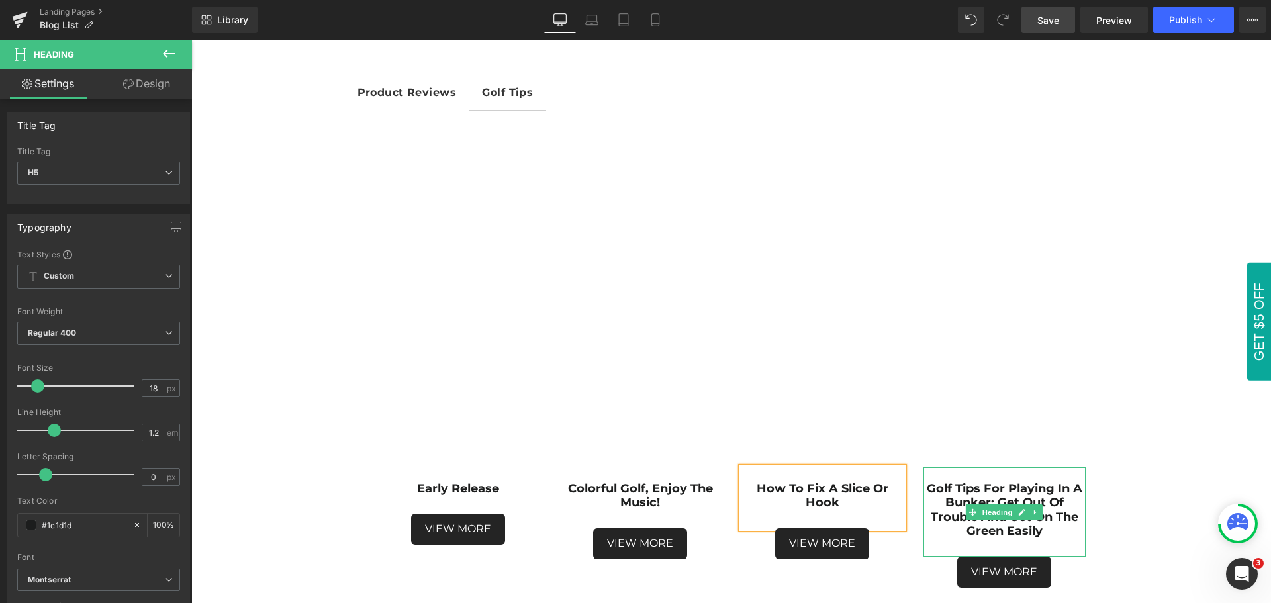
click at [1053, 502] on strong "Golf Tips for playing in a bunker: Get out of trouble and get on the green easi…" at bounding box center [1005, 510] width 156 height 58
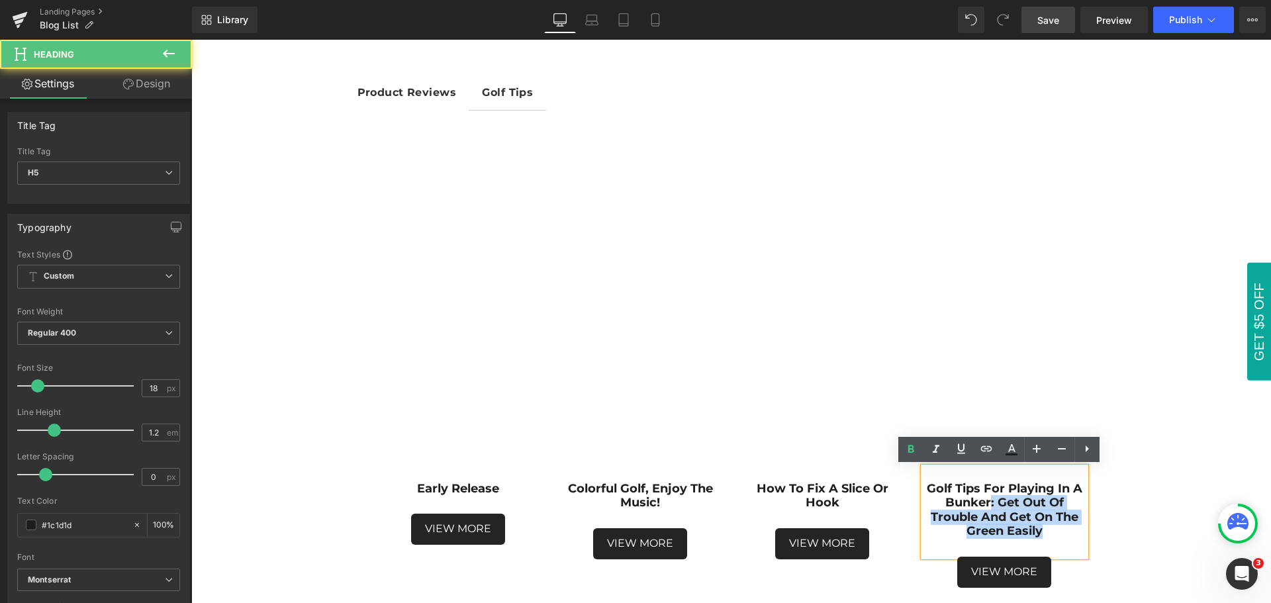
drag, startPoint x: 985, startPoint y: 504, endPoint x: 1042, endPoint y: 527, distance: 61.5
click at [1042, 527] on h5 "Golf Tips for playing in a bunker: Get out of trouble and get on the green easi…" at bounding box center [1005, 510] width 162 height 57
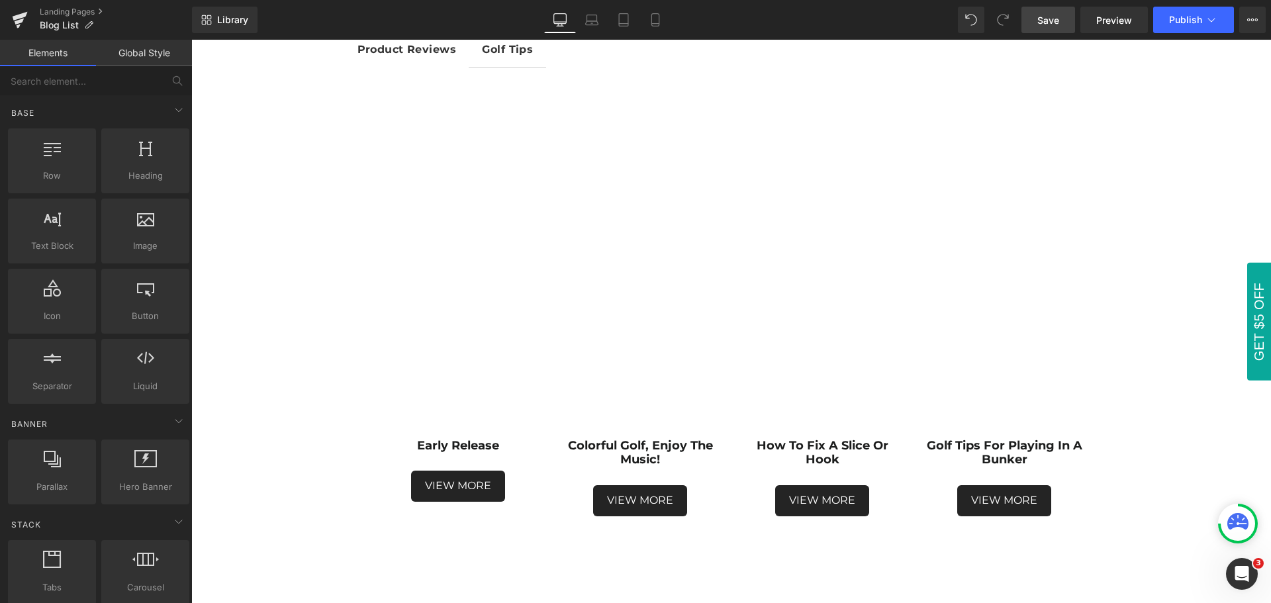
scroll to position [199, 0]
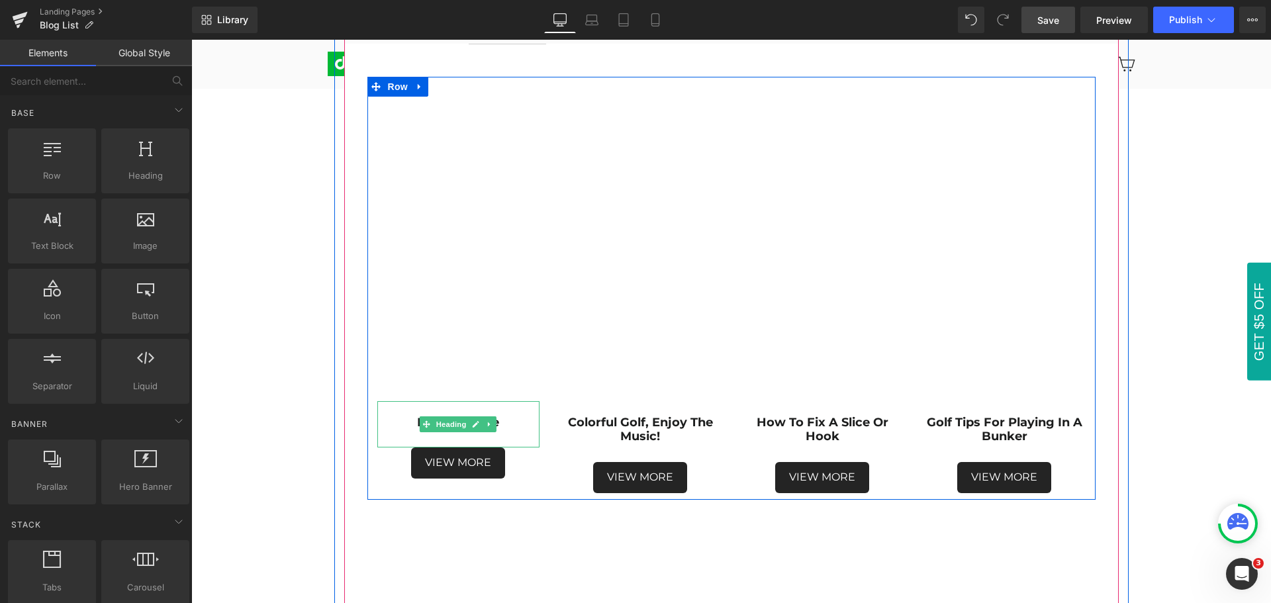
click at [409, 423] on h1 "Early Release" at bounding box center [458, 423] width 162 height 15
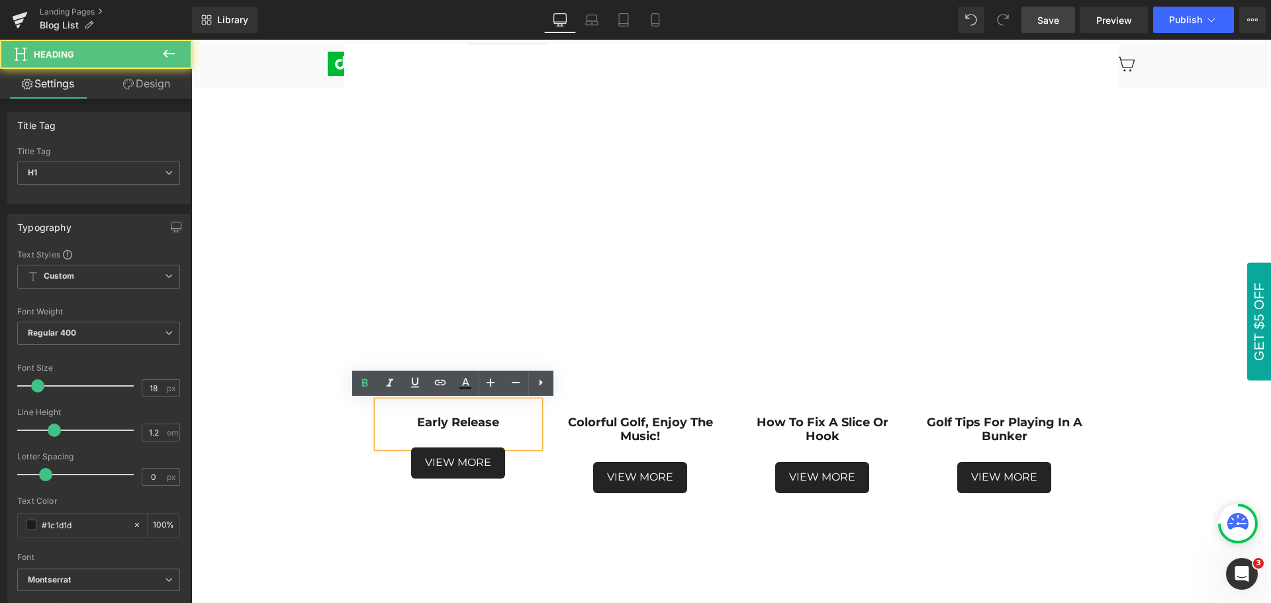
click at [409, 423] on h1 "Early Release" at bounding box center [458, 423] width 162 height 15
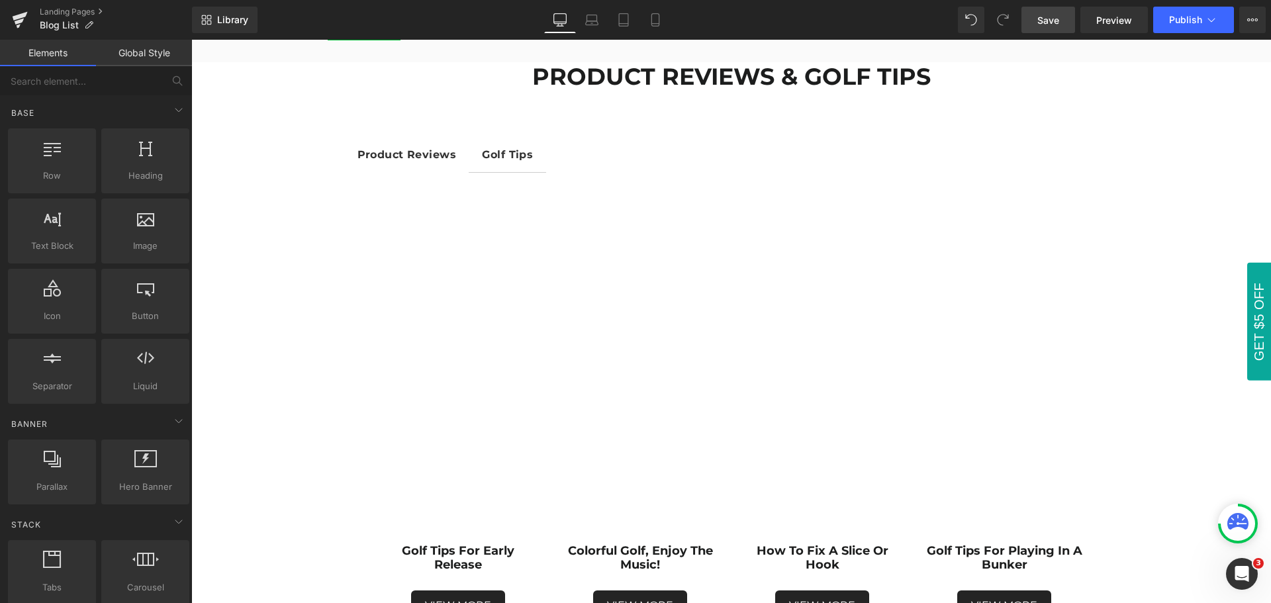
scroll to position [132, 0]
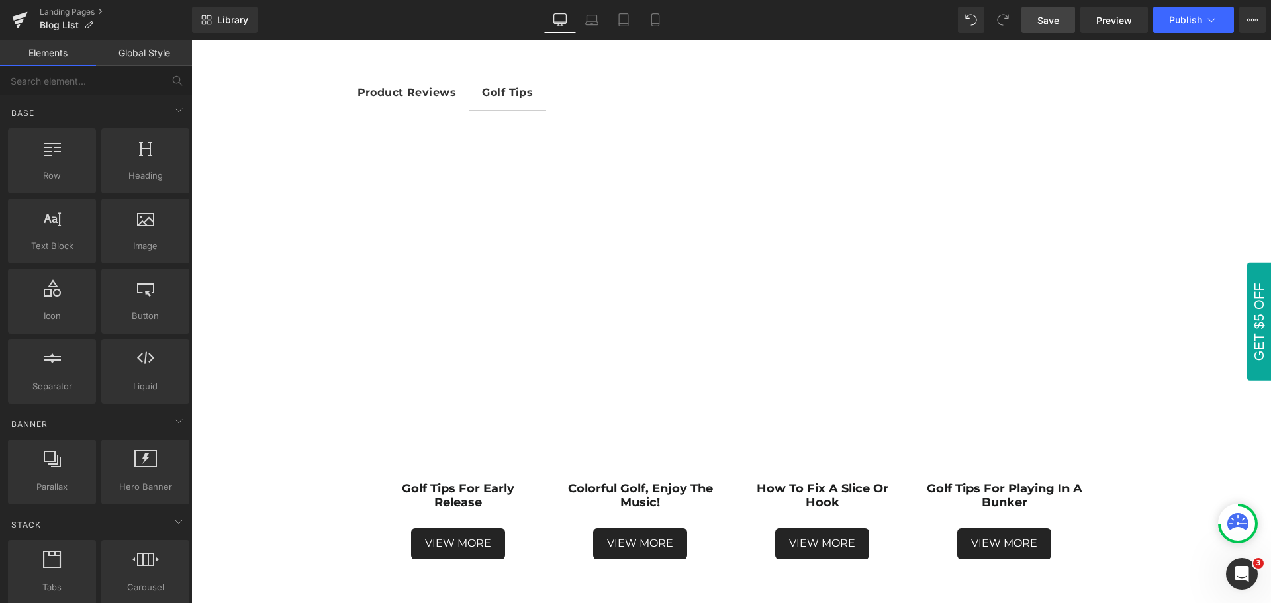
click at [1050, 22] on span "Save" at bounding box center [1049, 20] width 22 height 14
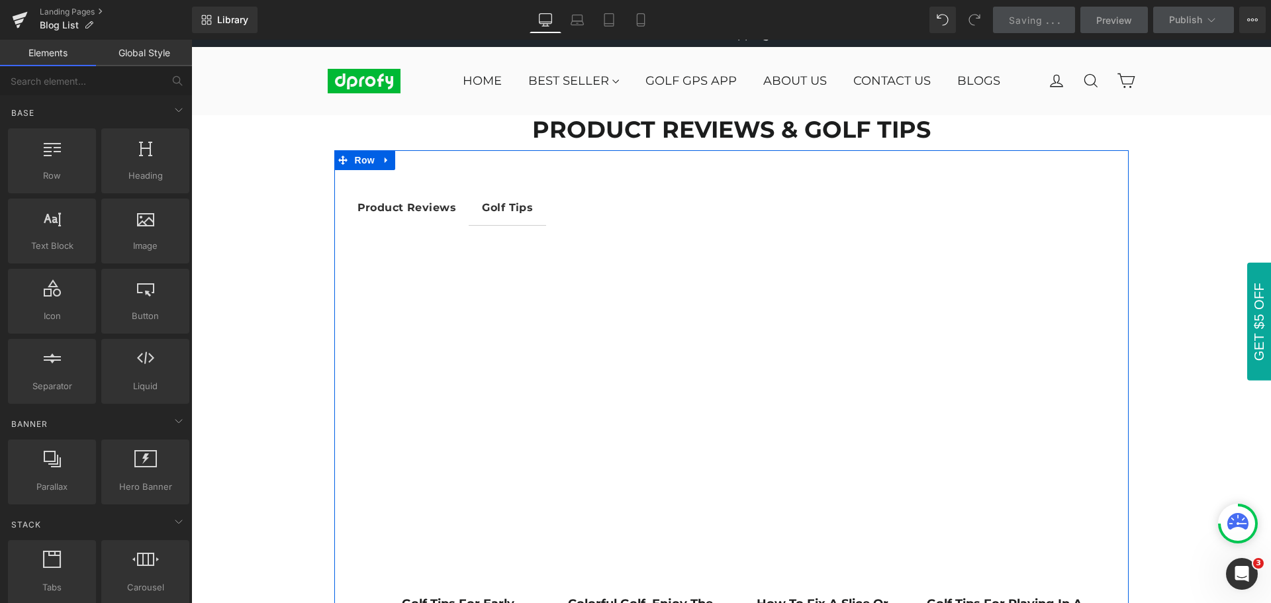
scroll to position [0, 0]
